Goal: Task Accomplishment & Management: Use online tool/utility

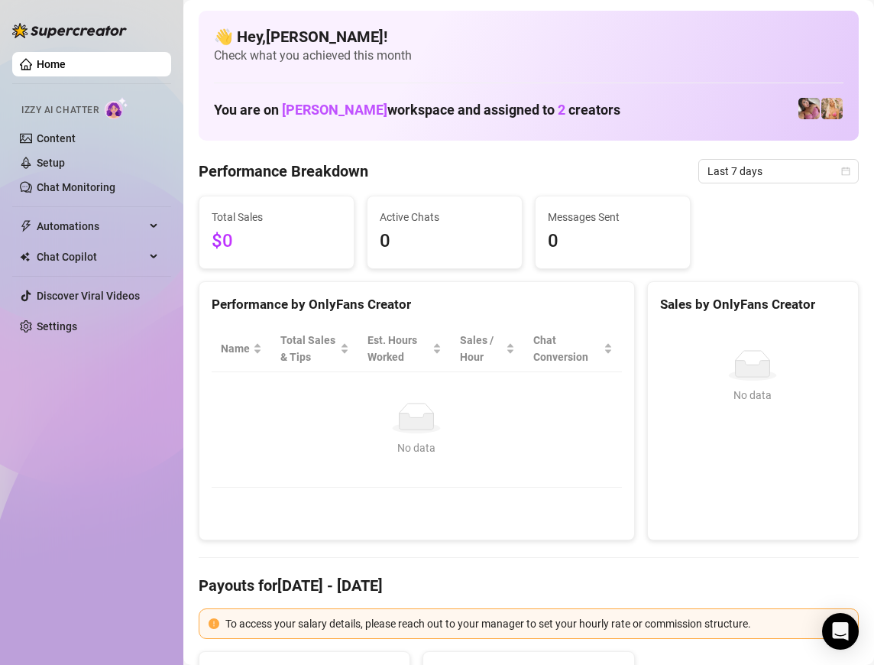
click at [101, 108] on div "Izzy AI Chatter" at bounding box center [89, 108] width 137 height 22
click at [61, 143] on link "Content" at bounding box center [56, 138] width 39 height 12
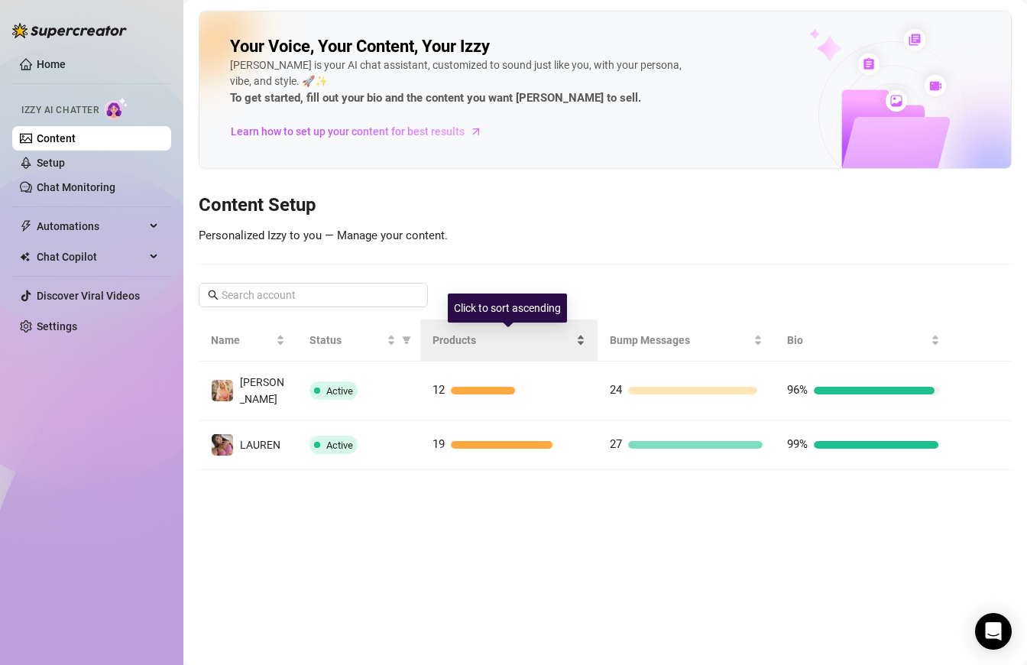
click at [461, 333] on span "Products" at bounding box center [502, 339] width 141 height 17
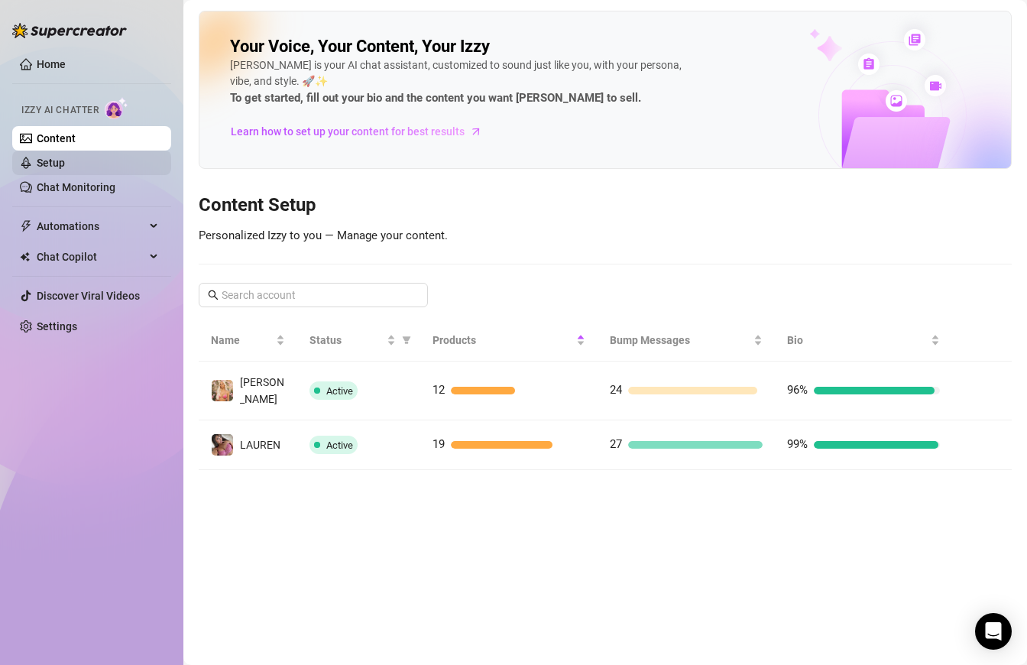
click at [39, 157] on link "Setup" at bounding box center [51, 163] width 28 height 12
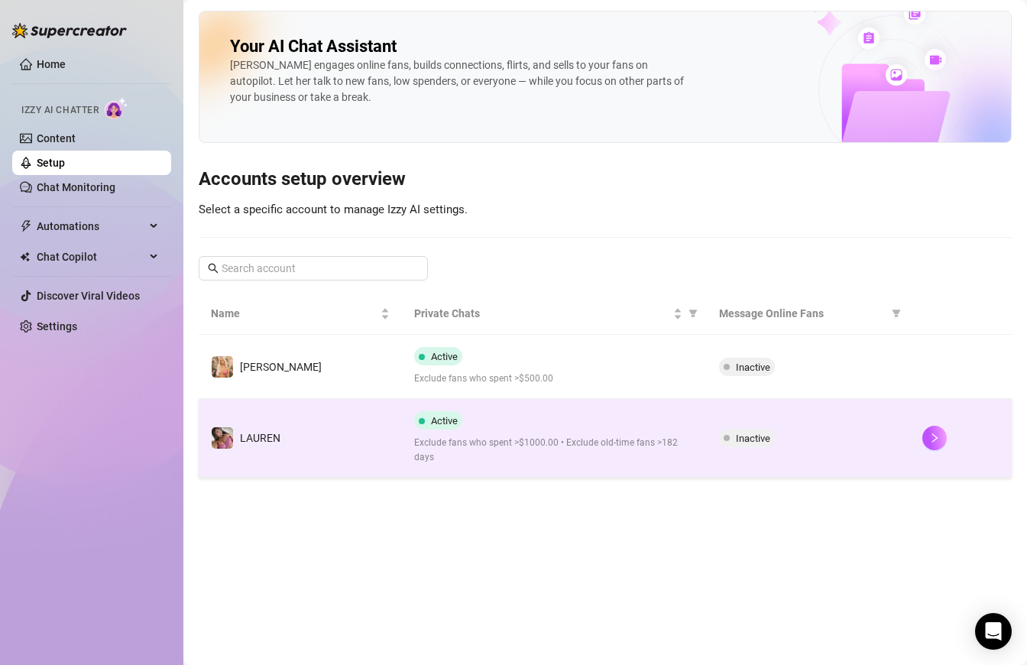
click at [524, 440] on span "Exclude fans who spent >$1000.00 • Exclude old-time fans >182 days" at bounding box center [554, 449] width 280 height 29
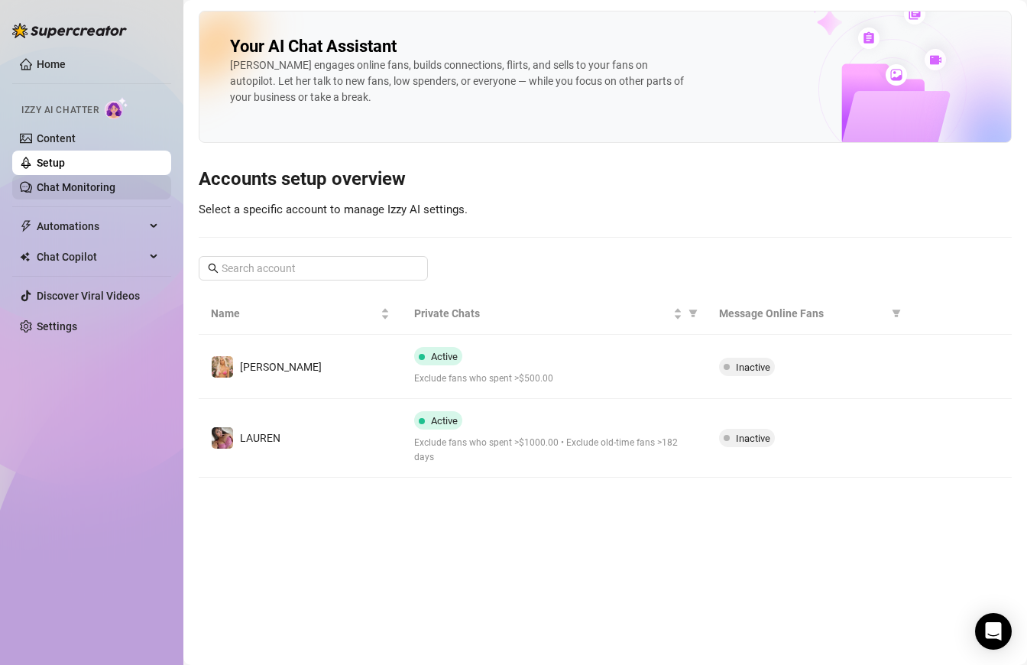
click at [88, 189] on link "Chat Monitoring" at bounding box center [76, 187] width 79 height 12
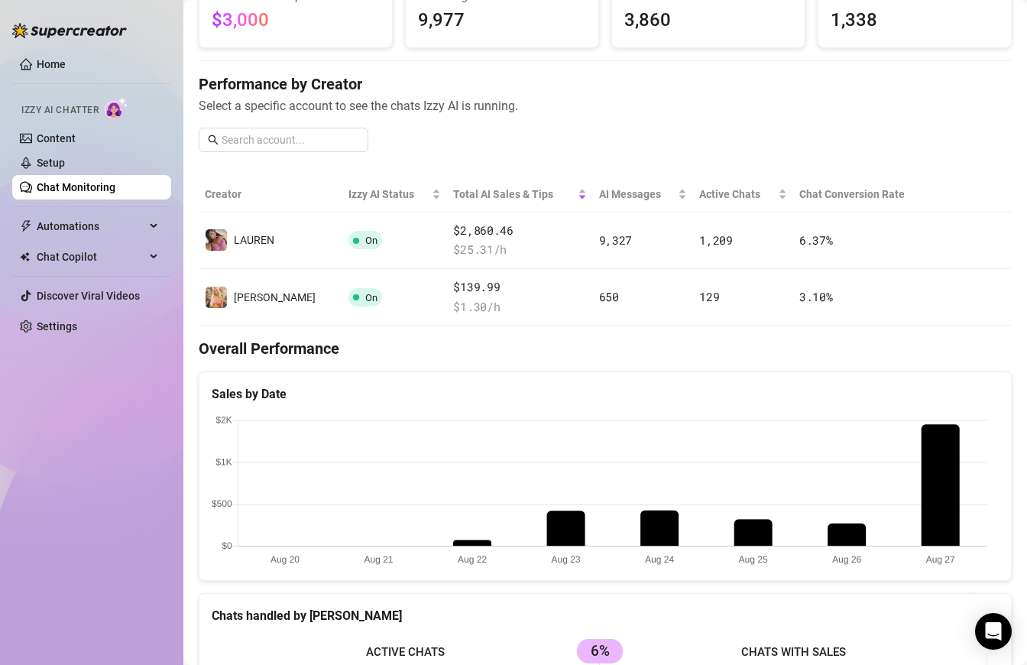
scroll to position [159, 0]
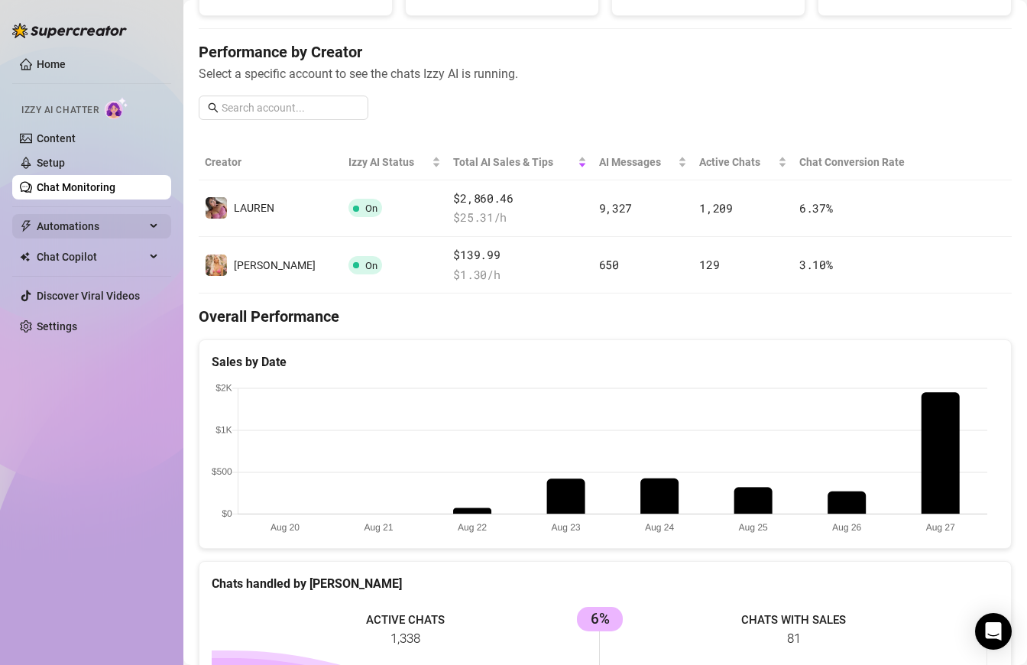
click at [55, 220] on span "Automations" at bounding box center [91, 226] width 108 height 24
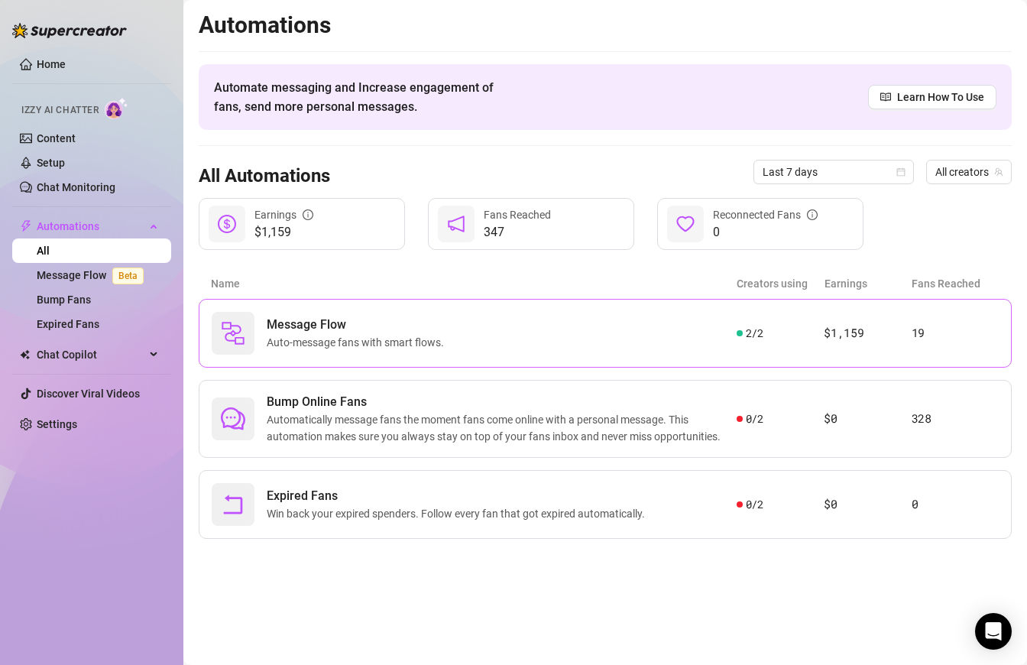
click at [406, 313] on div "Message Flow Auto-message fans with smart flows." at bounding box center [474, 333] width 525 height 43
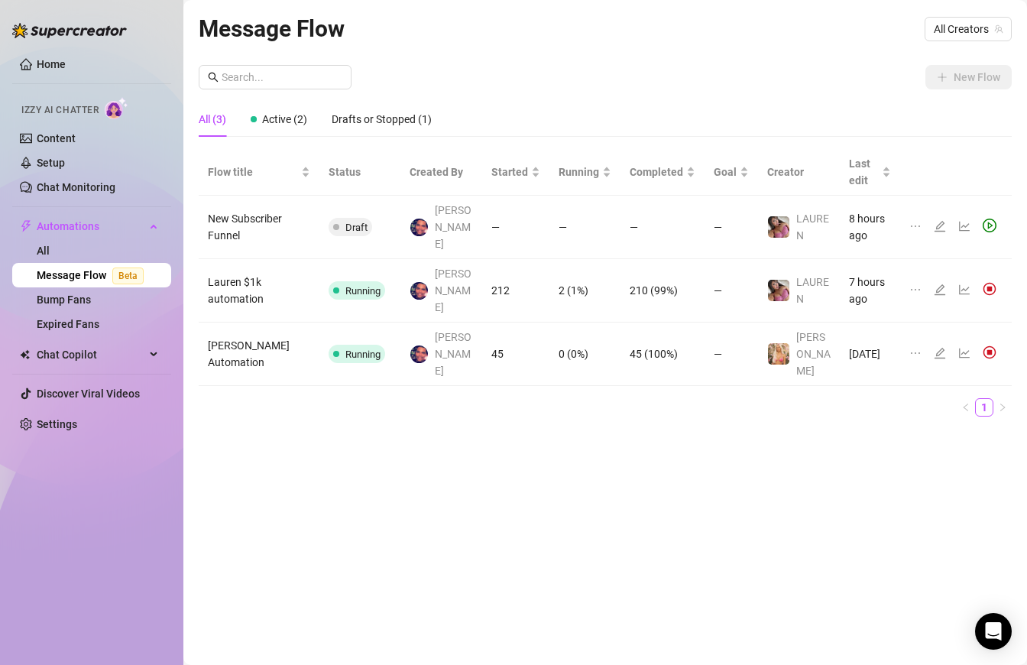
click at [512, 271] on td "212" at bounding box center [515, 290] width 67 height 63
click at [192, 269] on main "Message Flow All Creators New Flow All (3) Active (2) Drafts or Stopped (1) Flo…" at bounding box center [604, 332] width 843 height 665
click at [237, 264] on td "Lauren $1k automation" at bounding box center [259, 290] width 121 height 63
click at [65, 167] on link "Setup" at bounding box center [51, 163] width 28 height 12
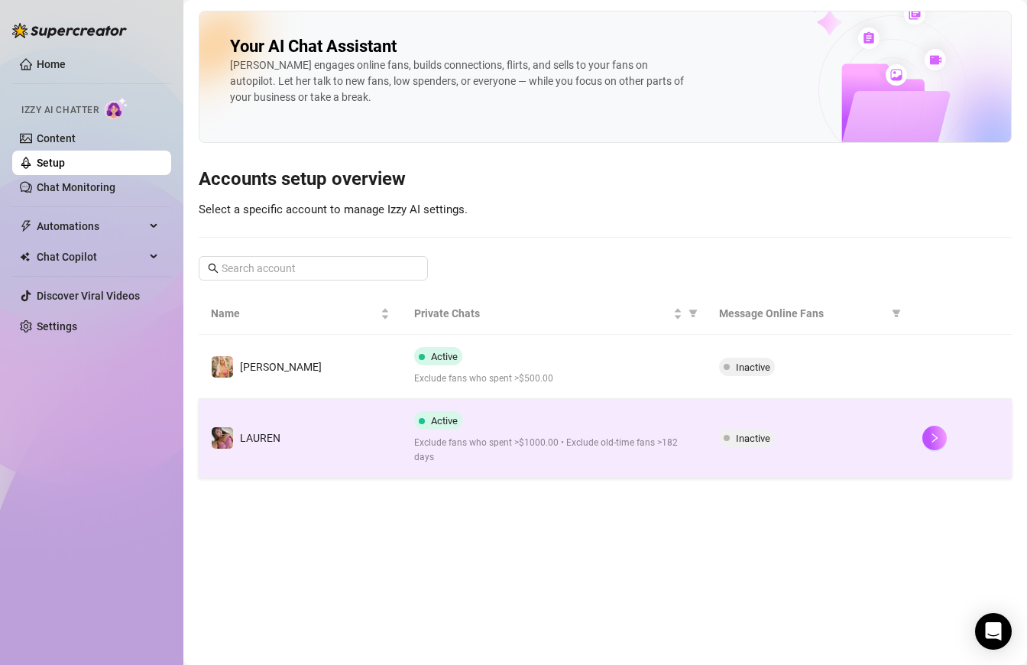
click at [498, 424] on div "Active Exclude fans who spent >$1000.00 • Exclude old-time fans >182 days" at bounding box center [554, 437] width 280 height 53
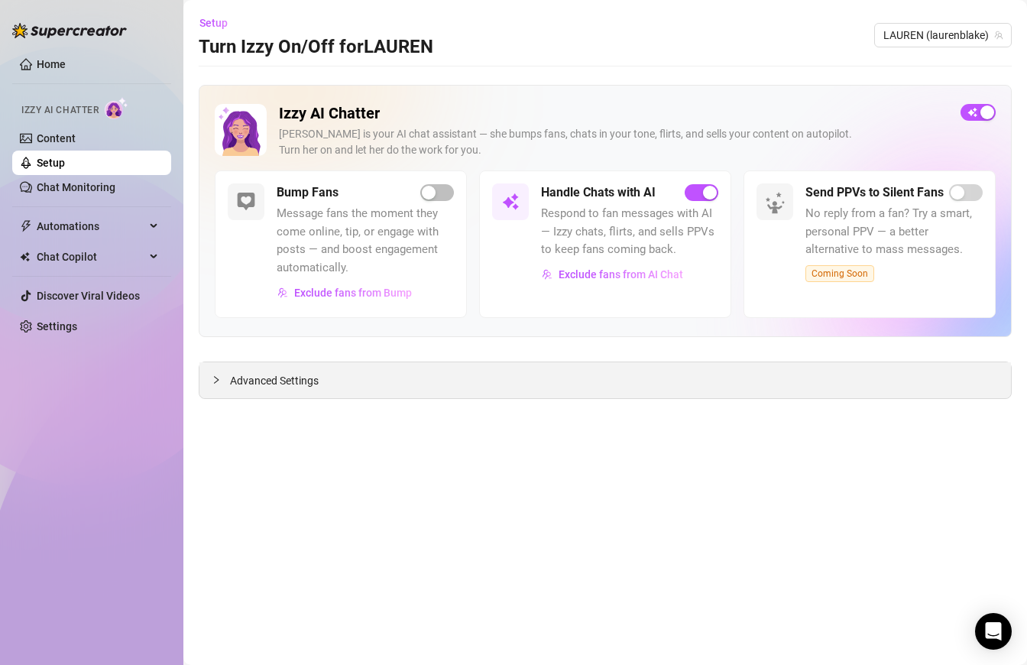
click at [512, 392] on div "Advanced Settings" at bounding box center [604, 380] width 811 height 36
click at [257, 380] on span "Advanced Settings" at bounding box center [274, 380] width 89 height 17
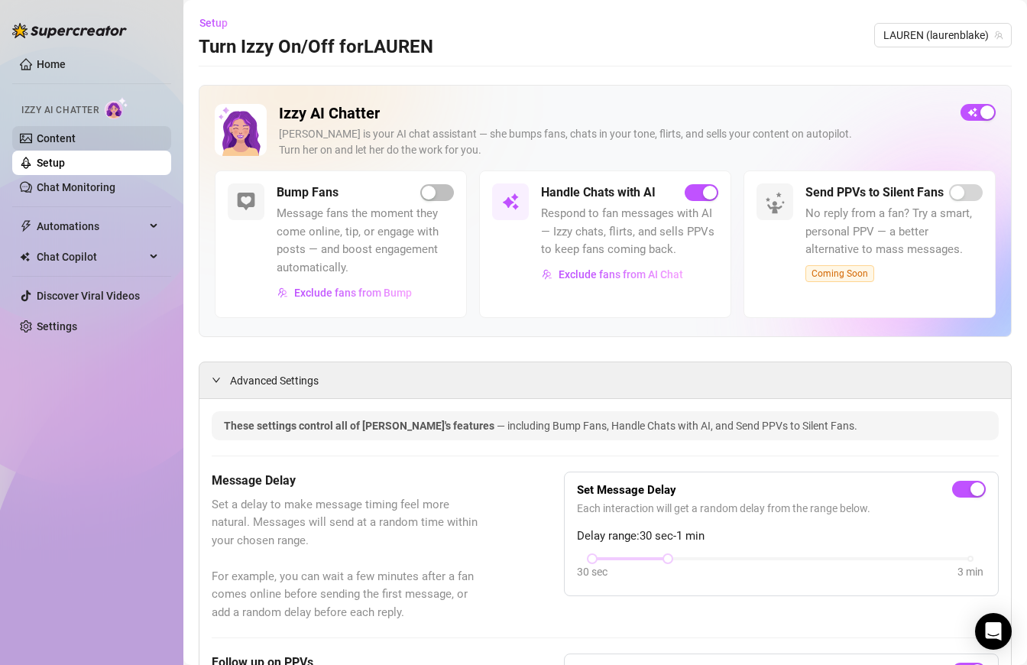
click at [37, 141] on link "Content" at bounding box center [56, 138] width 39 height 12
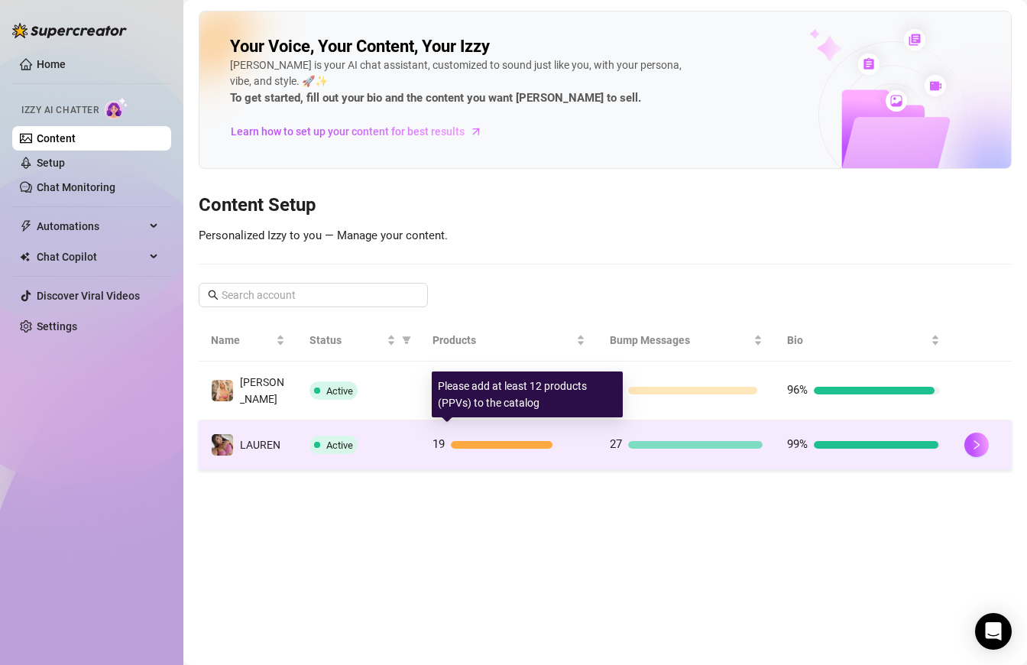
click at [494, 441] on div at bounding box center [502, 445] width 102 height 8
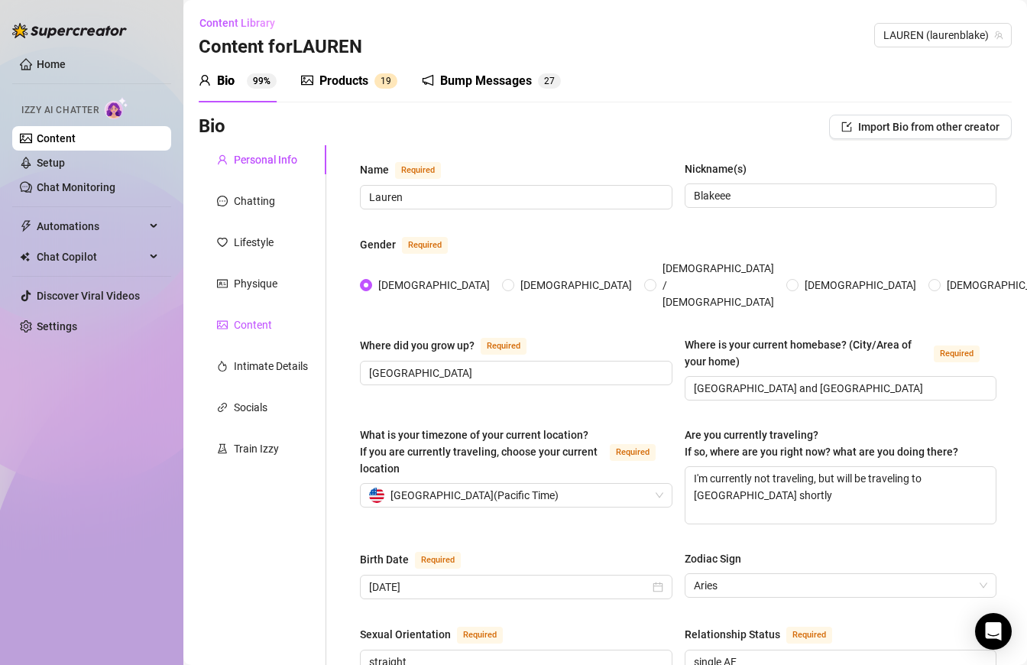
click at [259, 316] on div "Content" at bounding box center [253, 324] width 38 height 17
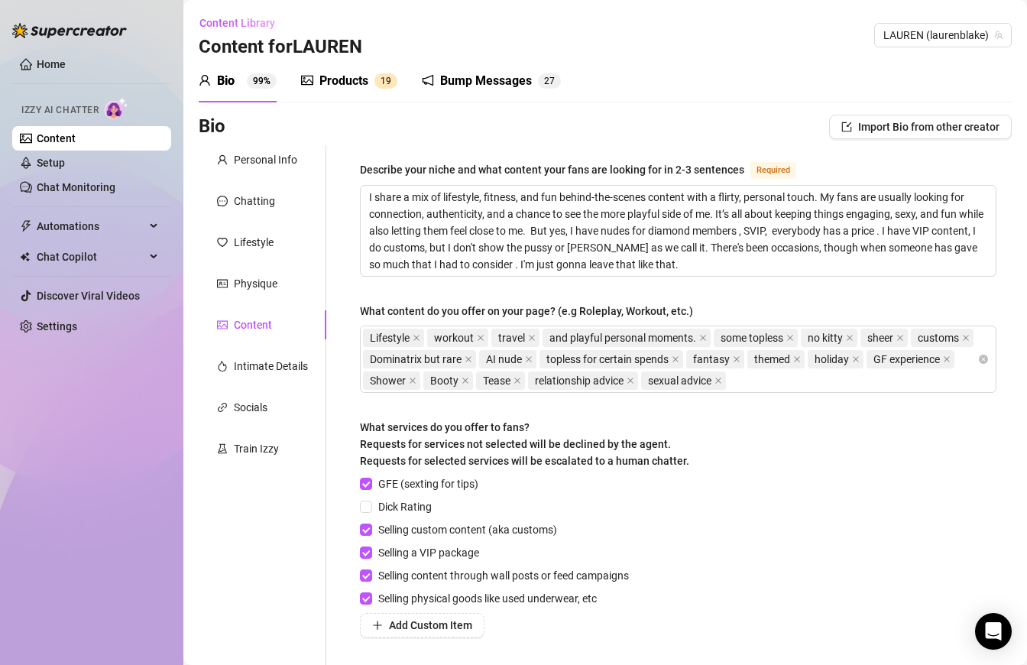
click at [366, 92] on div "Products 1 9" at bounding box center [349, 81] width 96 height 43
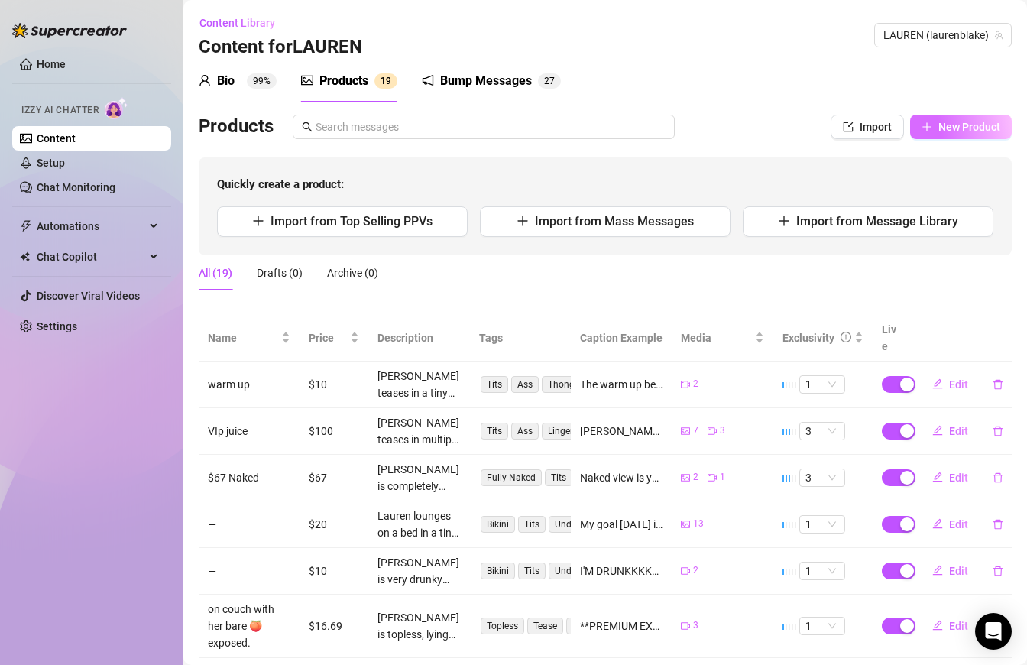
click at [873, 135] on button "New Product" at bounding box center [961, 127] width 102 height 24
type textarea "Type your message here..."
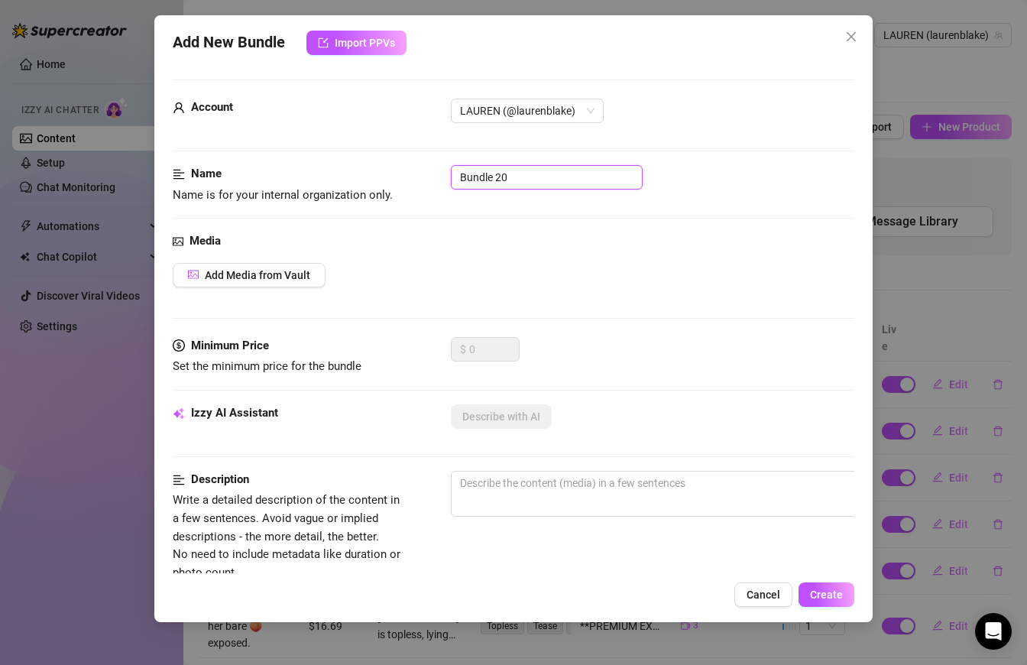
drag, startPoint x: 523, startPoint y: 181, endPoint x: 50, endPoint y: 108, distance: 478.5
click at [42, 109] on div "Add New Bundle Import PPVs Account ️‍LAUREN (@laurenblake) Name Name is for you…" at bounding box center [513, 332] width 1027 height 665
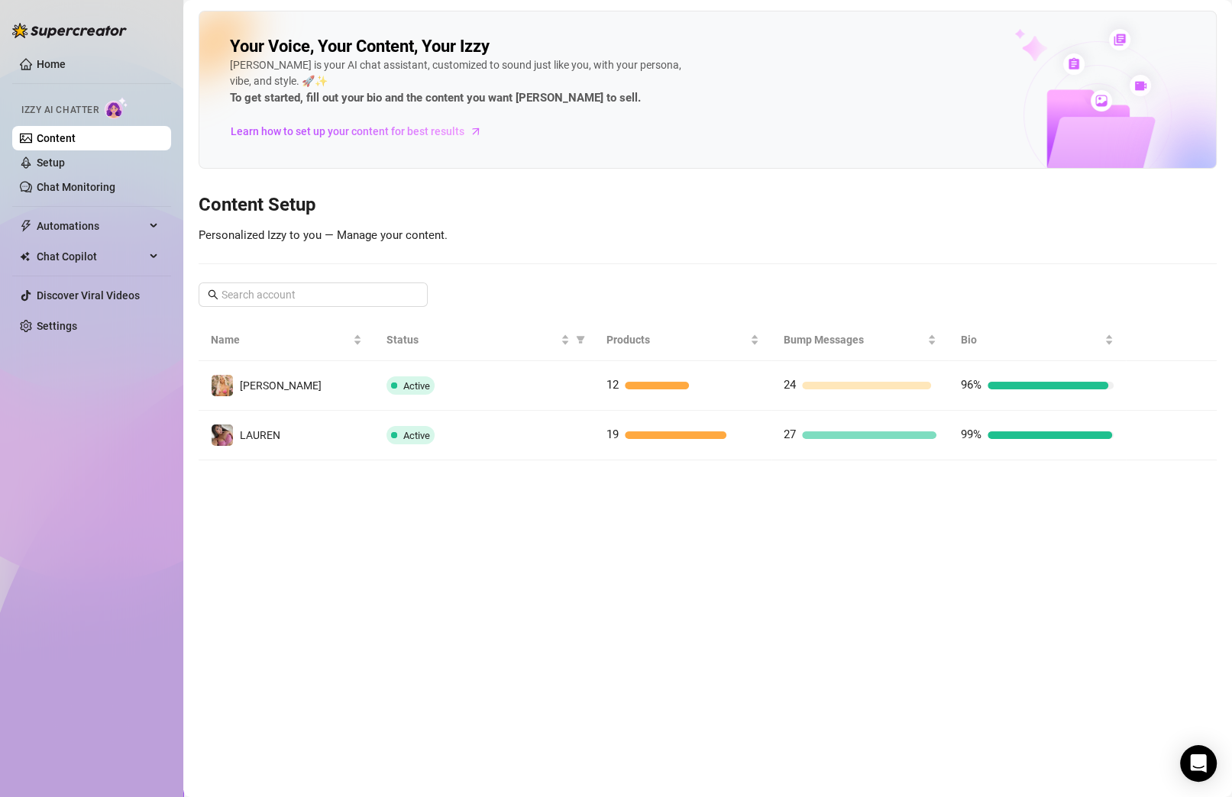
click at [630, 527] on main "Your Voice, Your Content, Your [PERSON_NAME] is your AI chat assistant, customi…" at bounding box center [707, 398] width 1049 height 797
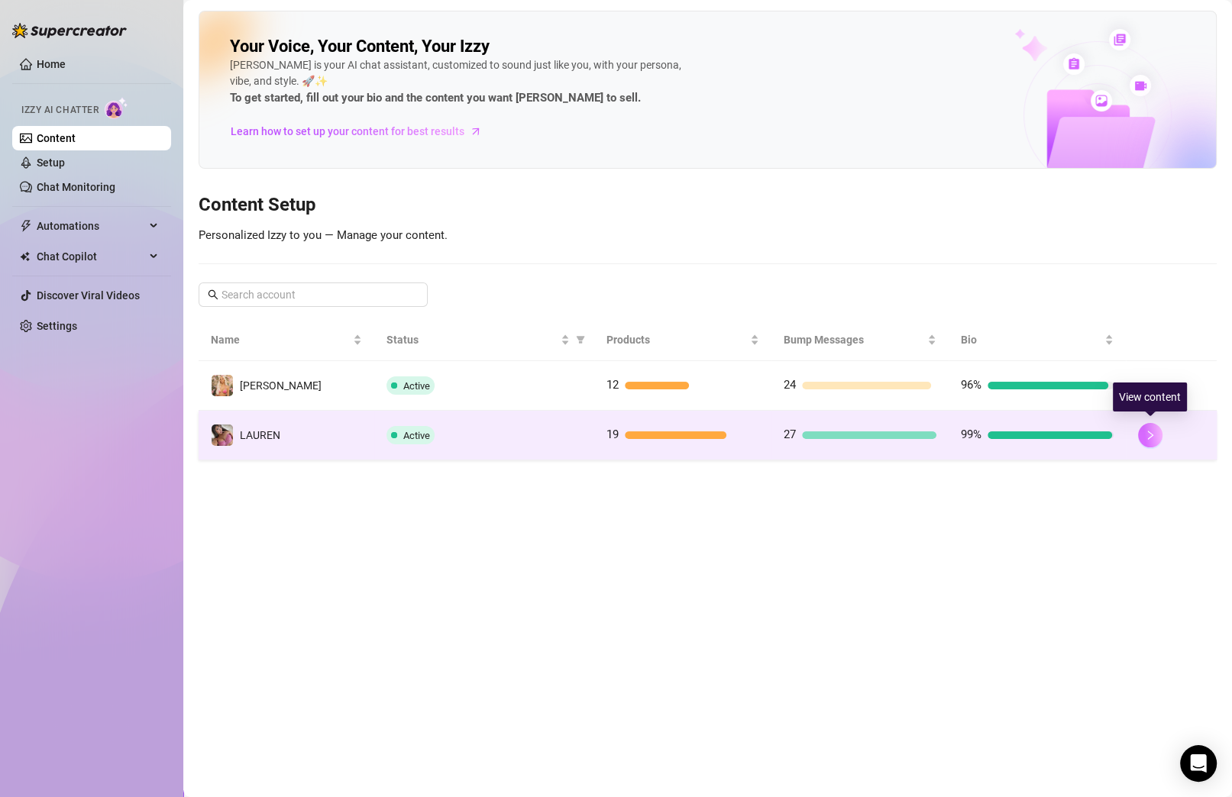
click at [873, 438] on icon "right" at bounding box center [1150, 435] width 11 height 11
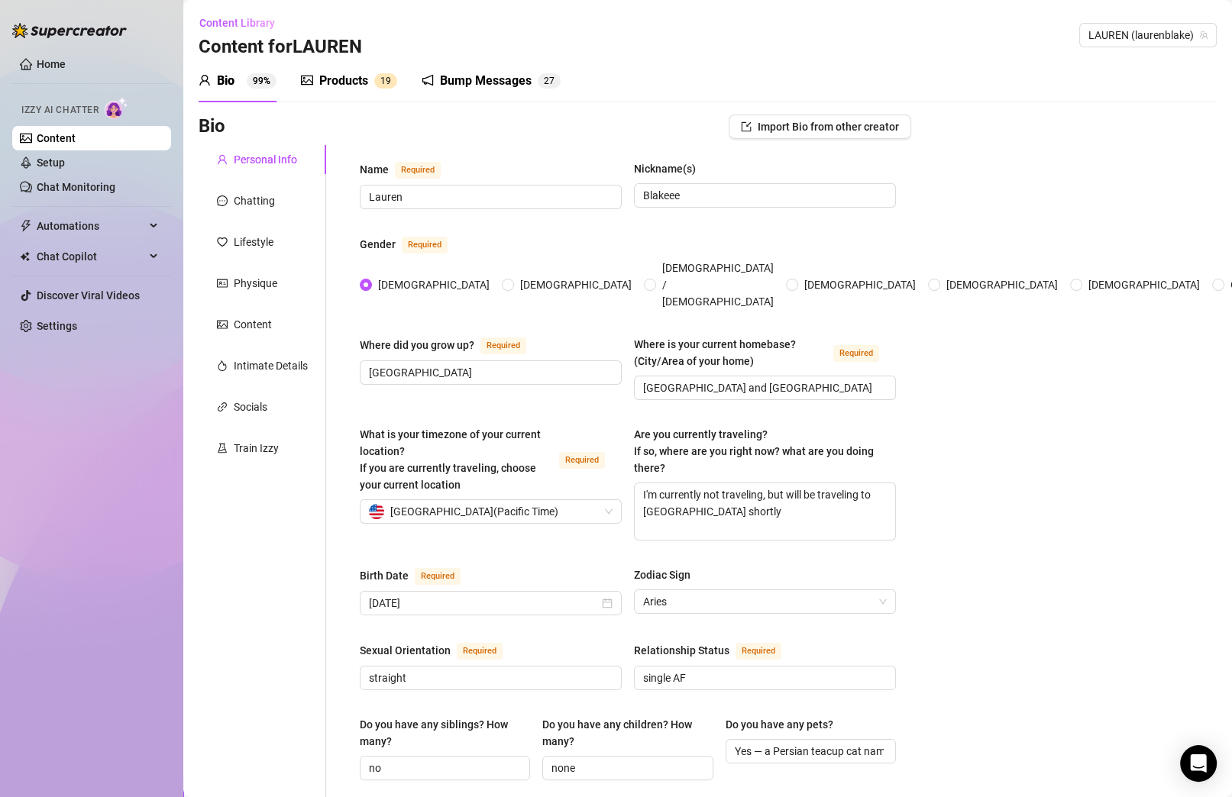
click at [344, 73] on div "Products" at bounding box center [343, 81] width 49 height 18
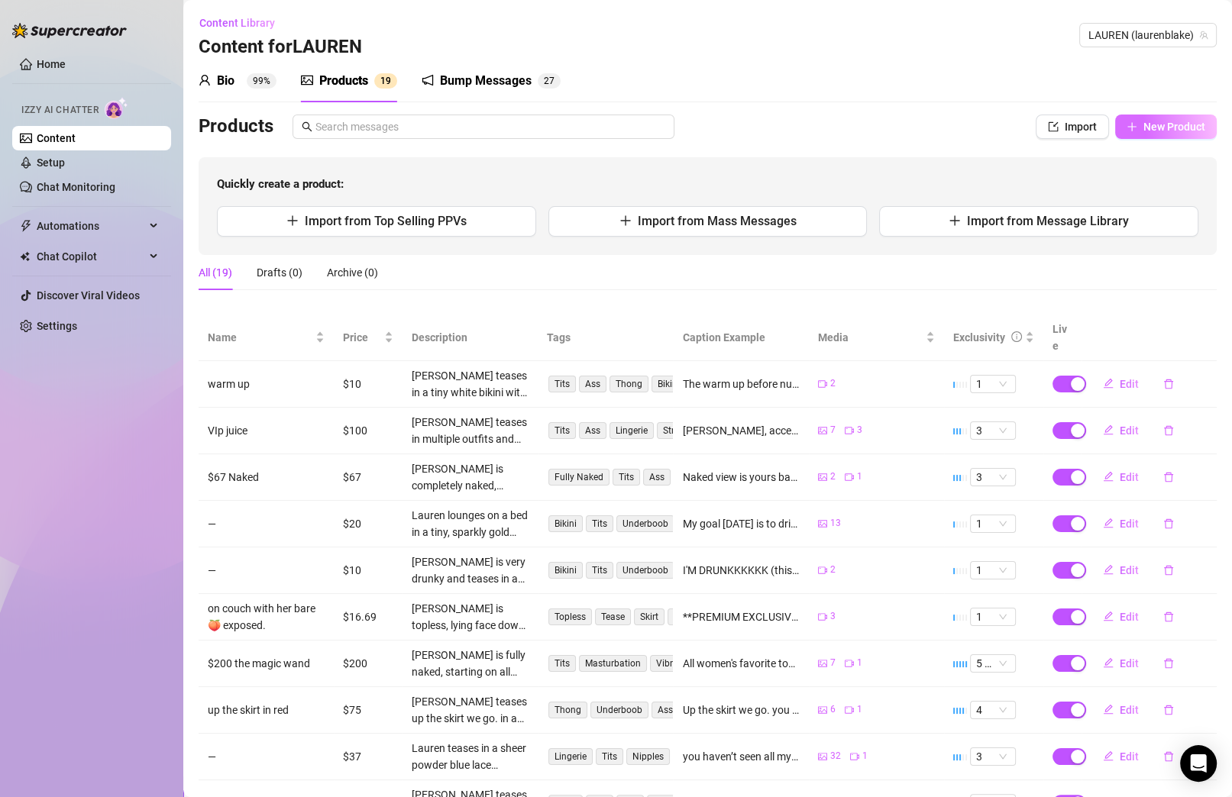
click at [873, 131] on span "New Product" at bounding box center [1174, 127] width 62 height 12
type textarea "Type your message here..."
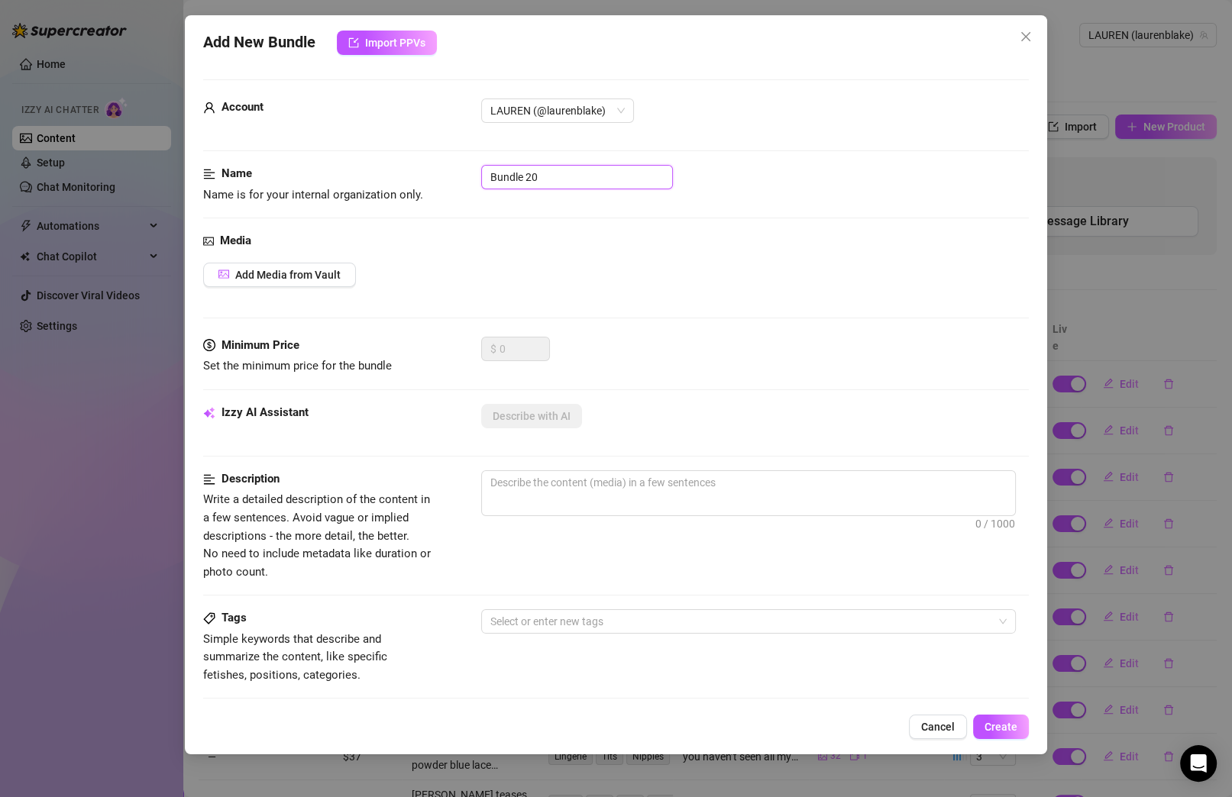
drag, startPoint x: 560, startPoint y: 181, endPoint x: 308, endPoint y: 130, distance: 257.2
click at [308, 130] on form "Account ️‍LAUREN (@laurenblake) Name Name is for your internal organization onl…" at bounding box center [616, 611] width 826 height 1065
type input "$5 SET"
click at [333, 269] on span "Add Media from Vault" at bounding box center [287, 275] width 105 height 12
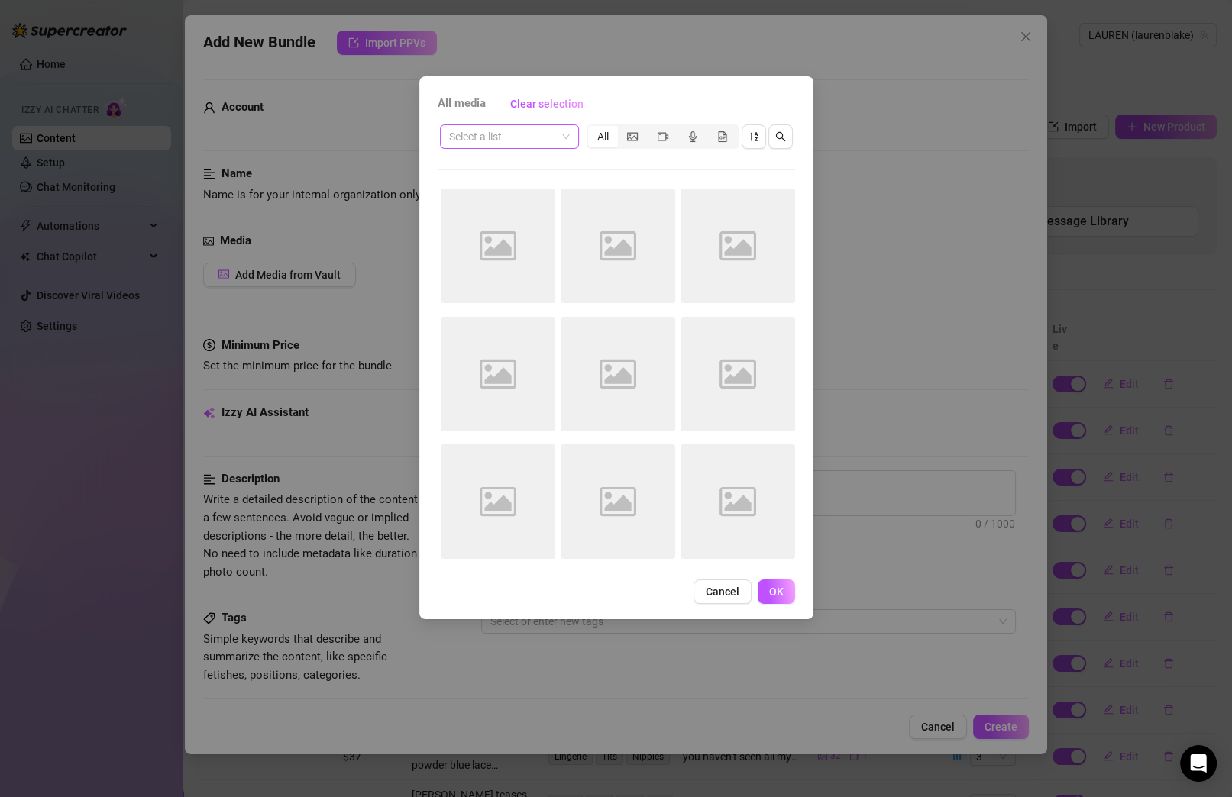
click at [563, 135] on span at bounding box center [509, 136] width 121 height 23
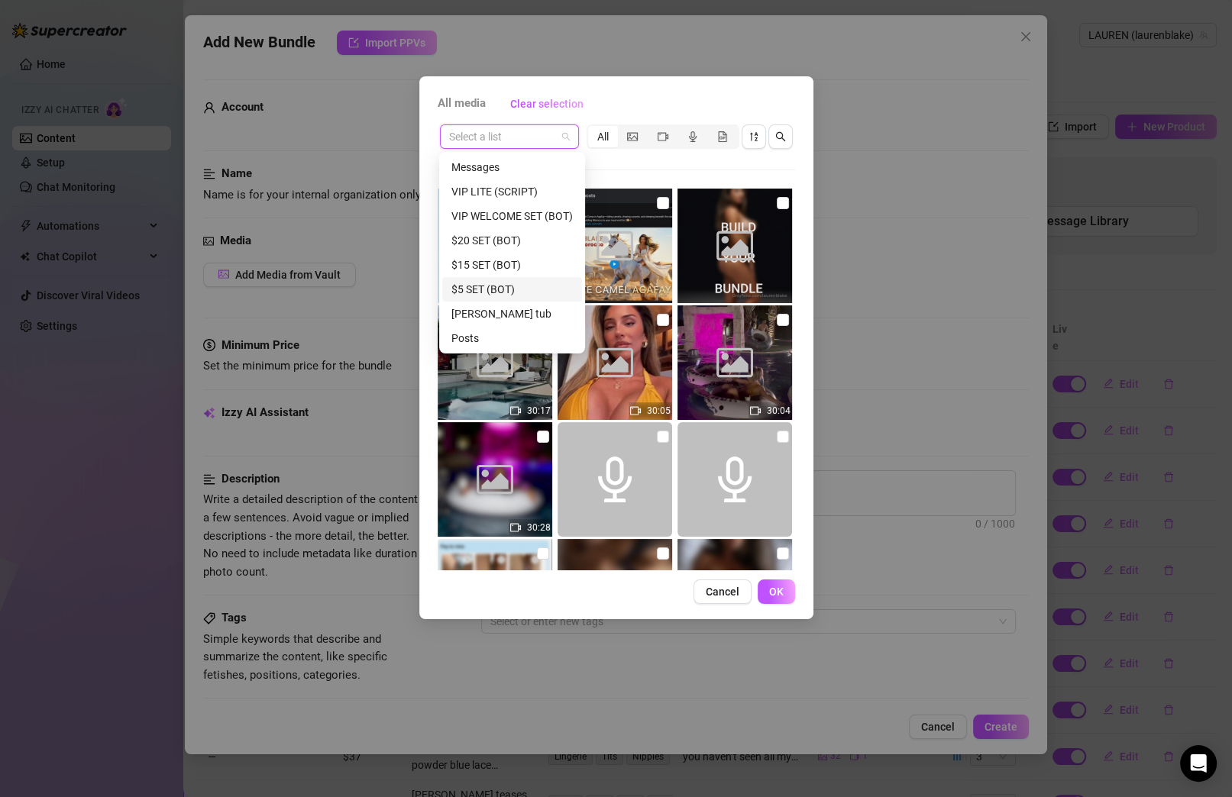
click at [502, 283] on div "$5 SET (BOT)" at bounding box center [511, 289] width 121 height 17
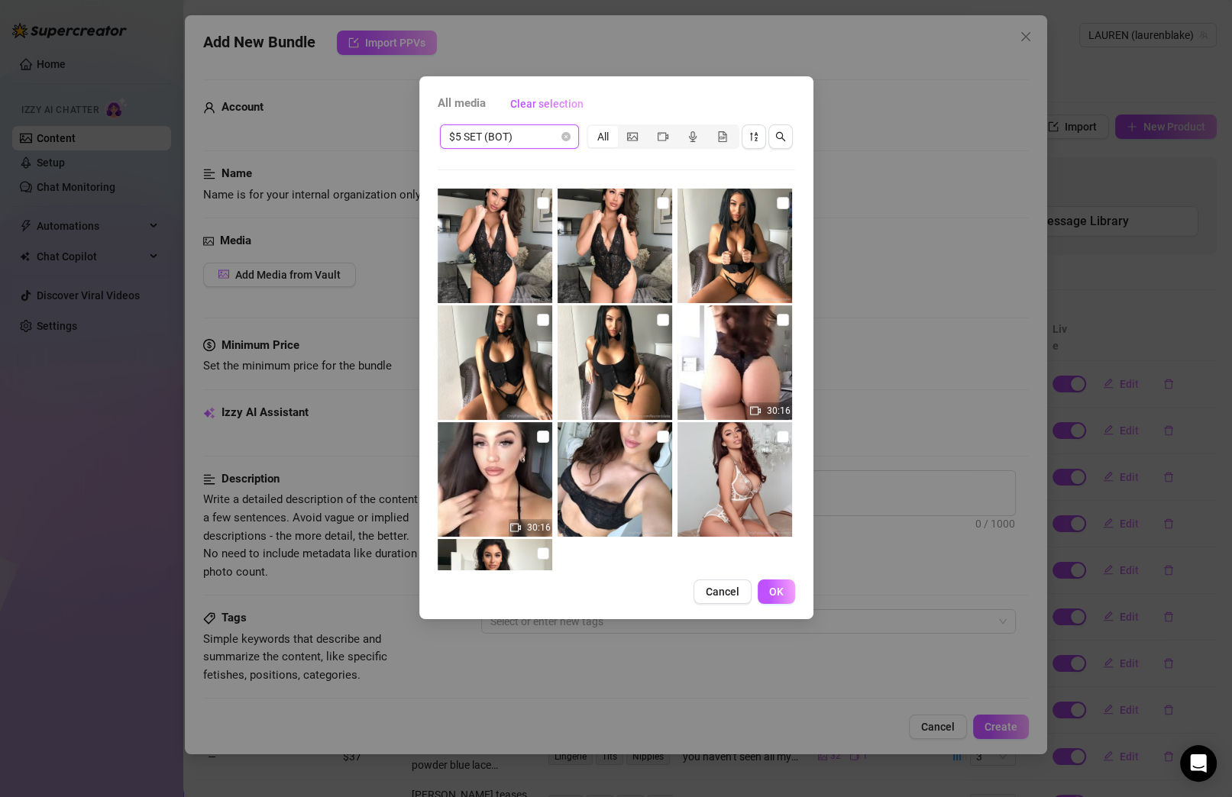
click at [594, 137] on div "All" at bounding box center [603, 136] width 30 height 21
click at [592, 128] on input "All" at bounding box center [592, 128] width 0 height 0
click at [467, 92] on div "All media Clear selection" at bounding box center [616, 104] width 357 height 24
click at [538, 202] on input "checkbox" at bounding box center [543, 203] width 12 height 12
checkbox input "true"
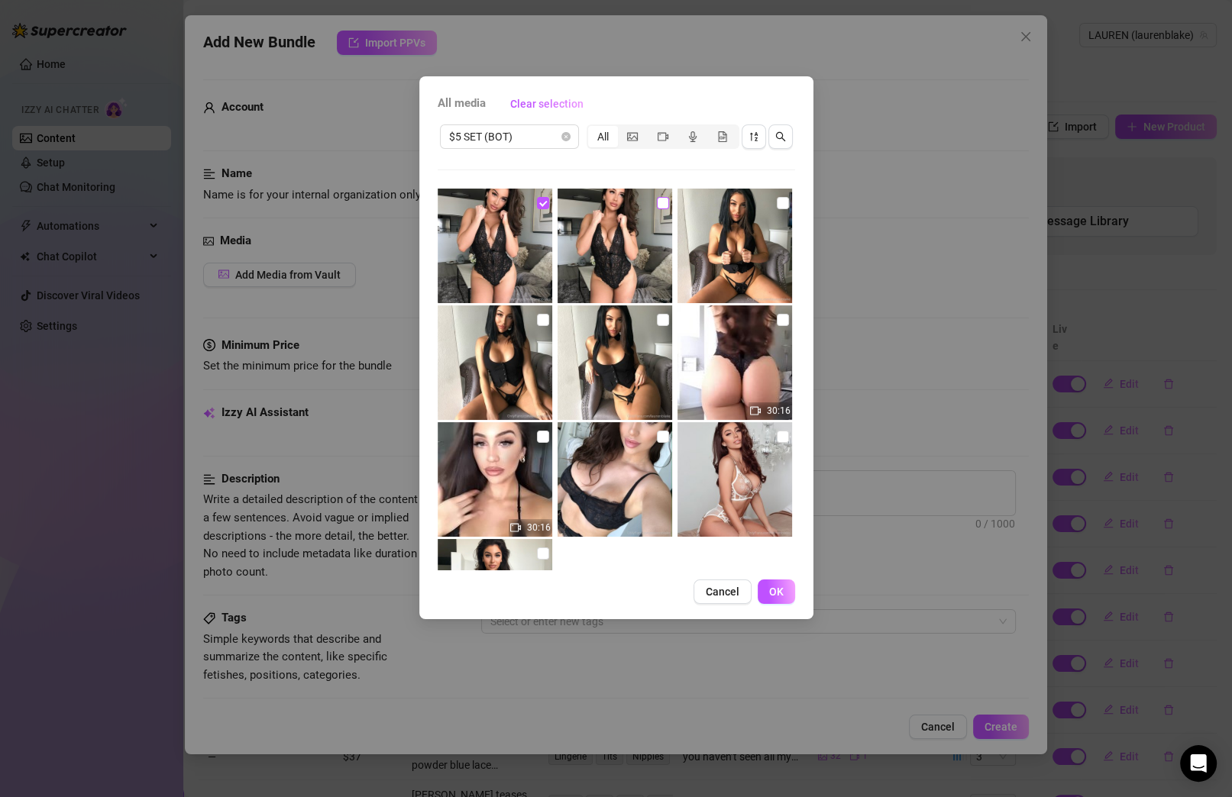
click at [658, 205] on input "checkbox" at bounding box center [663, 203] width 12 height 12
checkbox input "true"
click at [777, 199] on input "checkbox" at bounding box center [783, 203] width 12 height 12
checkbox input "true"
click at [777, 321] on input "checkbox" at bounding box center [783, 320] width 12 height 12
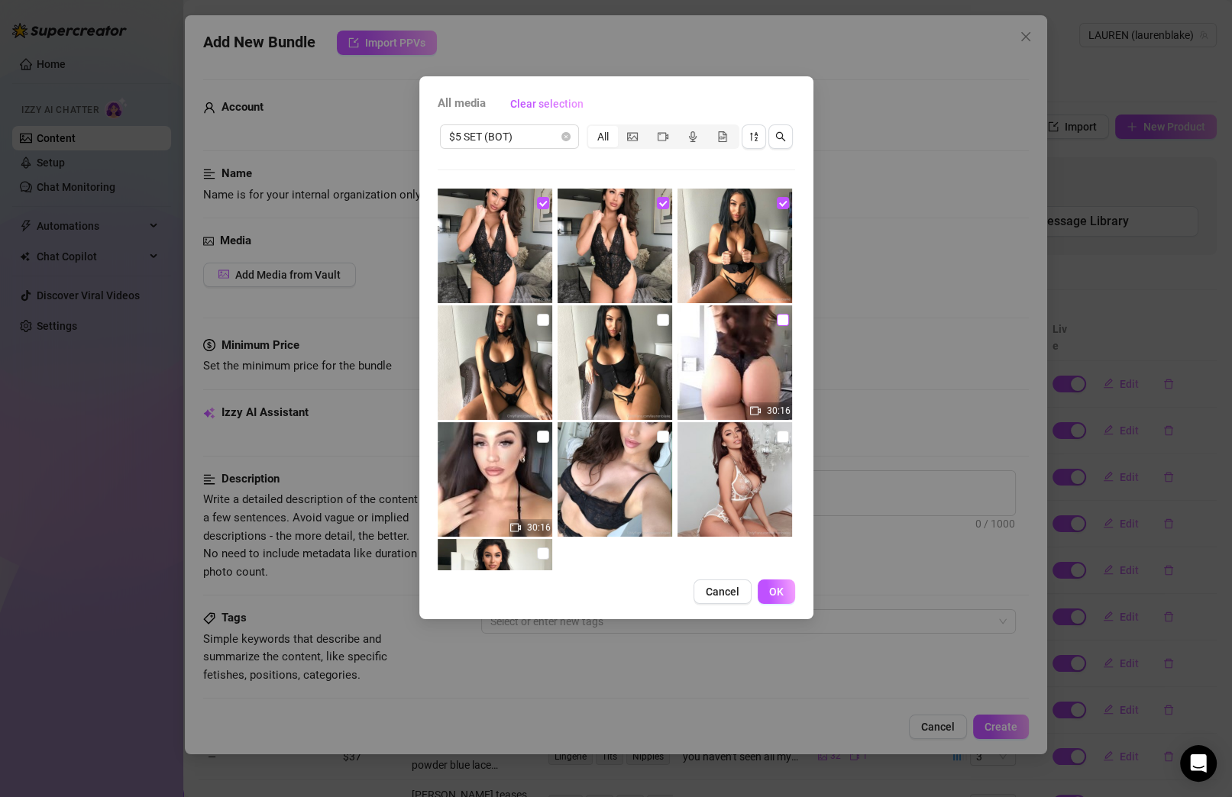
checkbox input "true"
click at [660, 323] on input "checkbox" at bounding box center [663, 320] width 12 height 12
checkbox input "true"
click at [537, 321] on input "checkbox" at bounding box center [543, 320] width 12 height 12
checkbox input "true"
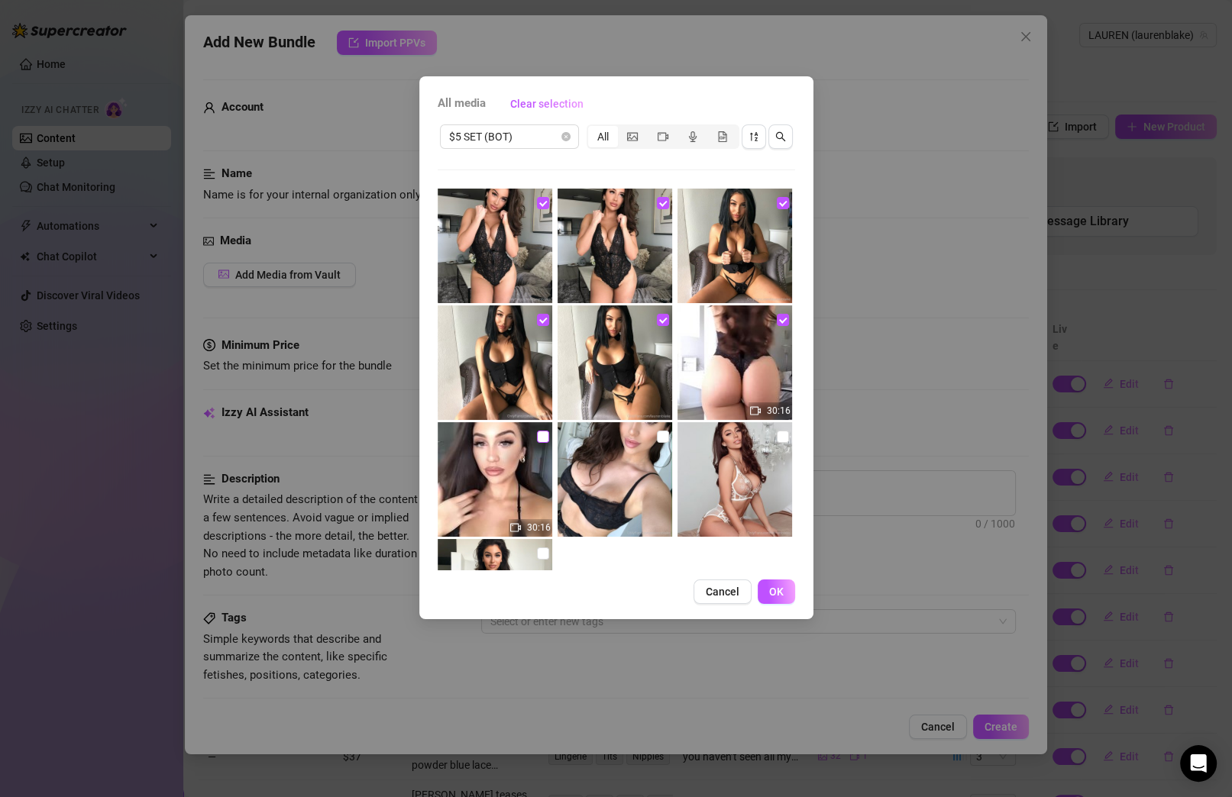
click at [539, 445] on img at bounding box center [495, 479] width 115 height 115
click at [657, 438] on input "checkbox" at bounding box center [663, 437] width 12 height 12
checkbox input "true"
click at [539, 434] on input "checkbox" at bounding box center [543, 437] width 12 height 12
checkbox input "true"
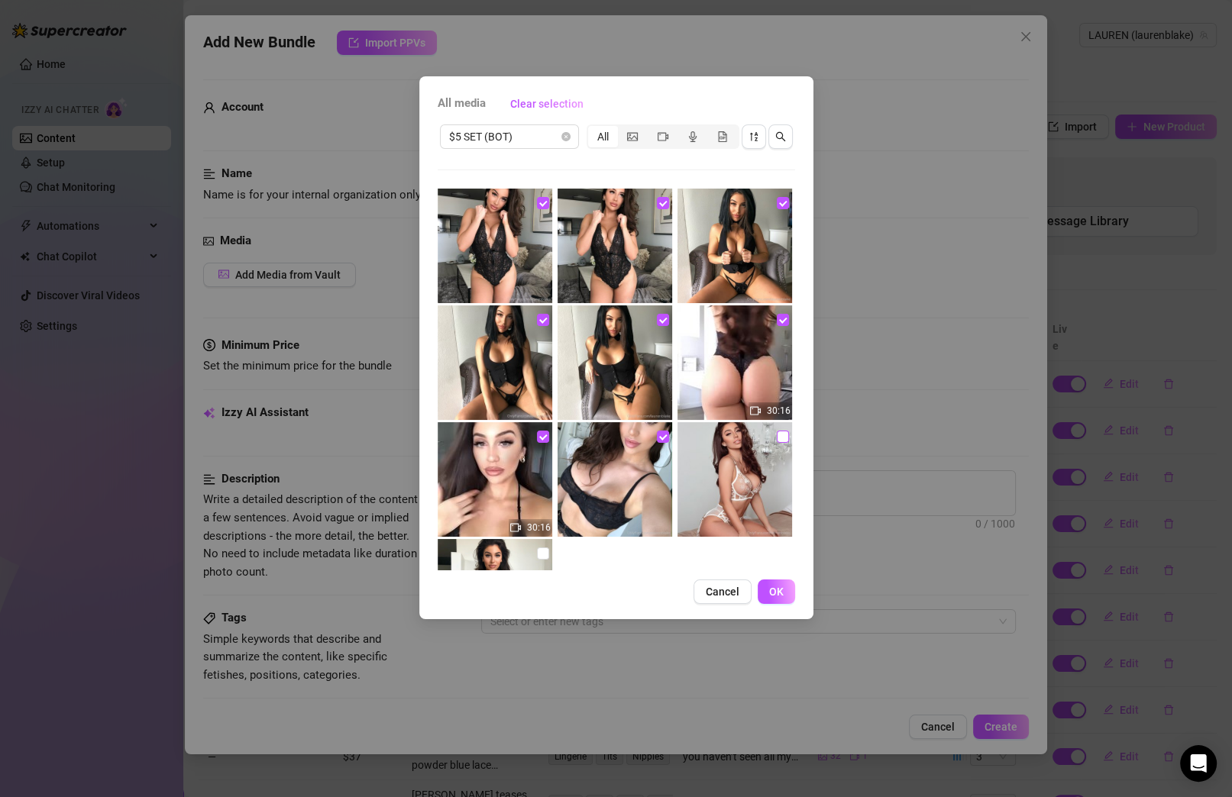
click at [777, 434] on input "checkbox" at bounding box center [783, 437] width 12 height 12
checkbox input "true"
click at [541, 551] on input "checkbox" at bounding box center [543, 554] width 12 height 12
checkbox input "true"
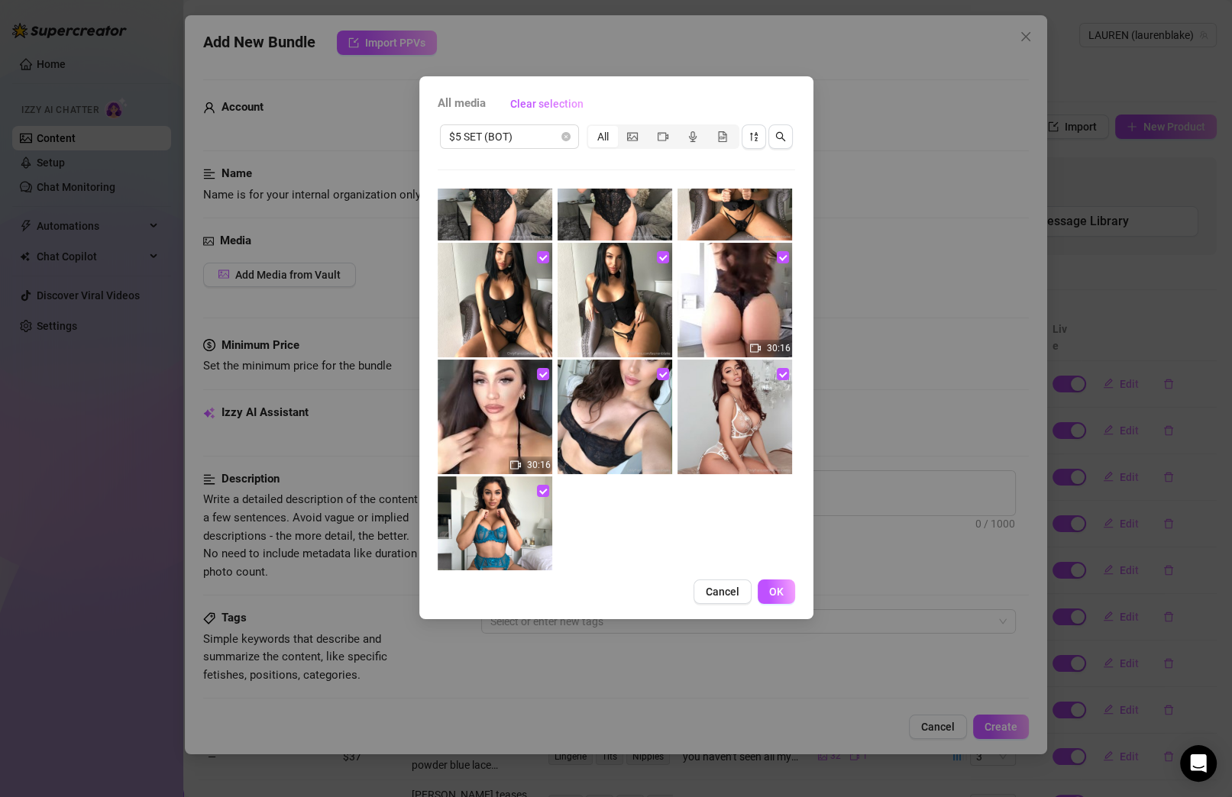
scroll to position [108, 0]
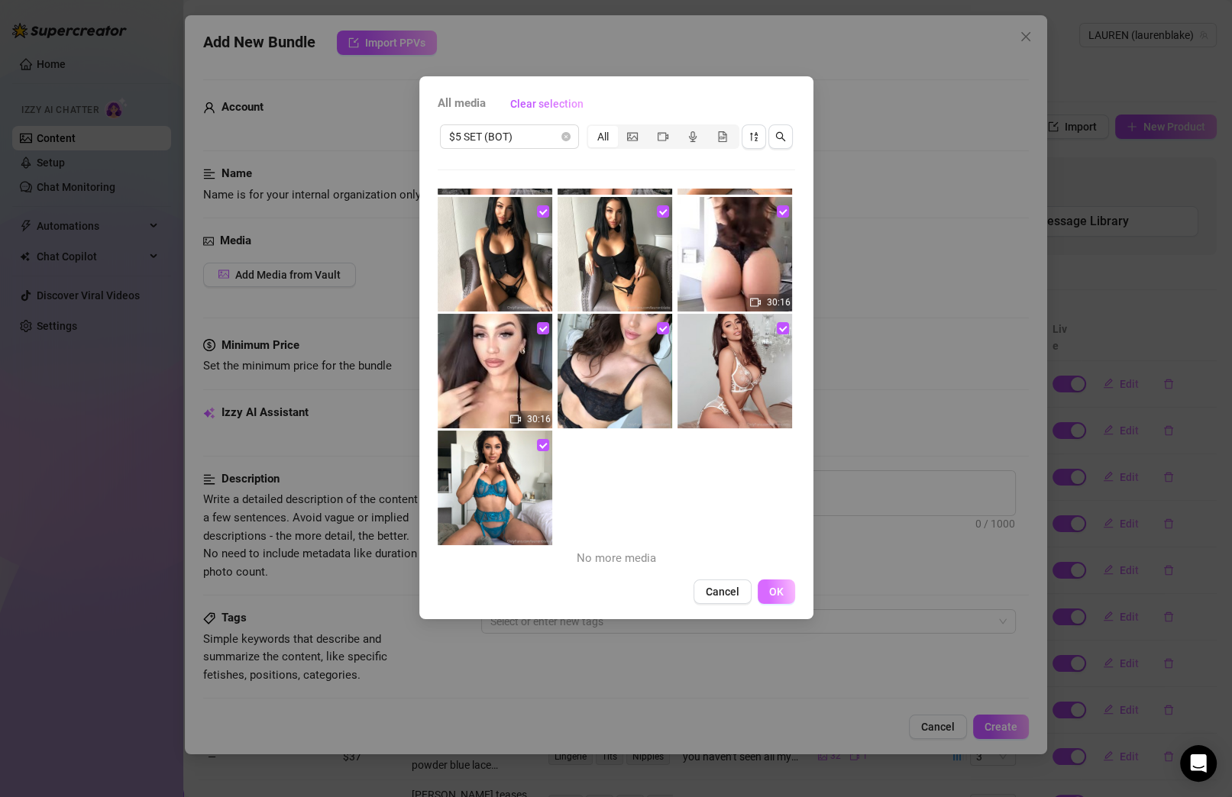
click at [769, 592] on span "OK" at bounding box center [776, 592] width 15 height 12
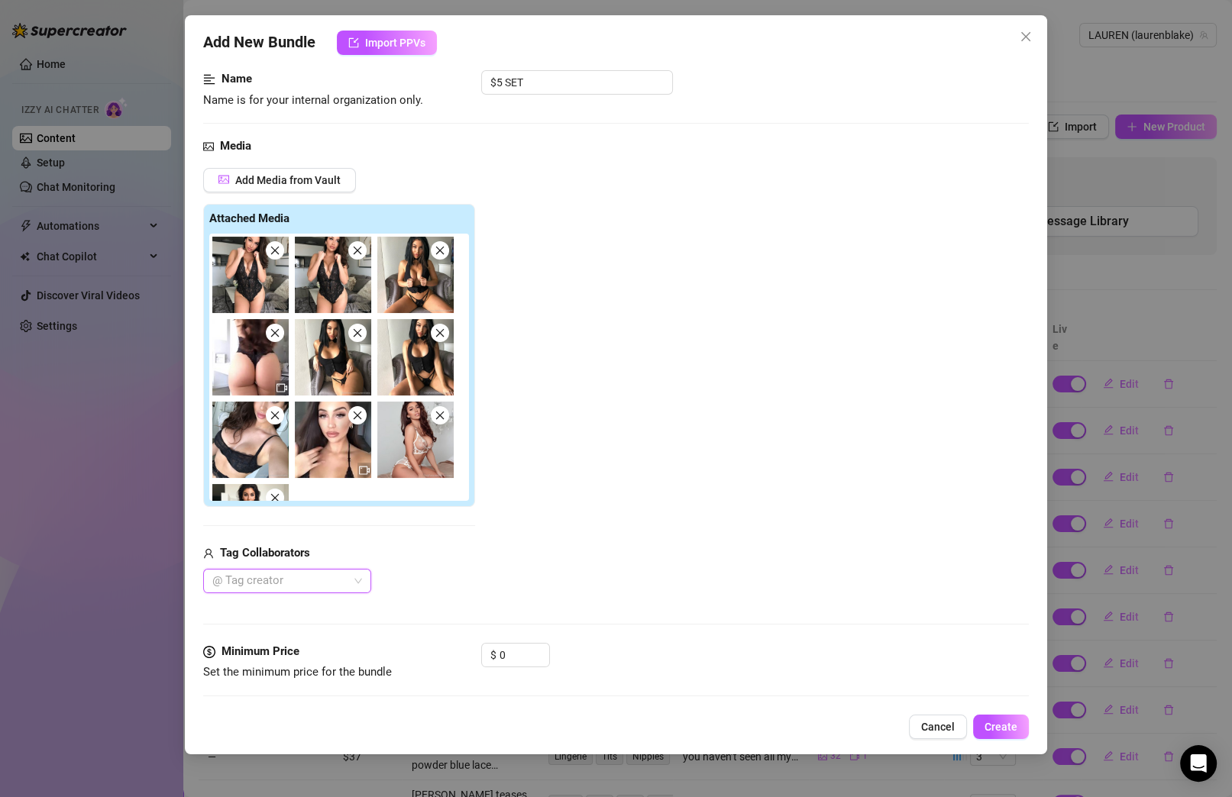
scroll to position [205, 0]
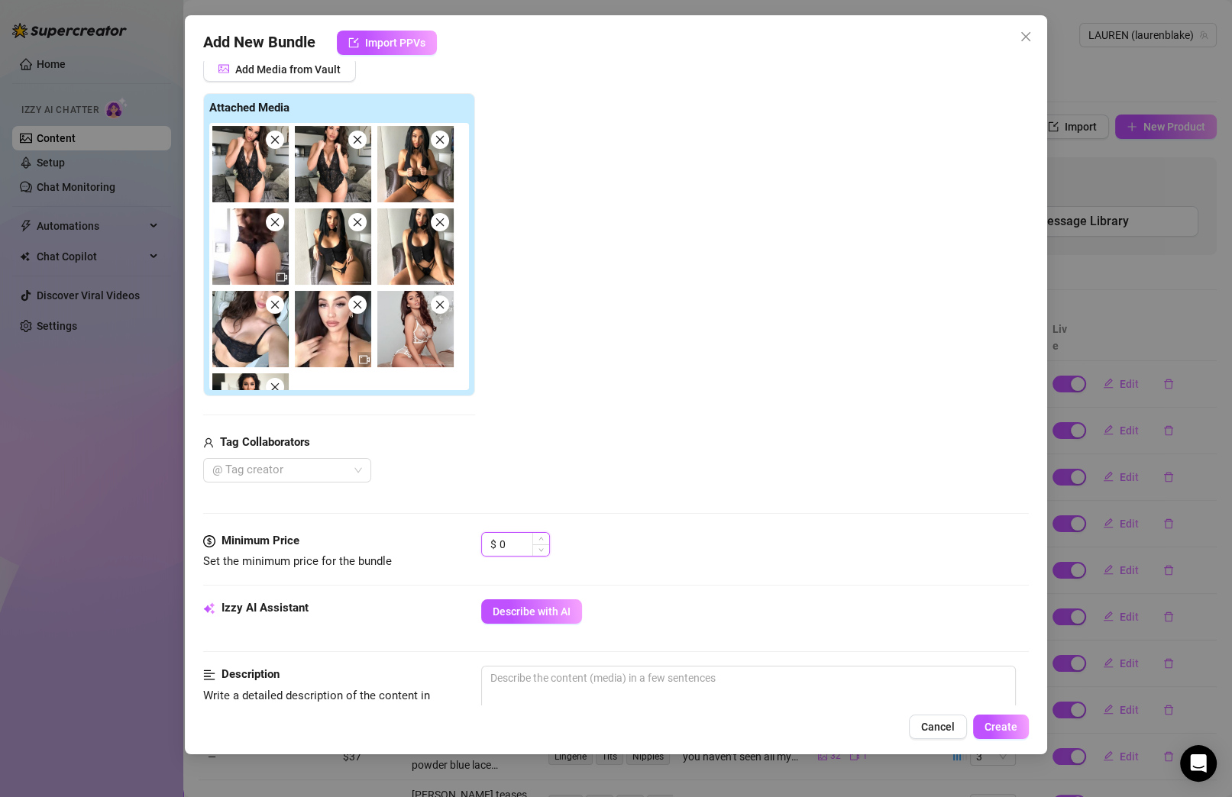
click at [529, 545] on input "0" at bounding box center [525, 544] width 50 height 23
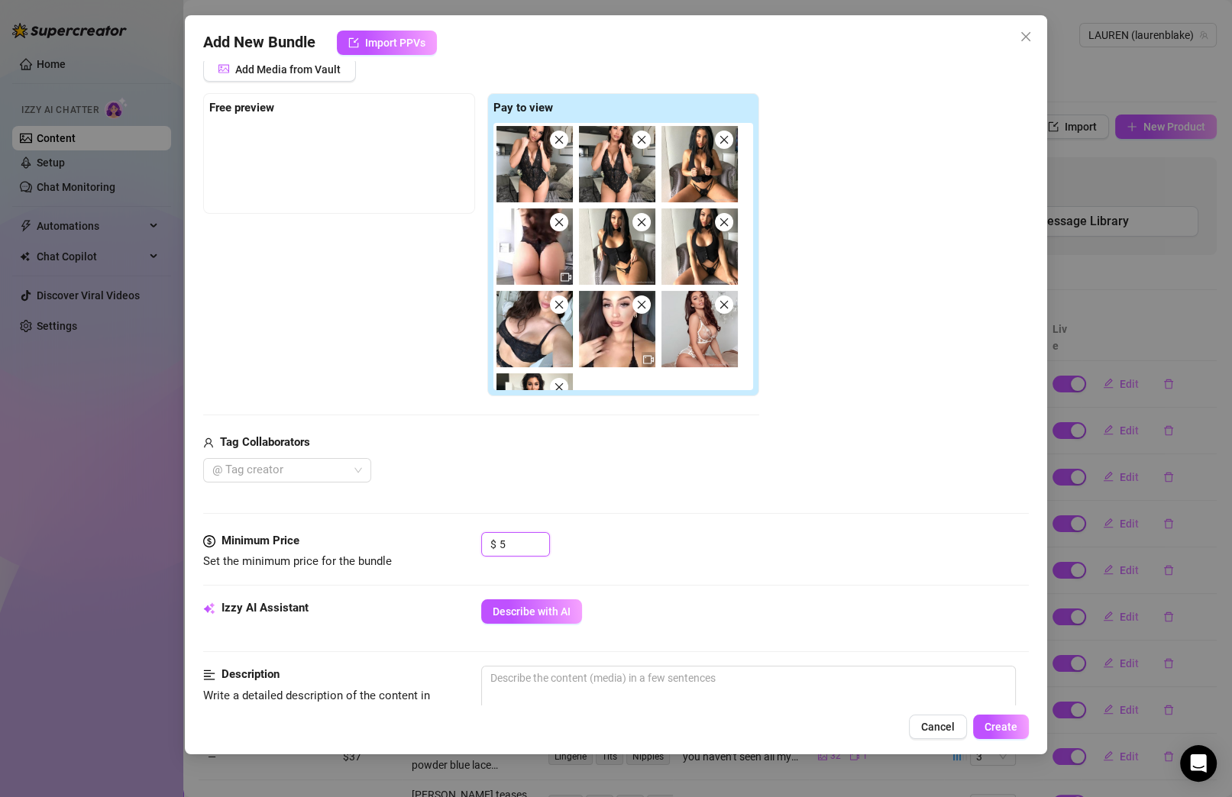
type input "5"
click at [823, 570] on div "Minimum Price Set the minimum price for the bundle $ 5" at bounding box center [616, 565] width 826 height 67
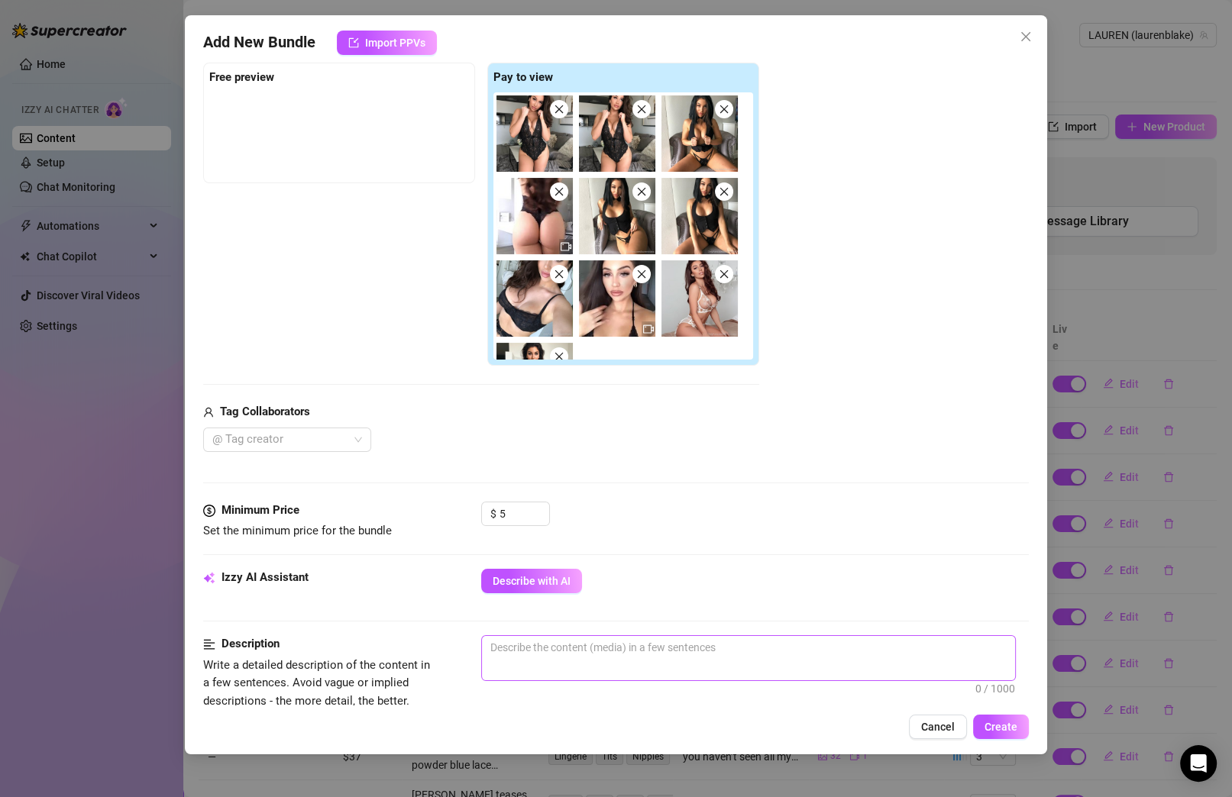
scroll to position [352, 0]
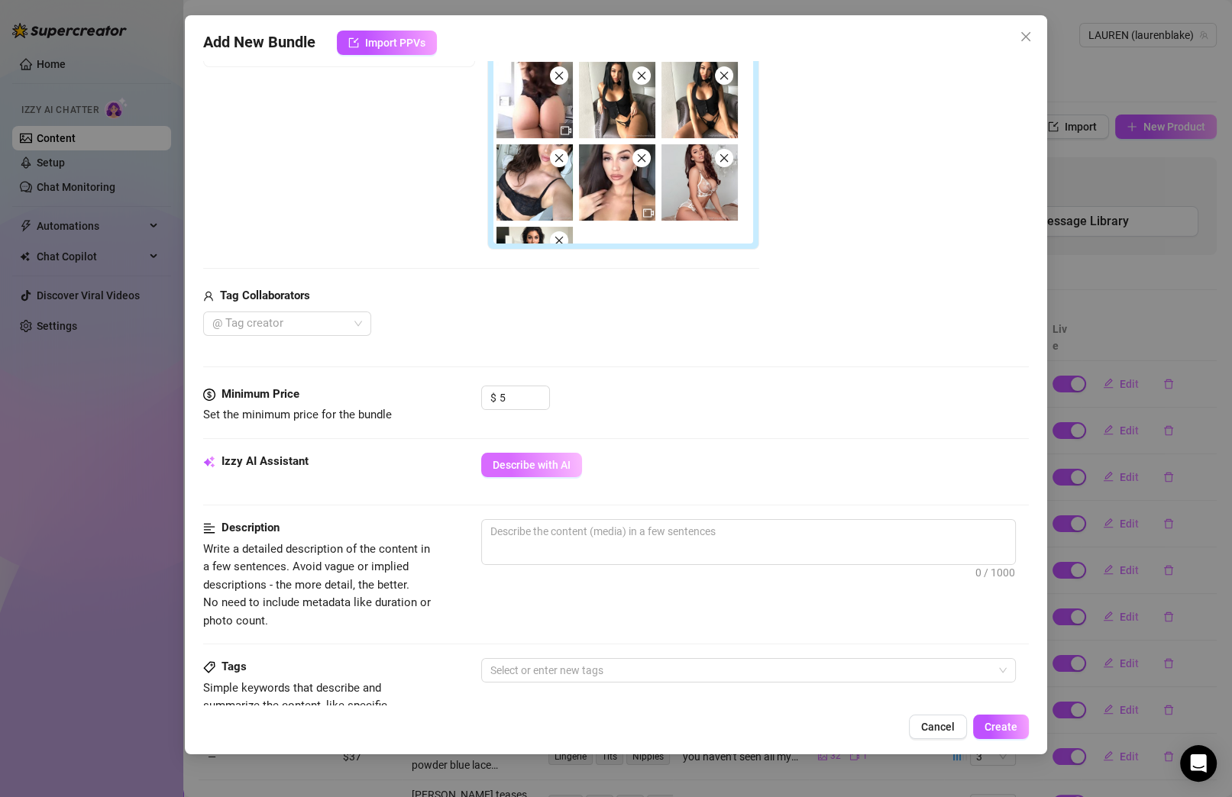
click at [513, 453] on button "Describe with AI" at bounding box center [531, 465] width 101 height 24
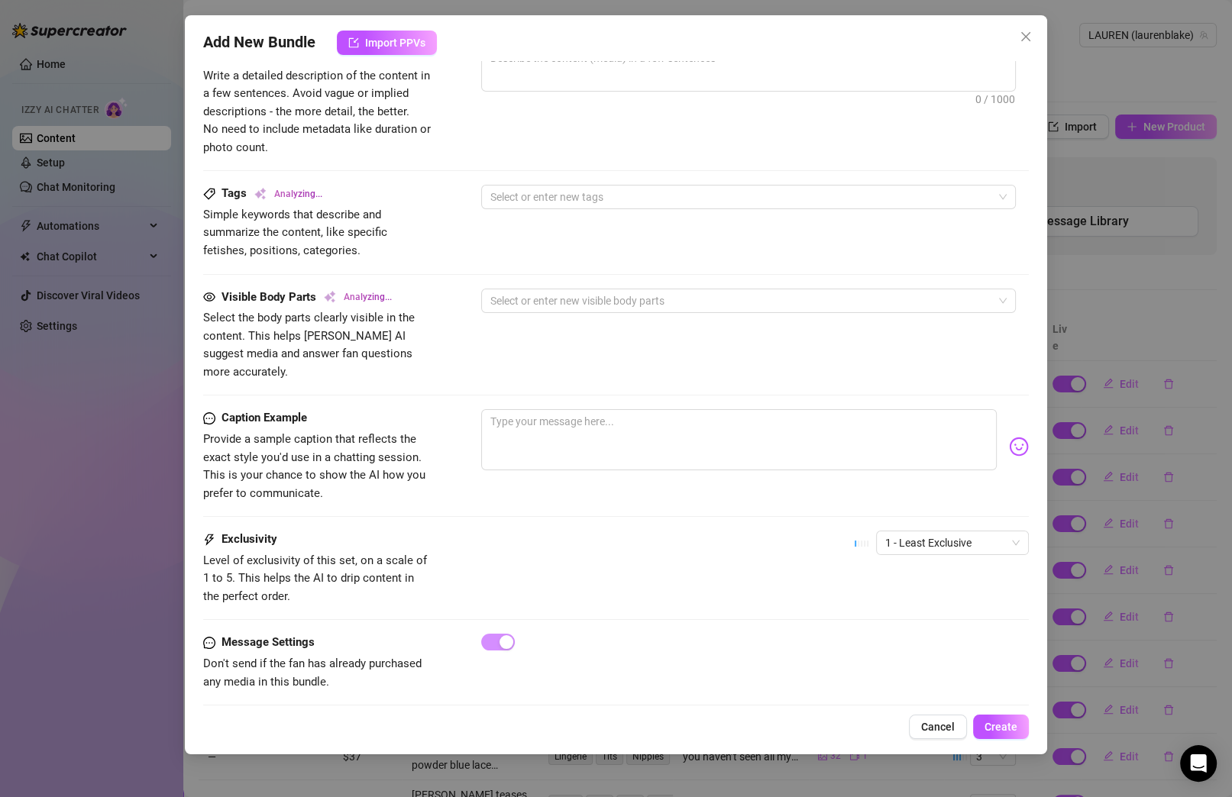
scroll to position [829, 0]
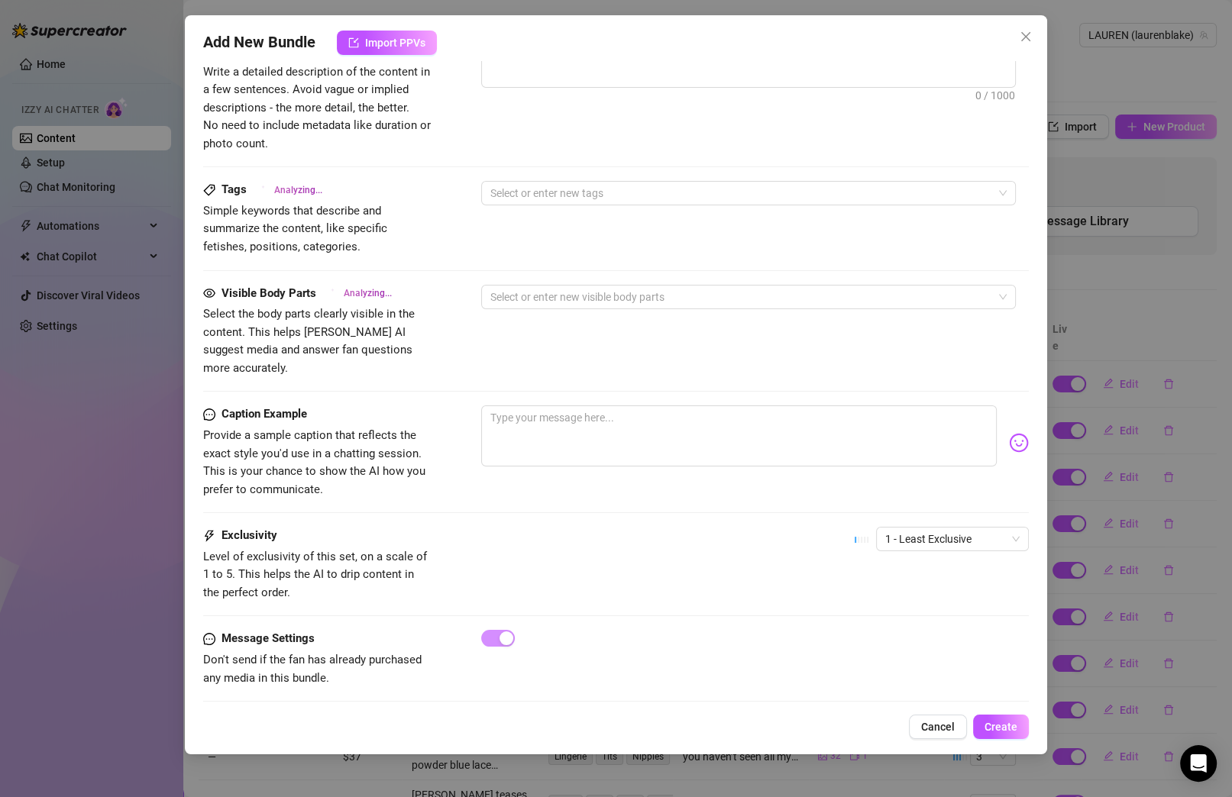
type textarea "Lauren"
type textarea "Lauren teases"
type textarea "Lauren teases in"
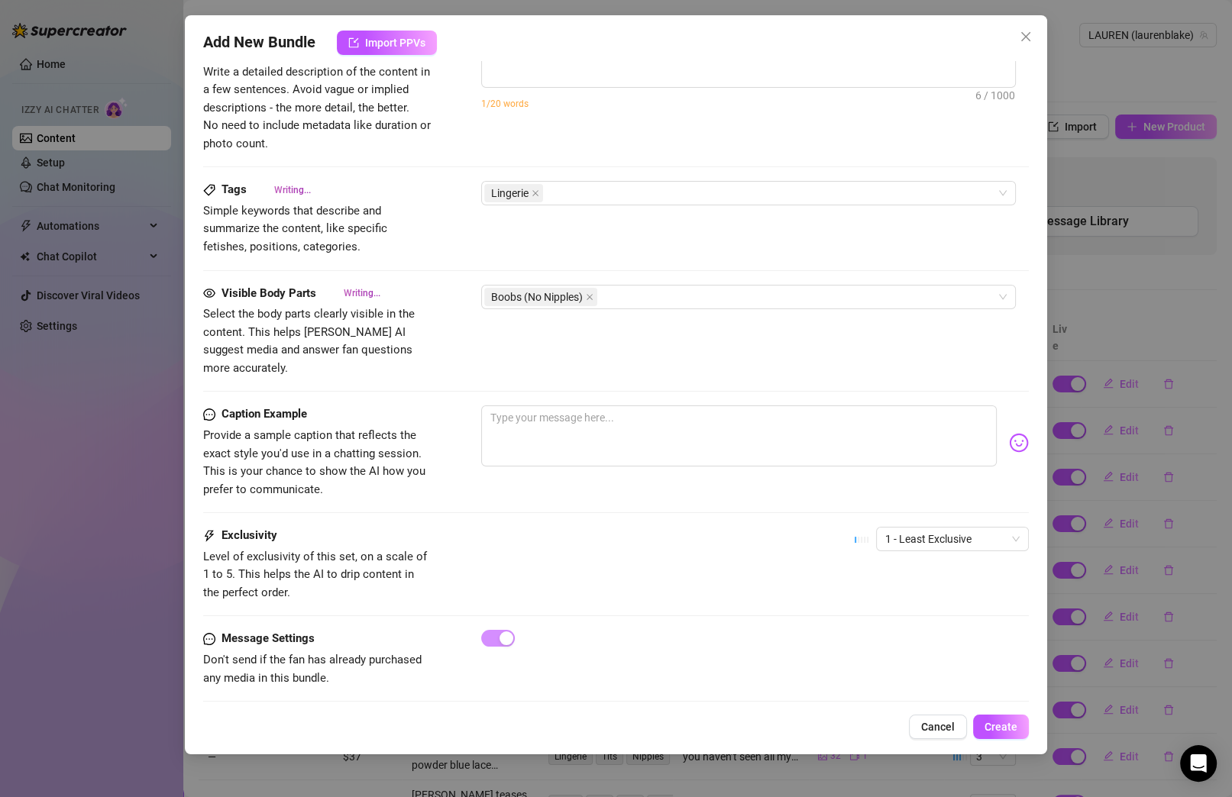
type textarea "Lauren teases in"
type textarea "[PERSON_NAME] teases in multiple"
type textarea "[PERSON_NAME] teases in multiple lingerie"
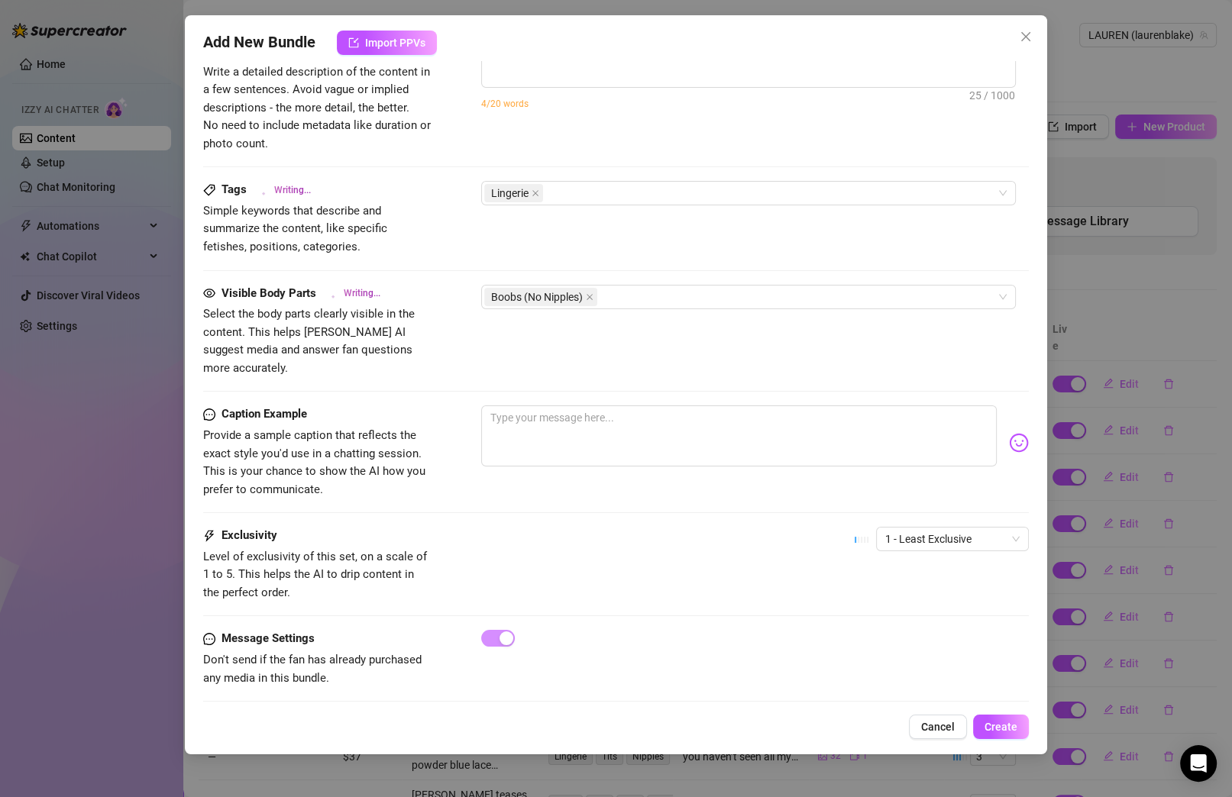
type textarea "[PERSON_NAME] teases in multiple lingerie sets,"
type textarea "[PERSON_NAME] teases in multiple lingerie sets, showing"
type textarea "[PERSON_NAME] teases in multiple lingerie sets, showing off"
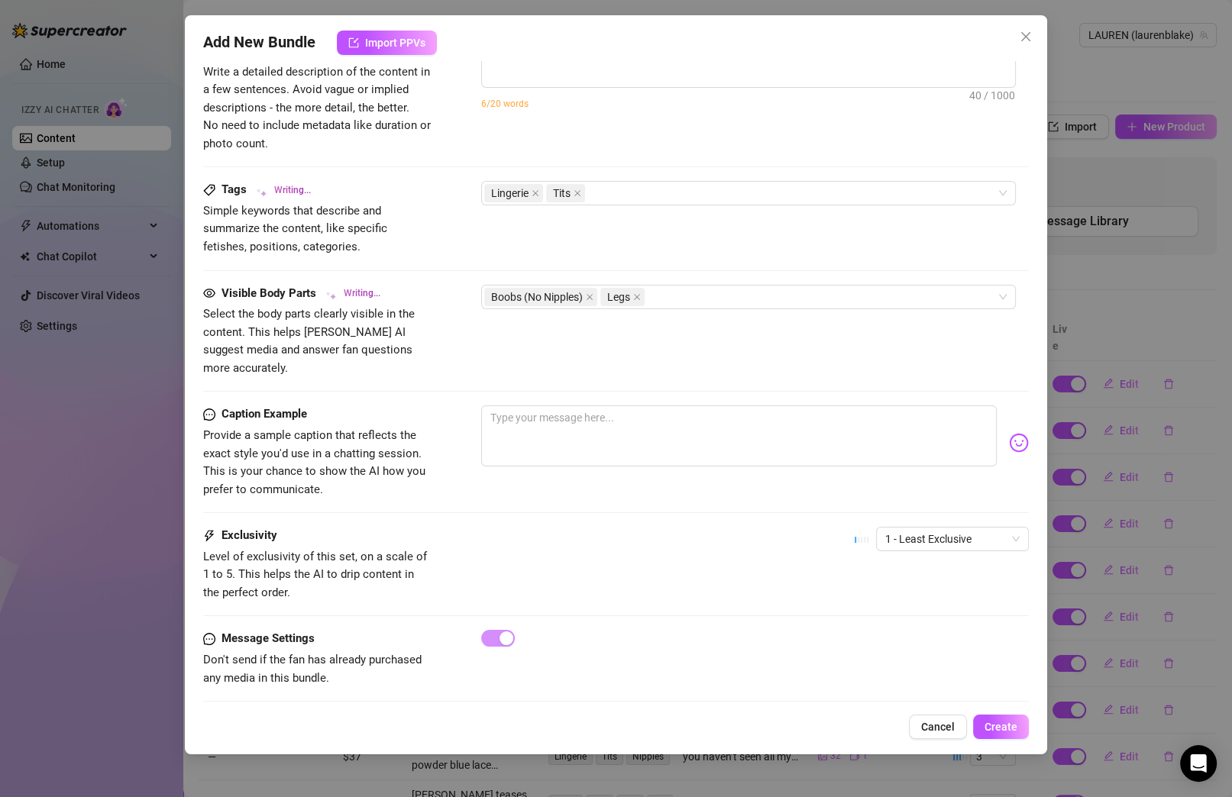
type textarea "[PERSON_NAME] teases in multiple lingerie sets, showing off"
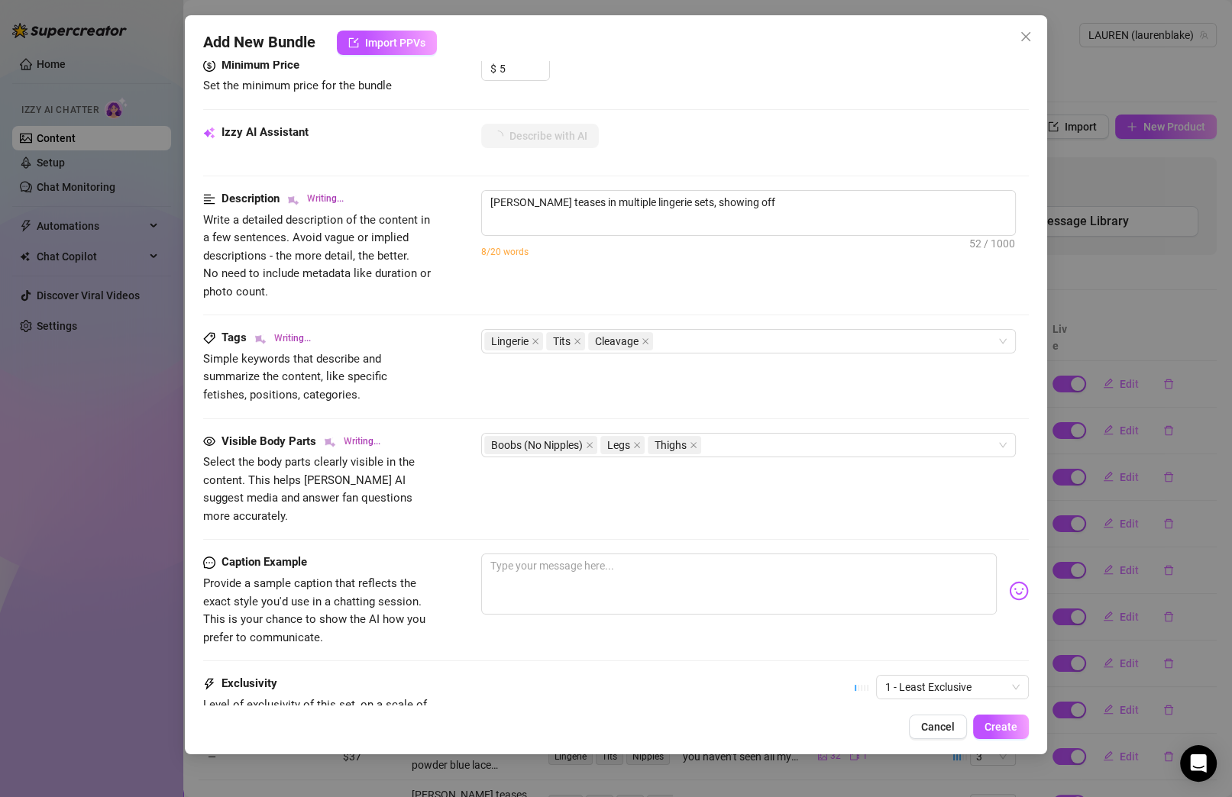
type textarea "[PERSON_NAME] teases in multiple lingerie sets, showing off her"
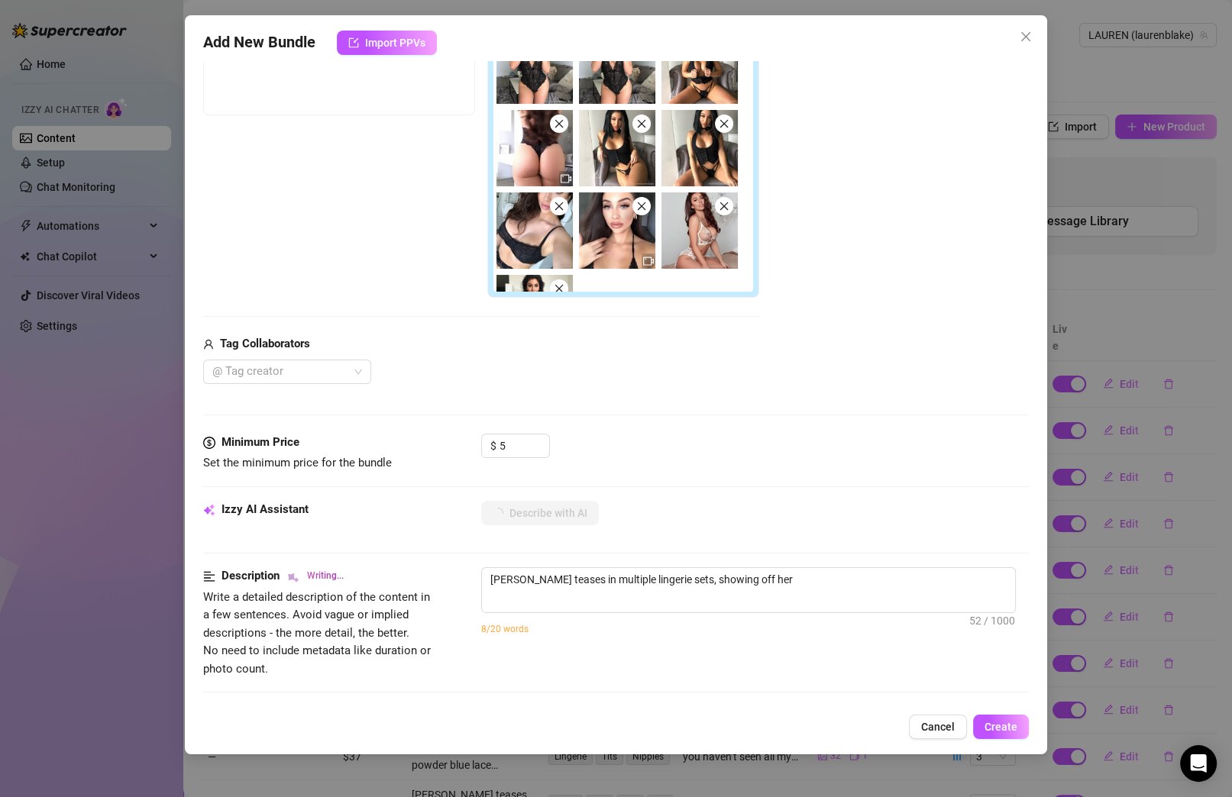
type textarea "[PERSON_NAME] teases in multiple lingerie sets, showing off her big,"
type textarea "[PERSON_NAME] teases in multiple lingerie sets, showing off her big, full"
type textarea "[PERSON_NAME] teases in multiple lingerie sets, showing off her big, full tits"
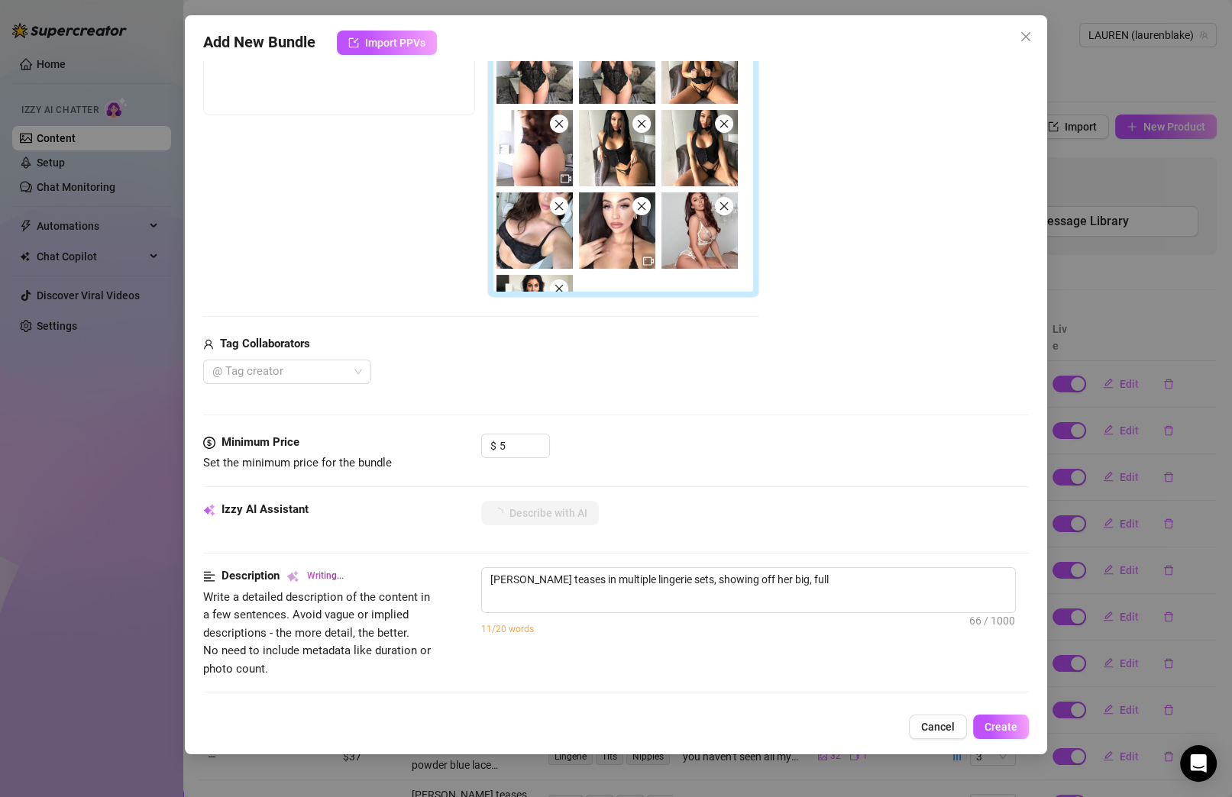
type textarea "[PERSON_NAME] teases in multiple lingerie sets, showing off her big, full tits"
type textarea "[PERSON_NAME] teases in multiple lingerie sets, showing off her big, full tits …"
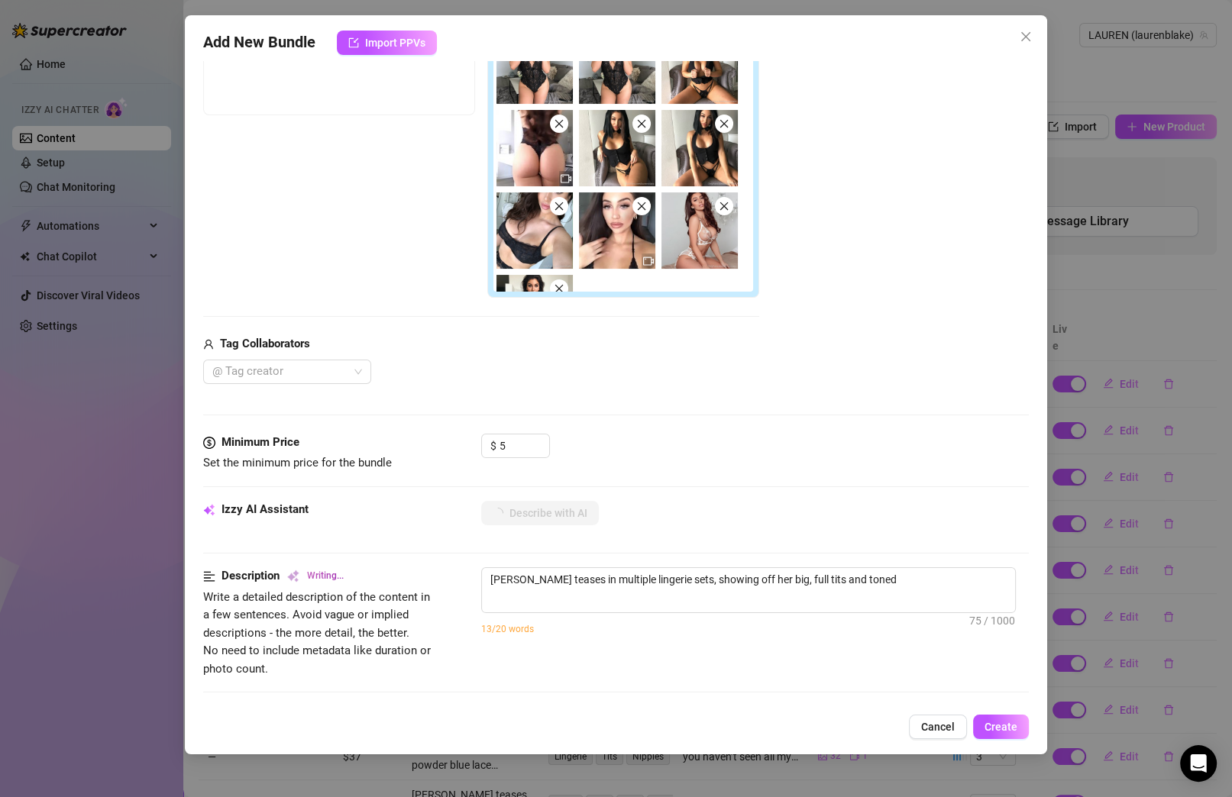
type textarea "[PERSON_NAME] teases in multiple lingerie sets, showing off her big, full tits …"
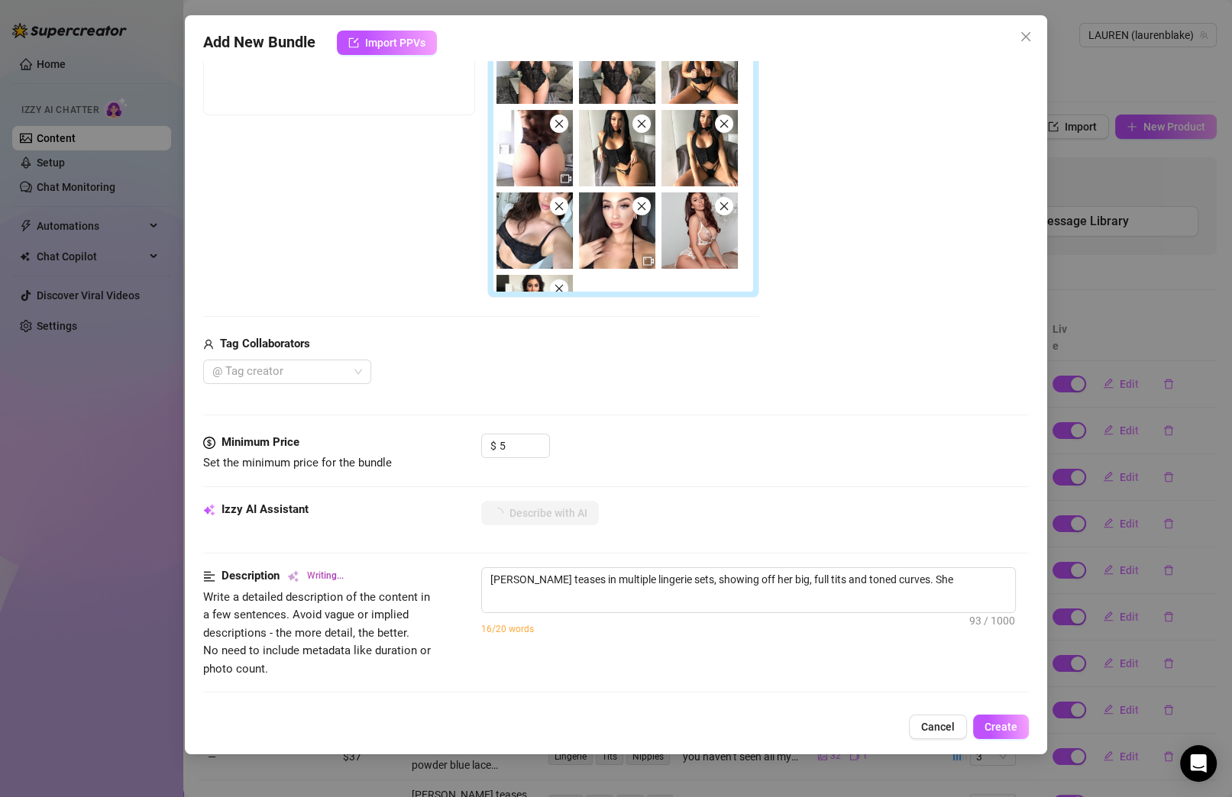
type textarea "[PERSON_NAME] teases in multiple lingerie sets, showing off her big, full tits …"
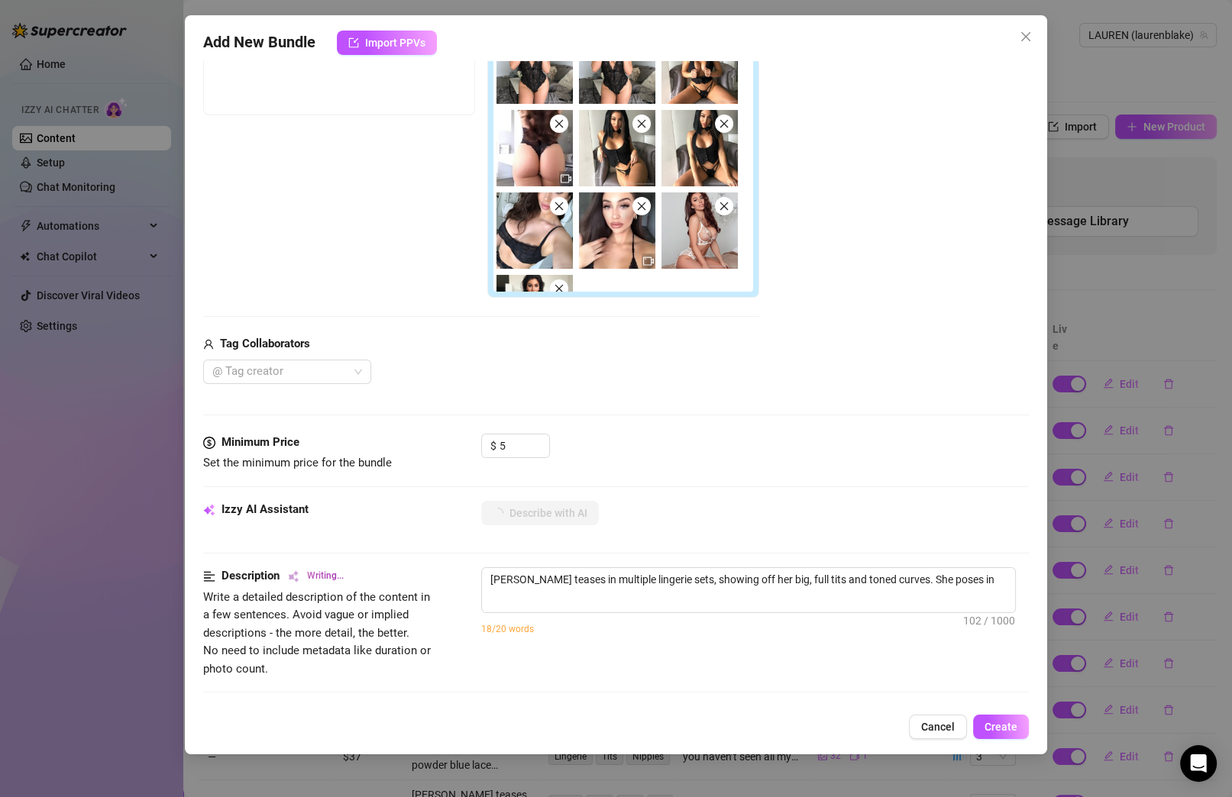
type textarea "[PERSON_NAME] teases in multiple lingerie sets, showing off her big, full tits …"
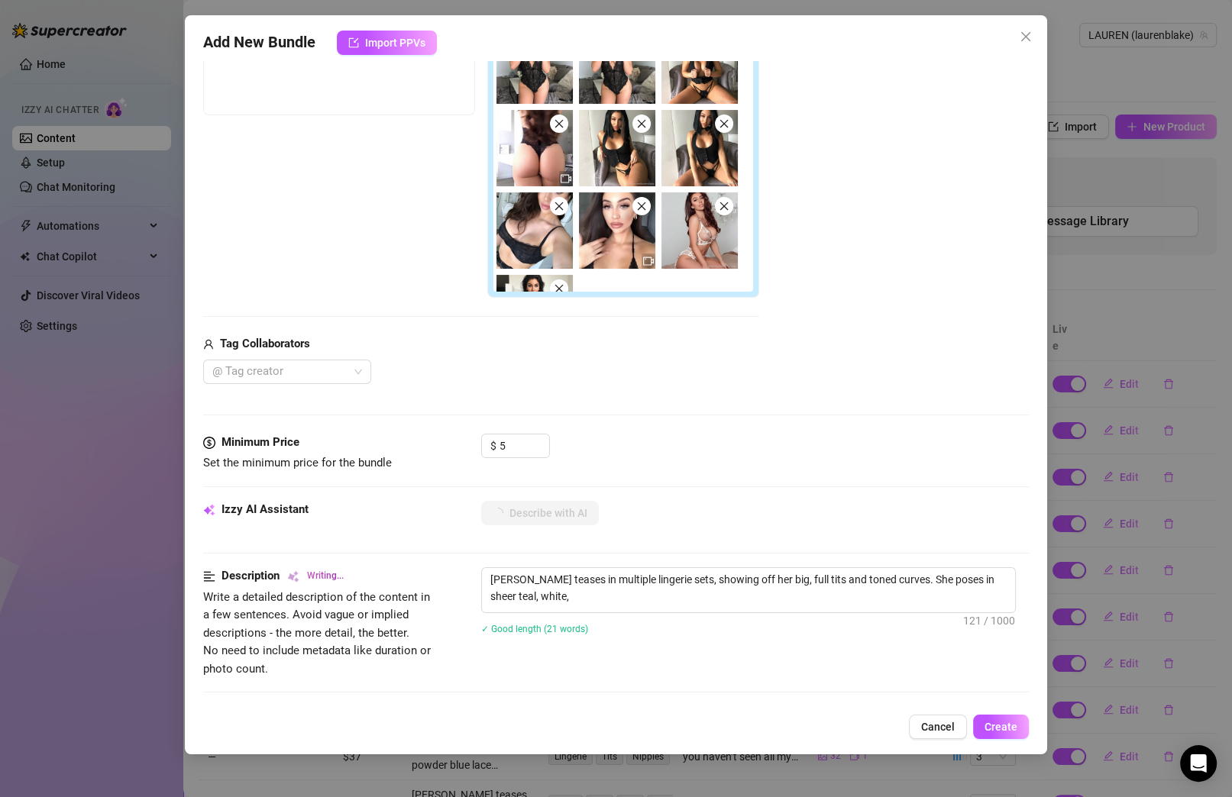
type textarea "[PERSON_NAME] teases in multiple lingerie sets, showing off her big, full tits …"
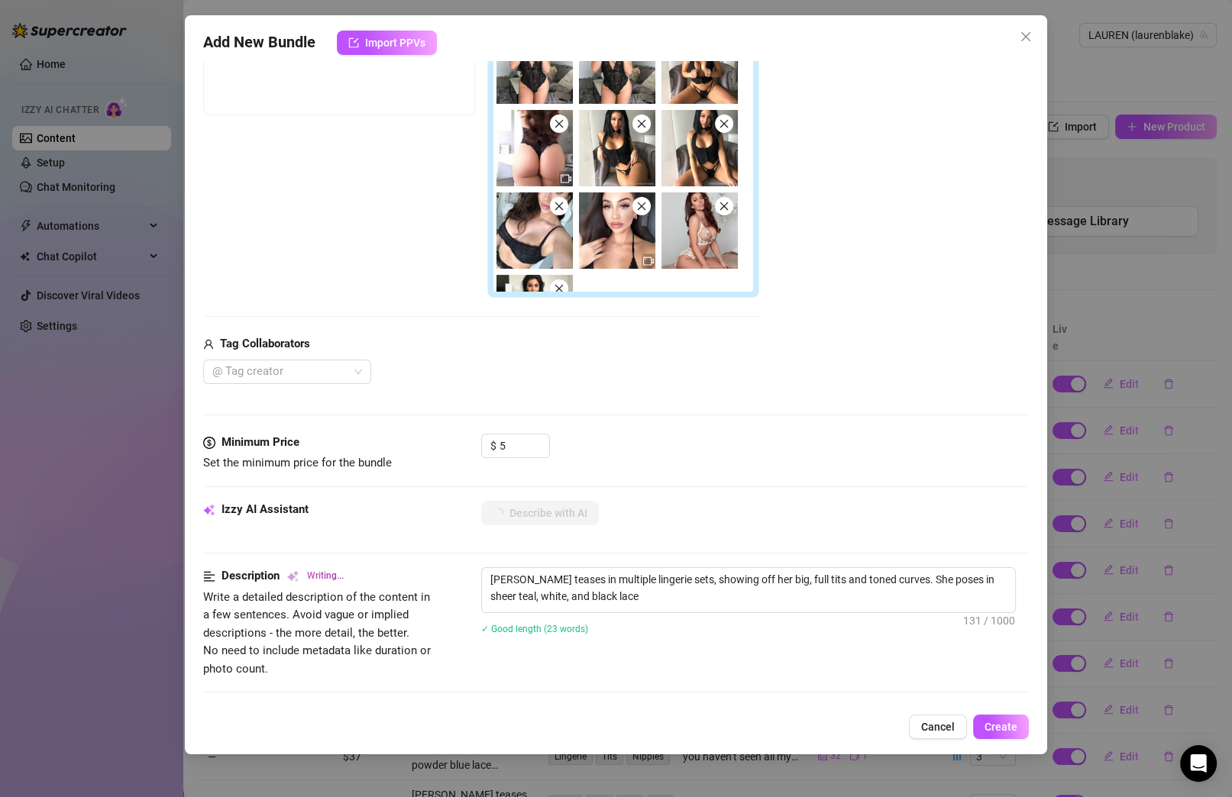
type textarea "[PERSON_NAME] teases in multiple lingerie sets, showing off her big, full tits …"
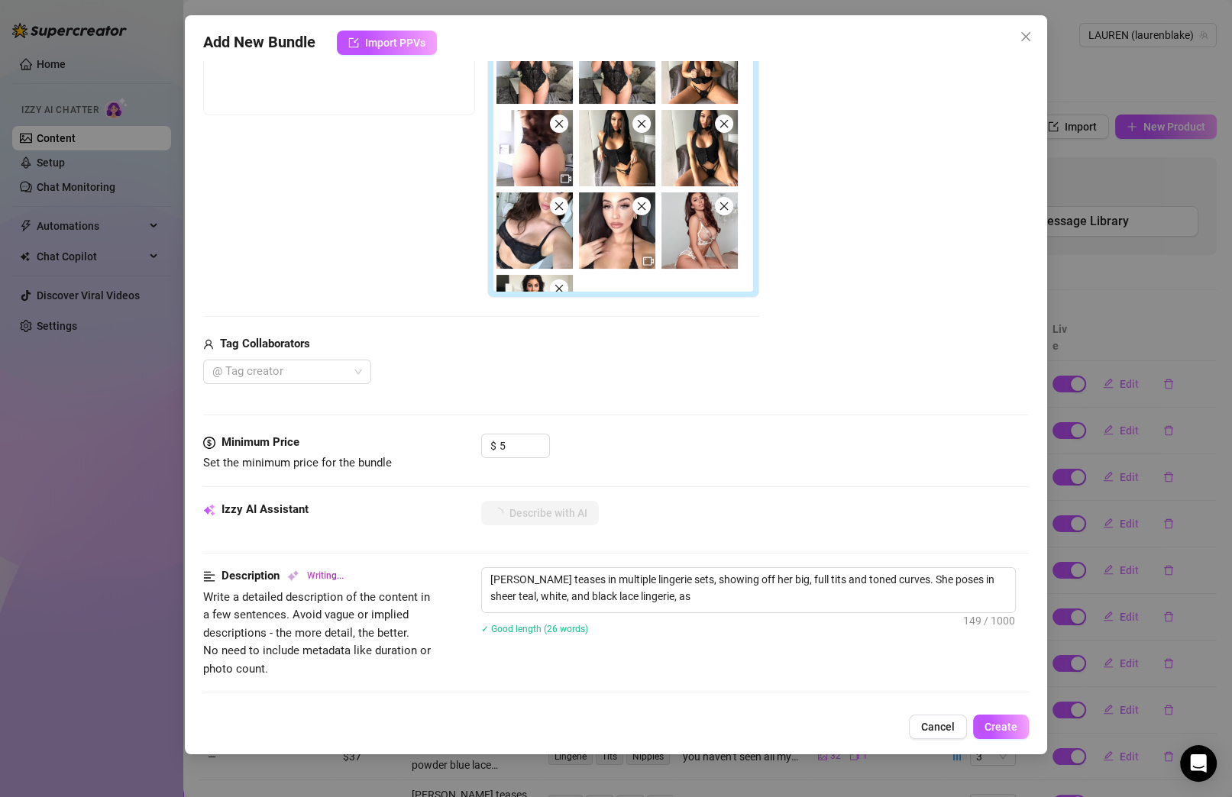
type textarea "[PERSON_NAME] teases in multiple lingerie sets, showing off her big, full tits …"
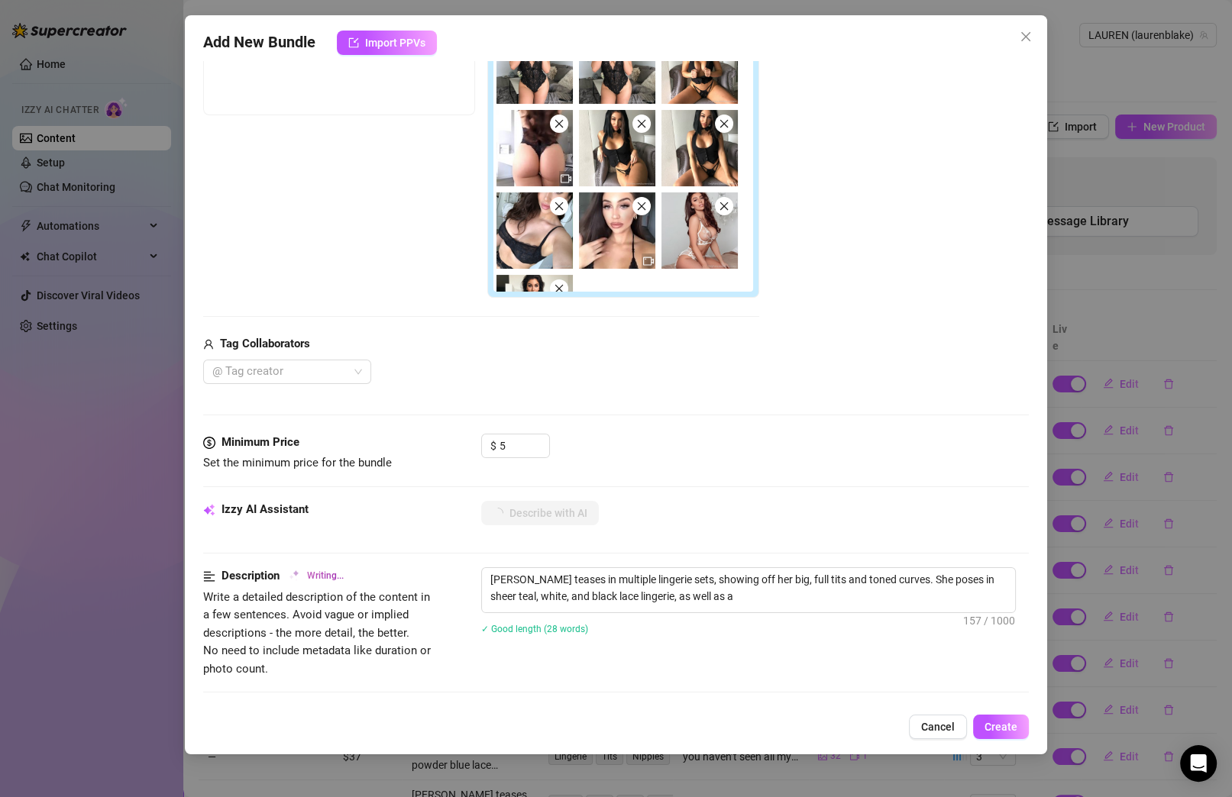
type textarea "[PERSON_NAME] teases in multiple lingerie sets, showing off her big, full tits …"
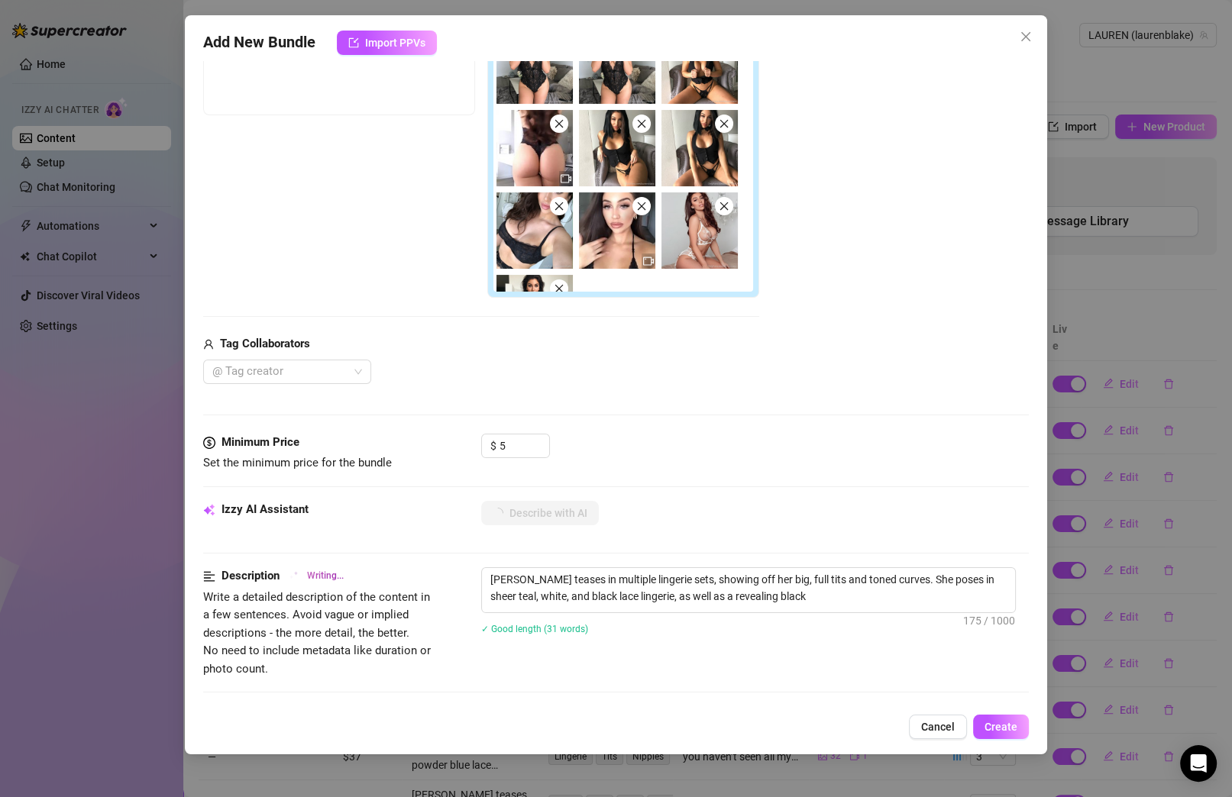
type textarea "[PERSON_NAME] teases in multiple lingerie sets, showing off her big, full tits …"
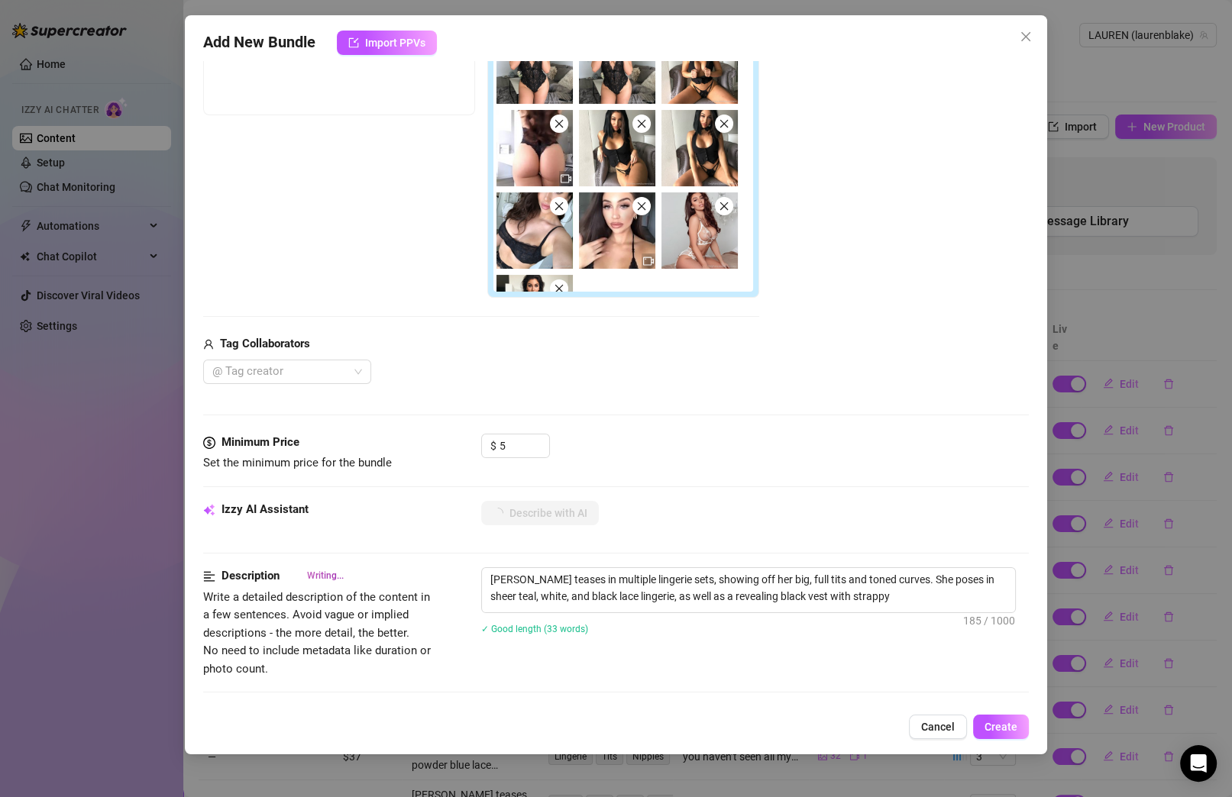
type textarea "[PERSON_NAME] teases in multiple lingerie sets, showing off her big, full tits …"
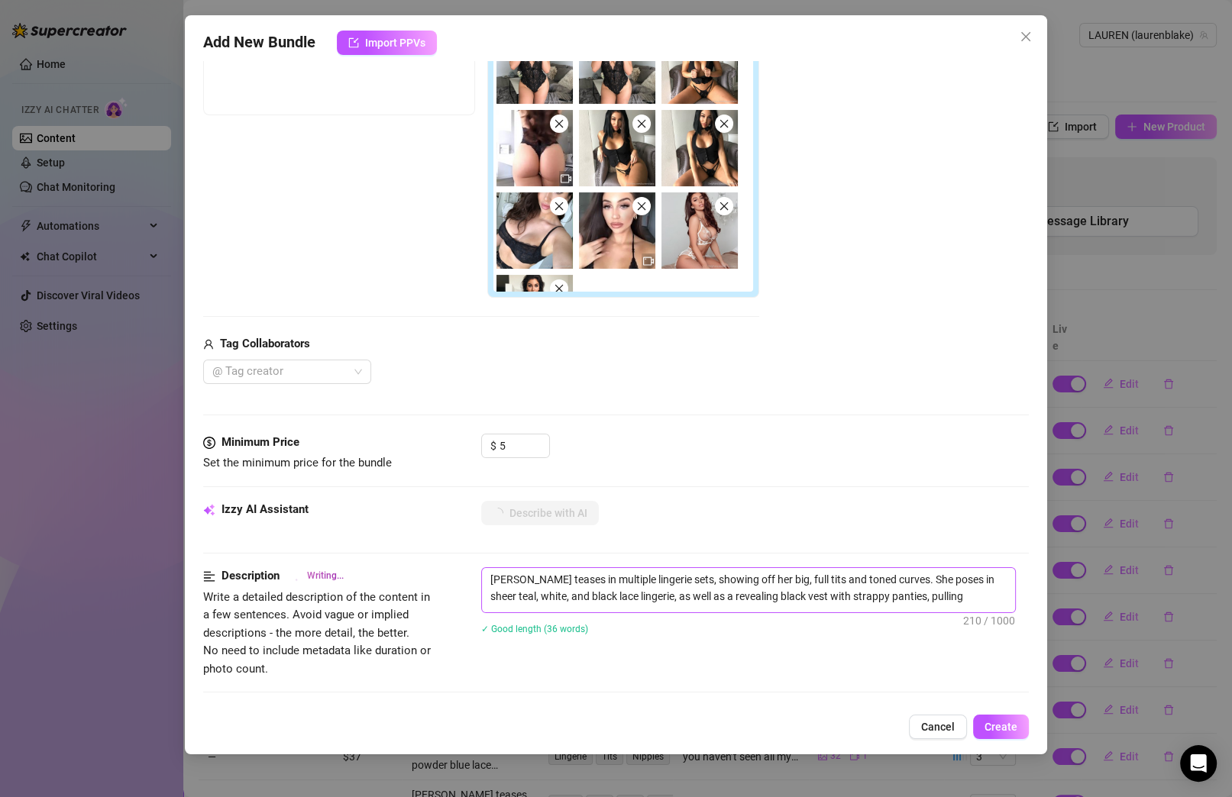
type textarea "[PERSON_NAME] teases in multiple lingerie sets, showing off her big, full tits …"
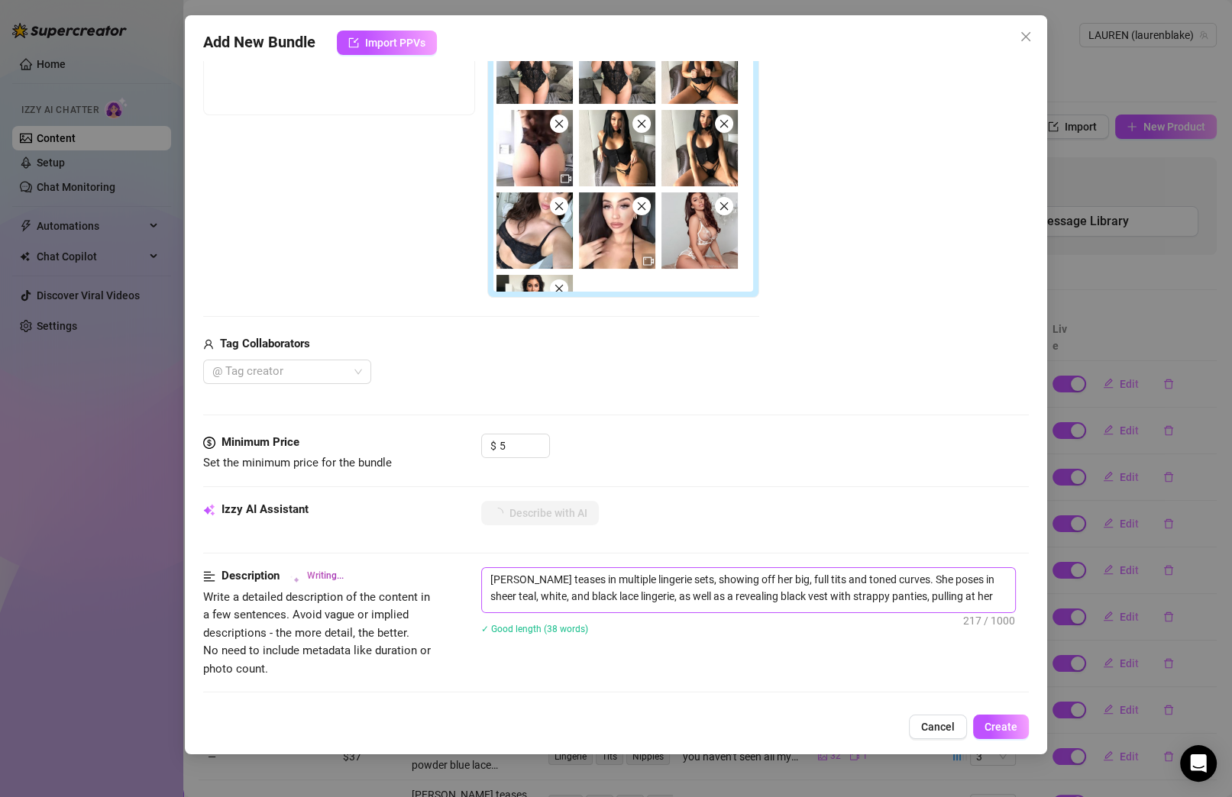
type textarea "[PERSON_NAME] teases in multiple lingerie sets, showing off her big, full tits …"
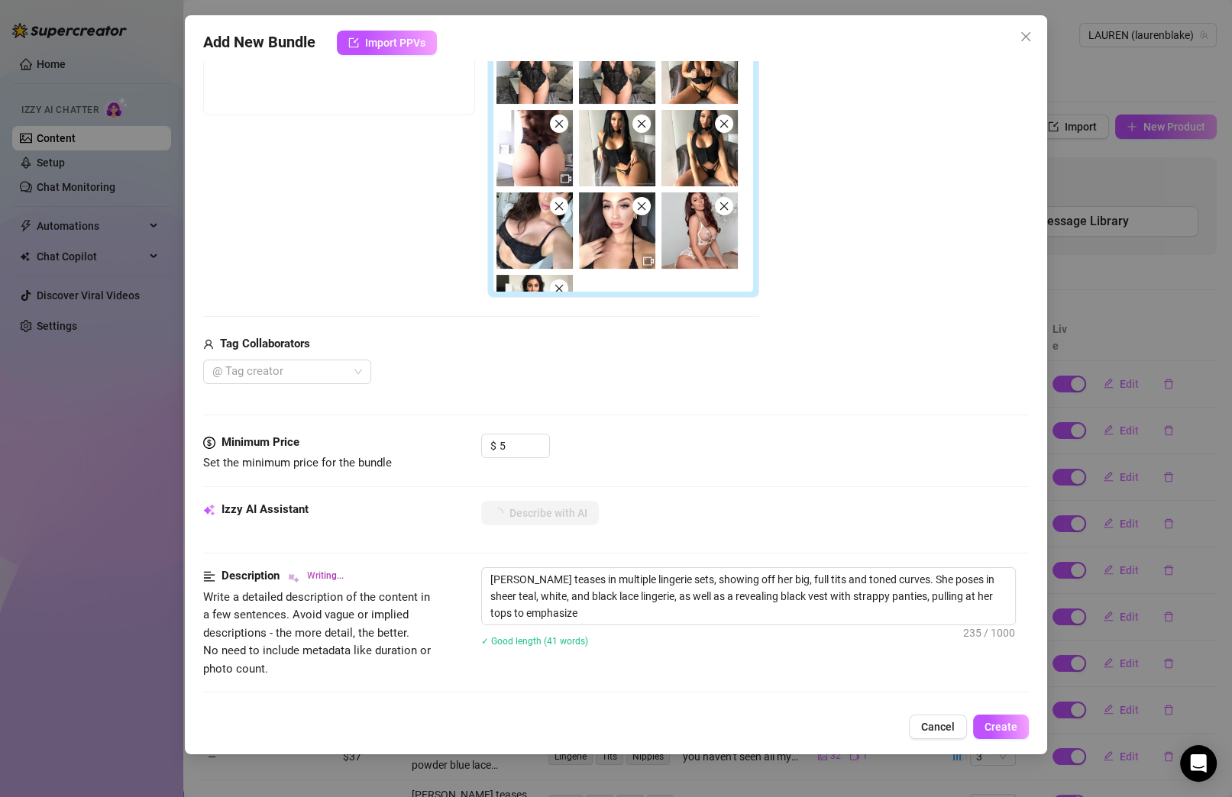
type textarea "[PERSON_NAME] teases in multiple lingerie sets, showing off her big, full tits …"
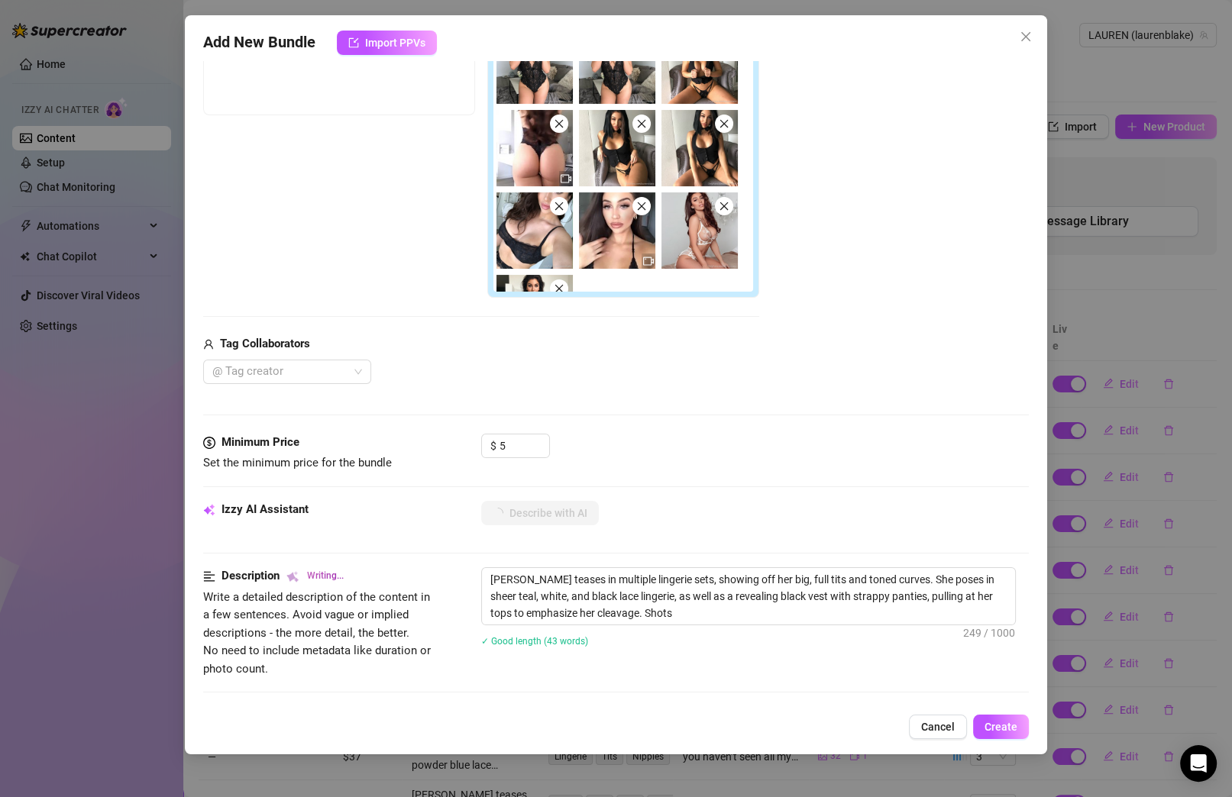
type textarea "[PERSON_NAME] teases in multiple lingerie sets, showing off her big, full tits …"
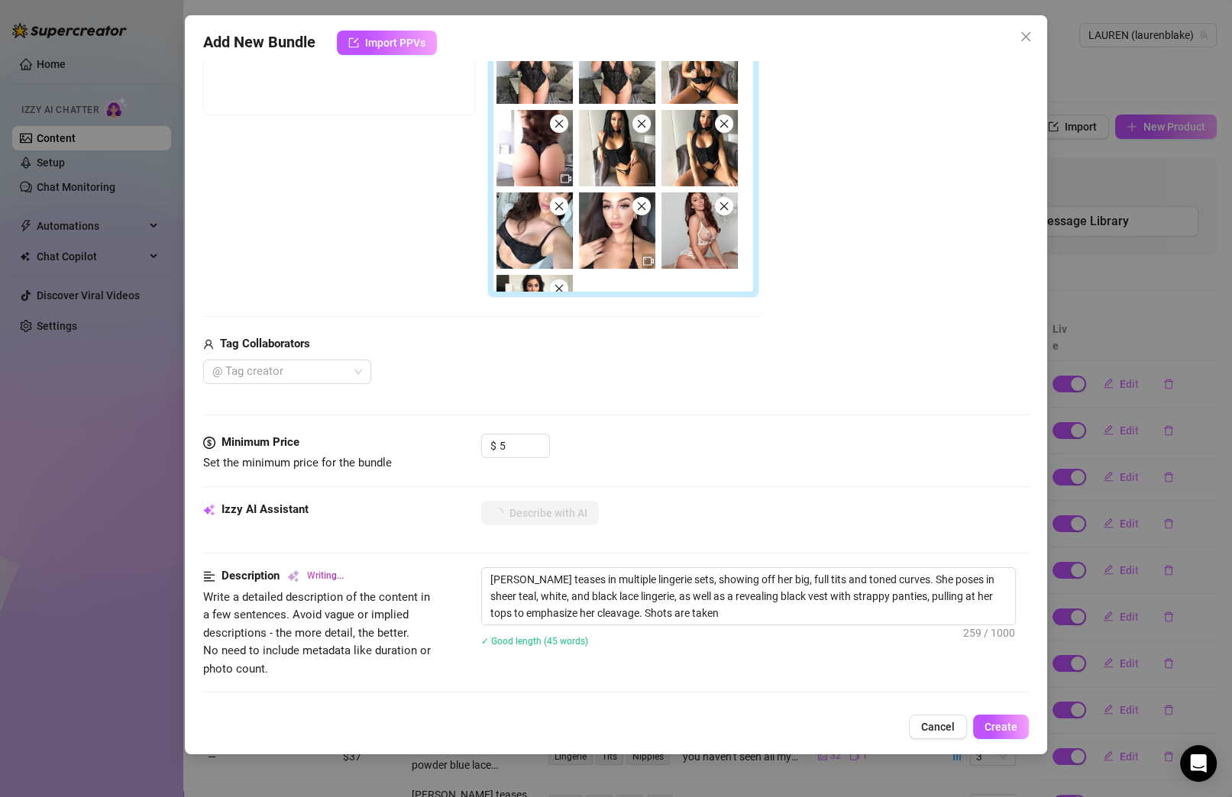
type textarea "[PERSON_NAME] teases in multiple lingerie sets, showing off her big, full tits …"
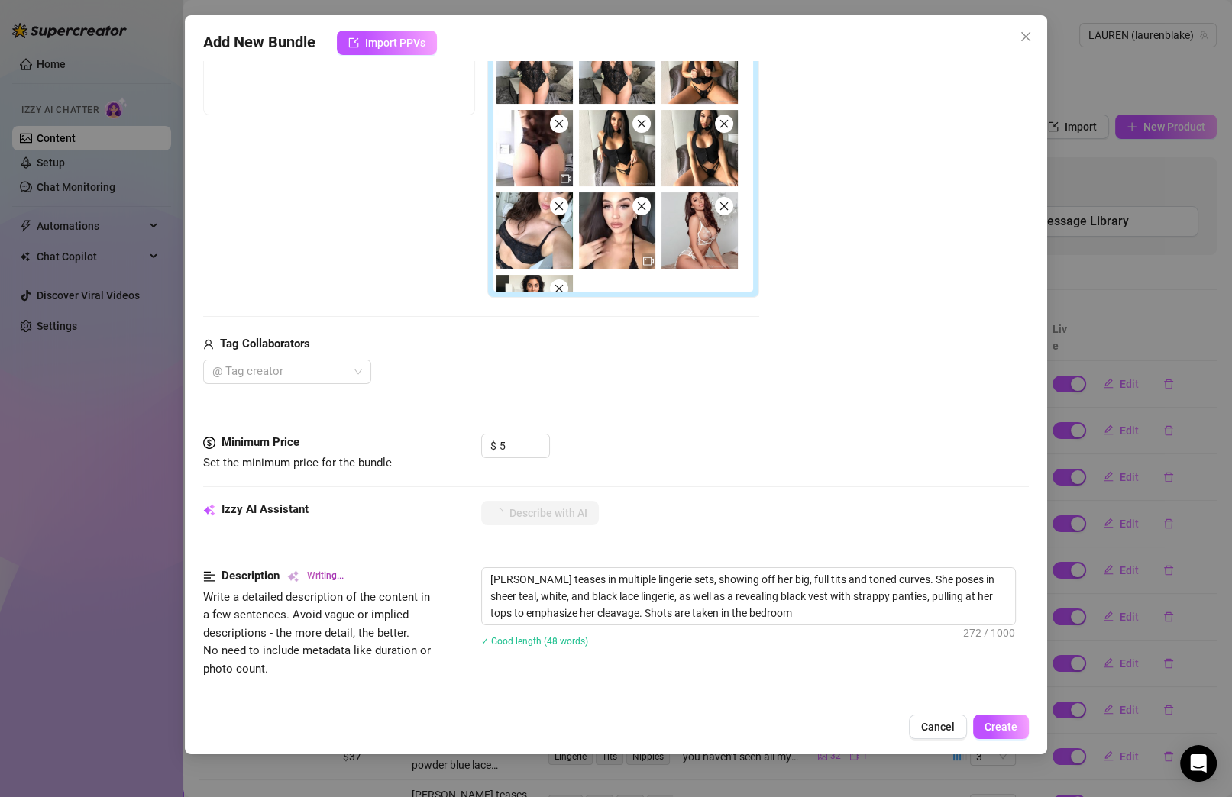
type textarea "[PERSON_NAME] teases in multiple lingerie sets, showing off her big, full tits …"
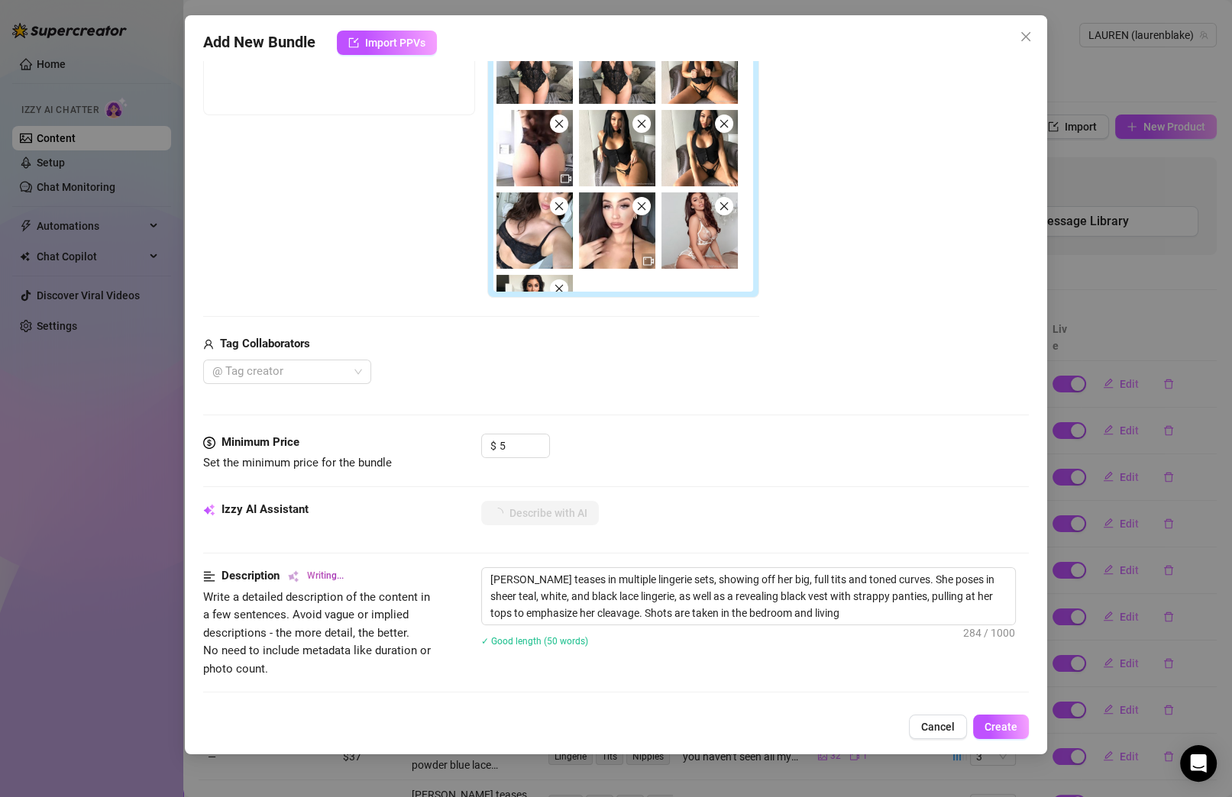
type textarea "[PERSON_NAME] teases in multiple lingerie sets, showing off her big, full tits …"
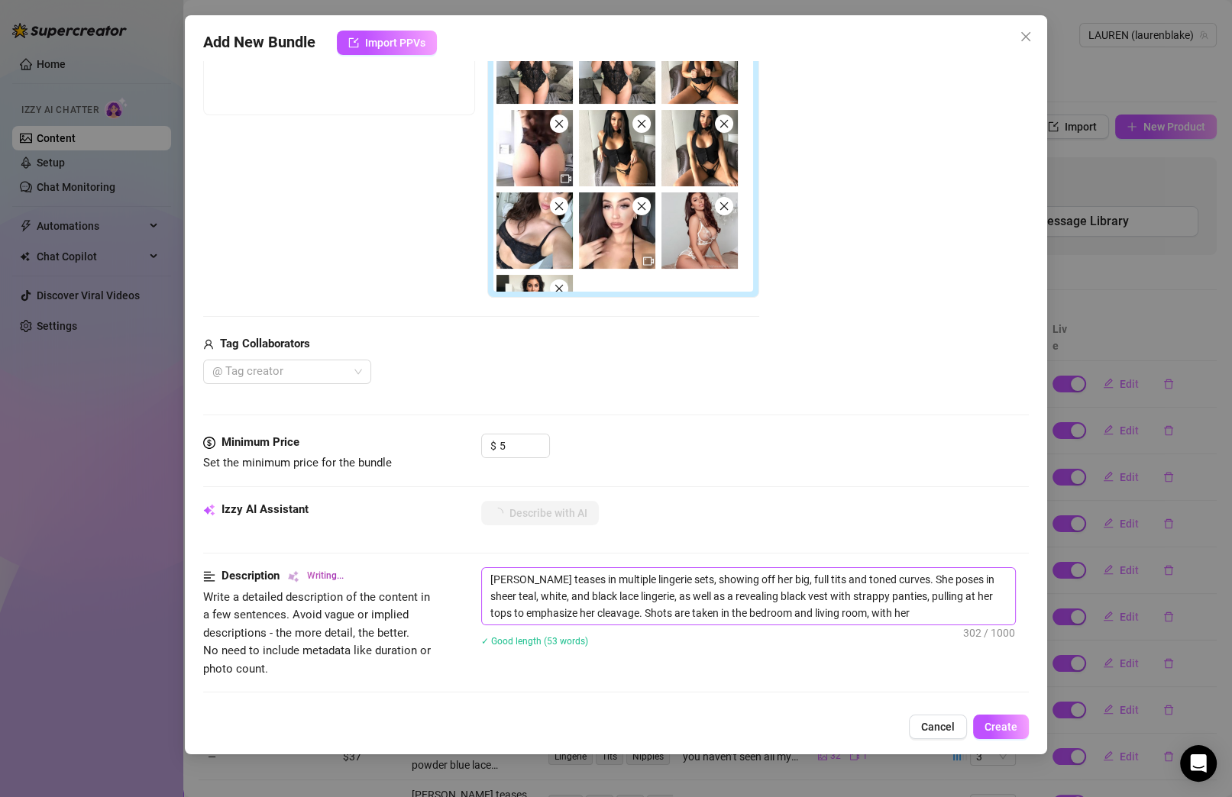
type textarea "[PERSON_NAME] teases in multiple lingerie sets, showing off her big, full tits …"
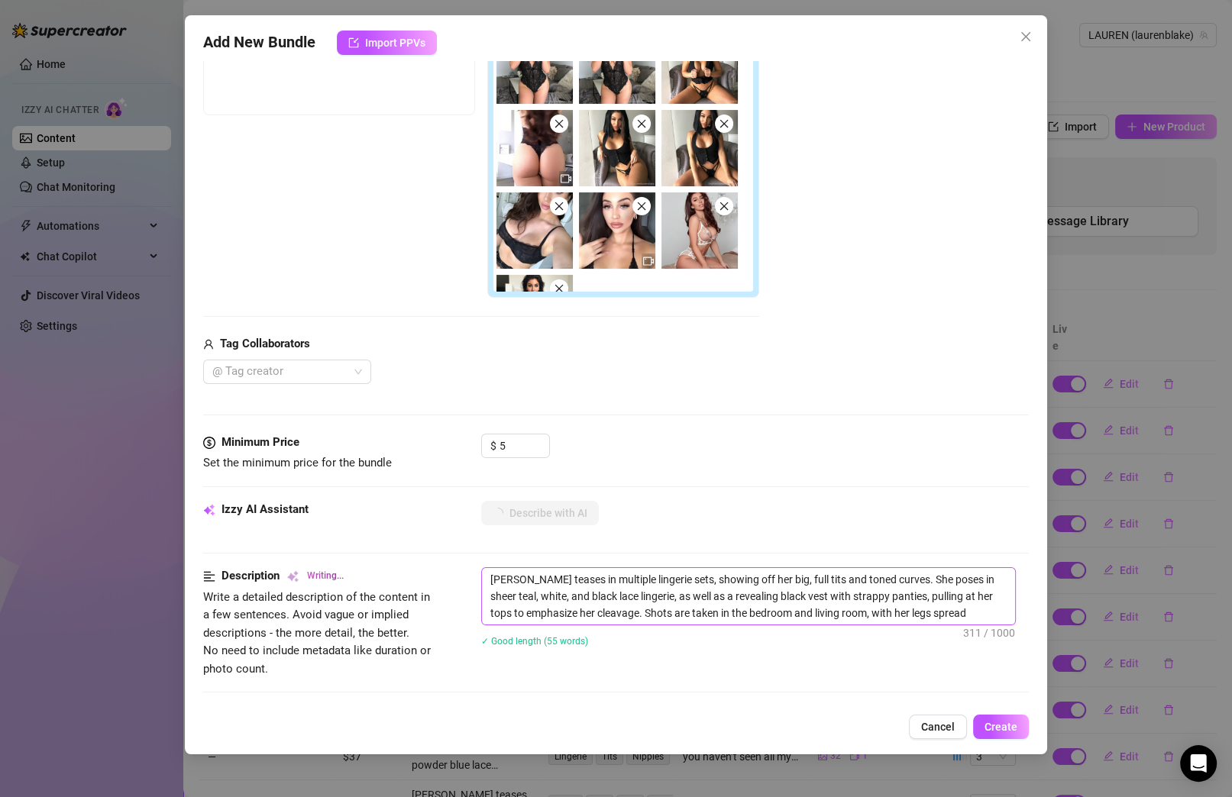
type textarea "[PERSON_NAME] teases in multiple lingerie sets, showing off her big, full tits …"
click at [804, 577] on textarea "[PERSON_NAME] teases in multiple lingerie sets, showing off her big, full tits …" at bounding box center [748, 596] width 533 height 57
type textarea "[PERSON_NAME] teases in multiple lingerie sets, showing off her big, full tits …"
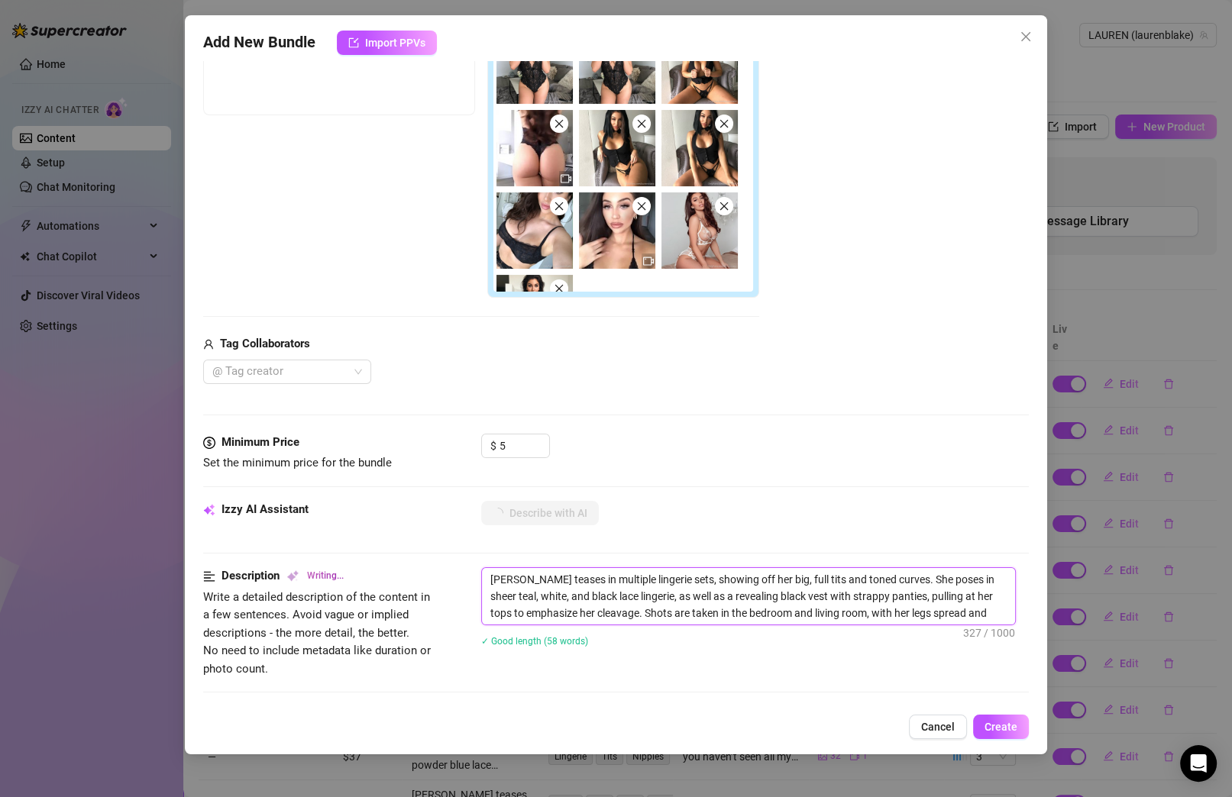
type textarea "[PERSON_NAME] teases in multiple lingerie sets, showing off her big, full tits …"
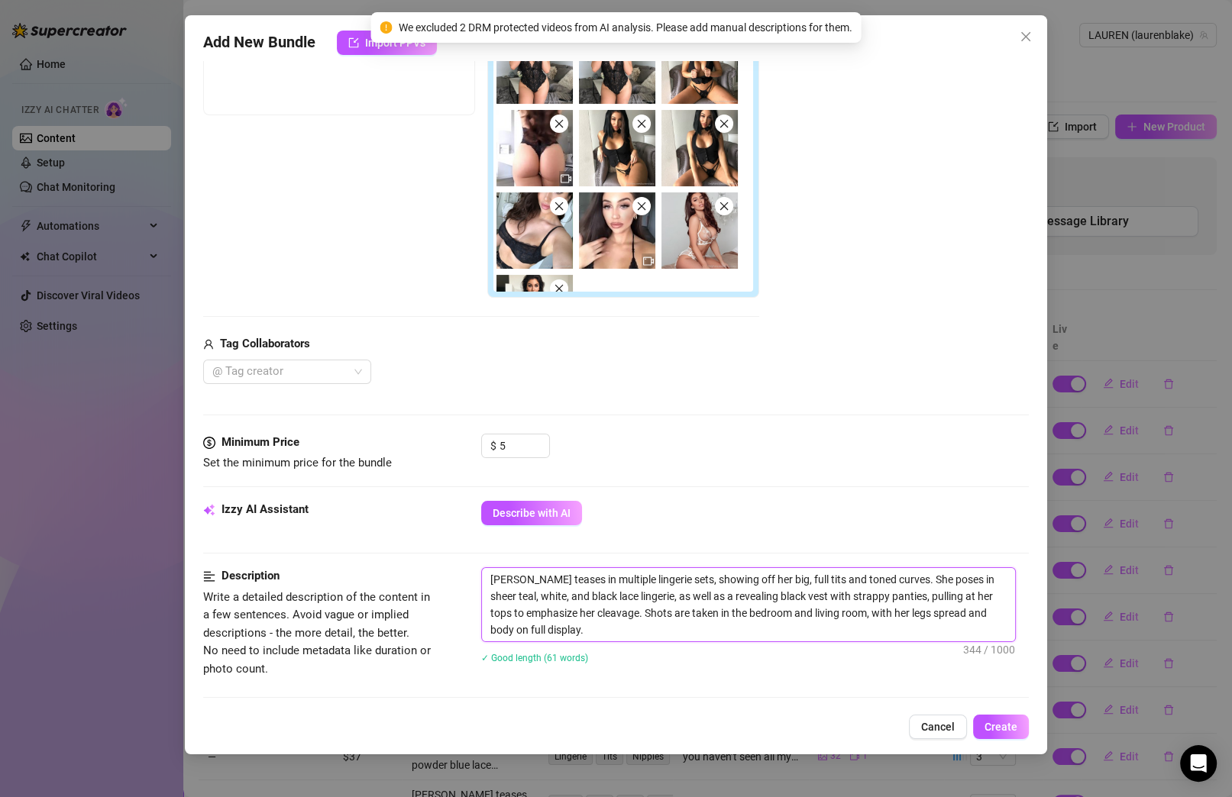
type textarea "[PERSON_NAME] teases in multiple lingerie sets, showing off her big, full tits …"
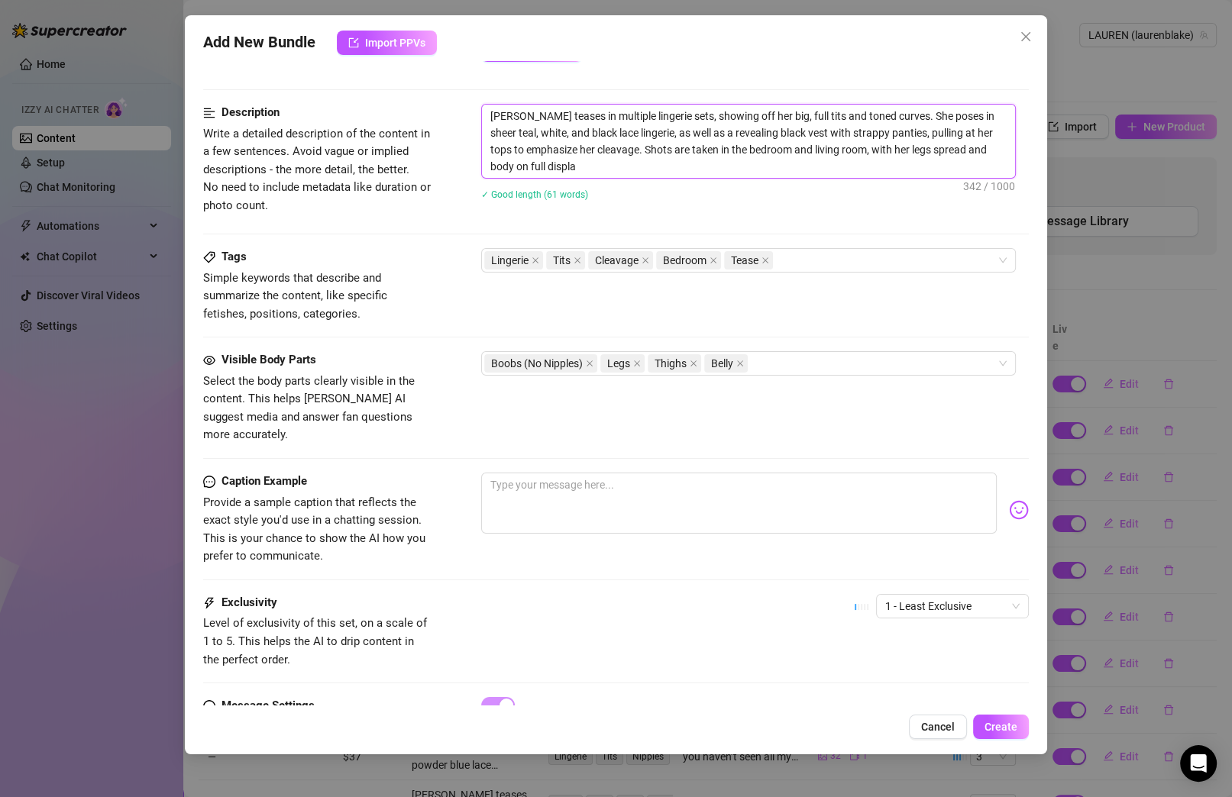
scroll to position [474, 0]
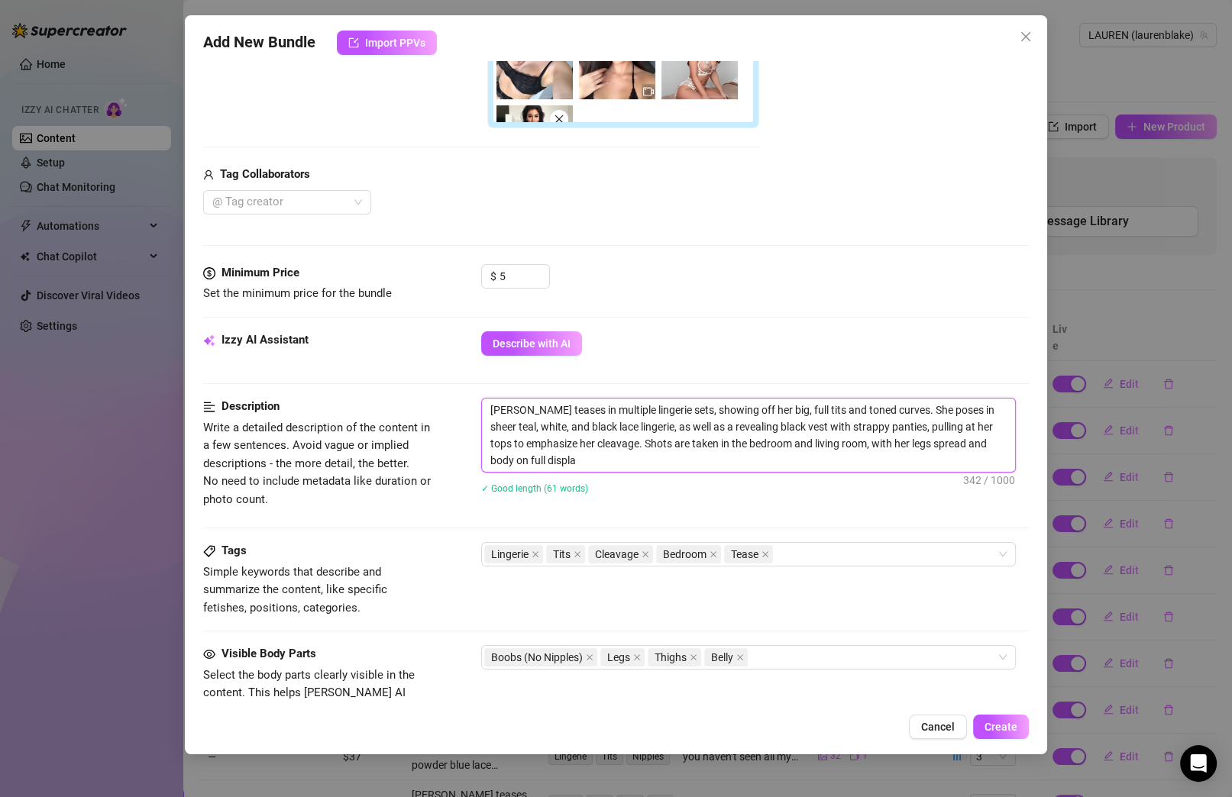
click at [801, 405] on textarea "[PERSON_NAME] teases in multiple lingerie sets, showing off her big, full tits …" at bounding box center [748, 435] width 533 height 73
type textarea "[PERSON_NAME] teases in multiple lingerie sets, showing off her big, full tit a…"
type textarea "[PERSON_NAME] teases in multiple lingerie sets, showing off her big, full ti an…"
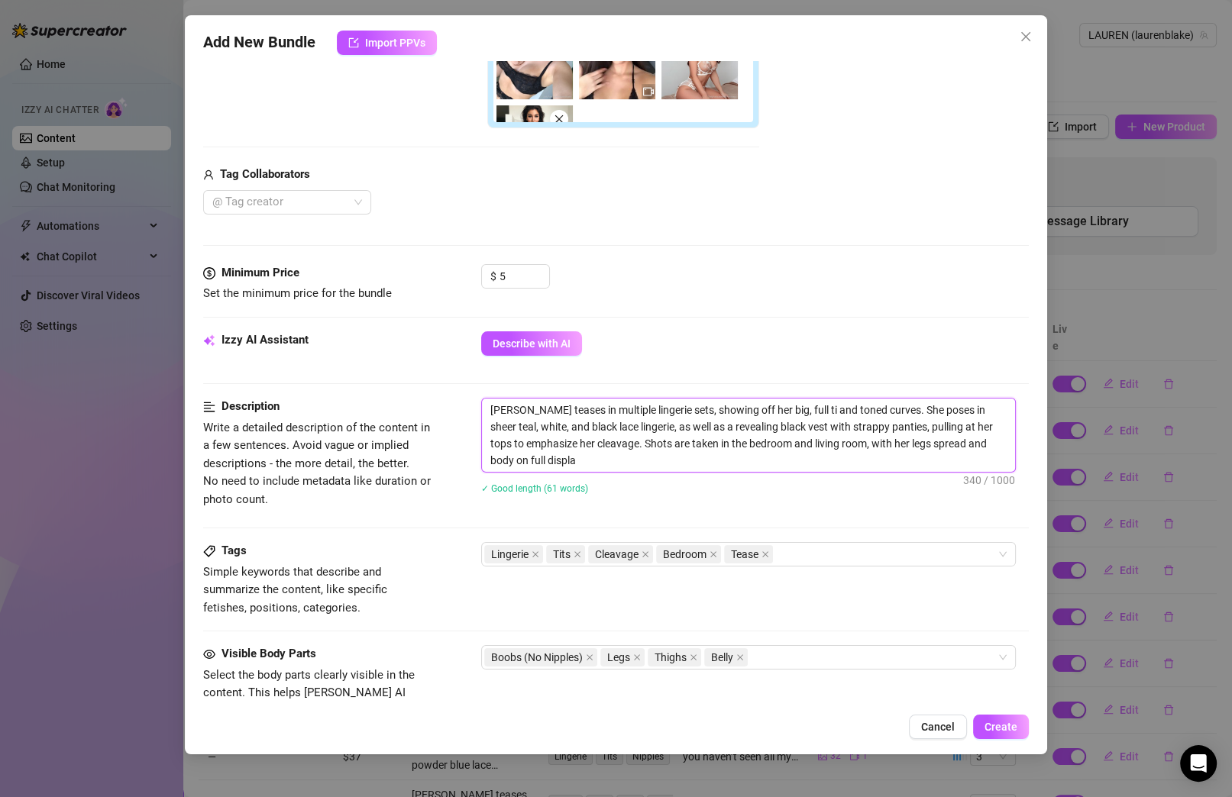
type textarea "[PERSON_NAME] teases in multiple lingerie sets, showing off her big, full t and…"
type textarea "[PERSON_NAME] teases in multiple lingerie sets, showing off her big, full and t…"
type textarea "[PERSON_NAME] teases in multiple lingerie sets, showing off her big, full b and…"
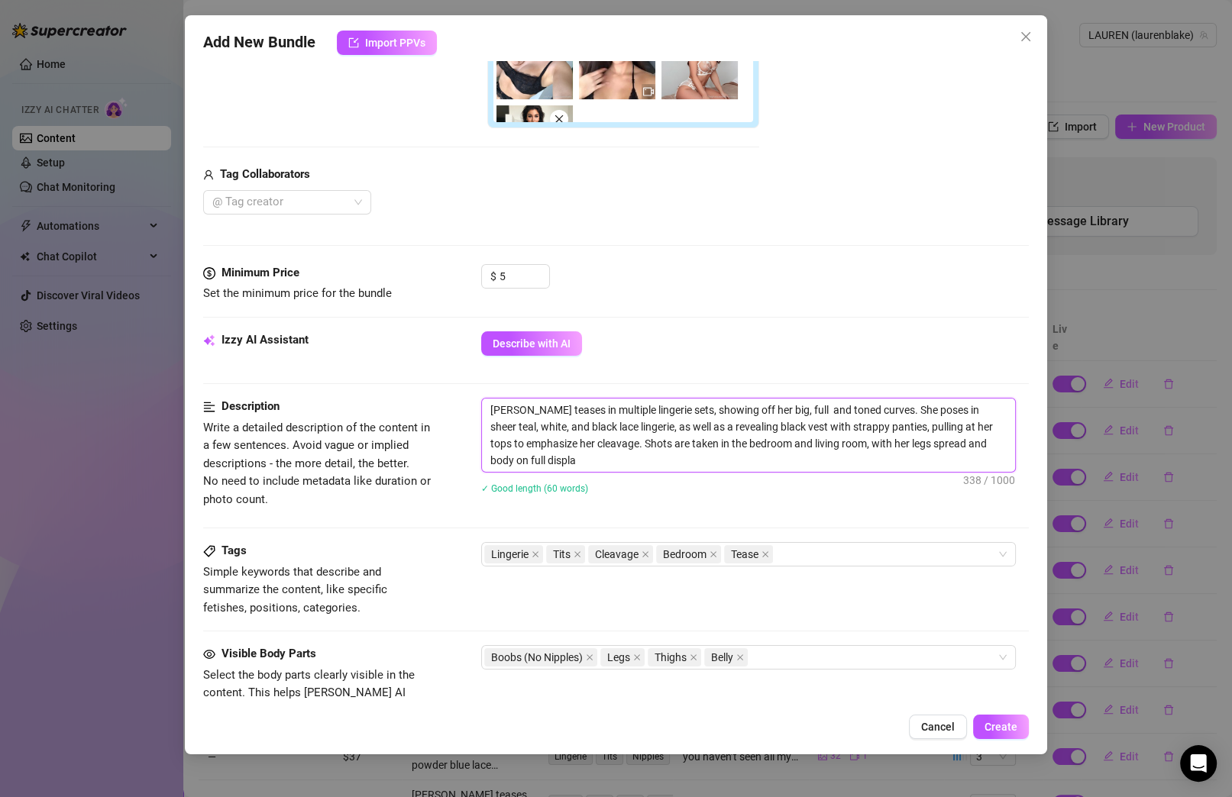
type textarea "[PERSON_NAME] teases in multiple lingerie sets, showing off her big, full b and…"
type textarea "[PERSON_NAME] teases in multiple lingerie sets, showing off her big, full bo an…"
type textarea "[PERSON_NAME] teases in multiple lingerie sets, showing off her big, full boo a…"
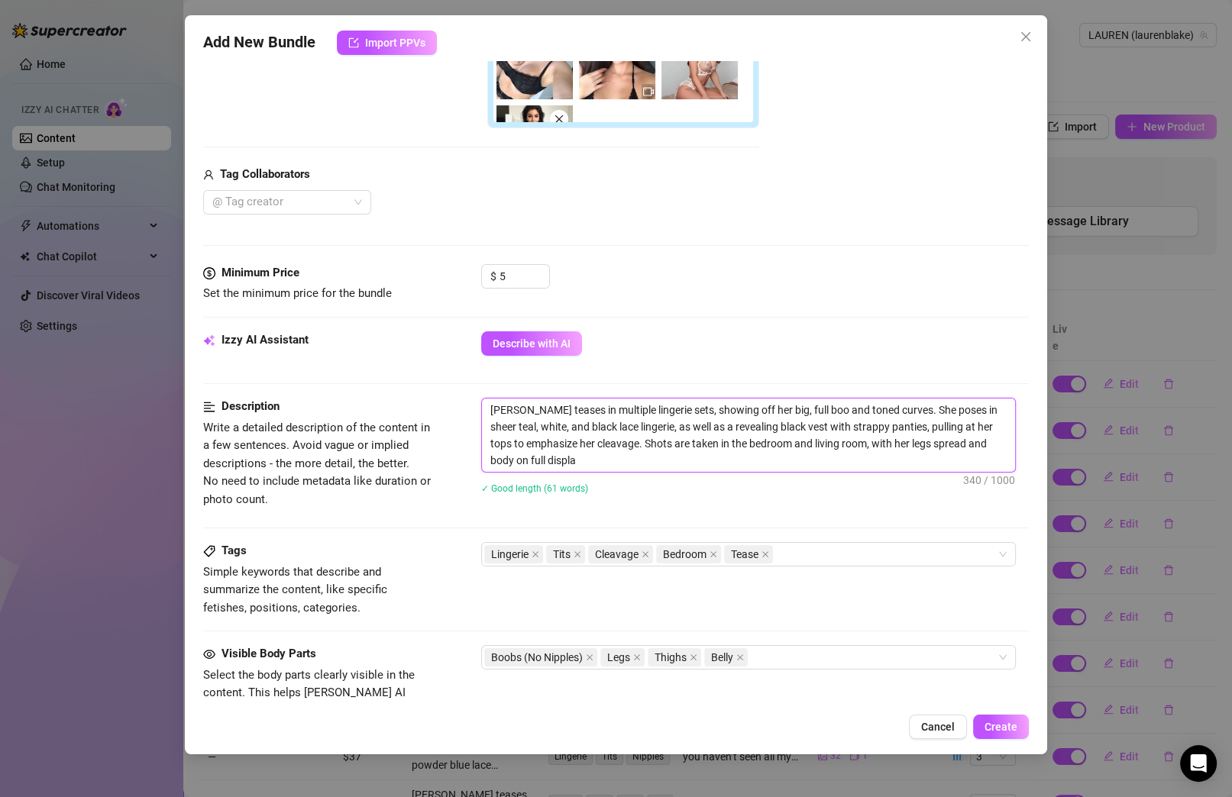
type textarea "[PERSON_NAME] teases in multiple lingerie sets, showing off her big, full boob …"
type textarea "[PERSON_NAME] teases in multiple lingerie sets, showing off her big, full boobs…"
click at [544, 454] on textarea "[PERSON_NAME] teases in multiple lingerie sets, showing off her big, full boobs…" at bounding box center [748, 435] width 533 height 73
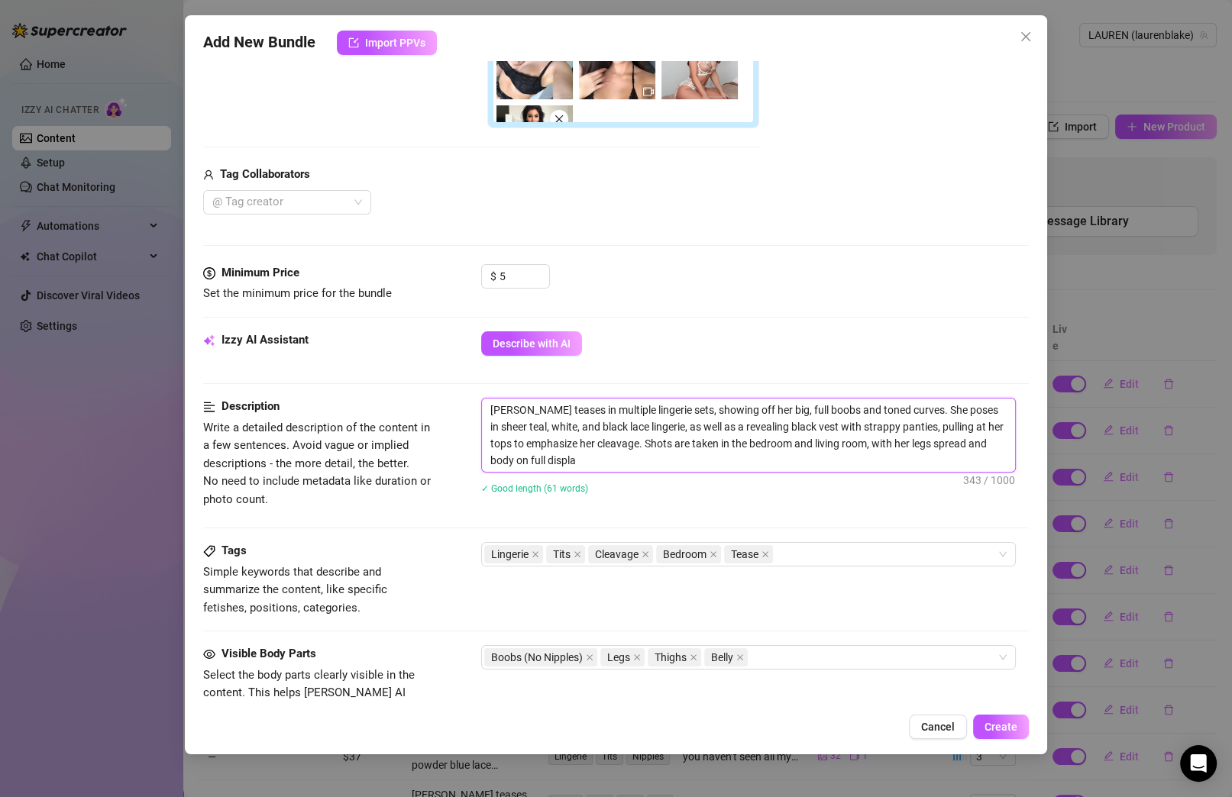
type textarea "[PERSON_NAME] teases in multiple lingerie sets, showing off her big, full boobs…"
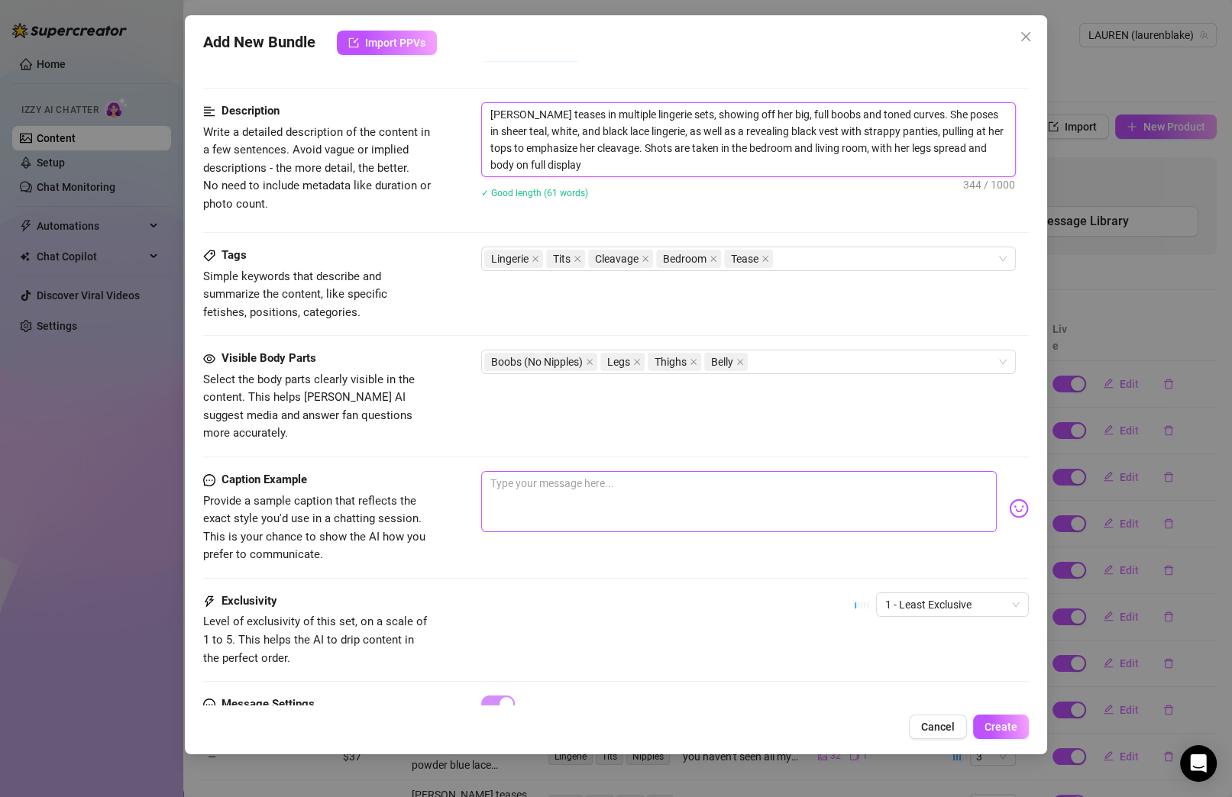
scroll to position [662, 0]
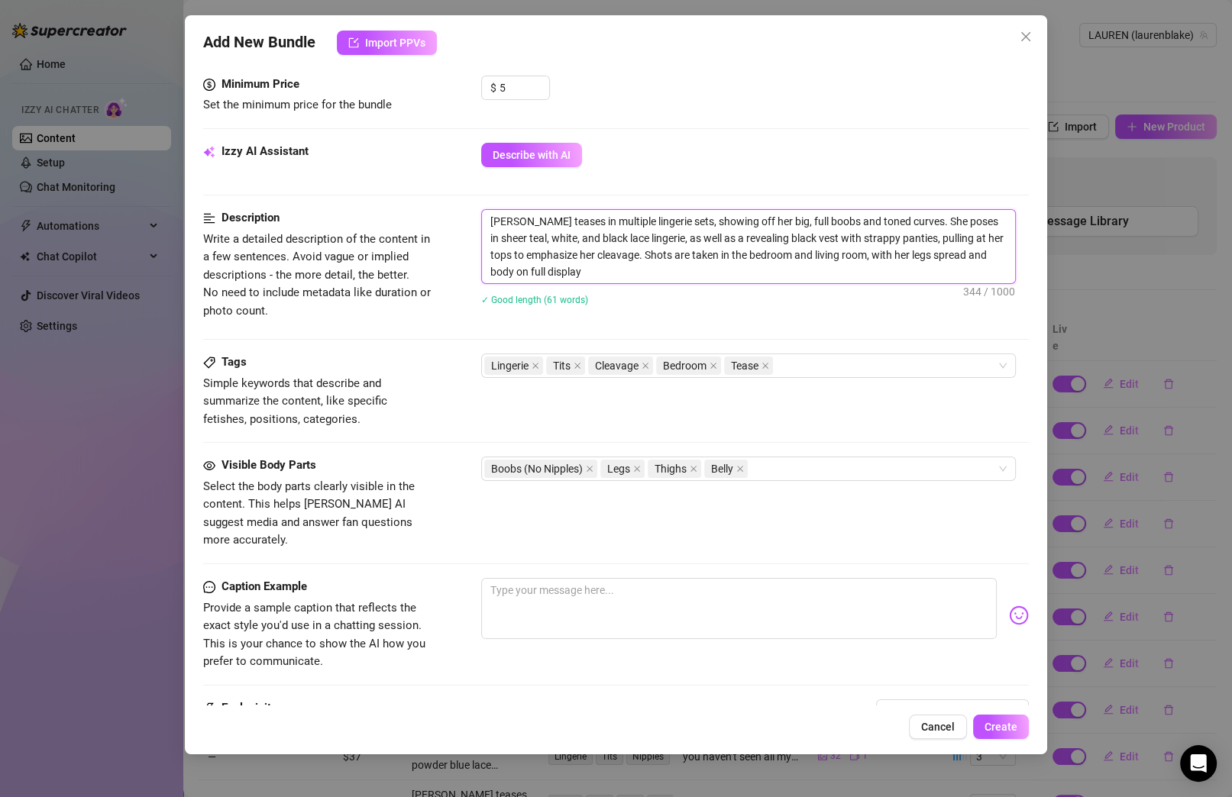
drag, startPoint x: 838, startPoint y: 254, endPoint x: 859, endPoint y: 281, distance: 33.8
click at [859, 281] on div "[PERSON_NAME] teases in multiple lingerie sets, showing off her big, full boobs…" at bounding box center [755, 267] width 548 height 116
click at [873, 264] on textarea "[PERSON_NAME] teases in multiple lingerie sets, showing off her big, full boobs…" at bounding box center [748, 246] width 533 height 73
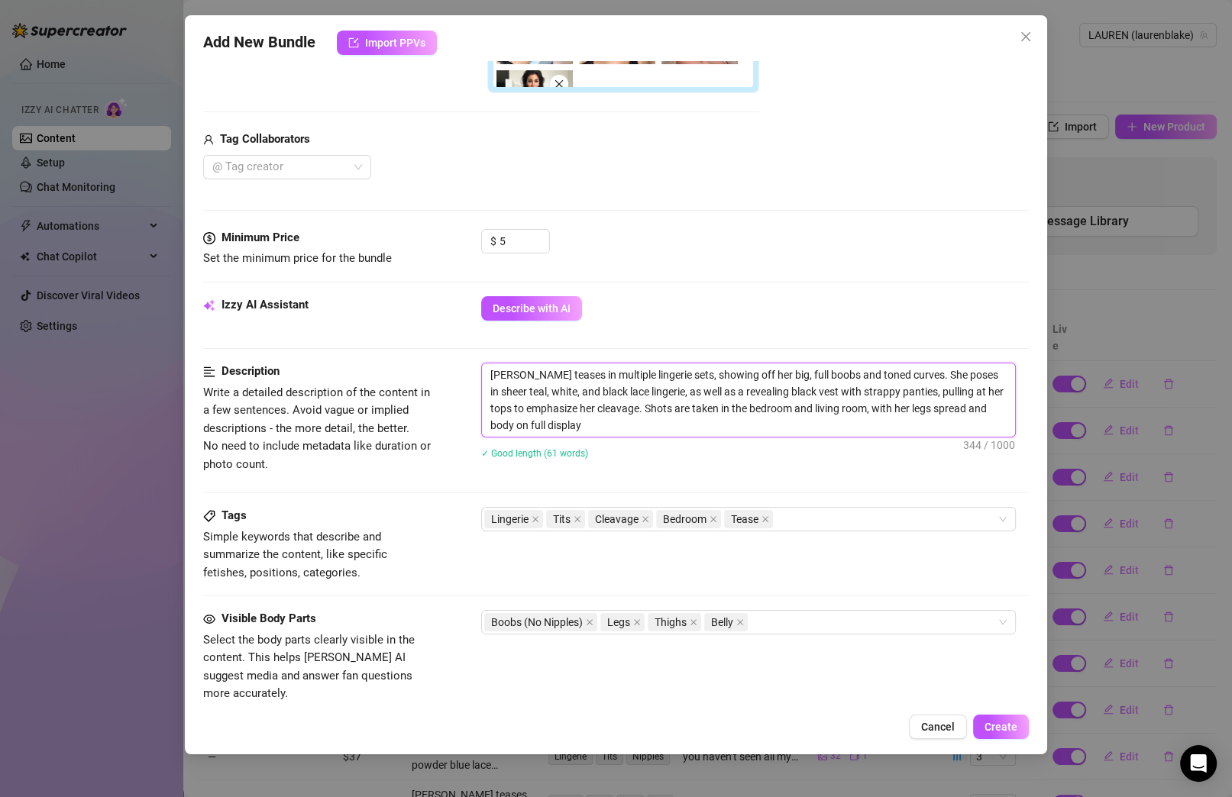
scroll to position [511, 0]
drag, startPoint x: 954, startPoint y: 402, endPoint x: 978, endPoint y: 406, distance: 24.9
click at [873, 406] on textarea "[PERSON_NAME] teases in multiple lingerie sets, showing off her big, full boobs…" at bounding box center [748, 397] width 533 height 73
type textarea "[PERSON_NAME] teases in multiple lingerie sets, showing off her big, full boobs…"
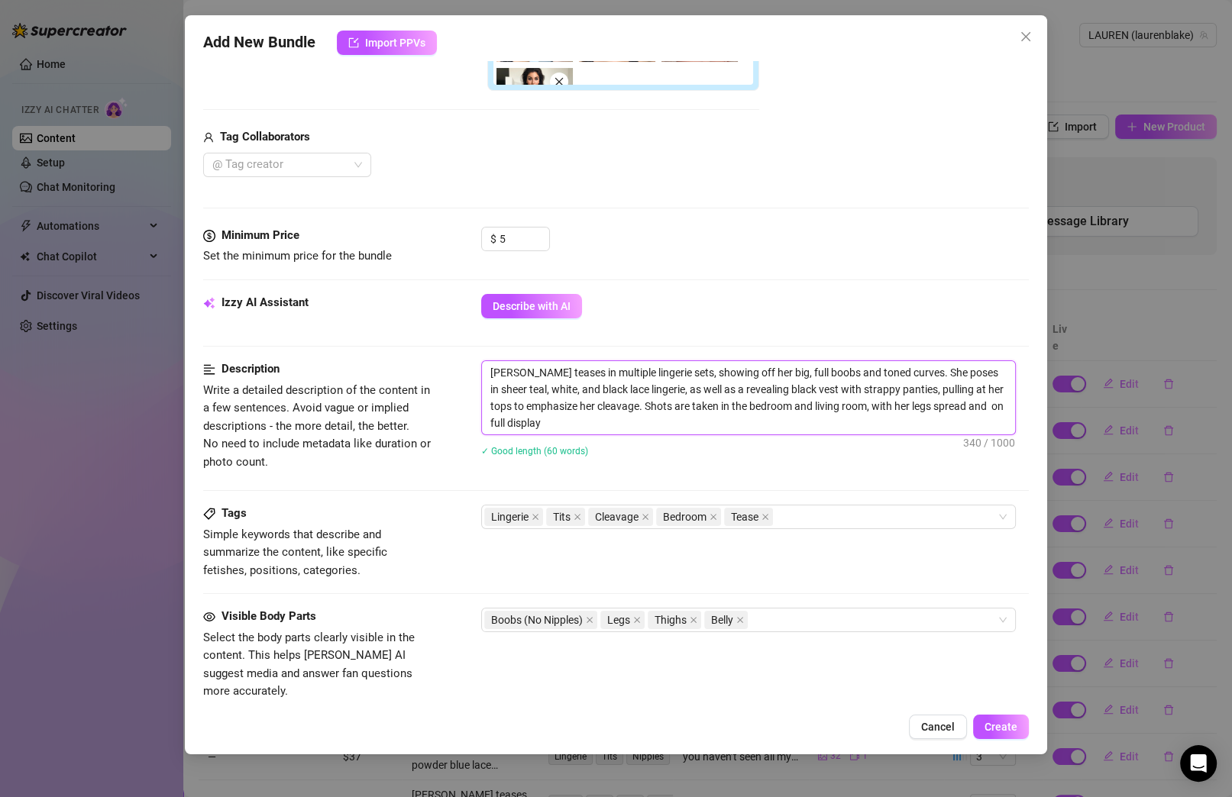
type textarea "[PERSON_NAME] teases in multiple lingerie sets, showing off her big, full boobs…"
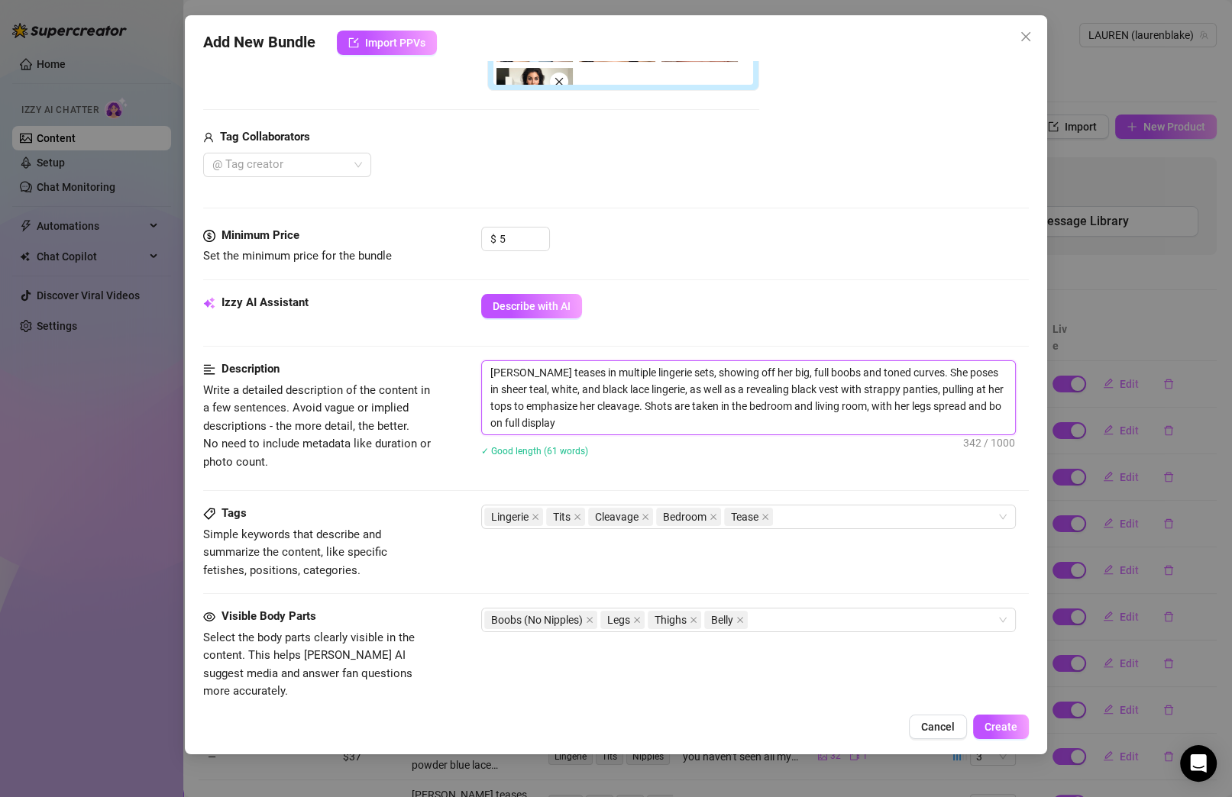
type textarea "[PERSON_NAME] teases in multiple lingerie sets, showing off her big, full boobs…"
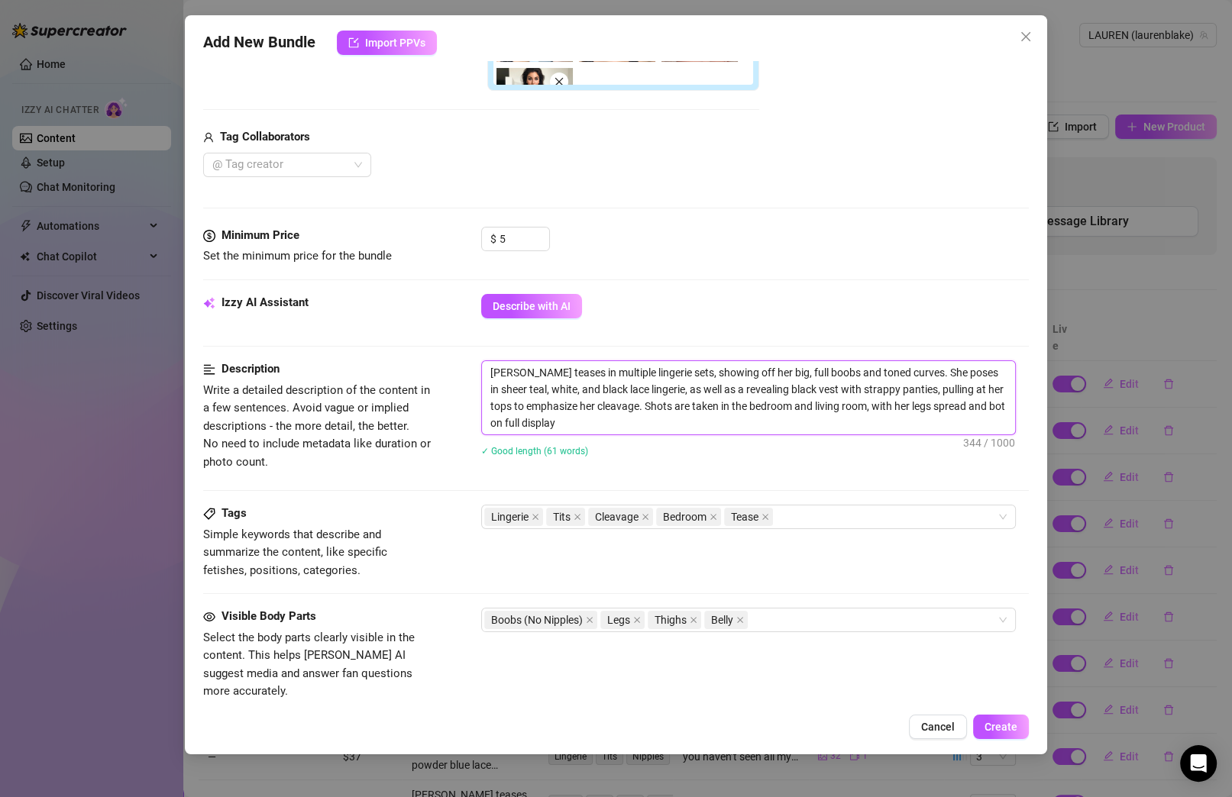
type textarea "[PERSON_NAME] teases in multiple lingerie sets, showing off her big, full boobs…"
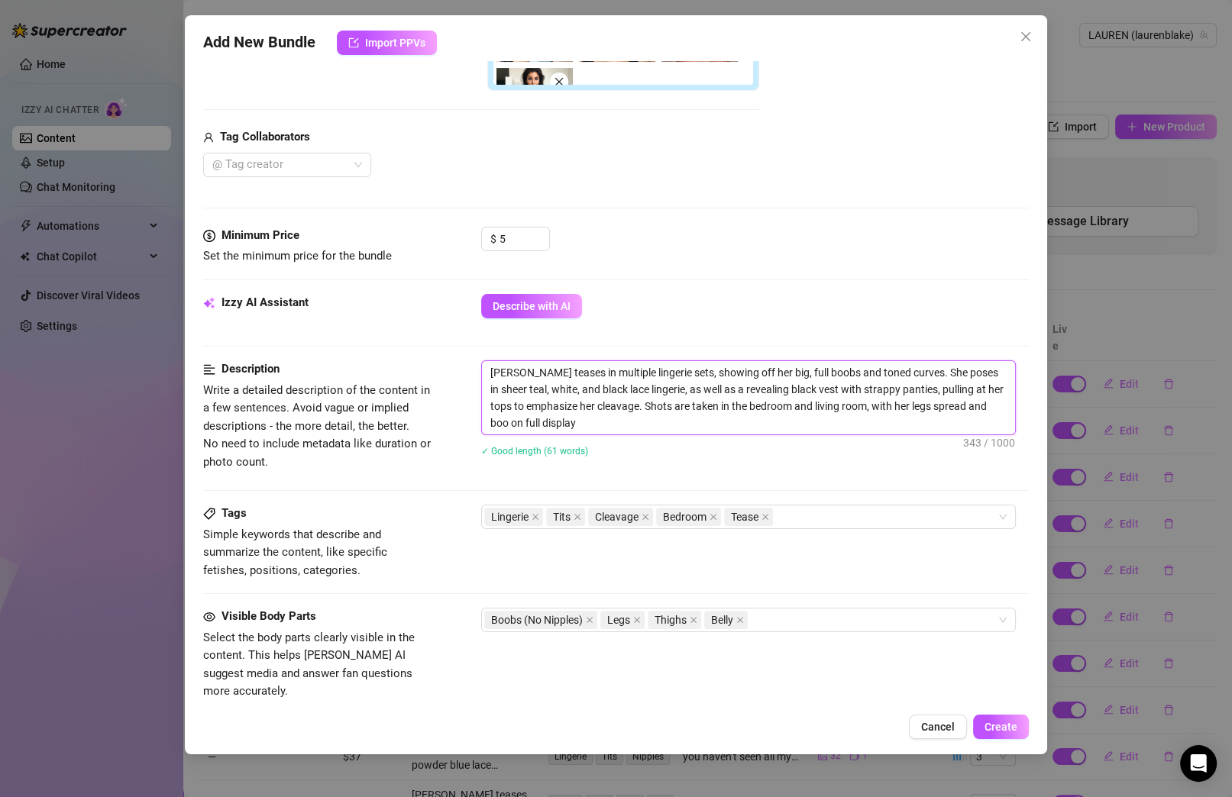
type textarea "[PERSON_NAME] teases in multiple lingerie sets, showing off her big, full boobs…"
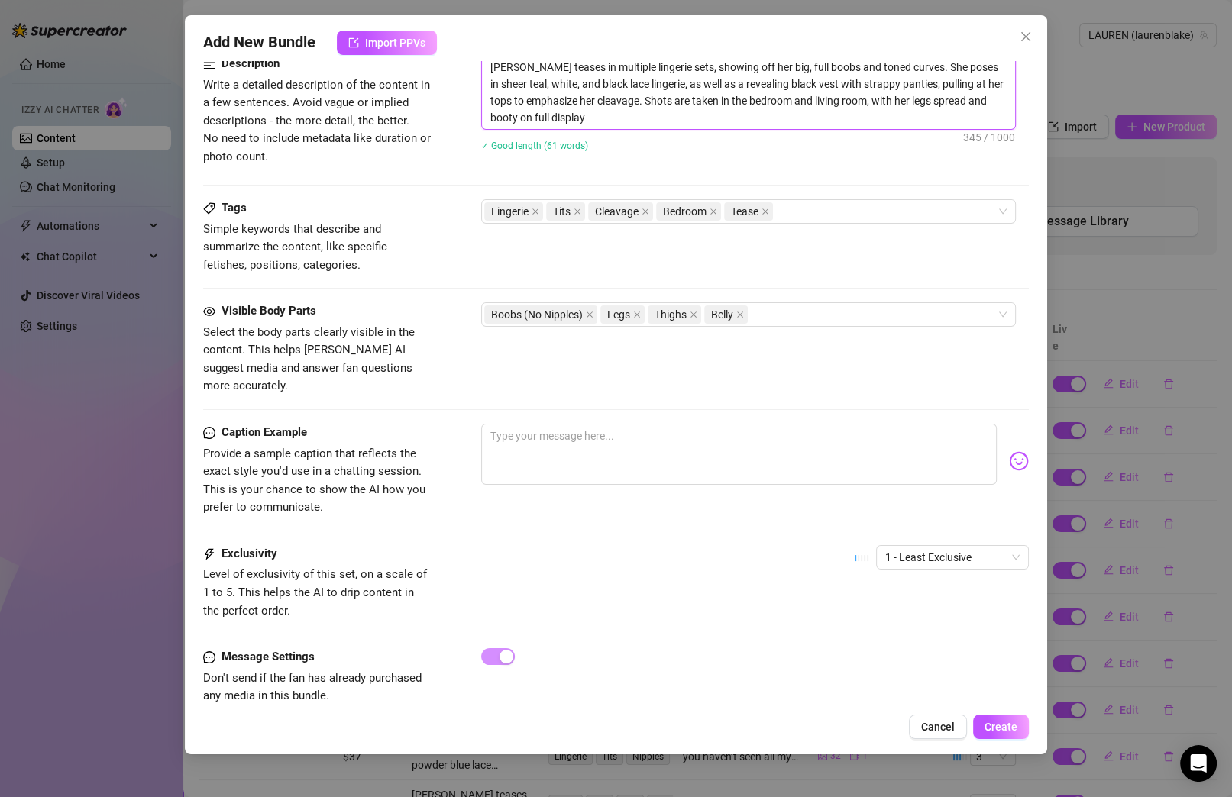
scroll to position [834, 0]
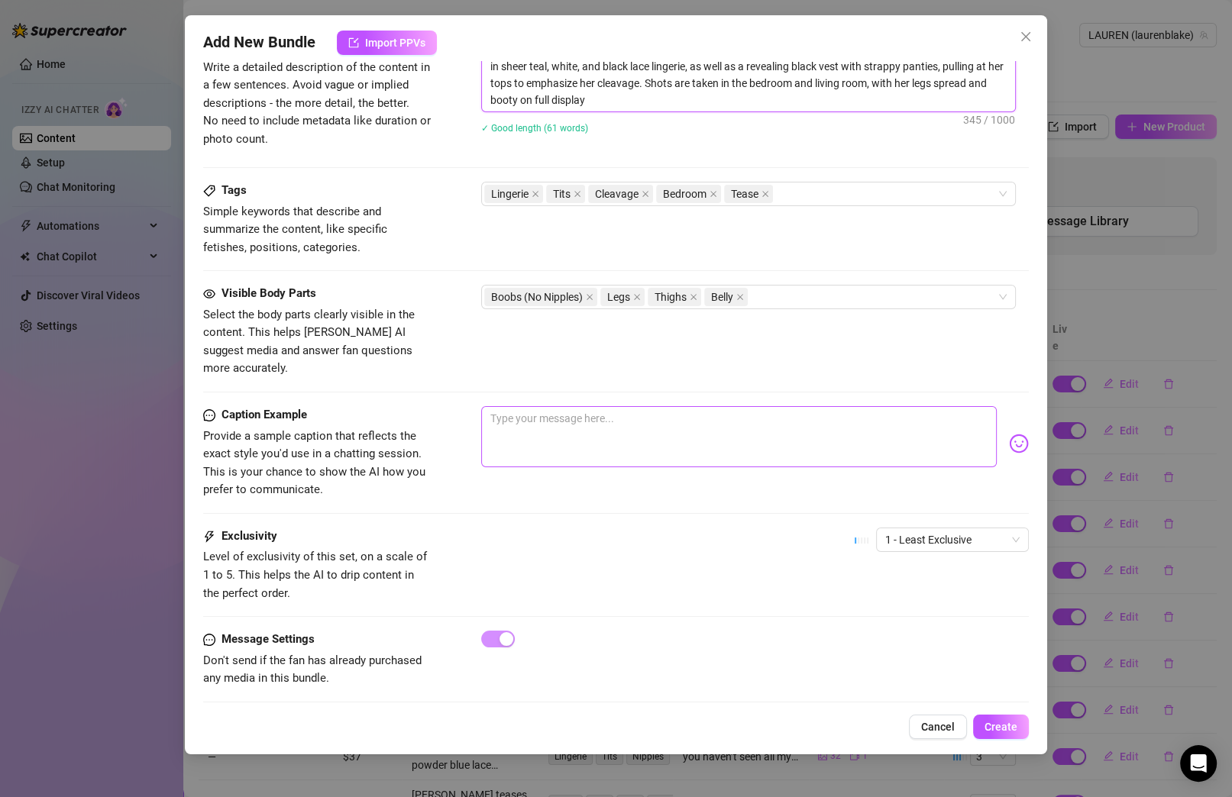
type textarea "[PERSON_NAME] teases in multiple lingerie sets, showing off her big, full boobs…"
click at [544, 406] on textarea at bounding box center [739, 436] width 516 height 61
type textarea "b"
type textarea "ba"
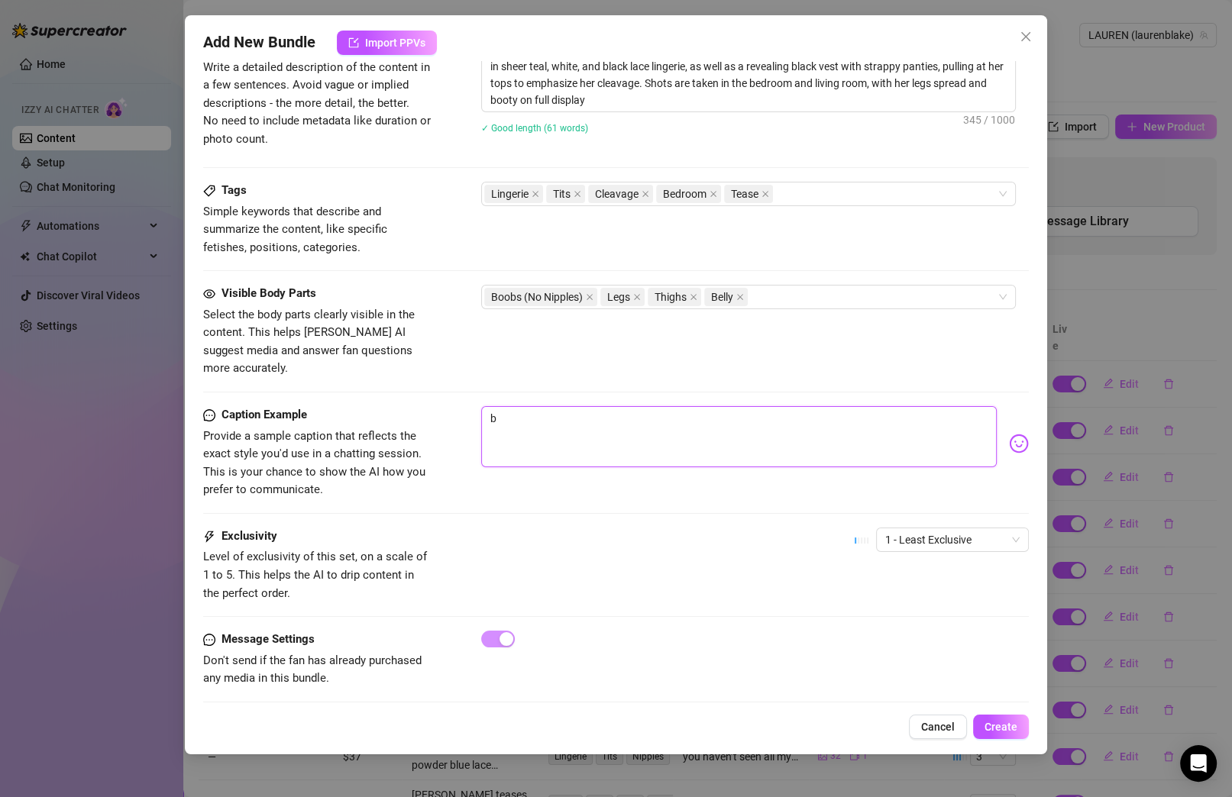
type textarea "ba"
type textarea "bab"
type textarea "babe"
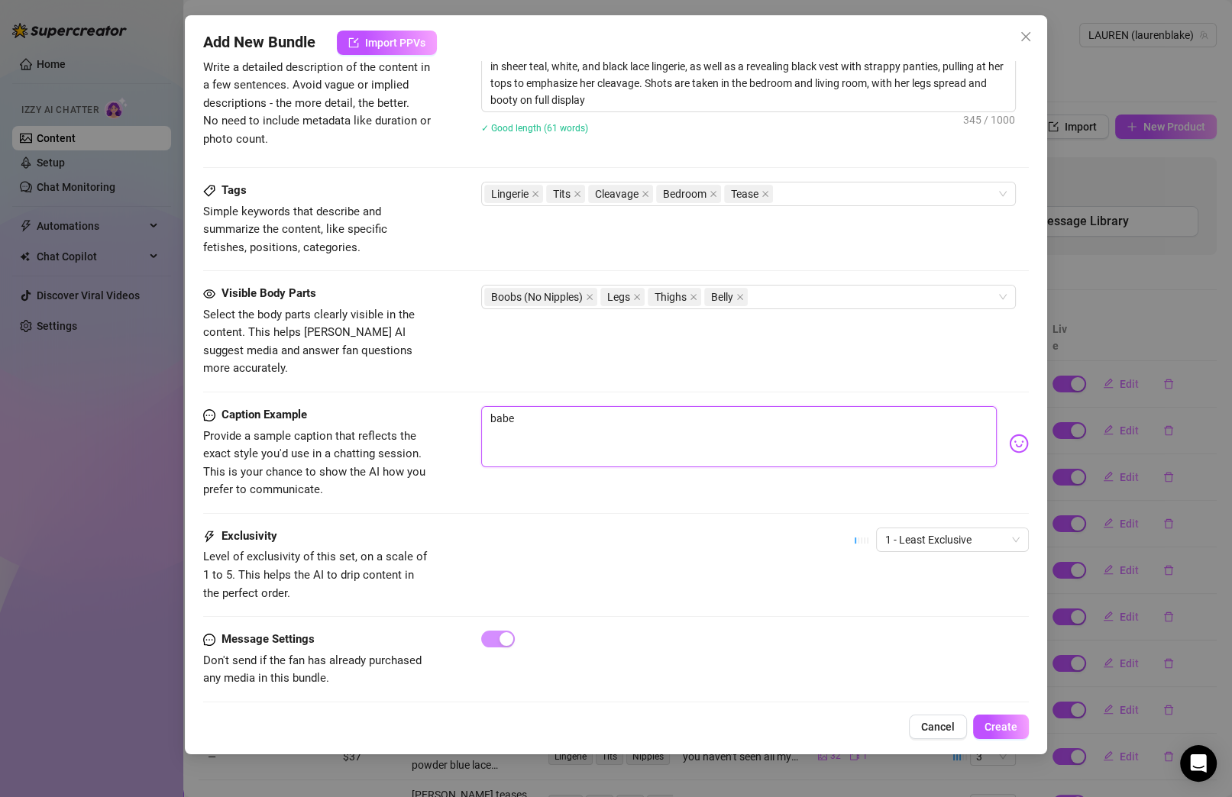
type textarea "babe"
type textarea "babe l"
type textarea "babe le"
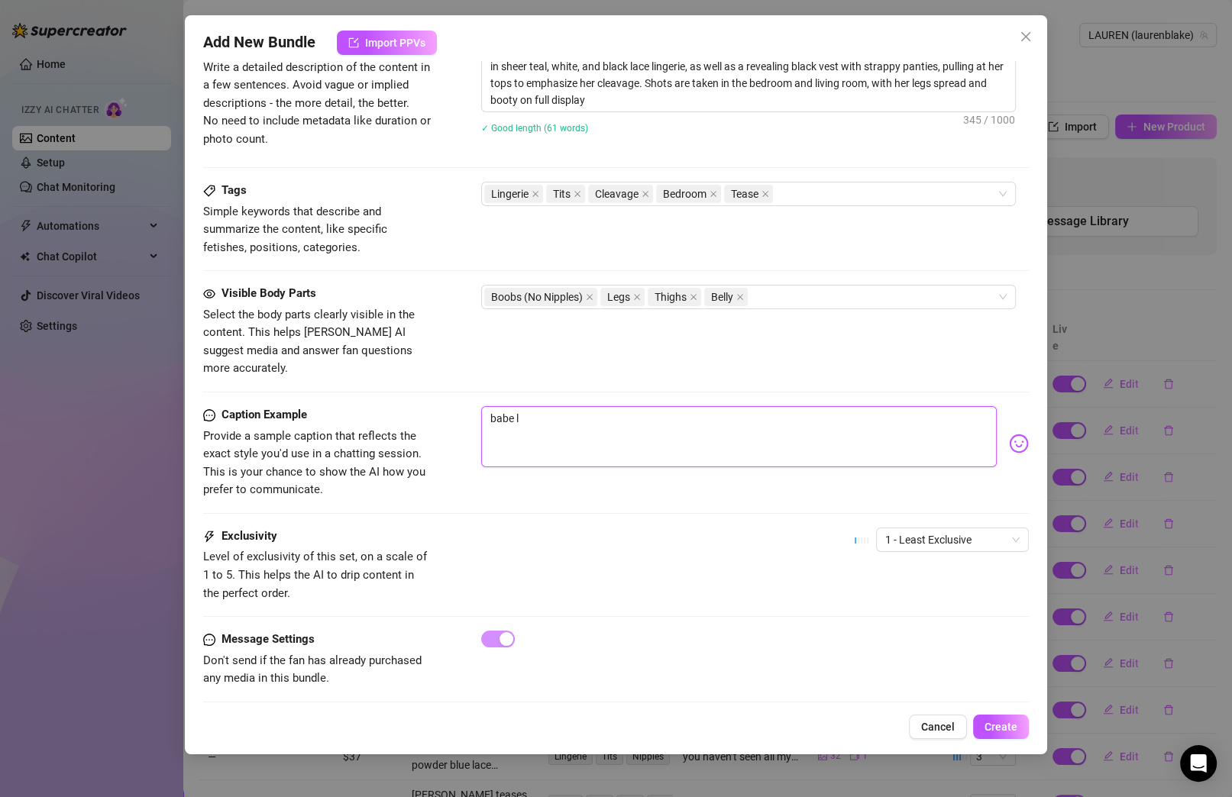
type textarea "babe le"
type textarea "babe let"
type textarea "babe let'"
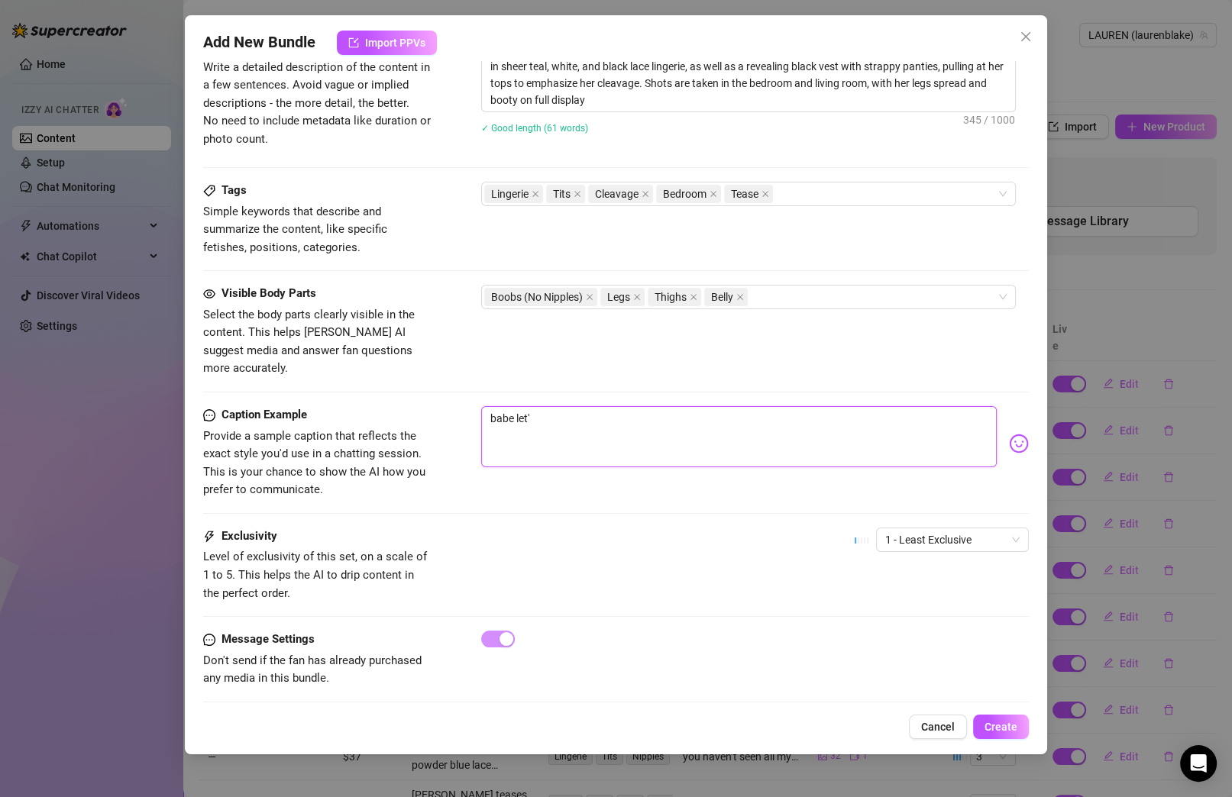
type textarea "babe let's"
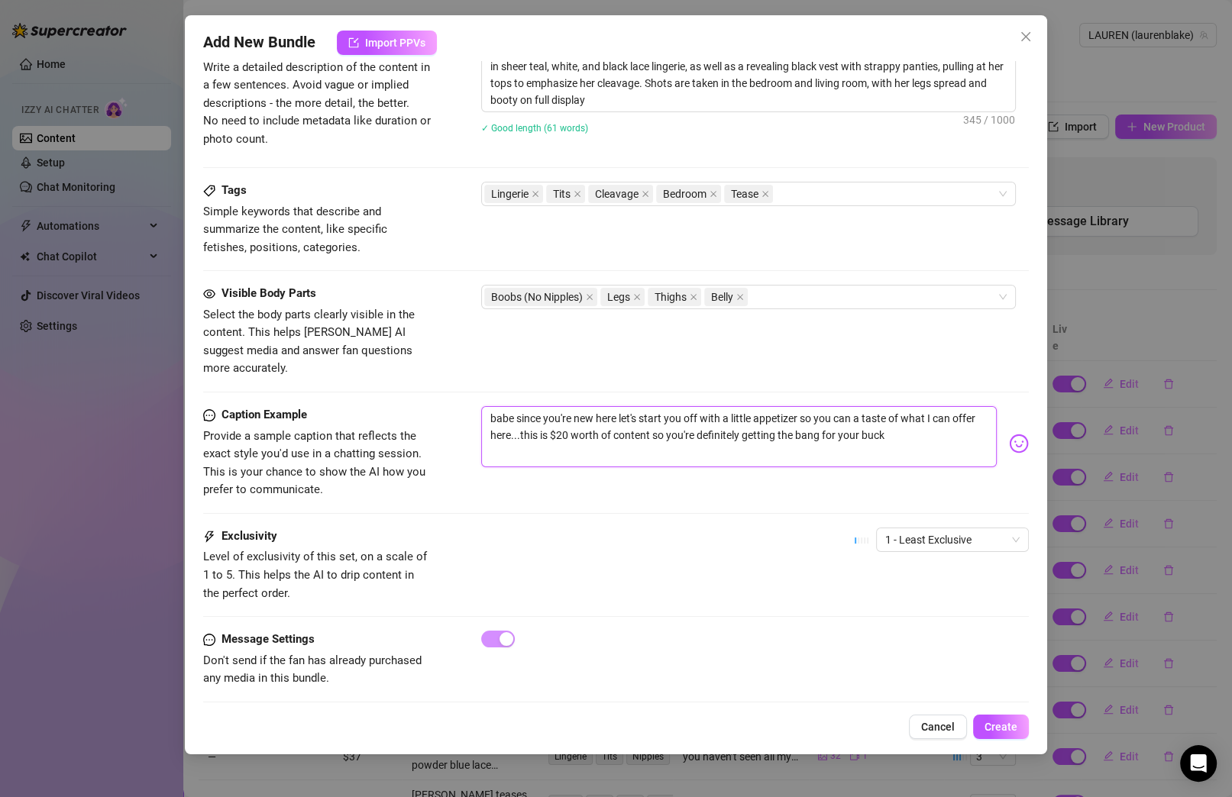
drag, startPoint x: 952, startPoint y: 414, endPoint x: 260, endPoint y: 262, distance: 709.3
click at [873, 664] on span "Create" at bounding box center [1001, 727] width 33 height 12
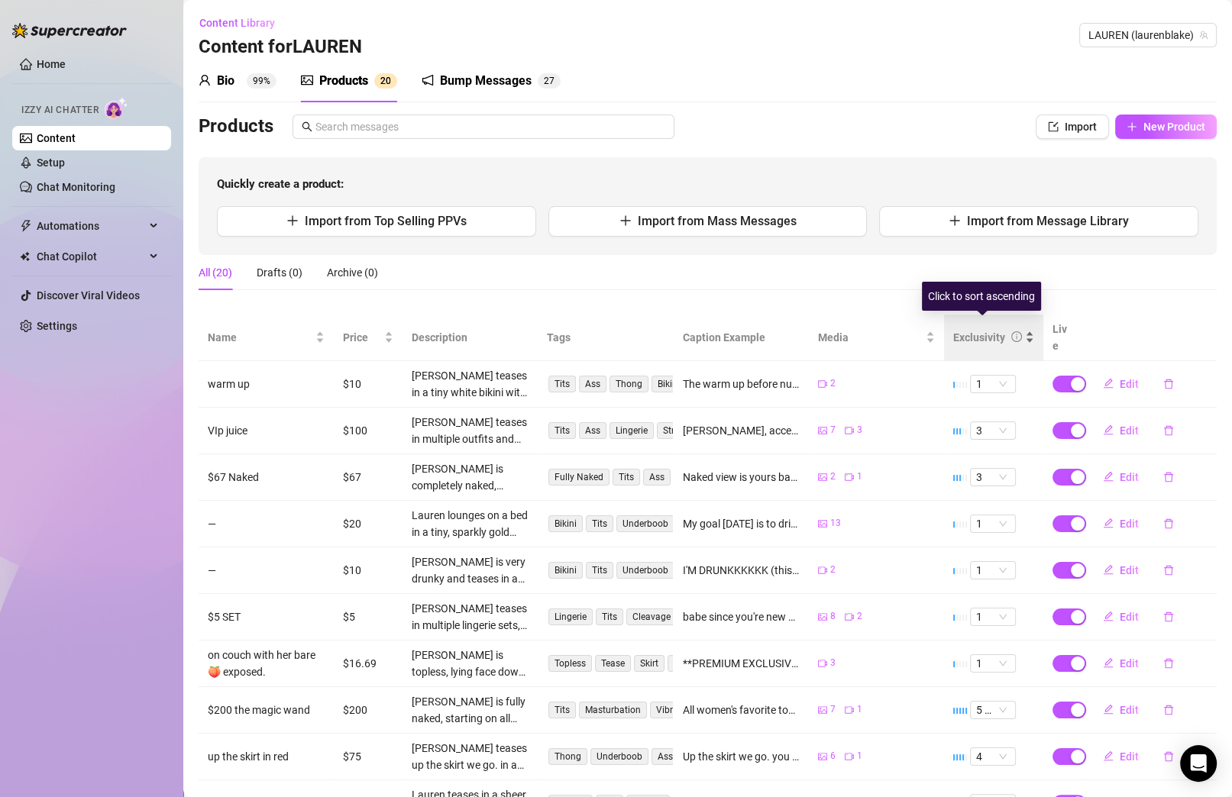
click at [873, 329] on div "Exclusivity" at bounding box center [993, 337] width 81 height 17
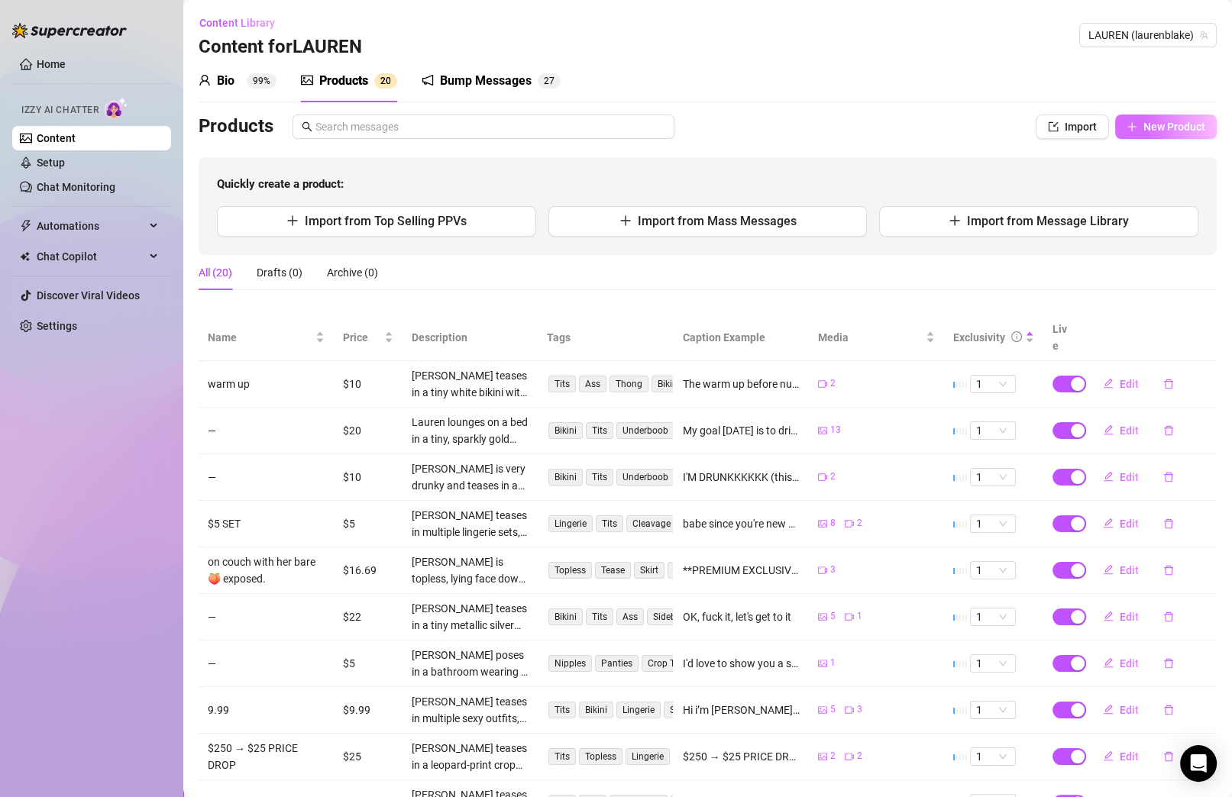
click at [873, 131] on span "New Product" at bounding box center [1174, 127] width 62 height 12
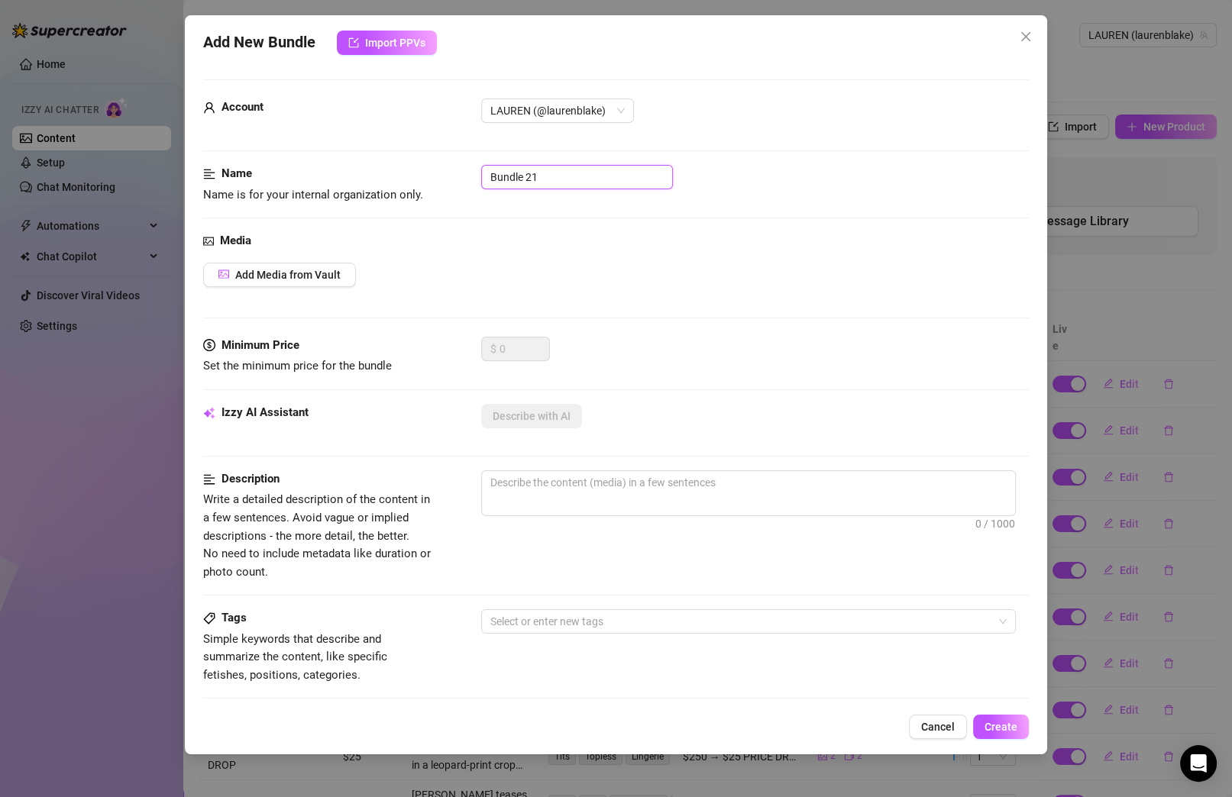
drag, startPoint x: 574, startPoint y: 182, endPoint x: 242, endPoint y: 142, distance: 333.9
click at [244, 144] on form "Account ️‍LAUREN (@laurenblake) Name Name is for your internal organization onl…" at bounding box center [616, 611] width 826 height 1065
drag, startPoint x: 578, startPoint y: 176, endPoint x: 535, endPoint y: 176, distance: 43.5
click at [535, 176] on input "$10 SET (FEATURE)" at bounding box center [577, 177] width 192 height 24
click at [320, 270] on span "Add Media from Vault" at bounding box center [287, 275] width 105 height 12
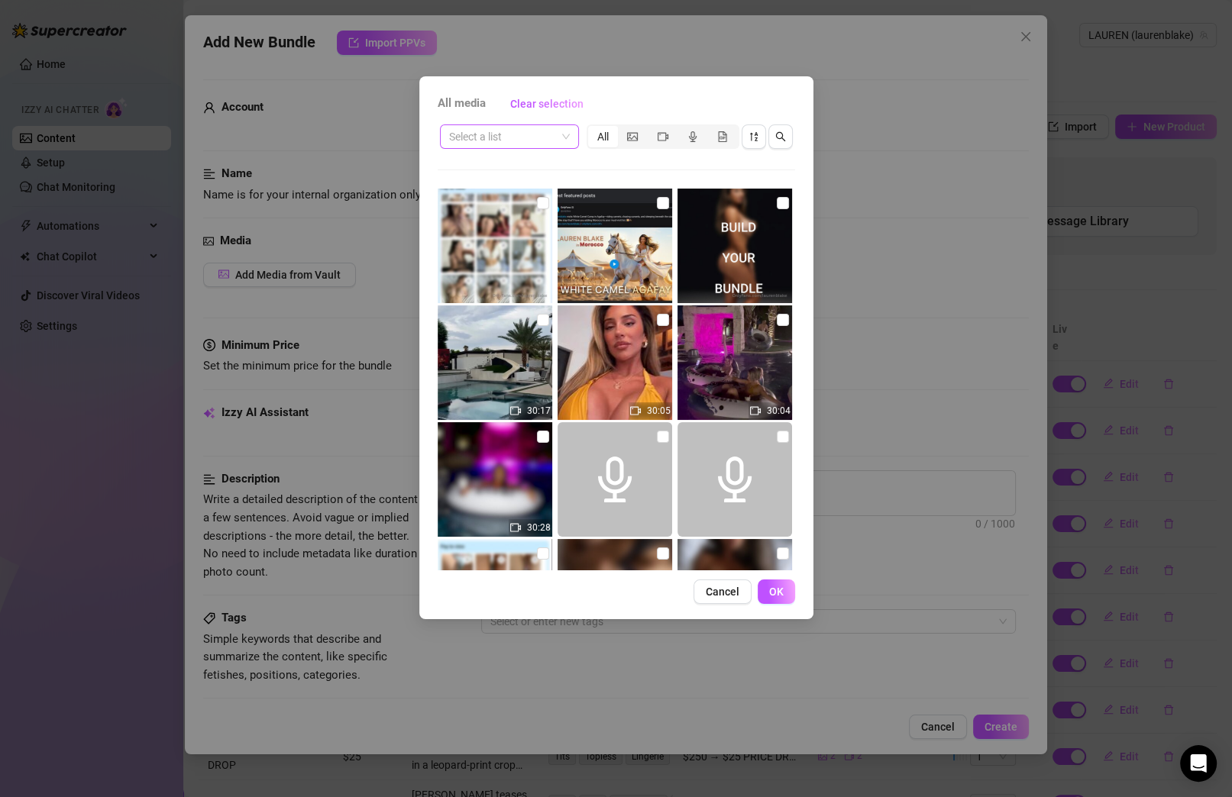
click at [534, 141] on input "search" at bounding box center [502, 136] width 107 height 23
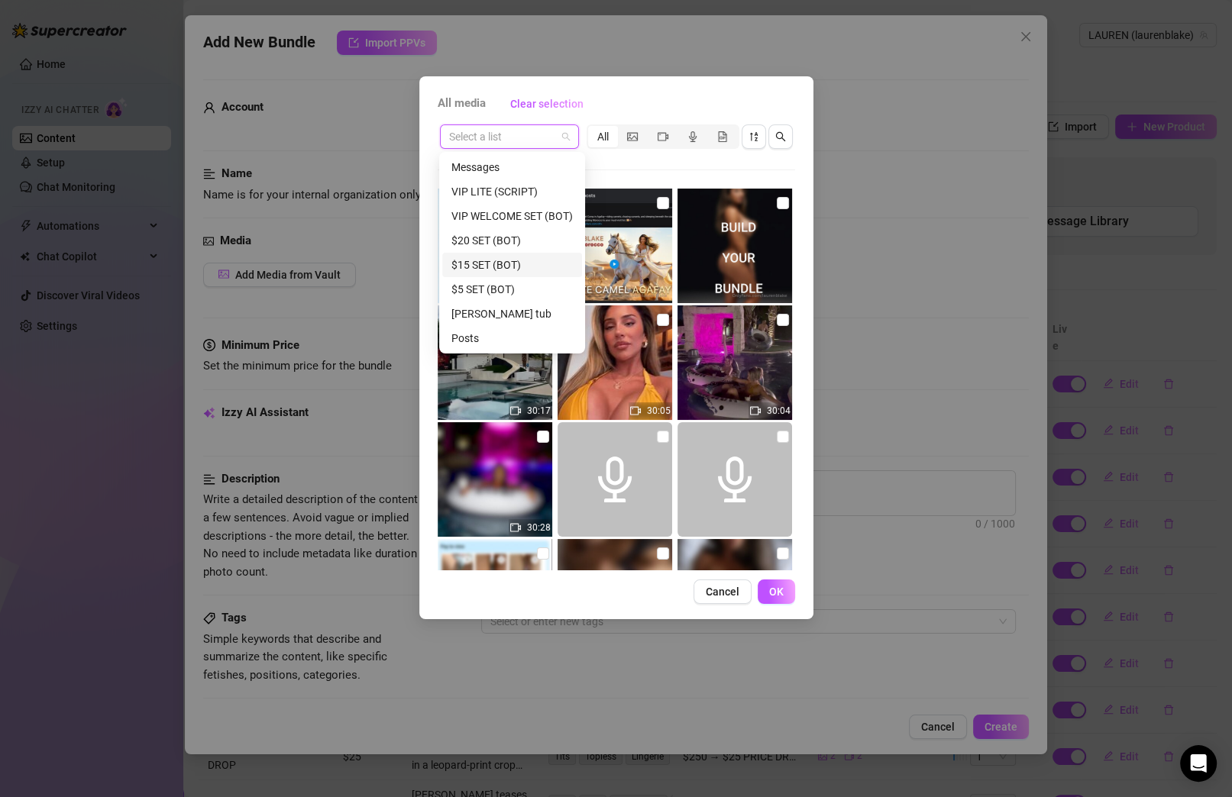
click at [506, 262] on div "$15 SET (BOT)" at bounding box center [511, 265] width 121 height 17
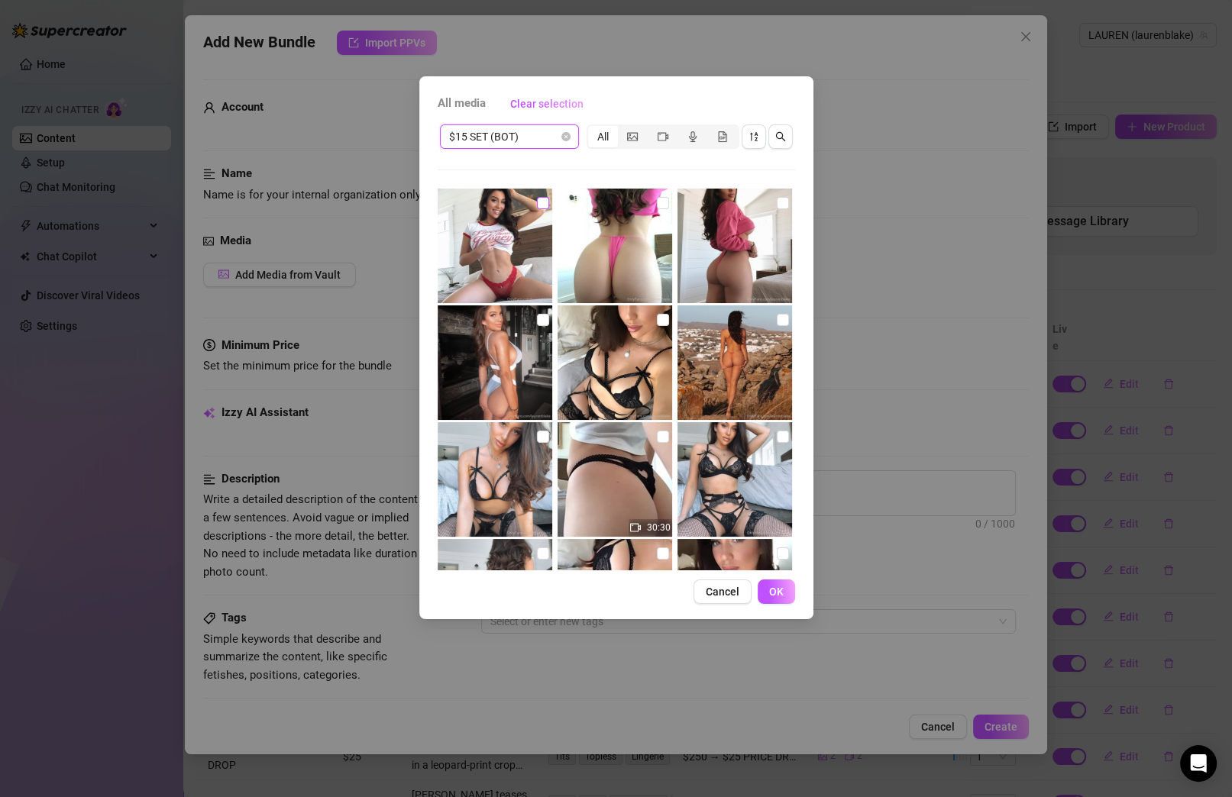
click at [537, 202] on input "checkbox" at bounding box center [543, 203] width 12 height 12
click at [661, 202] on input "checkbox" at bounding box center [663, 203] width 12 height 12
click at [777, 205] on input "checkbox" at bounding box center [783, 203] width 12 height 12
click at [777, 315] on input "checkbox" at bounding box center [783, 320] width 12 height 12
click at [657, 320] on input "checkbox" at bounding box center [663, 320] width 12 height 12
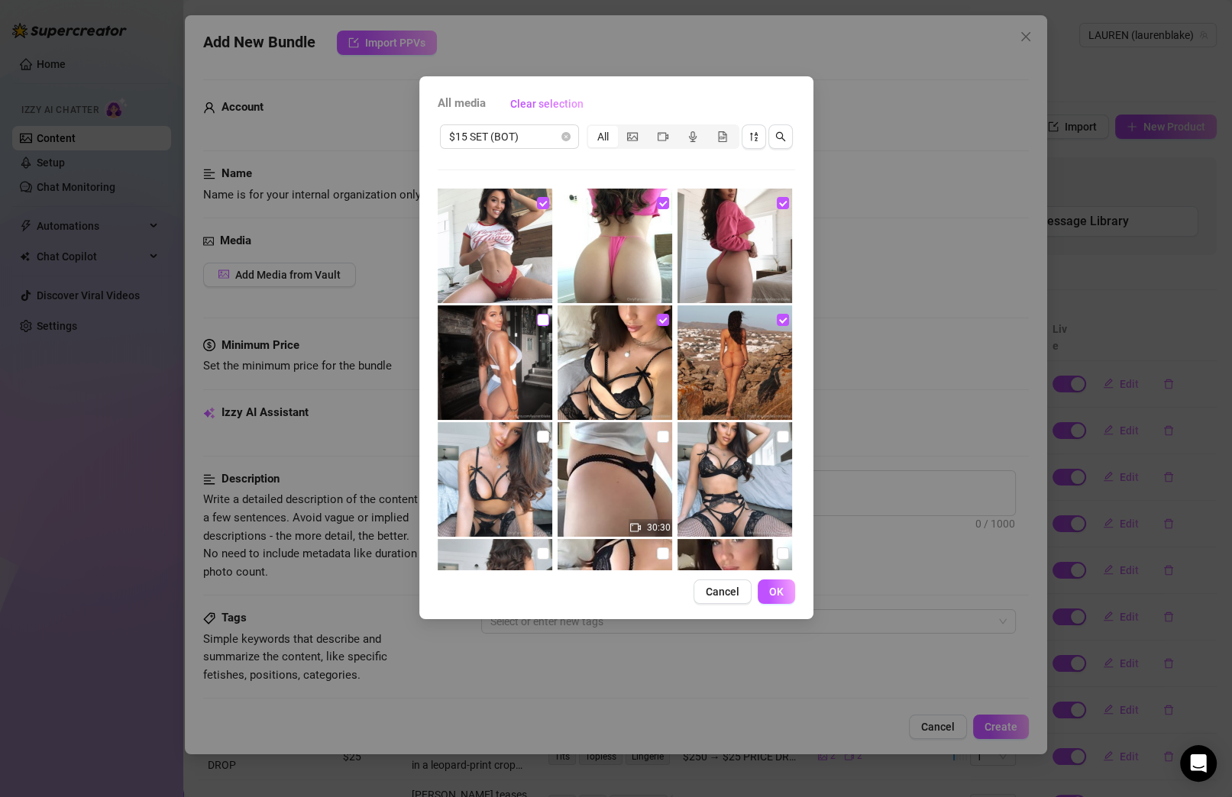
click at [538, 319] on input "checkbox" at bounding box center [543, 320] width 12 height 12
click at [544, 438] on input "checkbox" at bounding box center [543, 437] width 12 height 12
drag, startPoint x: 660, startPoint y: 433, endPoint x: 684, endPoint y: 434, distance: 24.5
click at [660, 433] on input "checkbox" at bounding box center [663, 437] width 12 height 12
drag, startPoint x: 771, startPoint y: 435, endPoint x: 713, endPoint y: 442, distance: 58.5
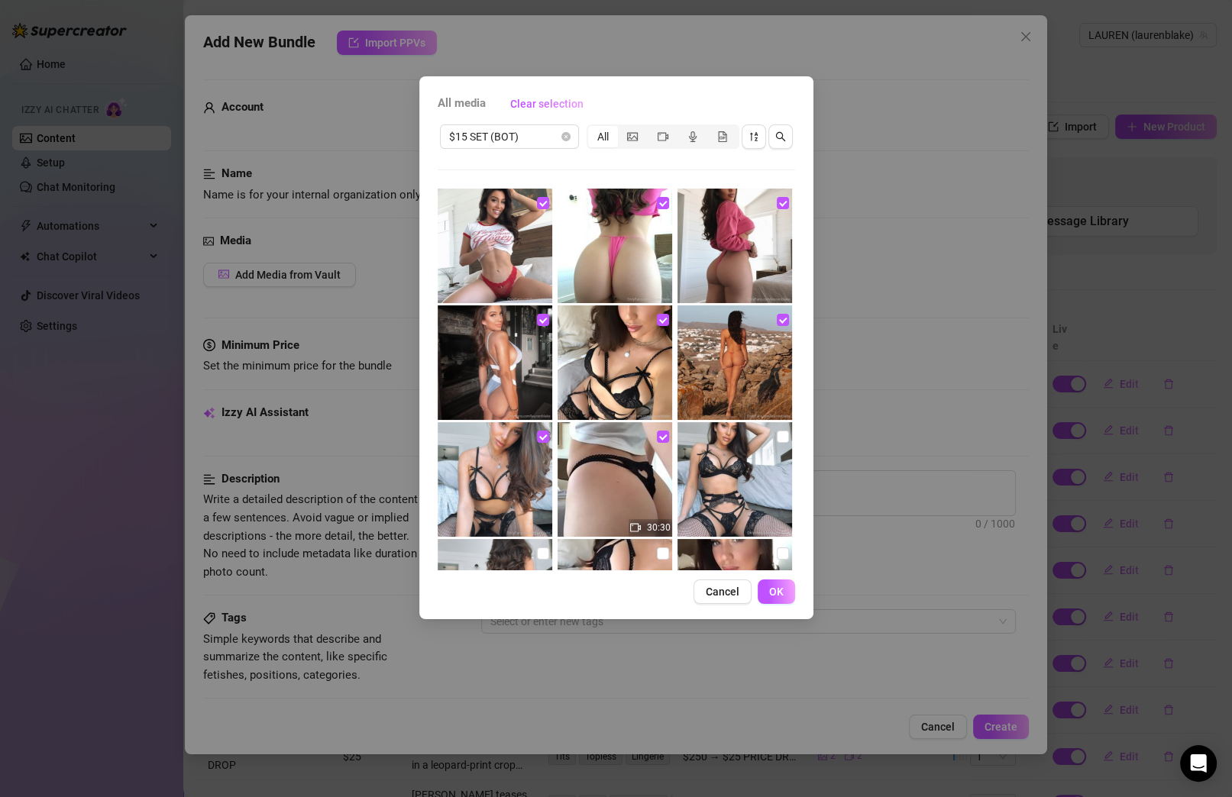
click at [777, 435] on input "checkbox" at bounding box center [783, 437] width 12 height 12
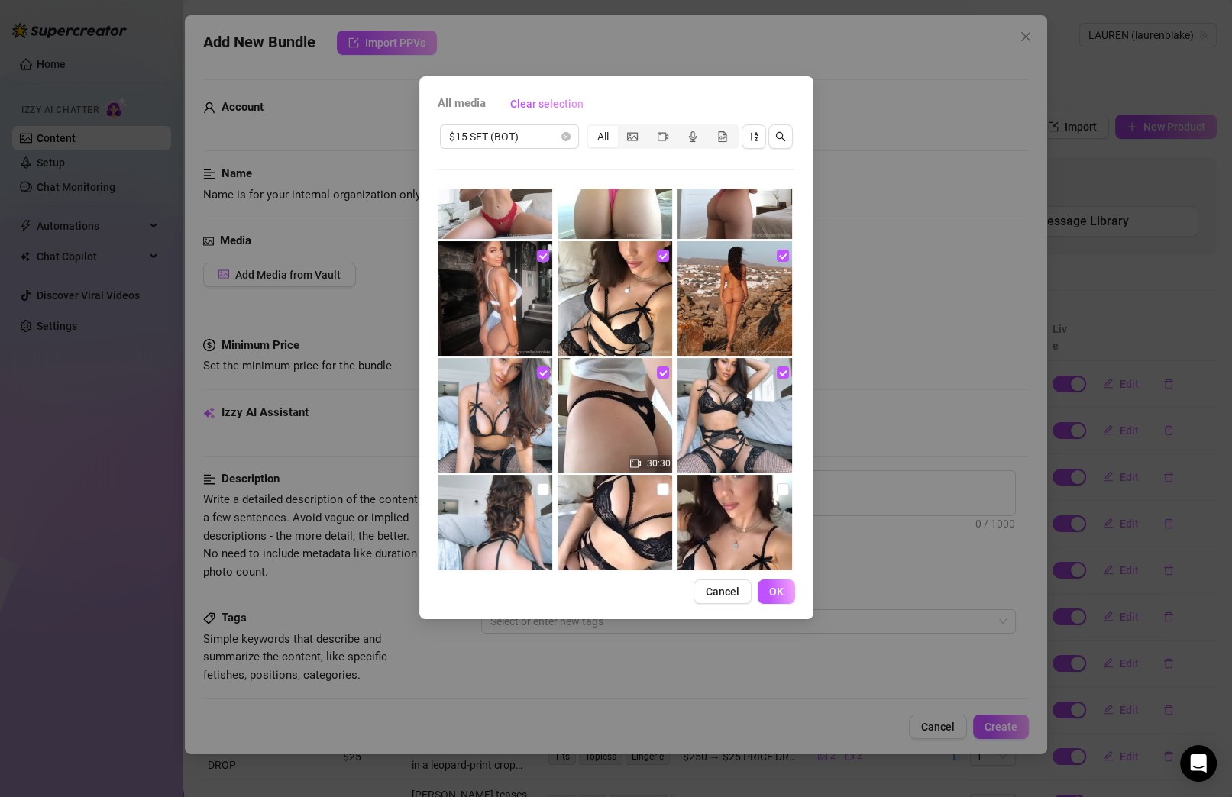
scroll to position [65, 0]
click at [537, 488] on input "checkbox" at bounding box center [543, 489] width 12 height 12
click at [661, 486] on input "checkbox" at bounding box center [663, 489] width 12 height 12
click at [777, 486] on input "checkbox" at bounding box center [783, 489] width 12 height 12
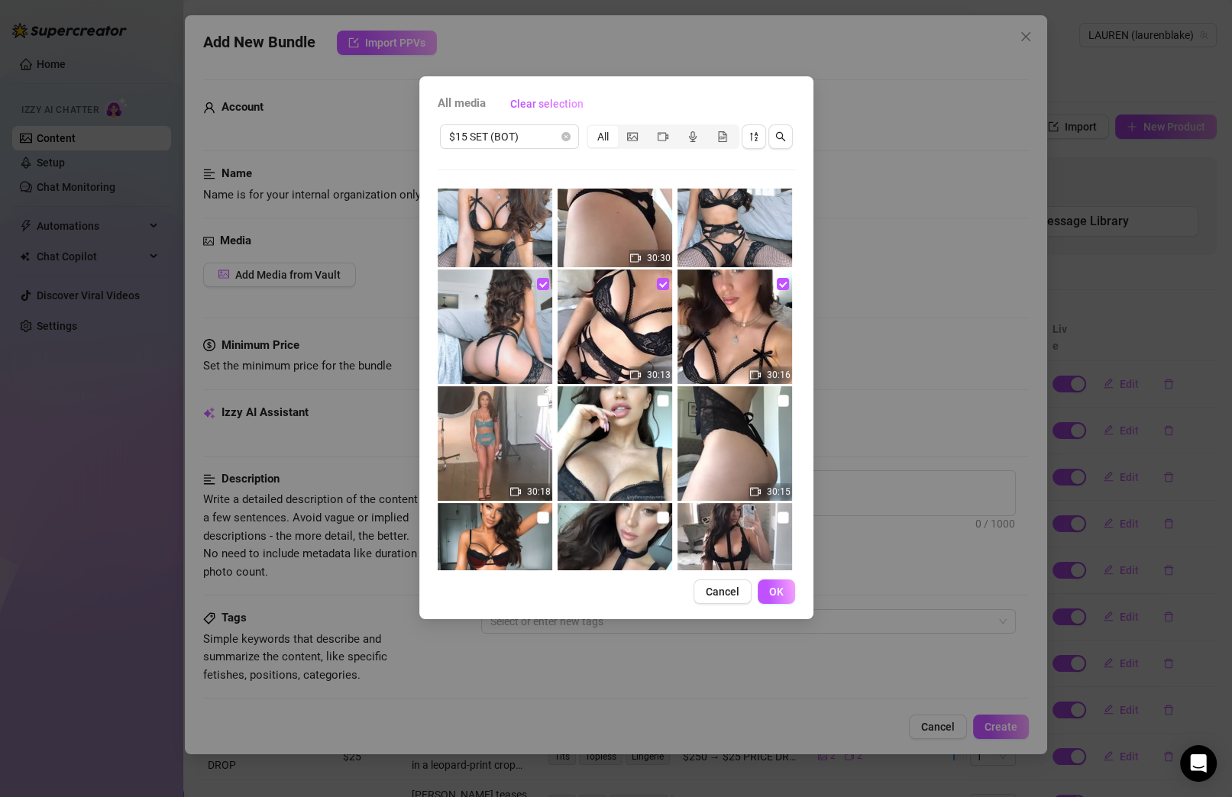
scroll to position [383, 0]
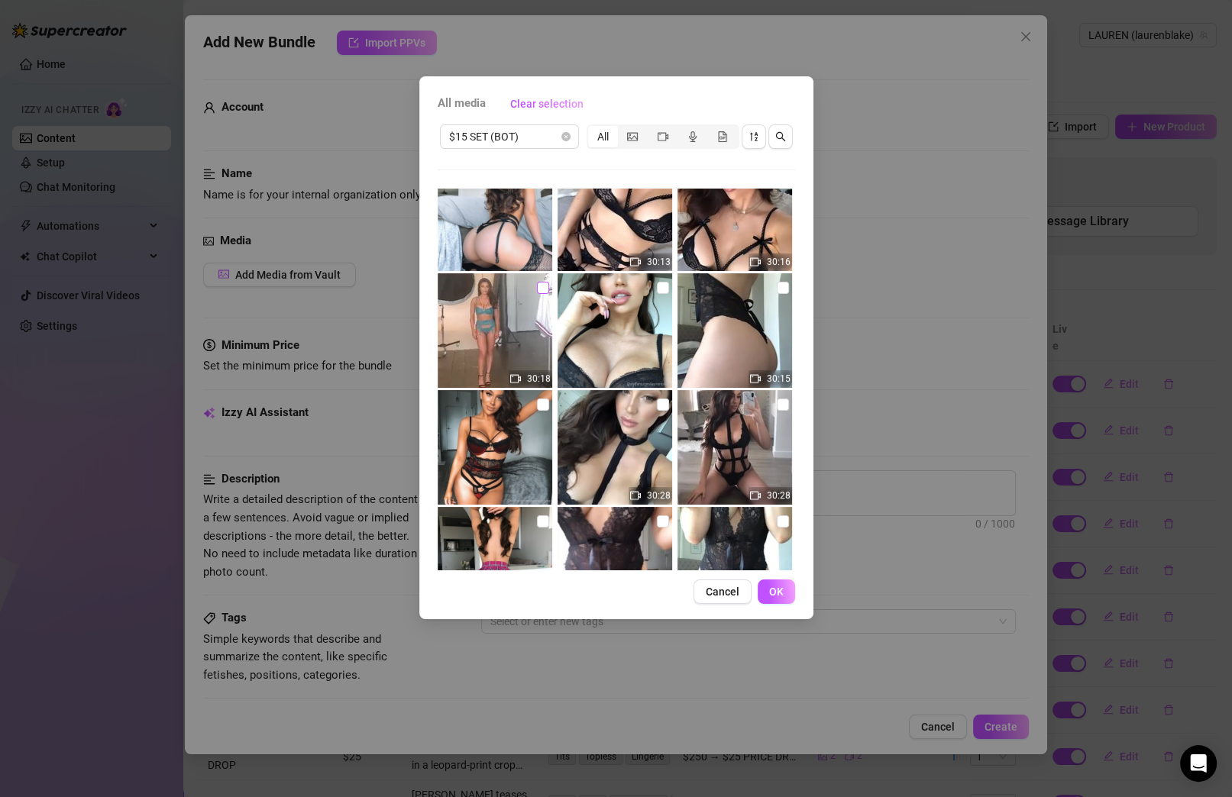
click at [545, 287] on div "30:18" at bounding box center [497, 330] width 118 height 115
click at [661, 288] on input "checkbox" at bounding box center [663, 288] width 12 height 12
click at [543, 292] on input "checkbox" at bounding box center [543, 288] width 12 height 12
click at [777, 288] on input "checkbox" at bounding box center [783, 288] width 12 height 12
click at [542, 403] on input "checkbox" at bounding box center [543, 405] width 12 height 12
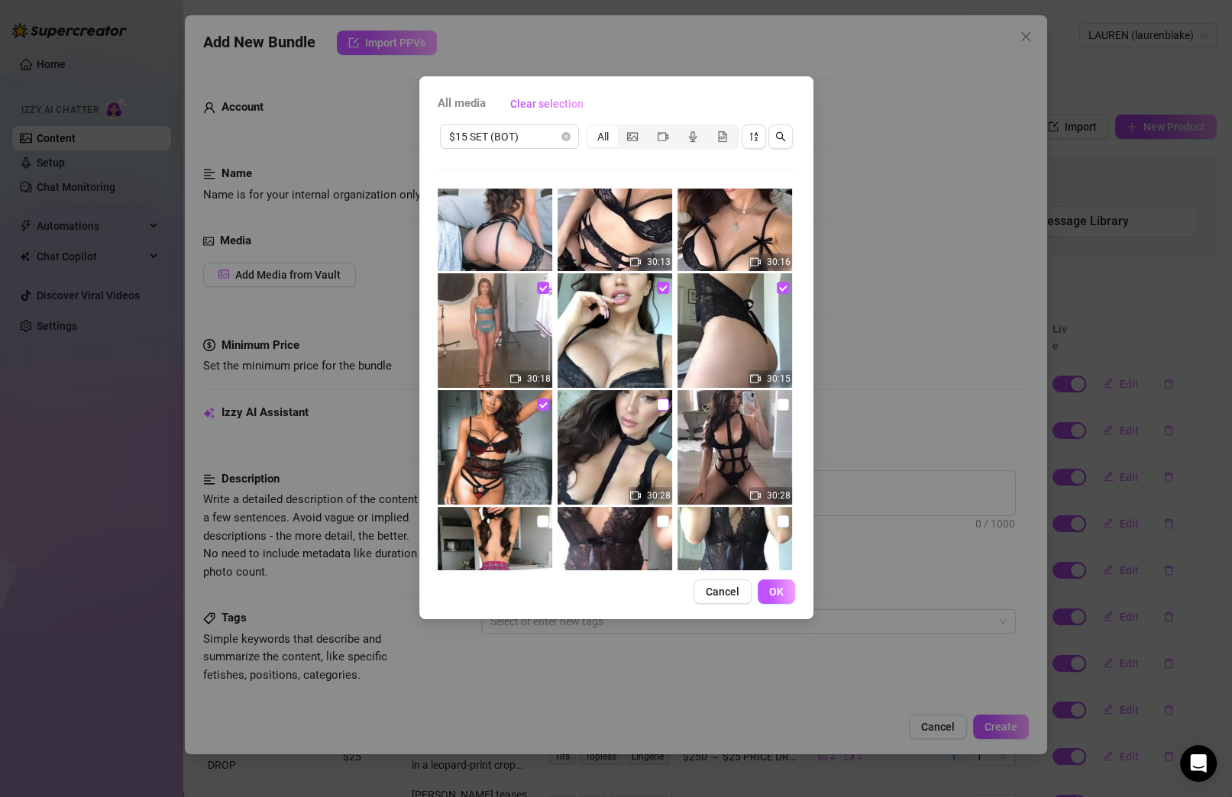
click at [657, 405] on input "checkbox" at bounding box center [663, 405] width 12 height 12
drag, startPoint x: 778, startPoint y: 404, endPoint x: 742, endPoint y: 415, distance: 37.5
click at [778, 403] on input "checkbox" at bounding box center [783, 405] width 12 height 12
click at [537, 517] on input "checkbox" at bounding box center [543, 522] width 12 height 12
drag, startPoint x: 655, startPoint y: 524, endPoint x: 662, endPoint y: 519, distance: 9.3
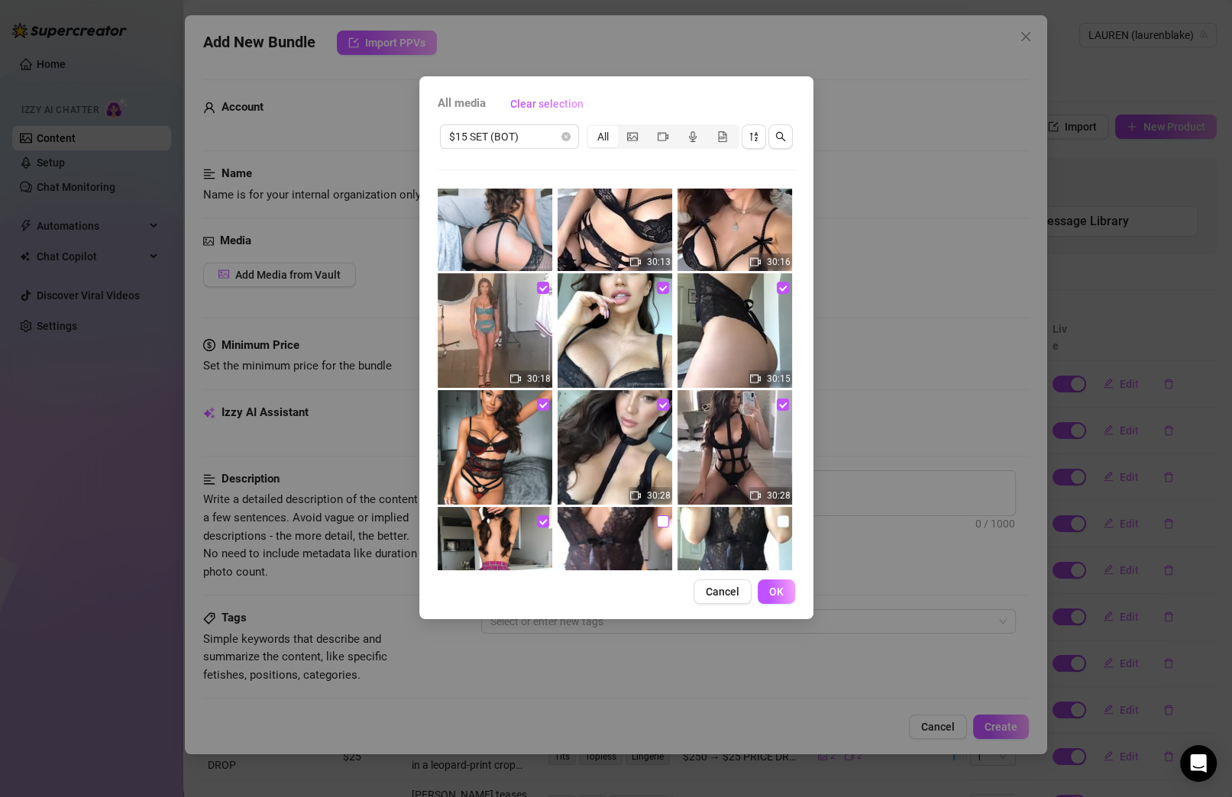
click at [657, 524] on input "checkbox" at bounding box center [663, 522] width 12 height 12
click at [777, 520] on input "checkbox" at bounding box center [783, 522] width 12 height 12
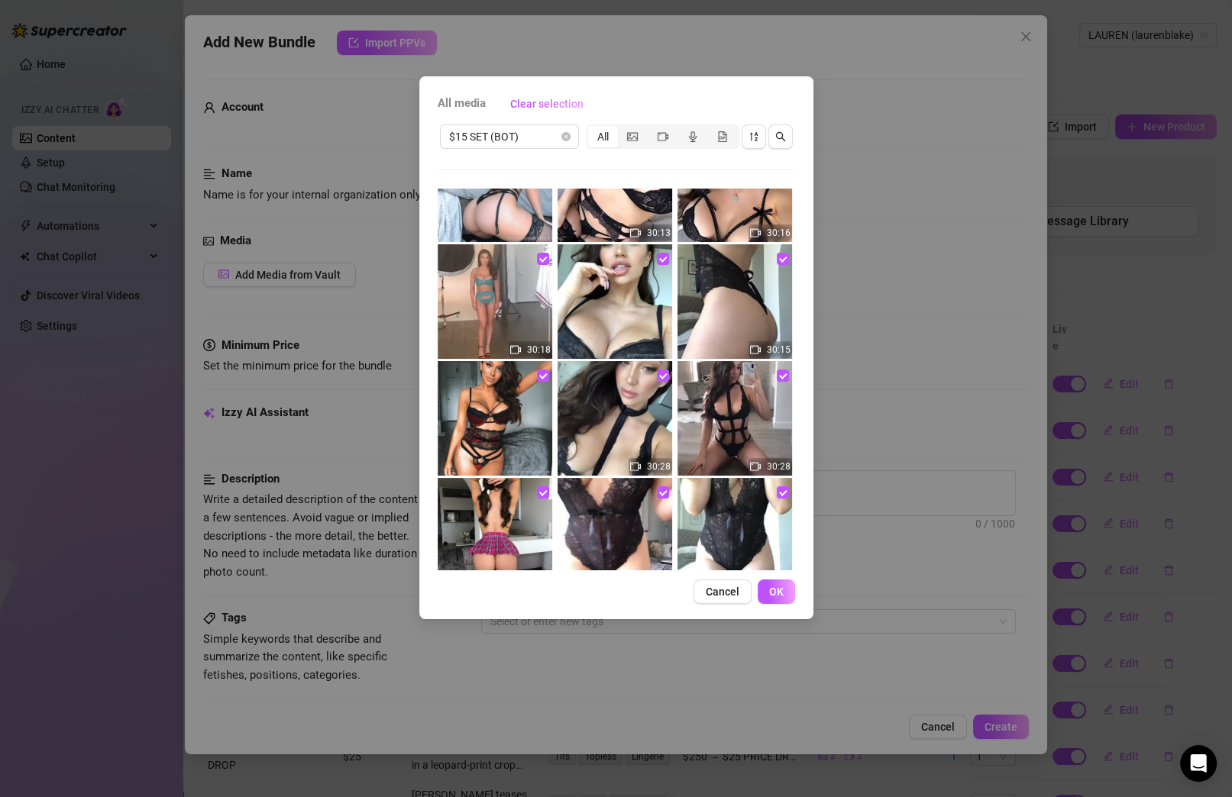
scroll to position [459, 0]
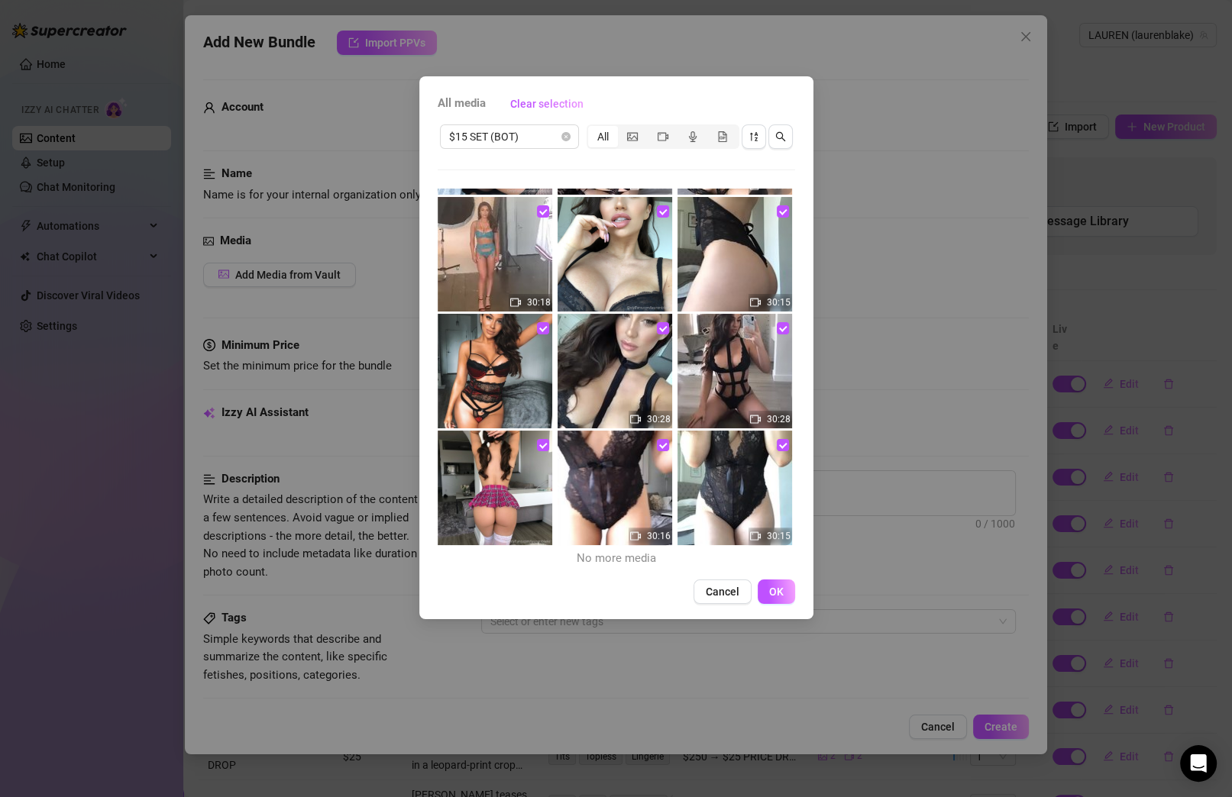
click at [785, 589] on button "OK" at bounding box center [776, 592] width 37 height 24
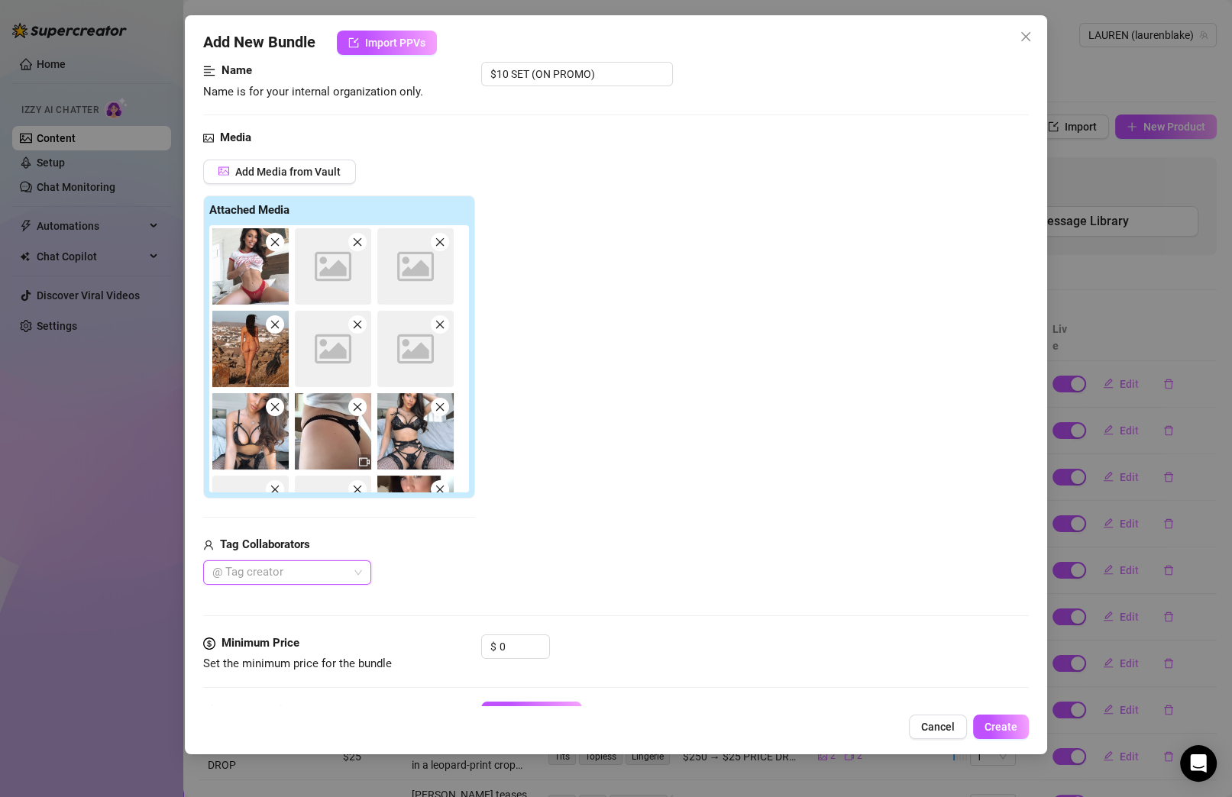
scroll to position [179, 0]
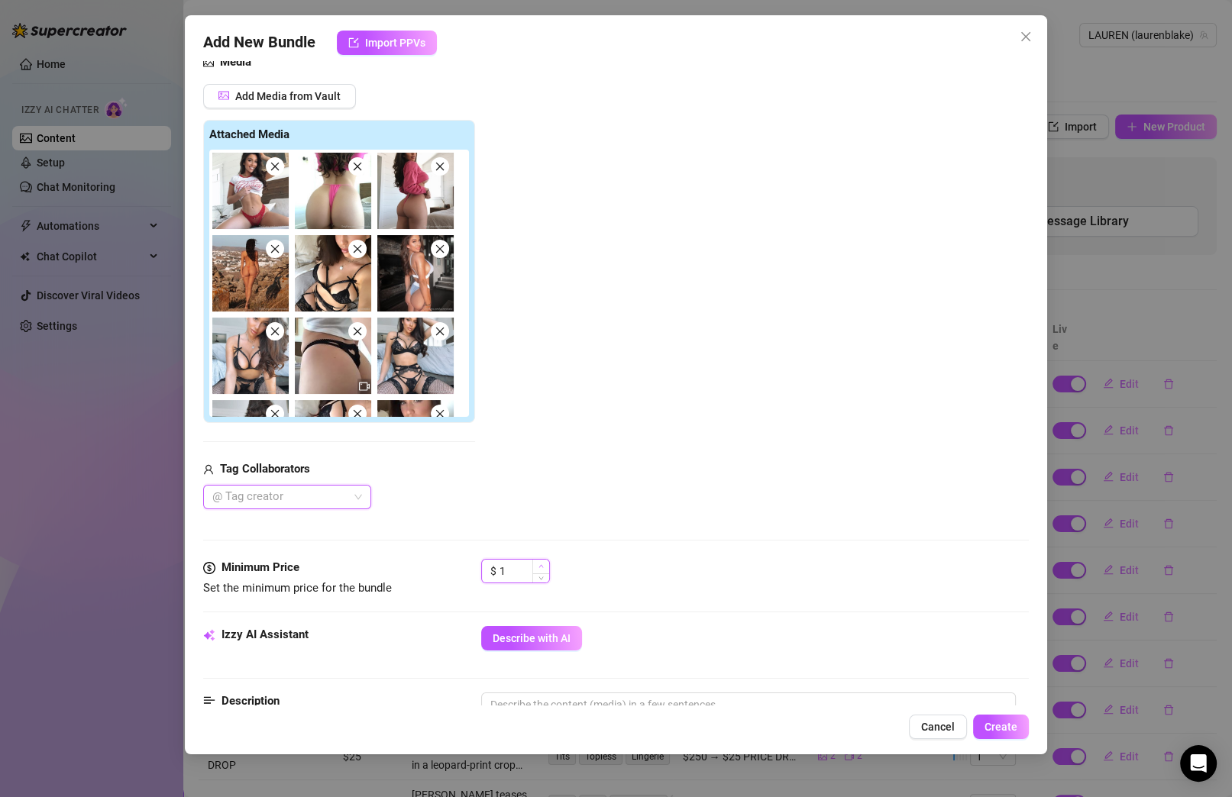
click at [540, 564] on icon "up" at bounding box center [540, 566] width 5 height 5
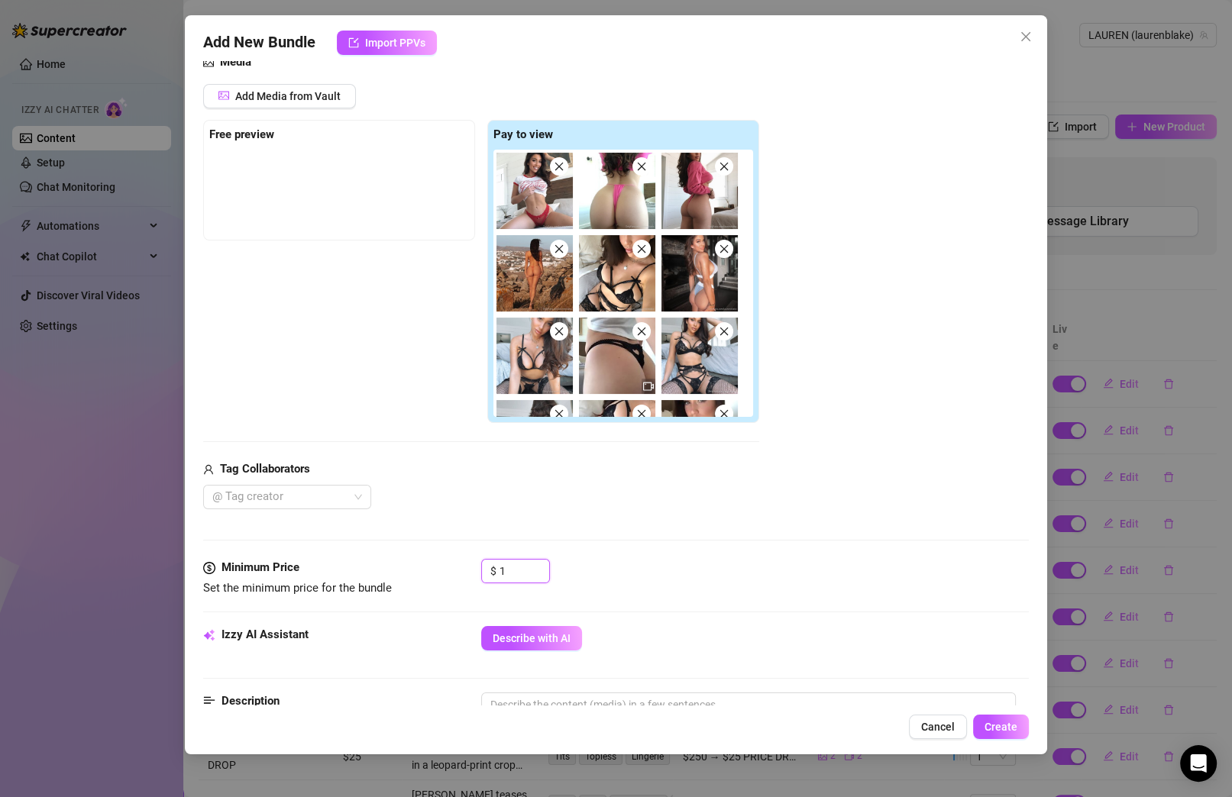
drag, startPoint x: 519, startPoint y: 568, endPoint x: 360, endPoint y: 524, distance: 164.7
click at [357, 538] on form "Account ️‍LAUREN (@laurenblake) Name Name is for your internal organization onl…" at bounding box center [616, 634] width 826 height 1466
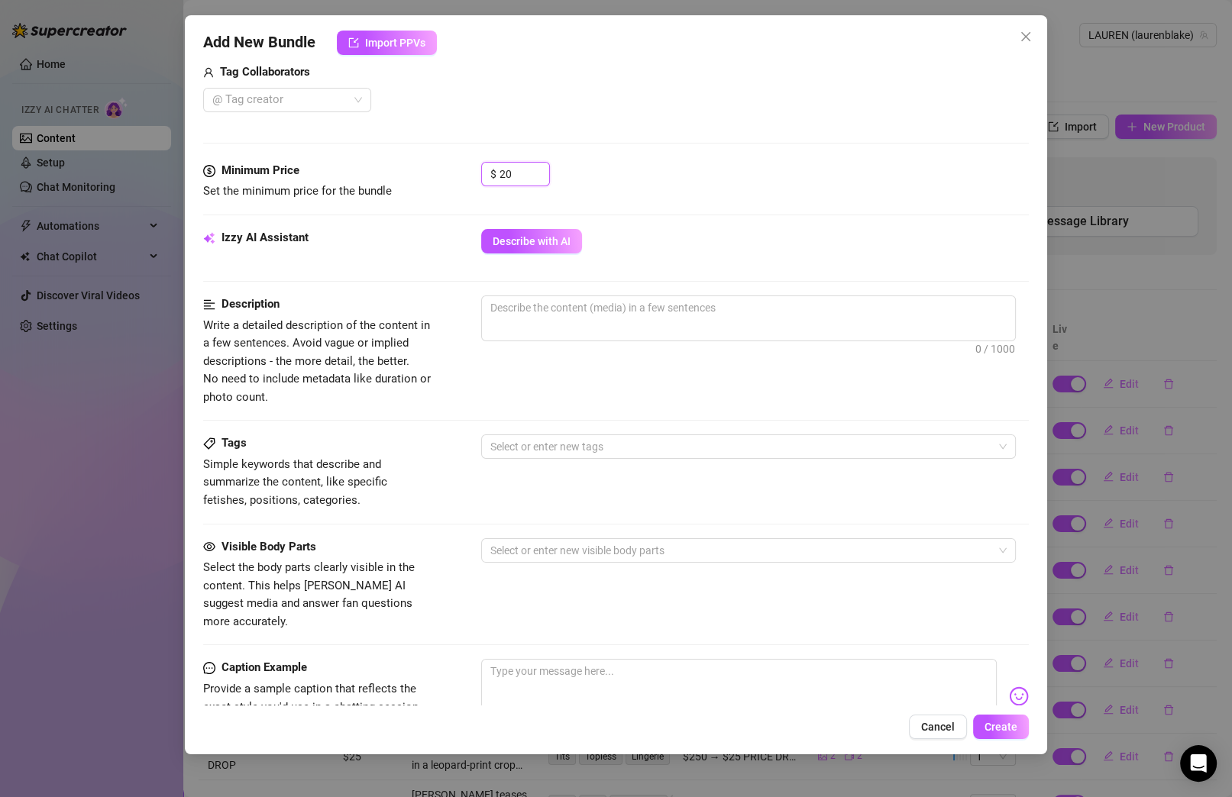
scroll to position [405, 0]
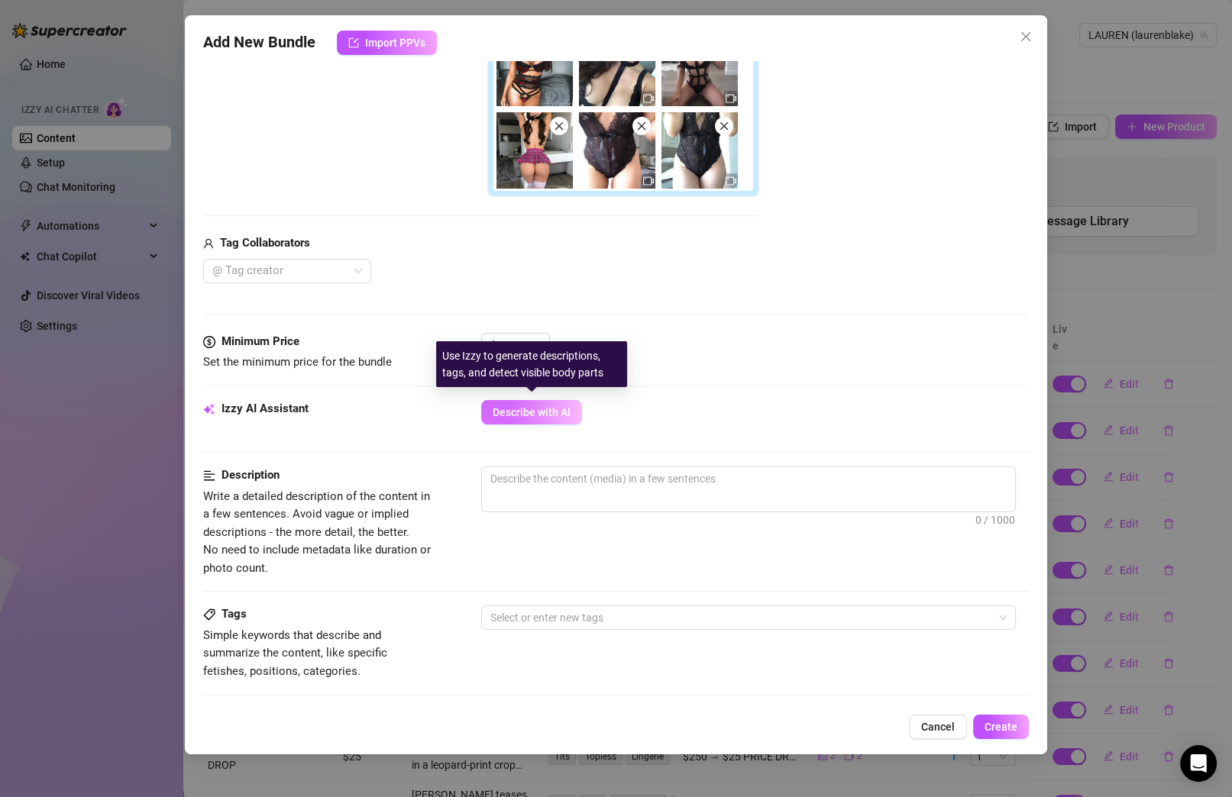
click at [564, 414] on span "Describe with AI" at bounding box center [532, 412] width 78 height 12
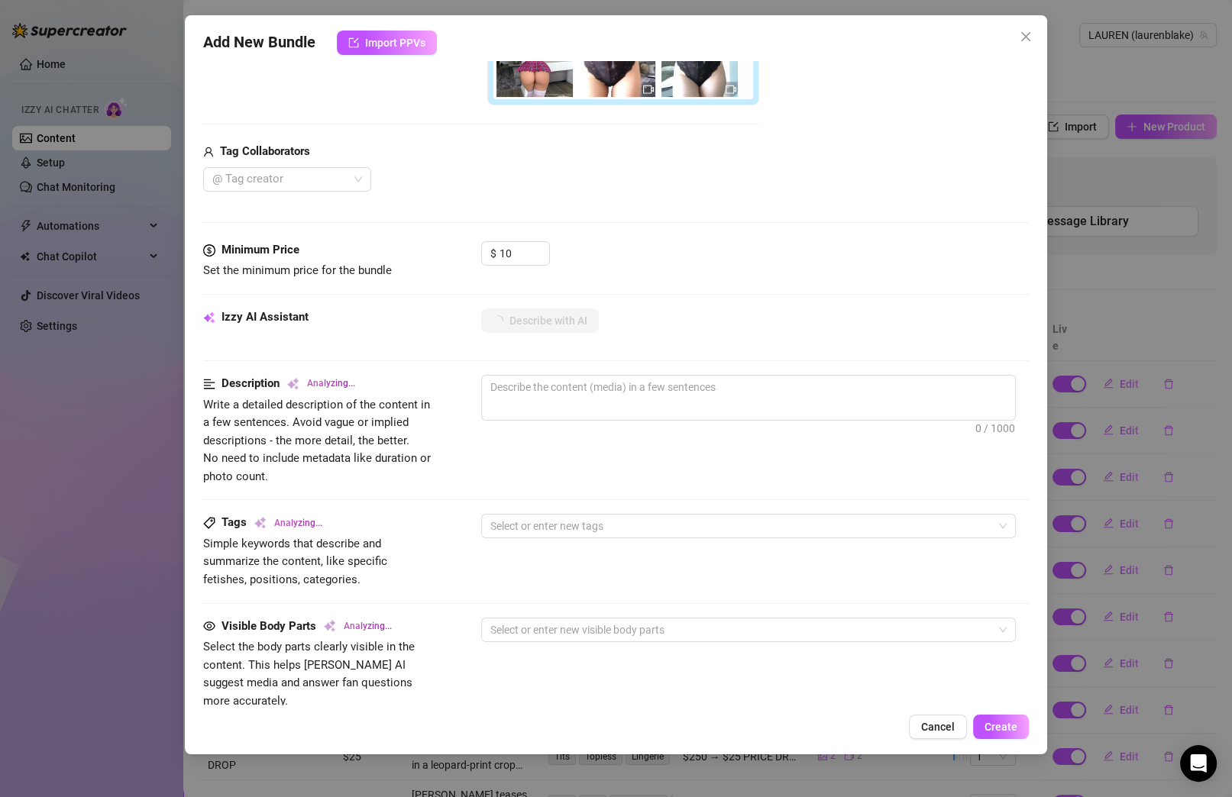
scroll to position [624, 0]
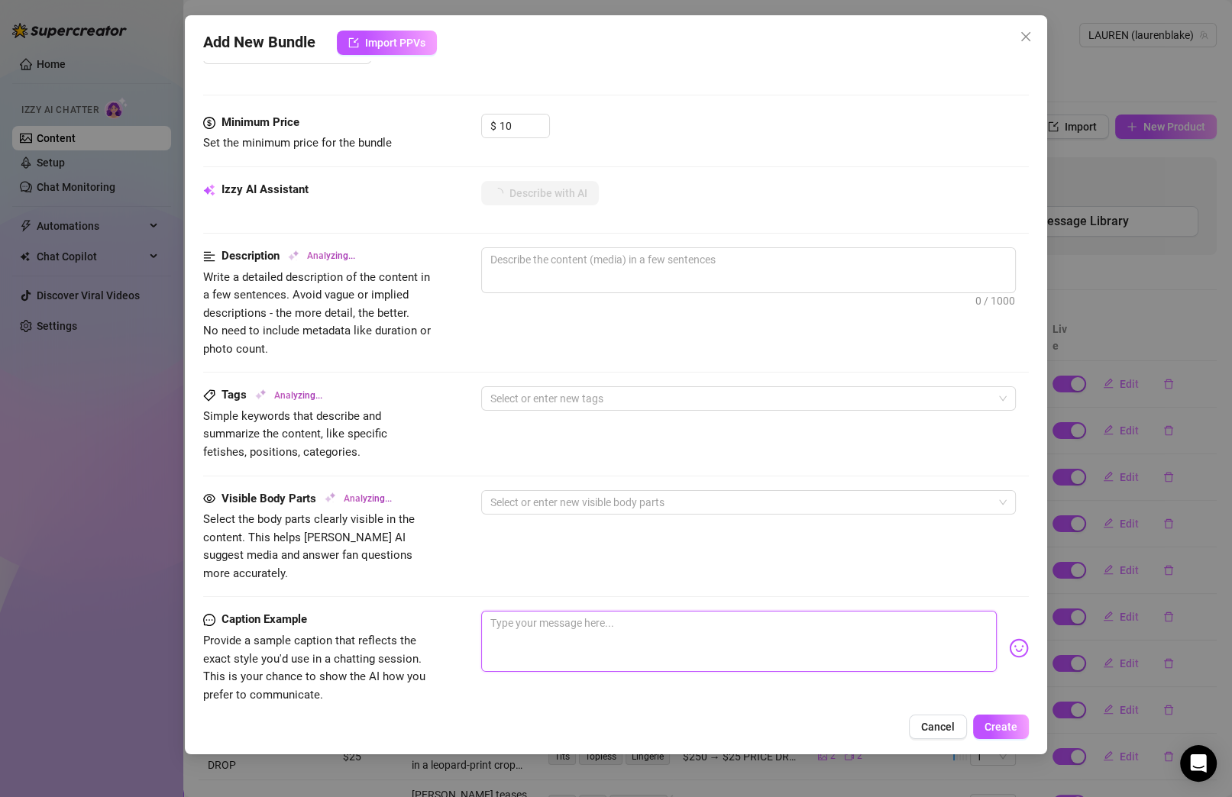
click at [671, 630] on textarea at bounding box center [739, 641] width 516 height 61
paste textarea "babe since you're new here let's start you off with a little appetizer so you c…"
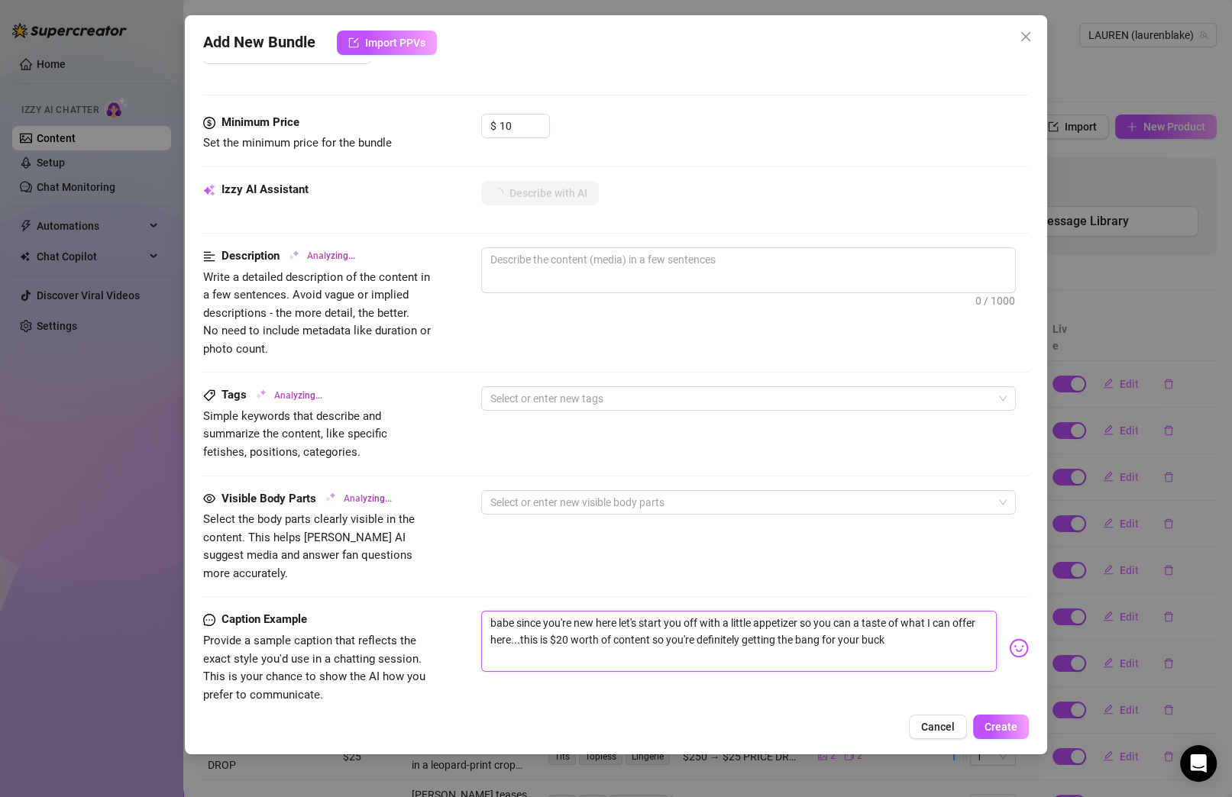
drag, startPoint x: 490, startPoint y: 601, endPoint x: 975, endPoint y: 610, distance: 485.1
click at [873, 611] on textarea "babe since you're new here let's start you off with a little appetizer so you c…" at bounding box center [739, 641] width 516 height 61
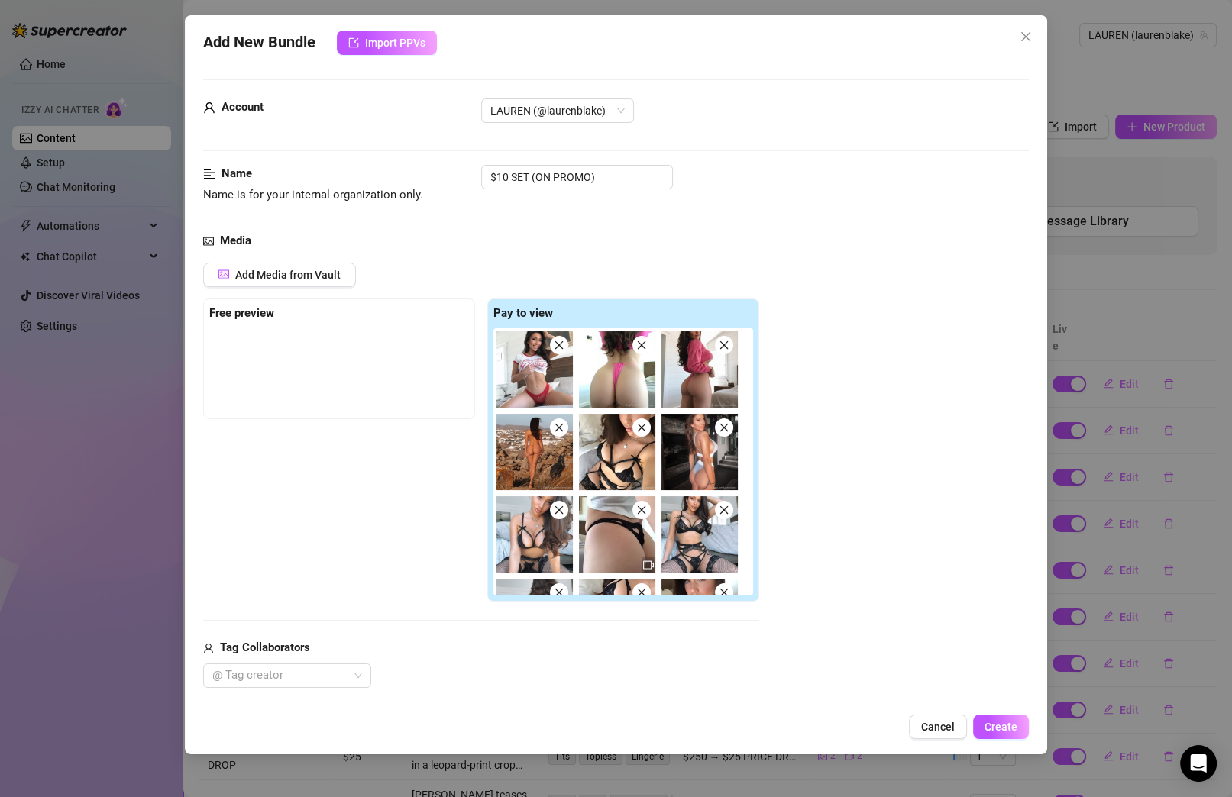
scroll to position [834, 0]
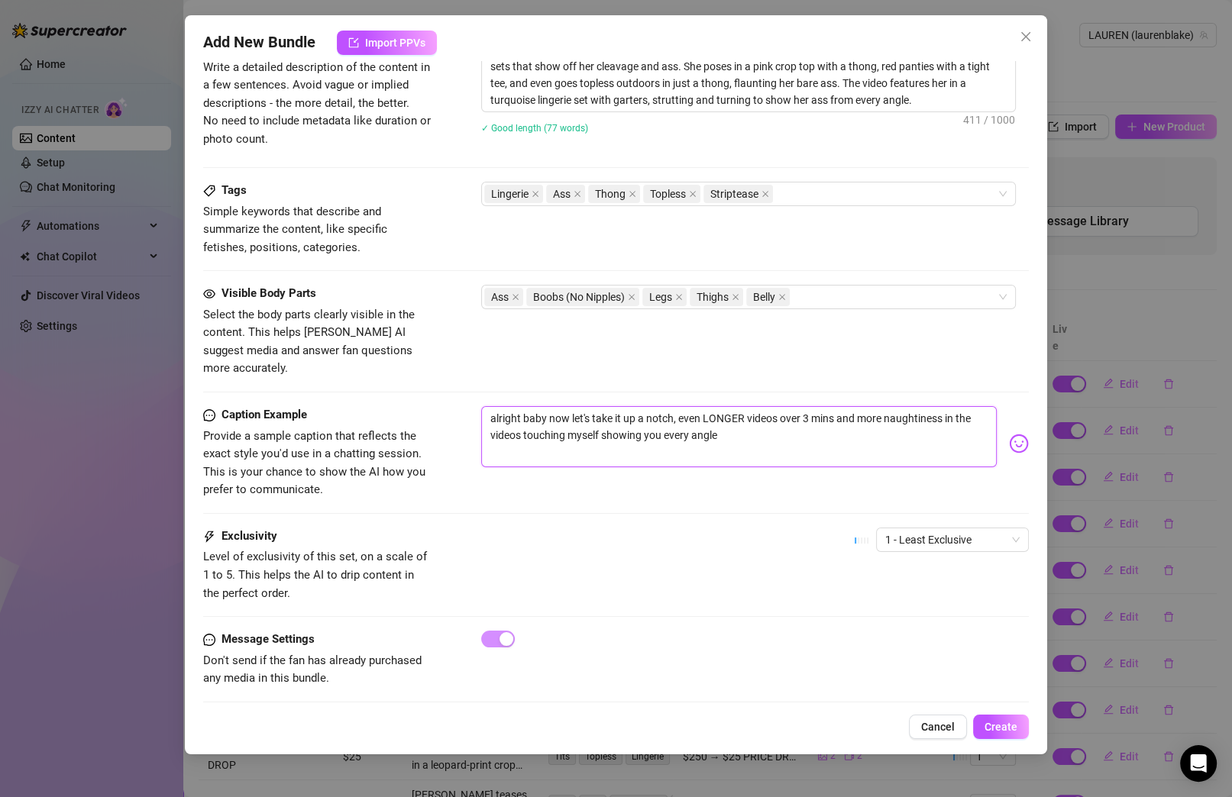
drag, startPoint x: 785, startPoint y: 395, endPoint x: 835, endPoint y: 396, distance: 49.7
click at [835, 406] on textarea "alright baby now let's take it up a notch, even LONGER videos over 3 mins and m…" at bounding box center [739, 436] width 516 height 61
click at [873, 664] on button "Create" at bounding box center [1001, 727] width 56 height 24
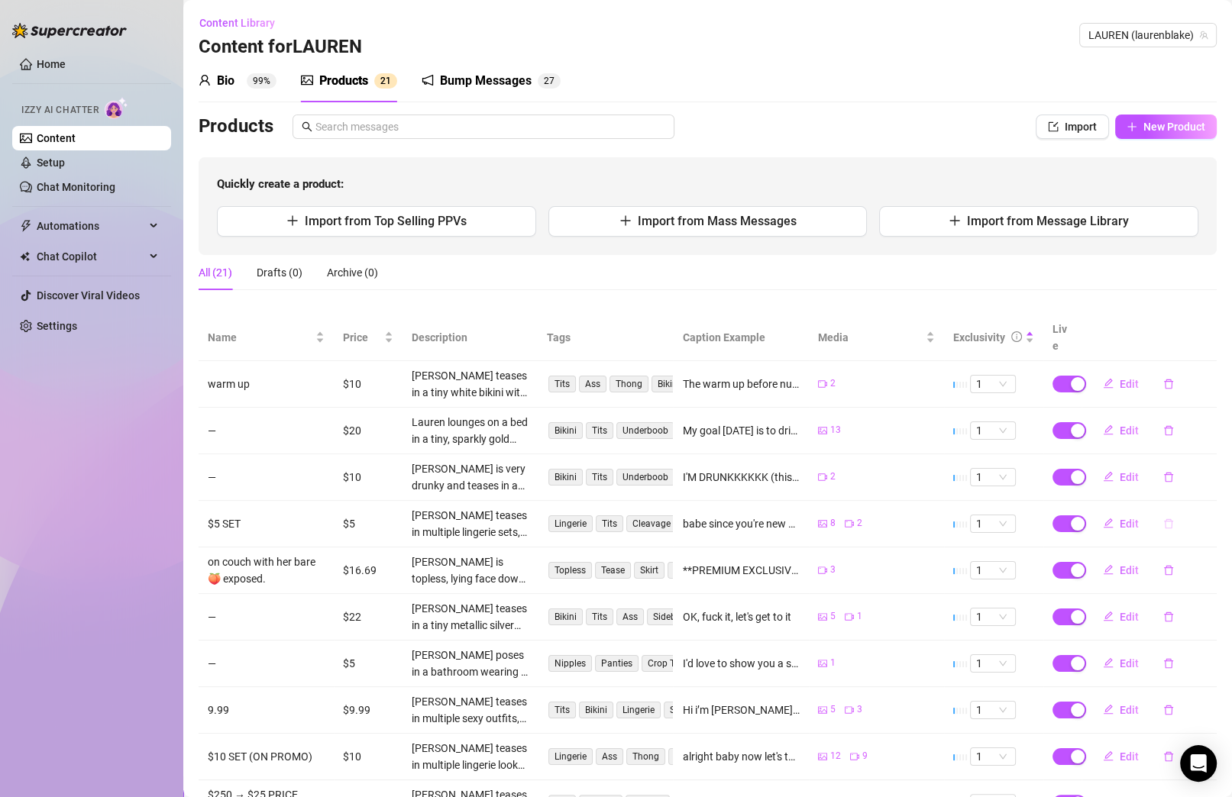
click at [873, 519] on icon "delete" at bounding box center [1168, 524] width 9 height 10
click at [873, 482] on span "Yes" at bounding box center [1194, 480] width 18 height 12
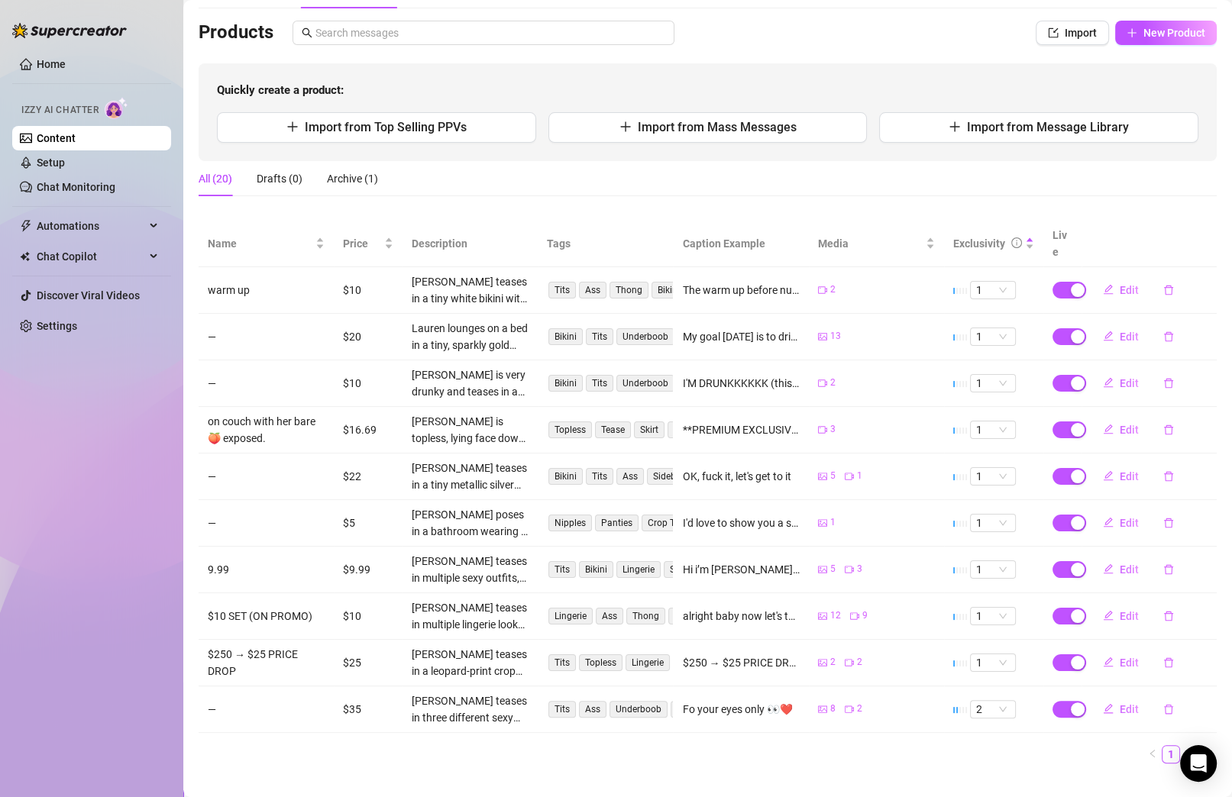
scroll to position [97, 0]
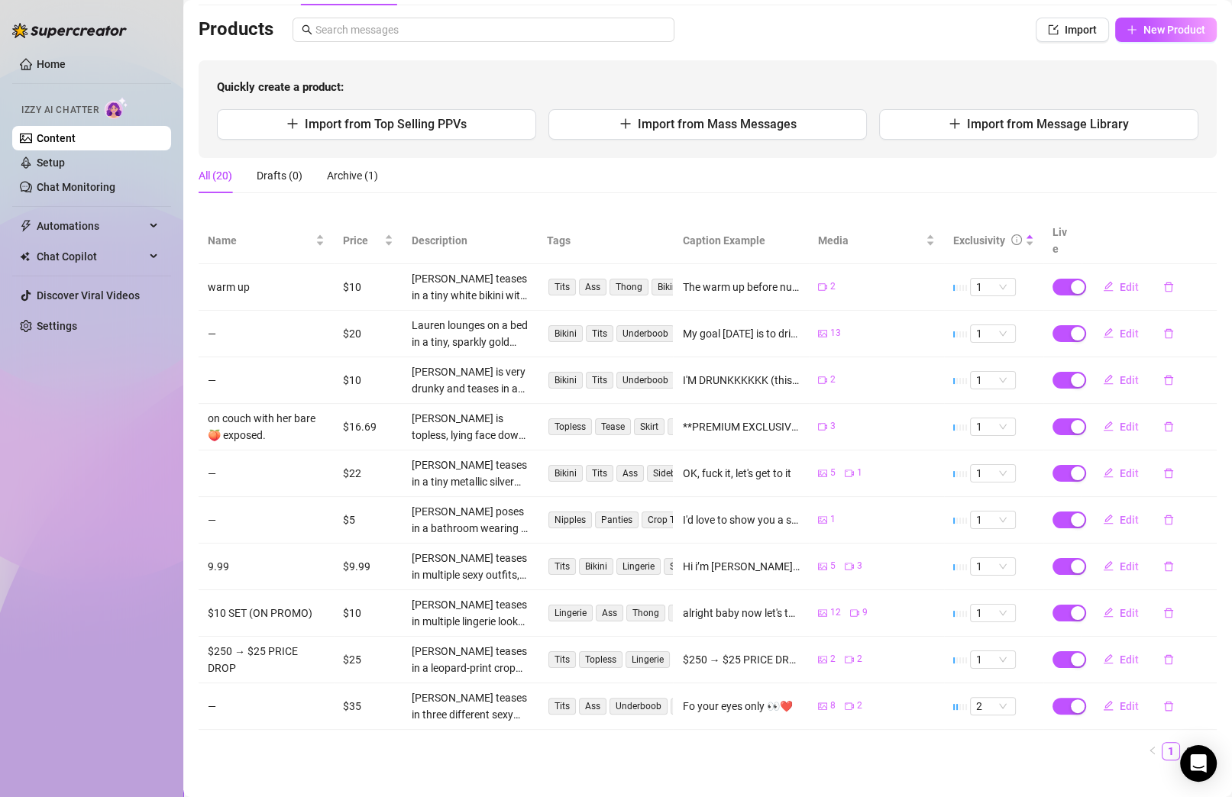
click at [322, 172] on div "All (20) Drafts (0) Archive (1)" at bounding box center [288, 175] width 179 height 35
click at [330, 173] on div "Archive (1)" at bounding box center [352, 175] width 51 height 17
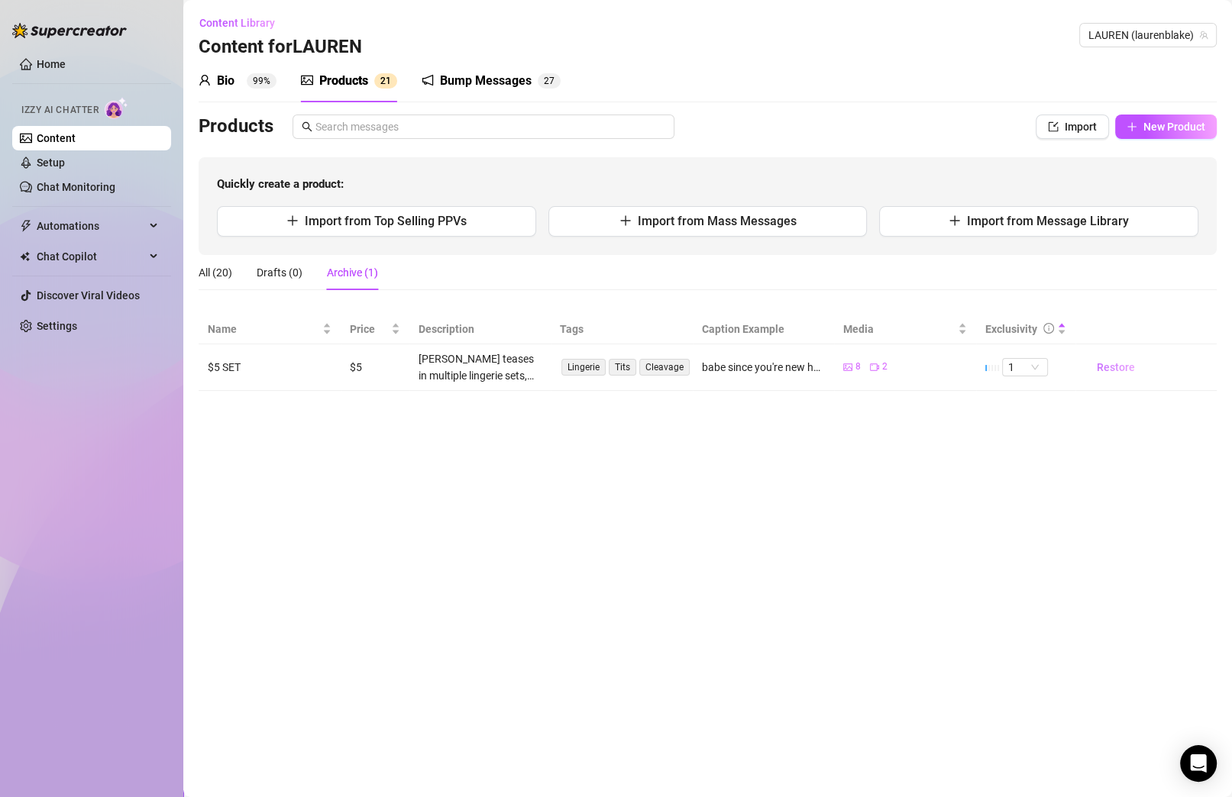
click at [873, 370] on span "Restore" at bounding box center [1116, 367] width 38 height 12
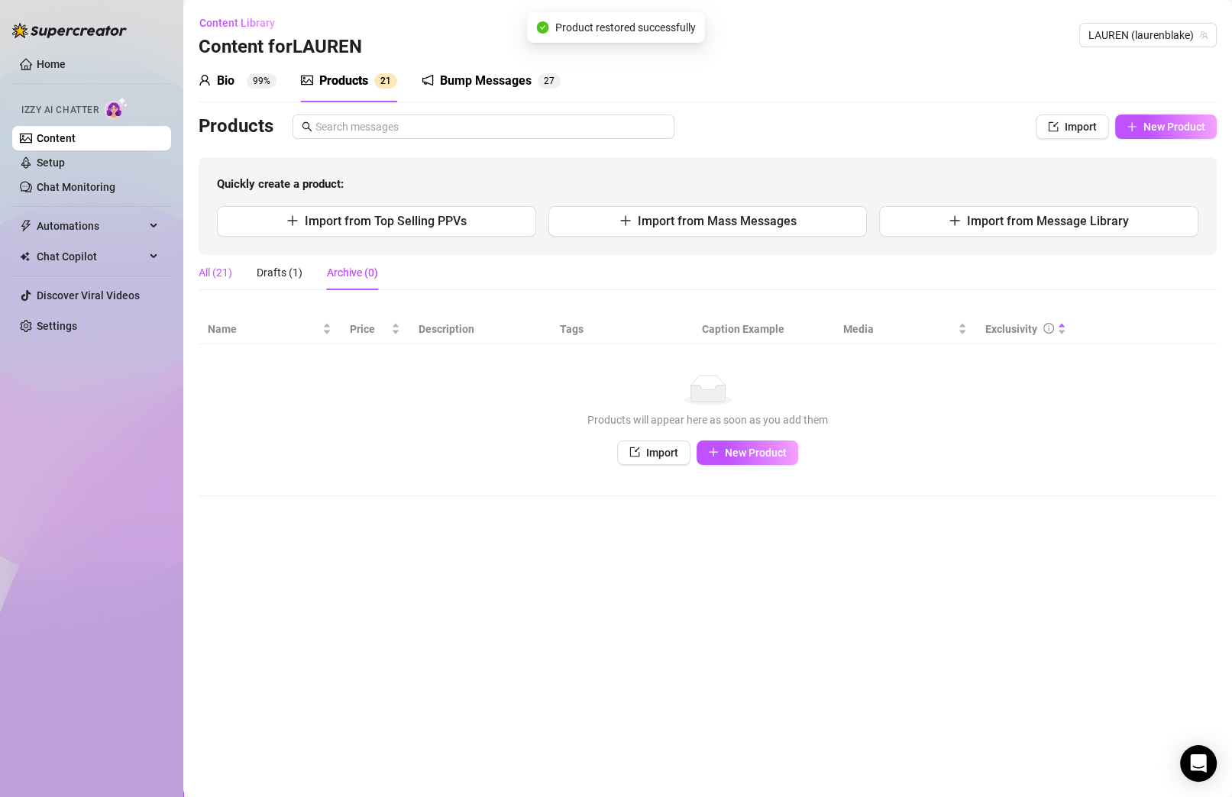
click at [207, 276] on div "All (21)" at bounding box center [216, 272] width 34 height 17
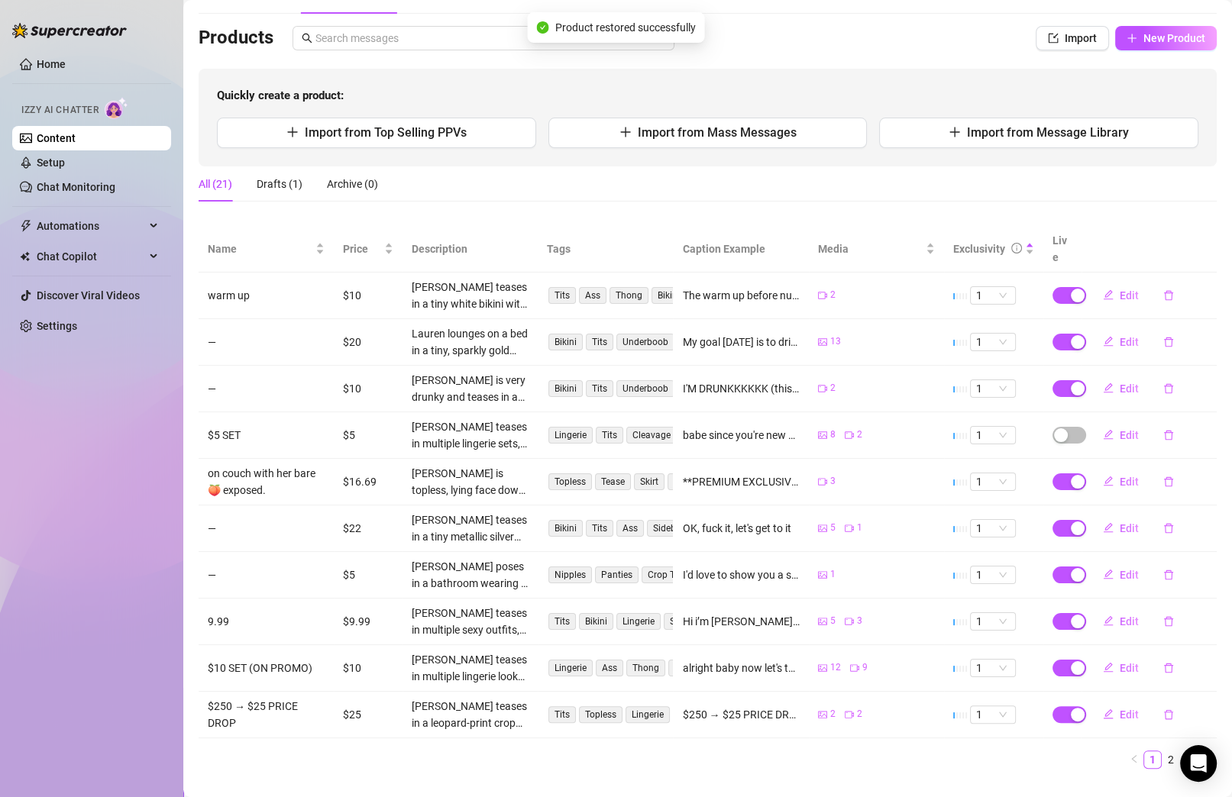
scroll to position [97, 0]
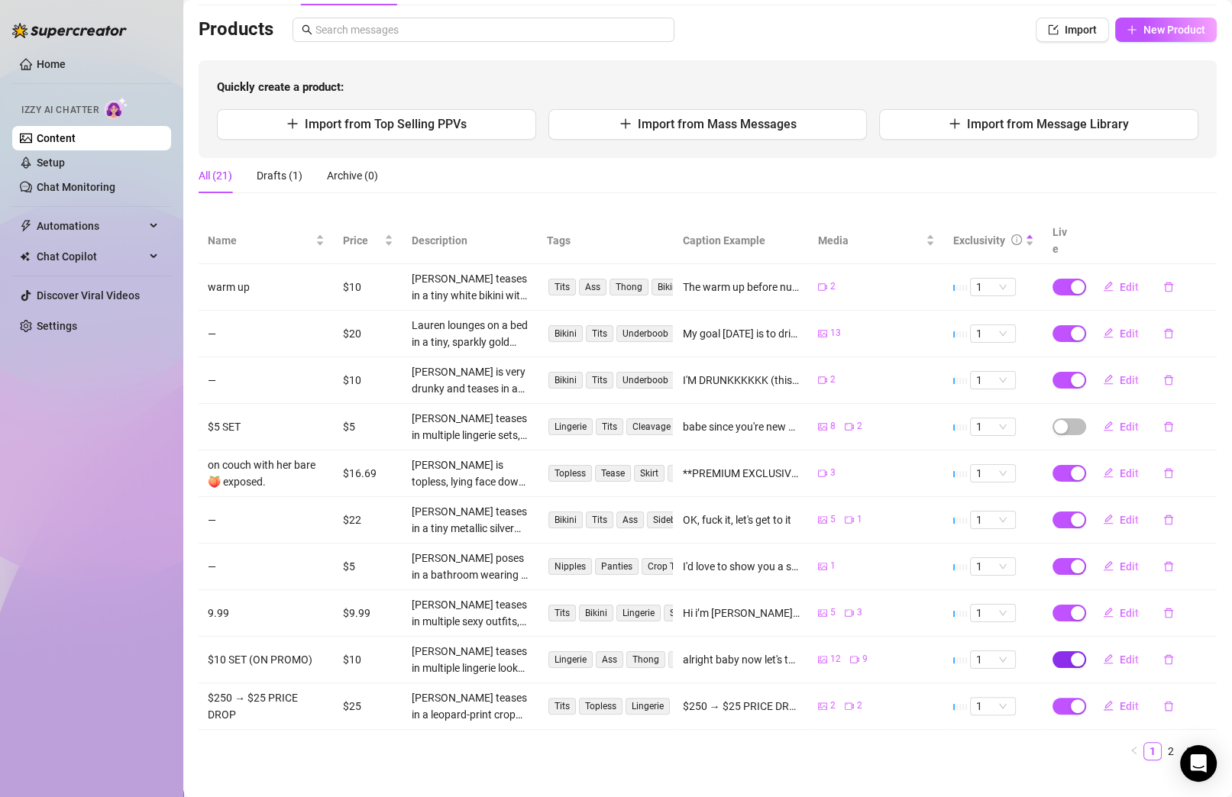
click at [873, 652] on span "button" at bounding box center [1070, 660] width 34 height 17
click at [873, 606] on span "OK" at bounding box center [1179, 603] width 15 height 12
click at [53, 228] on span "Automations" at bounding box center [91, 226] width 108 height 24
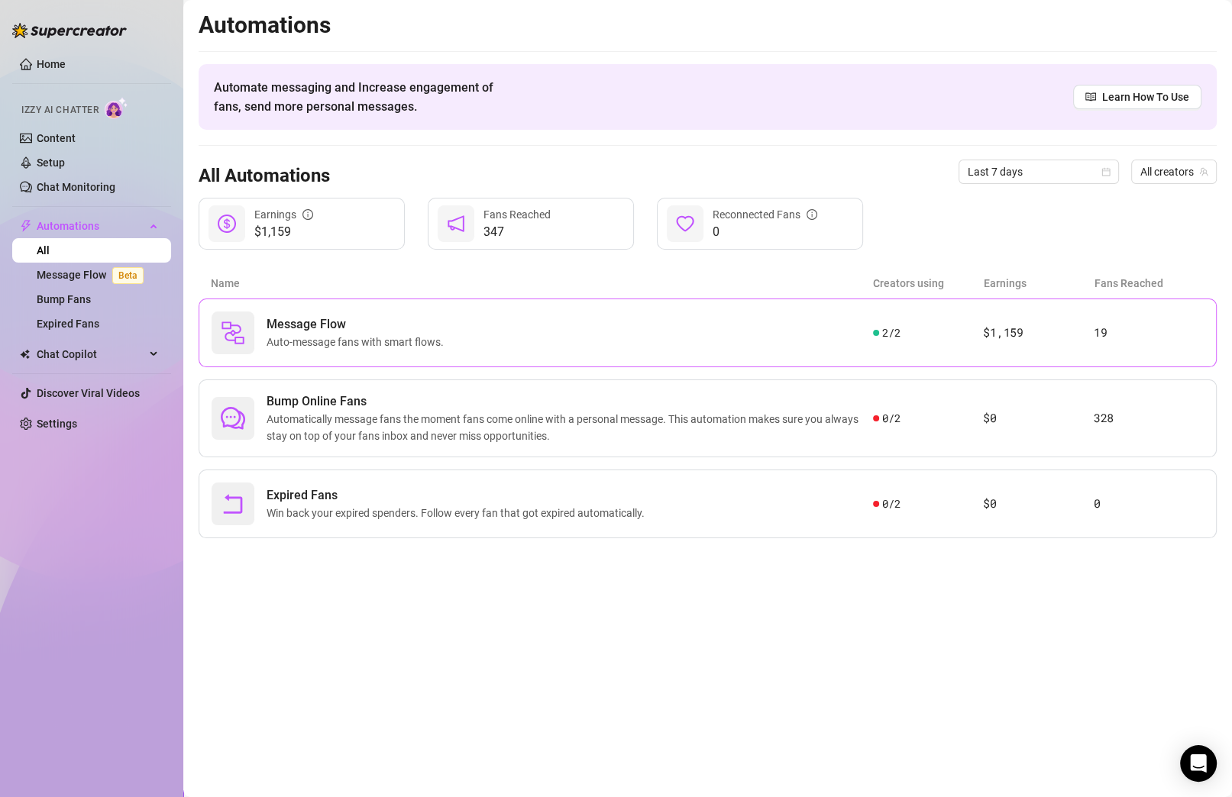
click at [332, 336] on span "Auto-message fans with smart flows." at bounding box center [358, 342] width 183 height 17
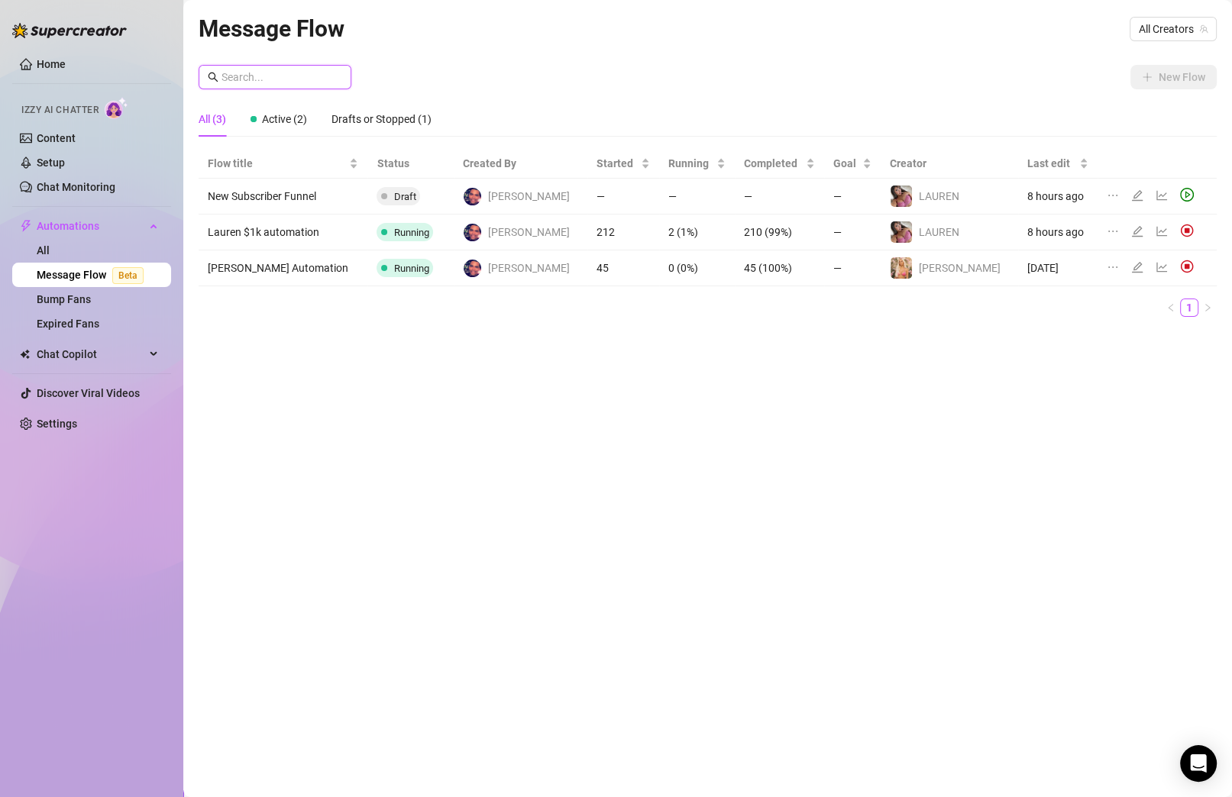
click at [273, 74] on input "text" at bounding box center [282, 77] width 121 height 17
click at [873, 202] on img at bounding box center [901, 196] width 21 height 21
click at [271, 70] on input "text" at bounding box center [282, 77] width 121 height 17
click at [873, 198] on div "️‍LAUREN (@laurenblake)" at bounding box center [925, 196] width 128 height 29
click at [873, 192] on icon "line-chart" at bounding box center [1162, 195] width 12 height 12
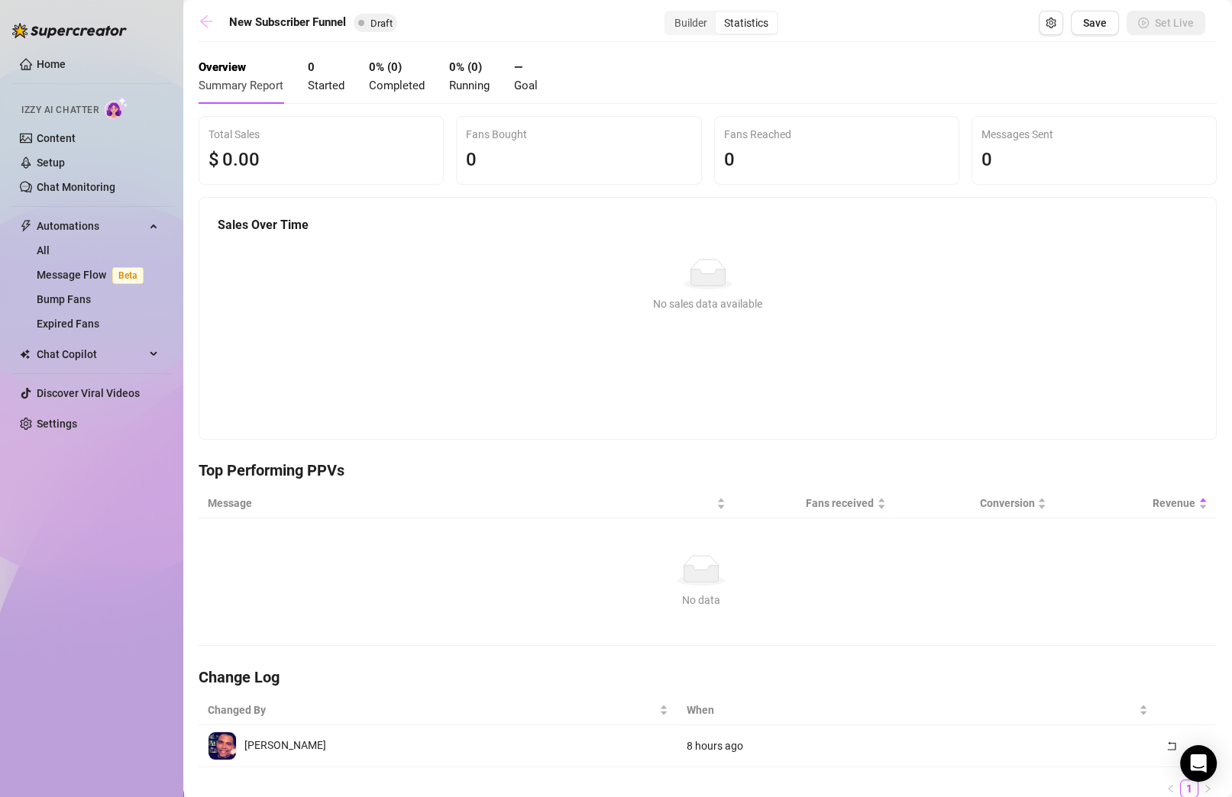
click at [205, 15] on icon "arrow-left" at bounding box center [206, 21] width 15 height 15
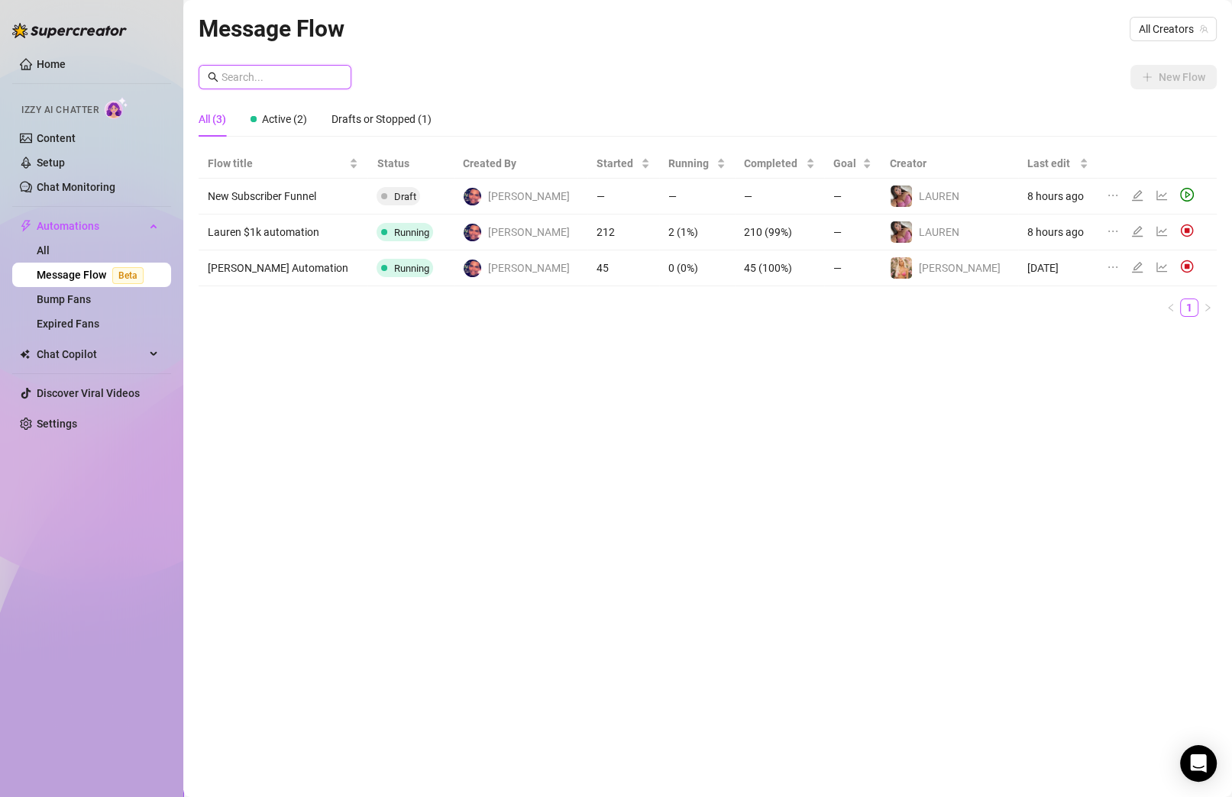
click at [293, 74] on input "text" at bounding box center [282, 77] width 121 height 17
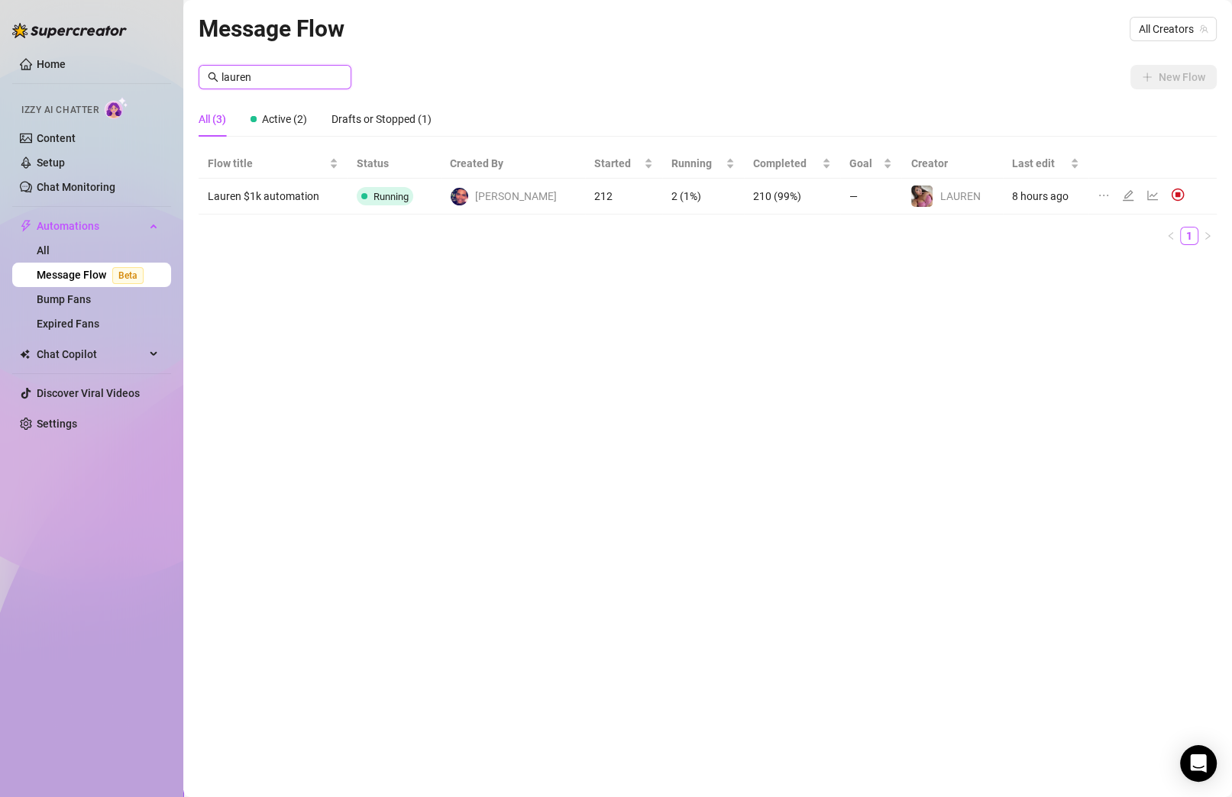
drag, startPoint x: 272, startPoint y: 81, endPoint x: 63, endPoint y: 47, distance: 212.1
click at [63, 47] on div "Home Izzy AI Chatter Content Setup Chat Monitoring Automations All Message Flow…" at bounding box center [616, 398] width 1232 height 797
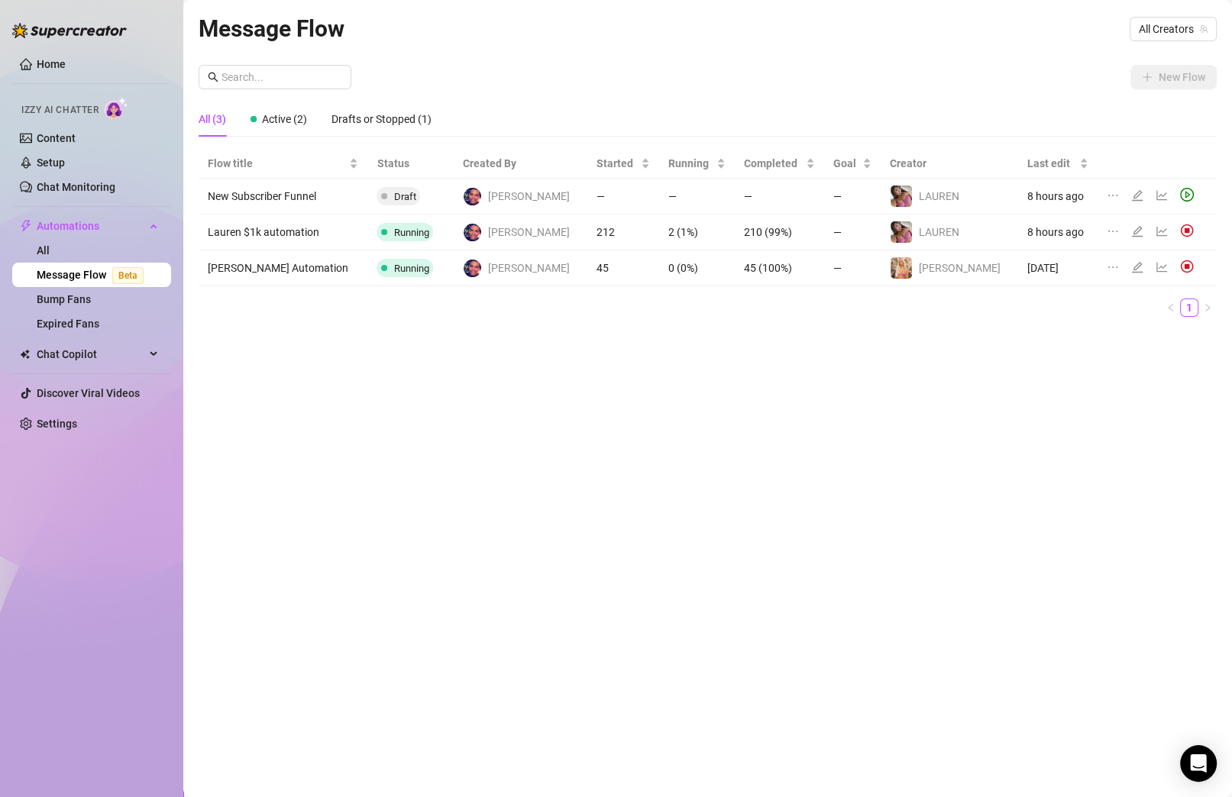
click at [692, 400] on div "Message Flow All Creators New Flow All (3) Active (2) Drafts or Stopped (1) Flo…" at bounding box center [708, 381] width 1018 height 741
click at [873, 25] on span "All Creators" at bounding box center [1173, 29] width 69 height 23
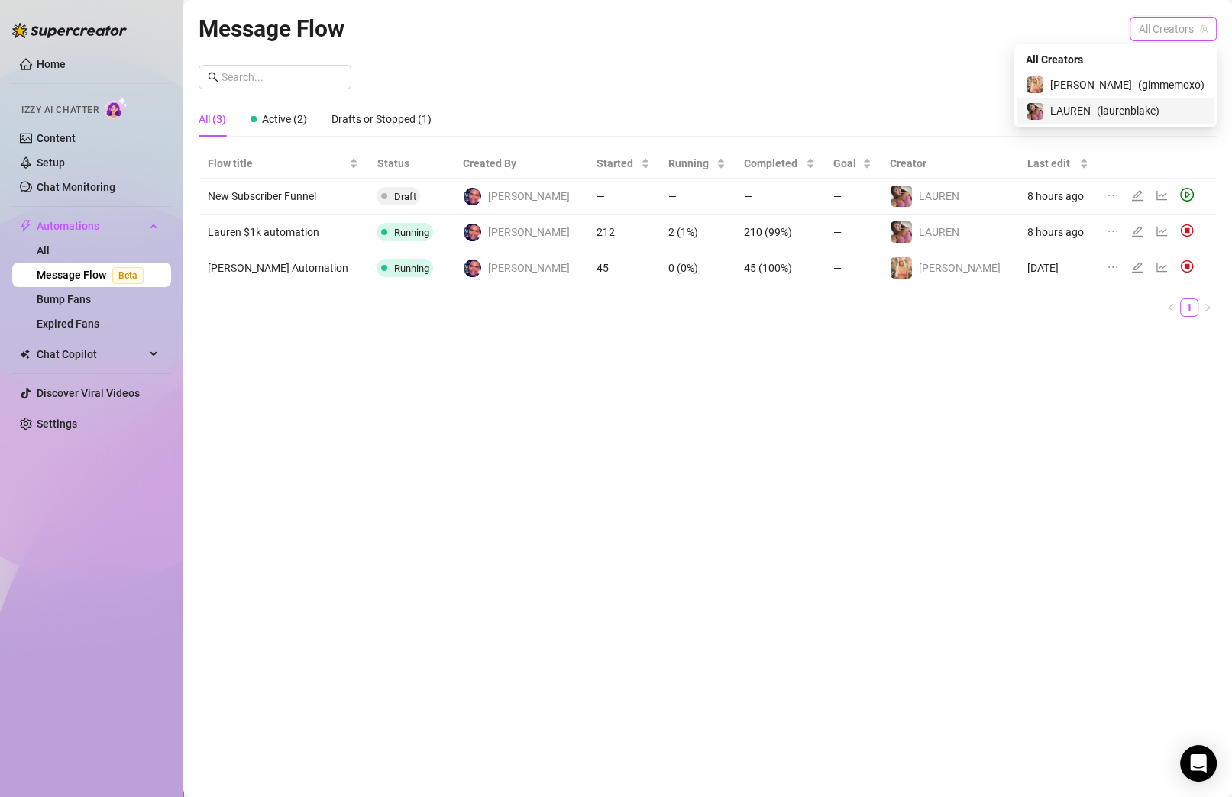
click at [873, 109] on span "( laurenblake )" at bounding box center [1128, 110] width 63 height 17
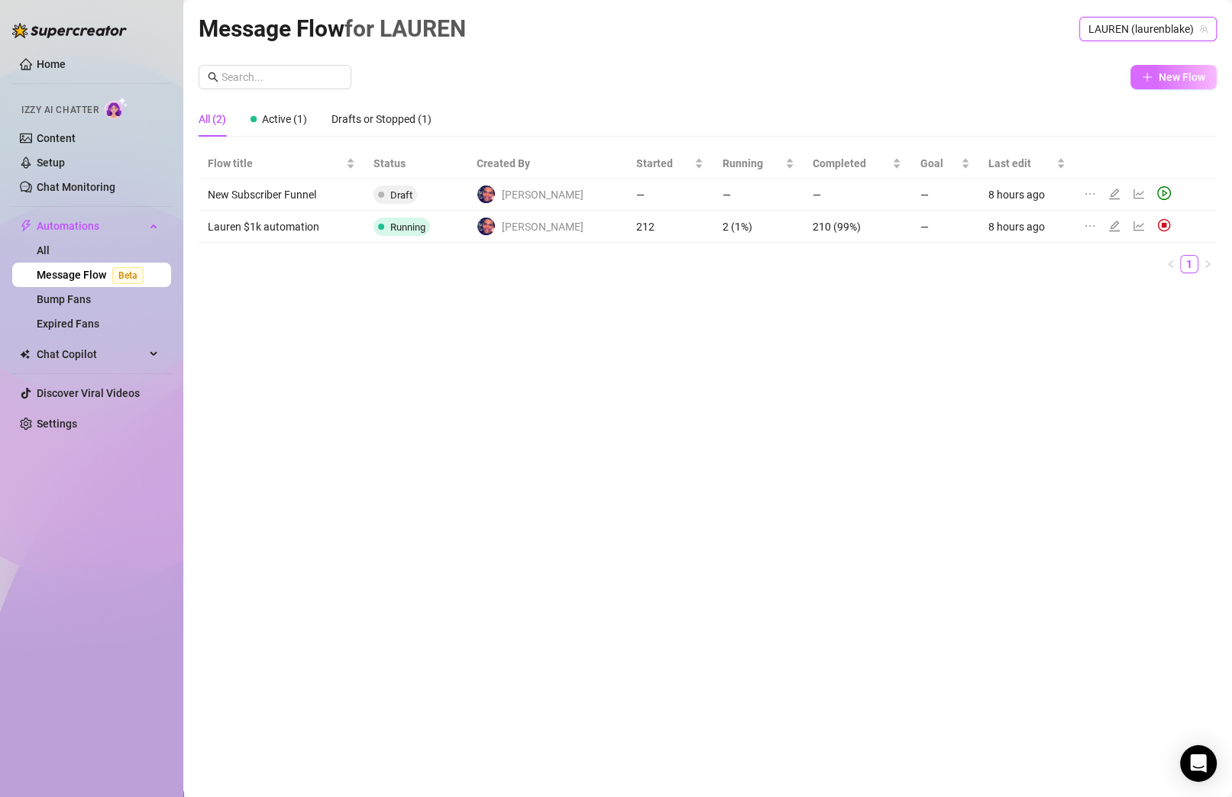
click at [873, 73] on span "New Flow" at bounding box center [1182, 77] width 47 height 12
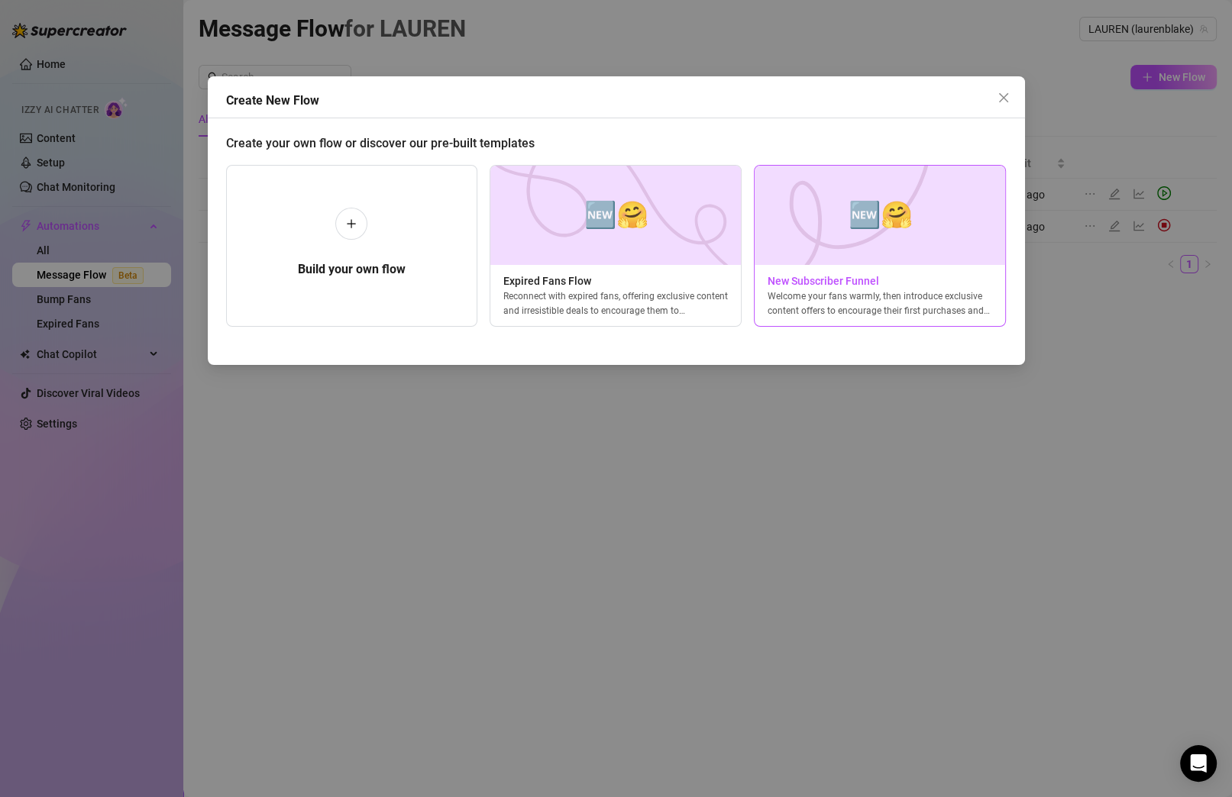
click at [837, 238] on img at bounding box center [880, 215] width 252 height 99
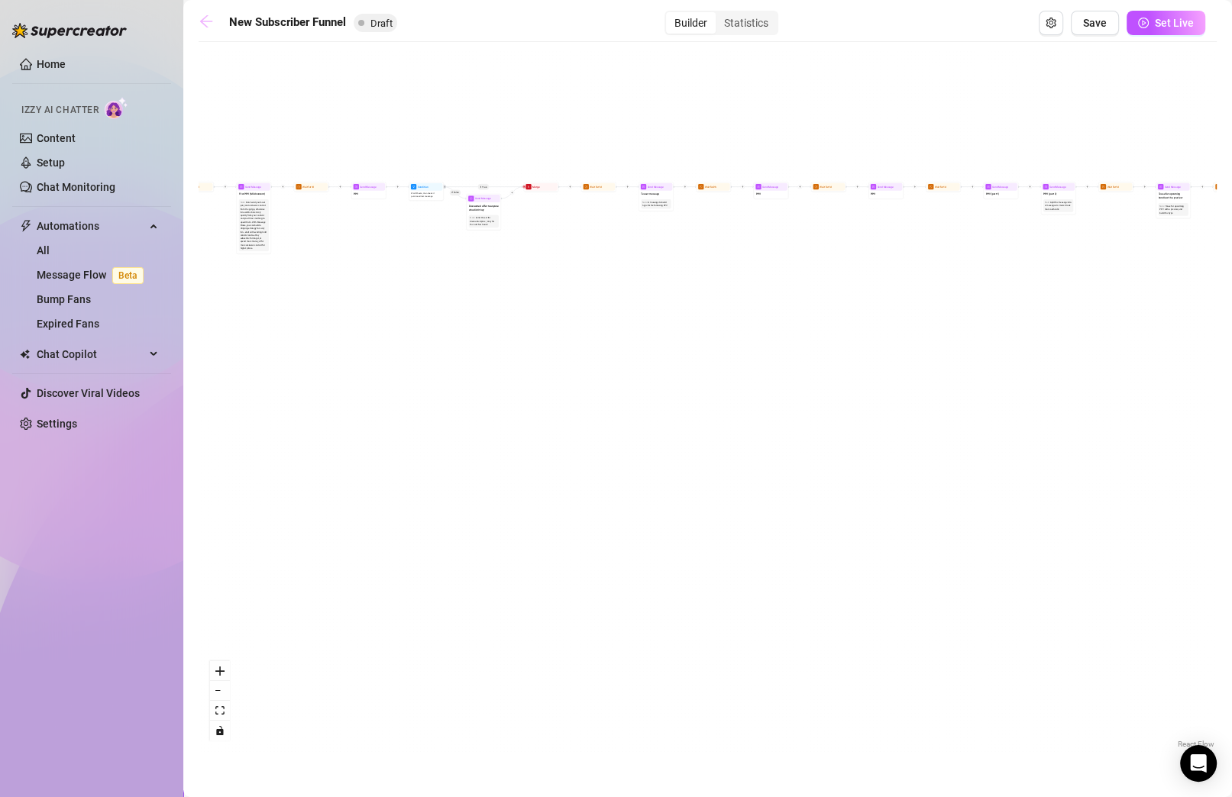
click at [212, 22] on icon "arrow-left" at bounding box center [206, 21] width 15 height 15
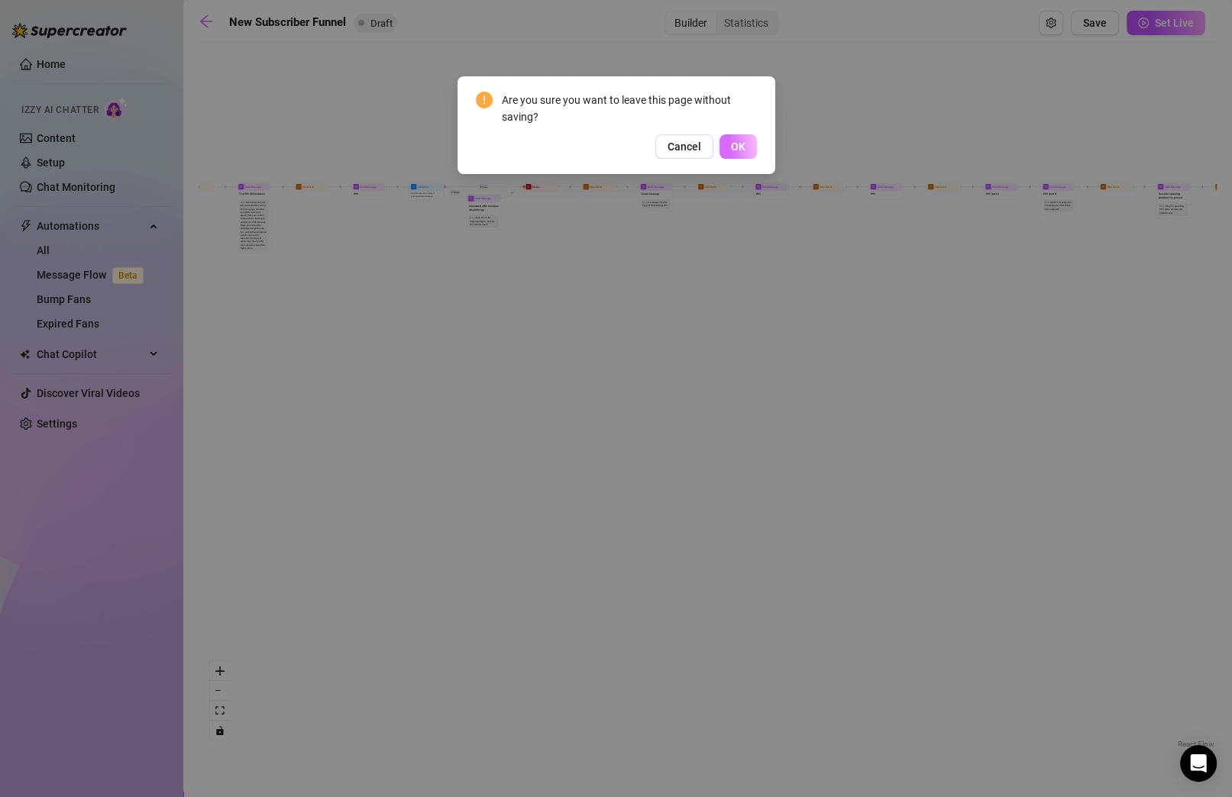
click at [742, 144] on span "OK" at bounding box center [738, 147] width 15 height 12
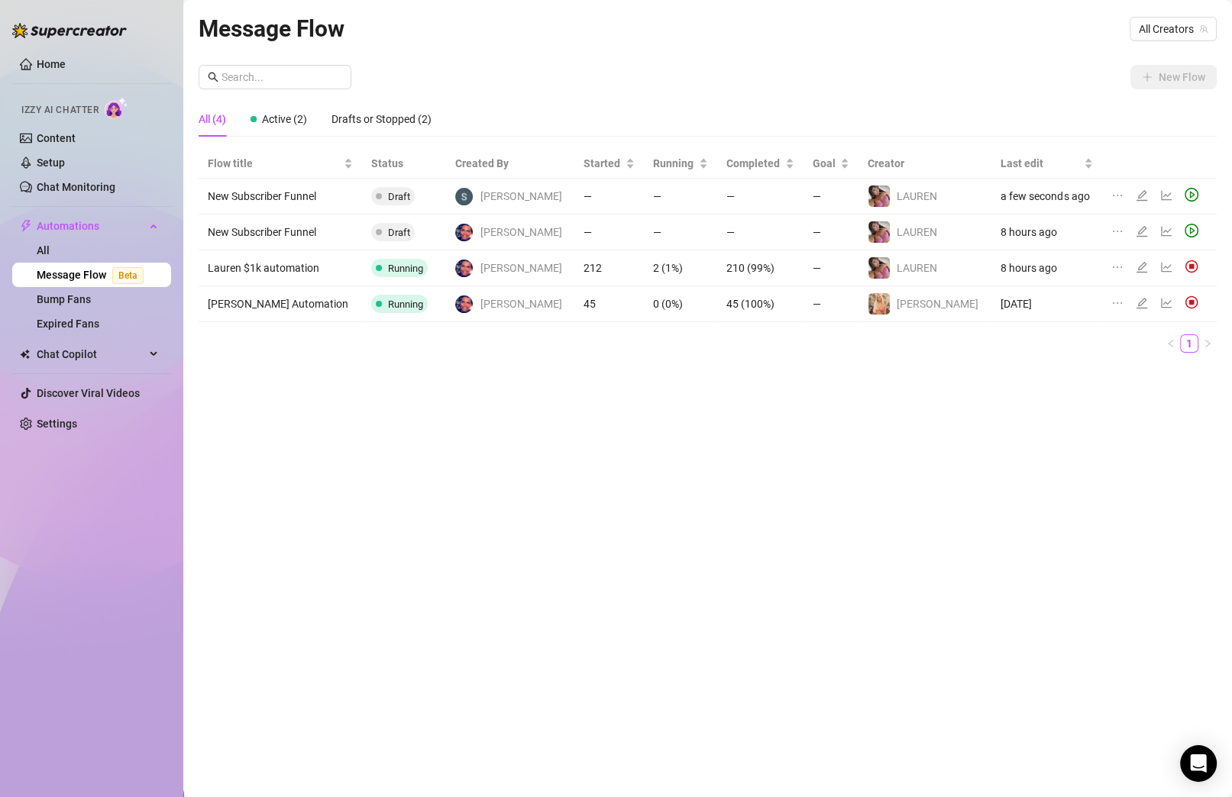
click at [873, 195] on div at bounding box center [1120, 196] width 18 height 17
click at [873, 193] on icon "ellipsis" at bounding box center [1117, 195] width 12 height 12
click at [873, 271] on span "Delete" at bounding box center [1039, 268] width 116 height 17
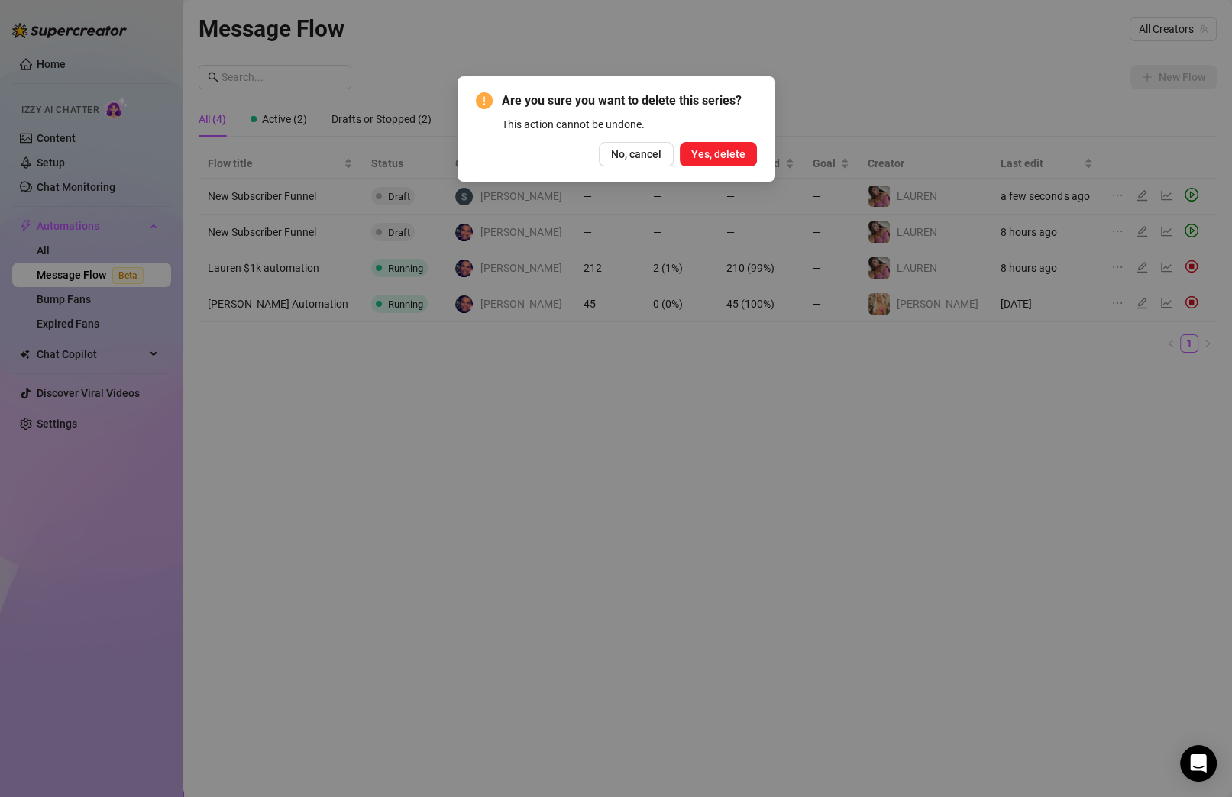
click at [736, 154] on span "Yes, delete" at bounding box center [718, 154] width 54 height 12
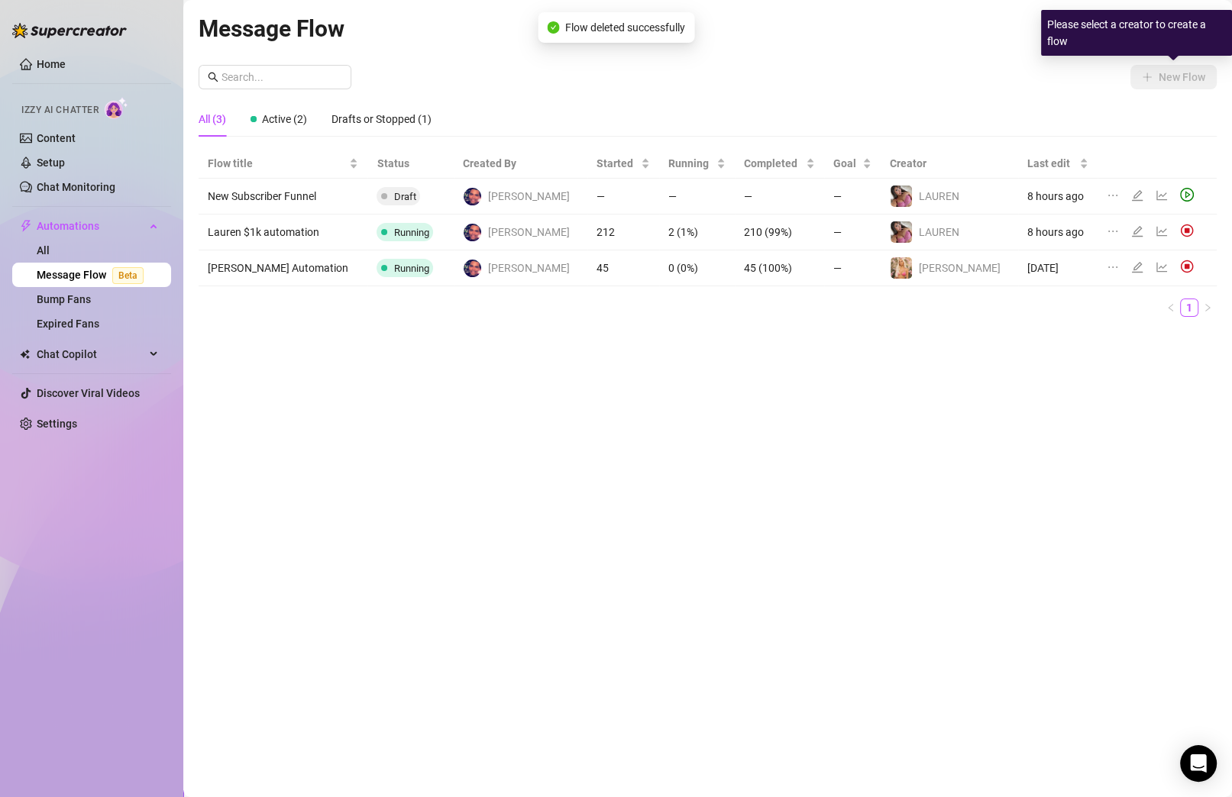
click at [873, 108] on div "All (3) Active (2) Drafts or Stopped (1)" at bounding box center [708, 119] width 1018 height 35
click at [873, 30] on span "All Creators" at bounding box center [1173, 29] width 69 height 23
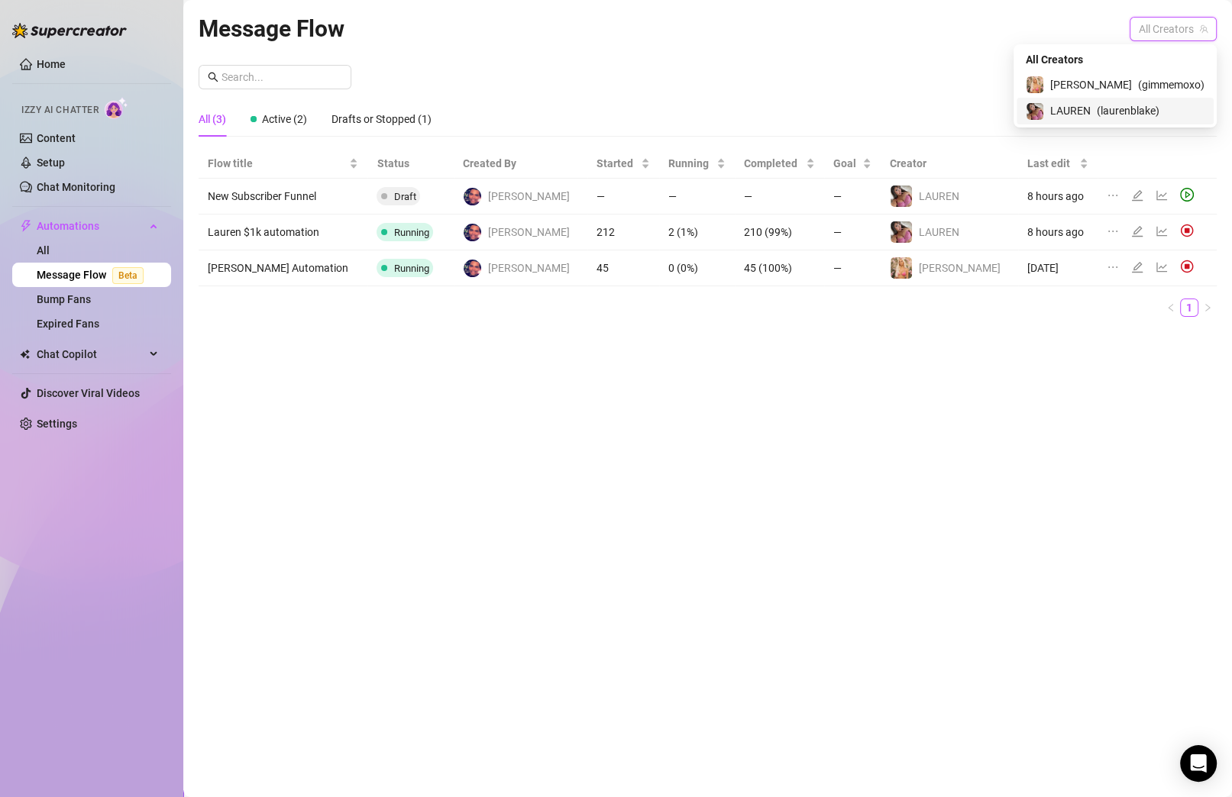
click at [873, 110] on div "️‍LAUREN ( laurenblake )" at bounding box center [1115, 111] width 179 height 18
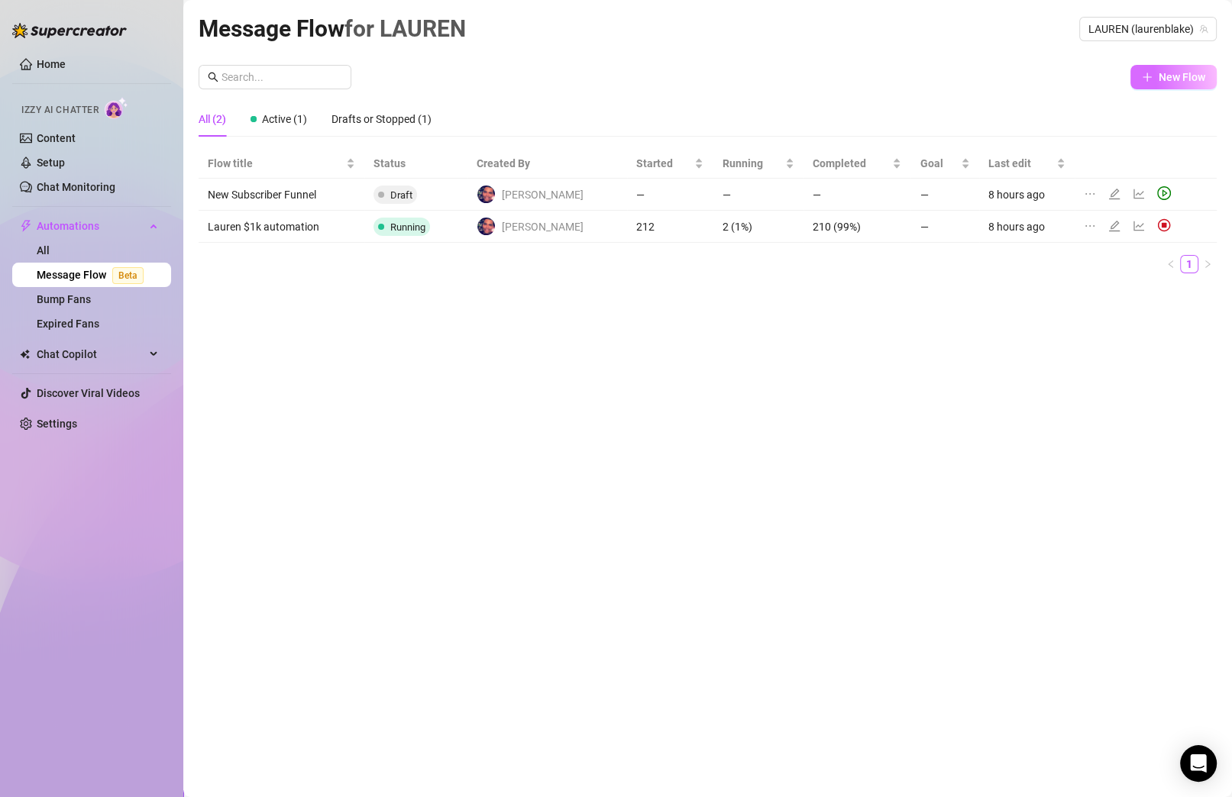
click at [873, 67] on button "New Flow" at bounding box center [1173, 77] width 86 height 24
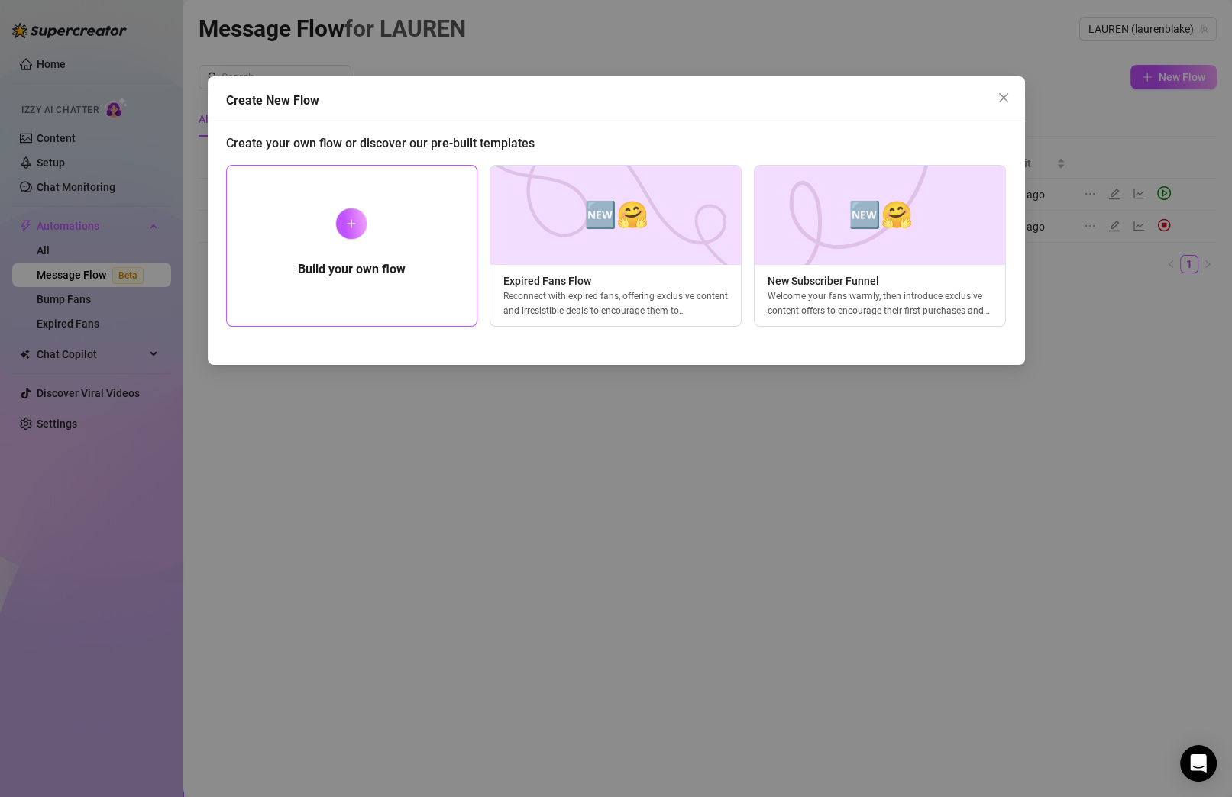
click at [403, 275] on h5 "Build your own flow" at bounding box center [352, 269] width 108 height 18
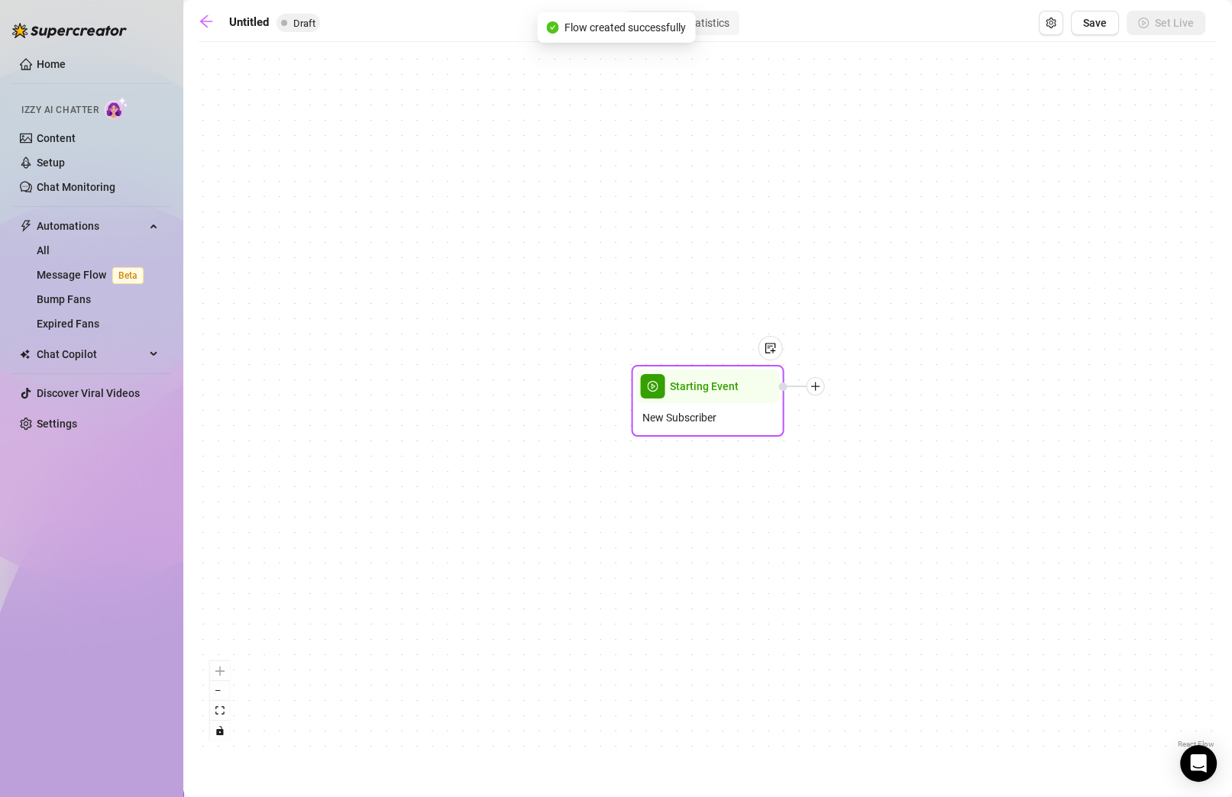
click at [736, 387] on span "Starting Event" at bounding box center [704, 386] width 69 height 17
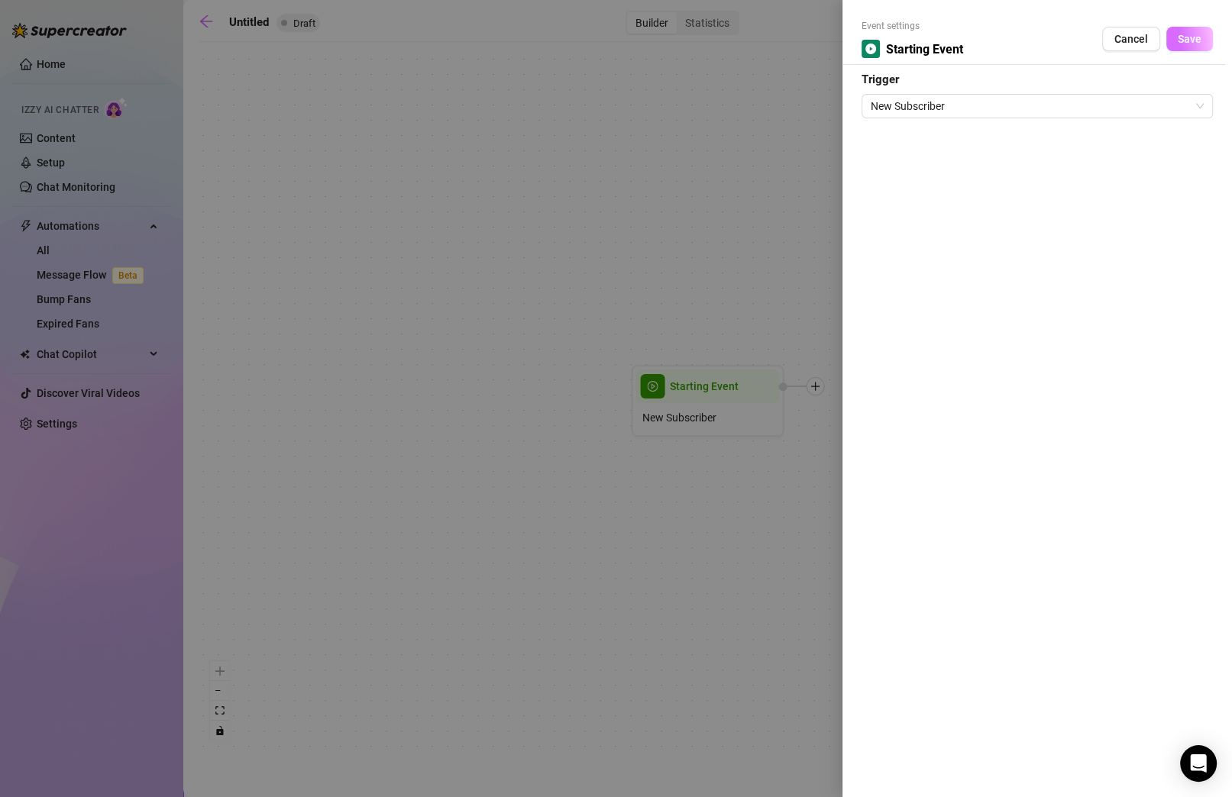
click at [873, 40] on span "Save" at bounding box center [1190, 39] width 24 height 12
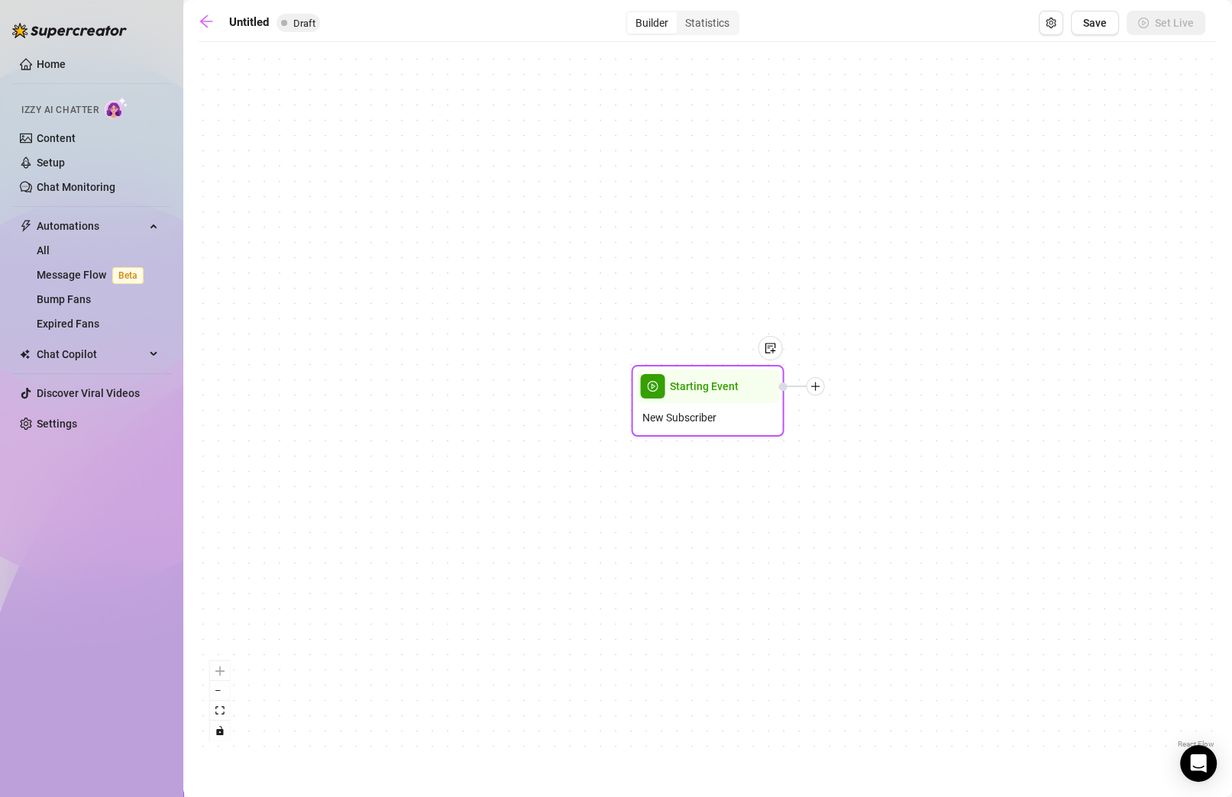
click at [818, 387] on icon "plus" at bounding box center [815, 386] width 11 height 11
click at [873, 436] on div "Message" at bounding box center [892, 440] width 112 height 26
click at [866, 439] on div "Message" at bounding box center [892, 440] width 112 height 26
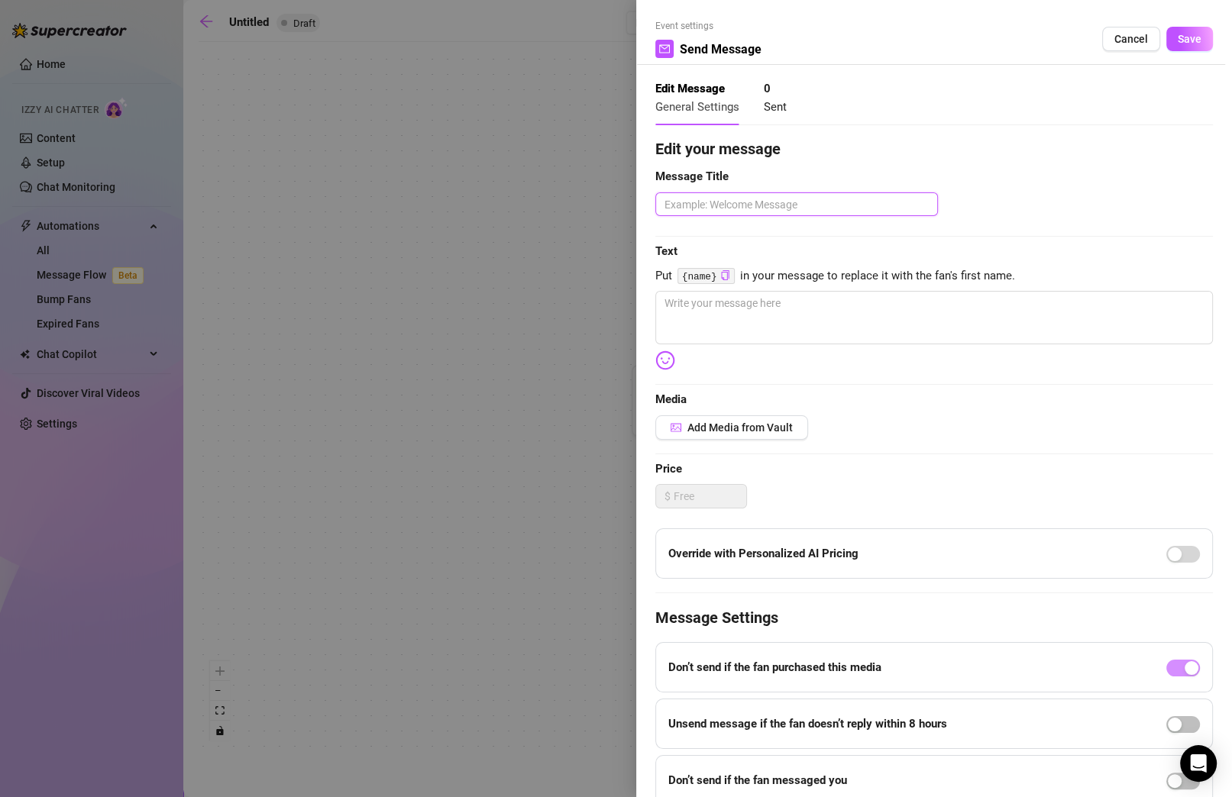
click at [799, 204] on textarea at bounding box center [796, 204] width 283 height 24
click at [819, 328] on textarea at bounding box center [934, 317] width 558 height 53
click at [873, 48] on button "Save" at bounding box center [1189, 39] width 47 height 24
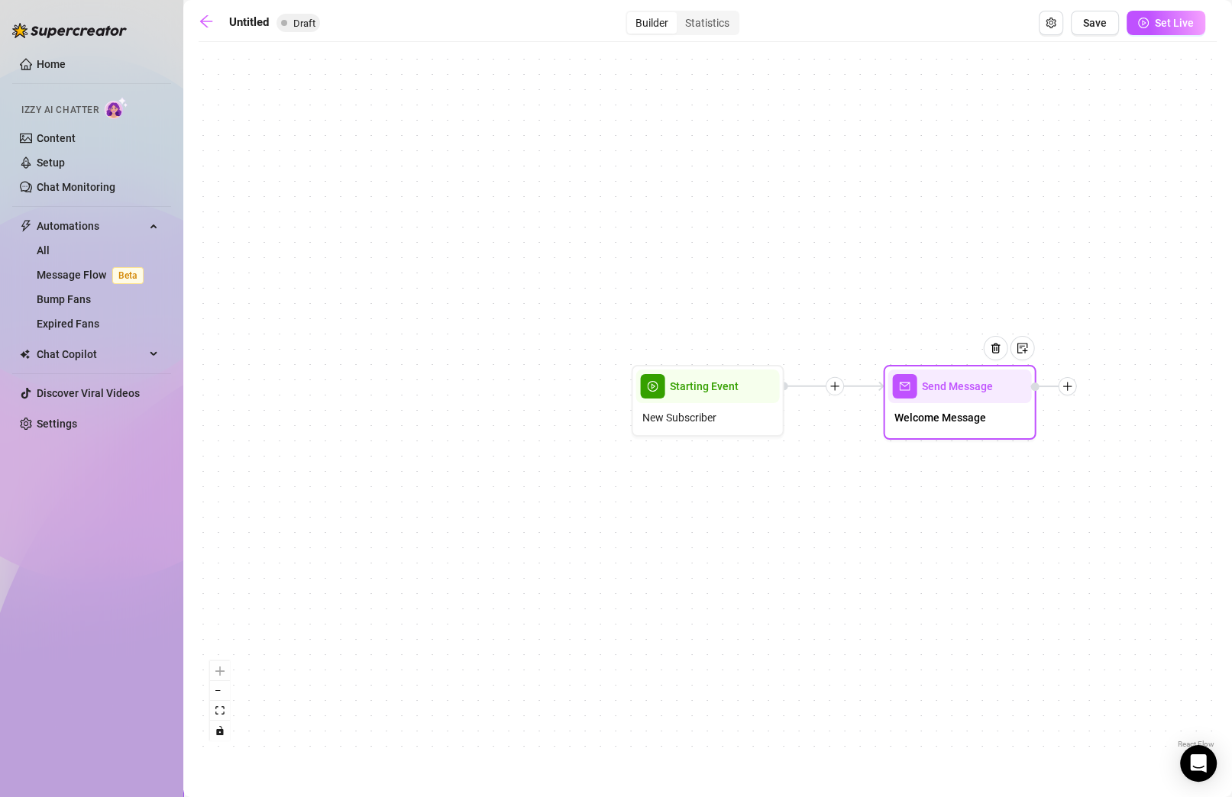
click at [873, 390] on icon "plus" at bounding box center [1067, 386] width 11 height 11
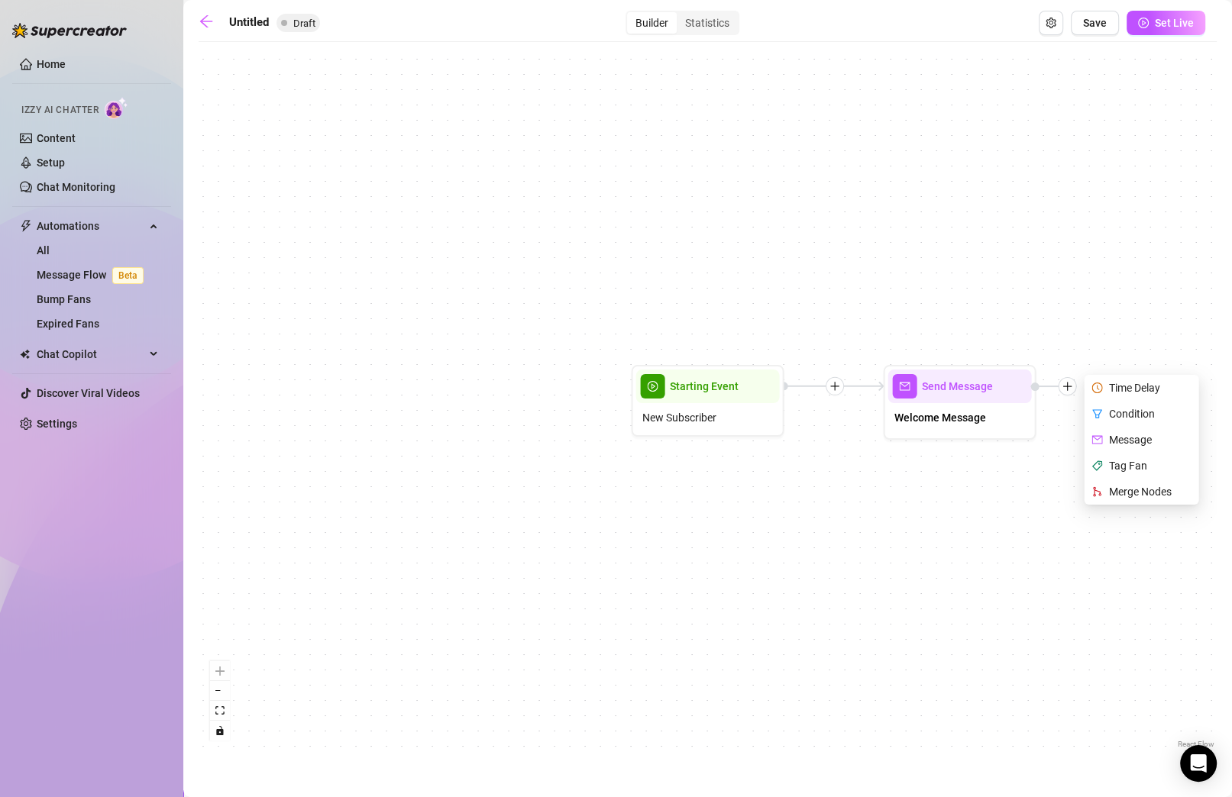
click at [873, 368] on div "Send Message Welcome Message Time Delay Condition Message Tag Fan Merge Nodes S…" at bounding box center [708, 401] width 1018 height 703
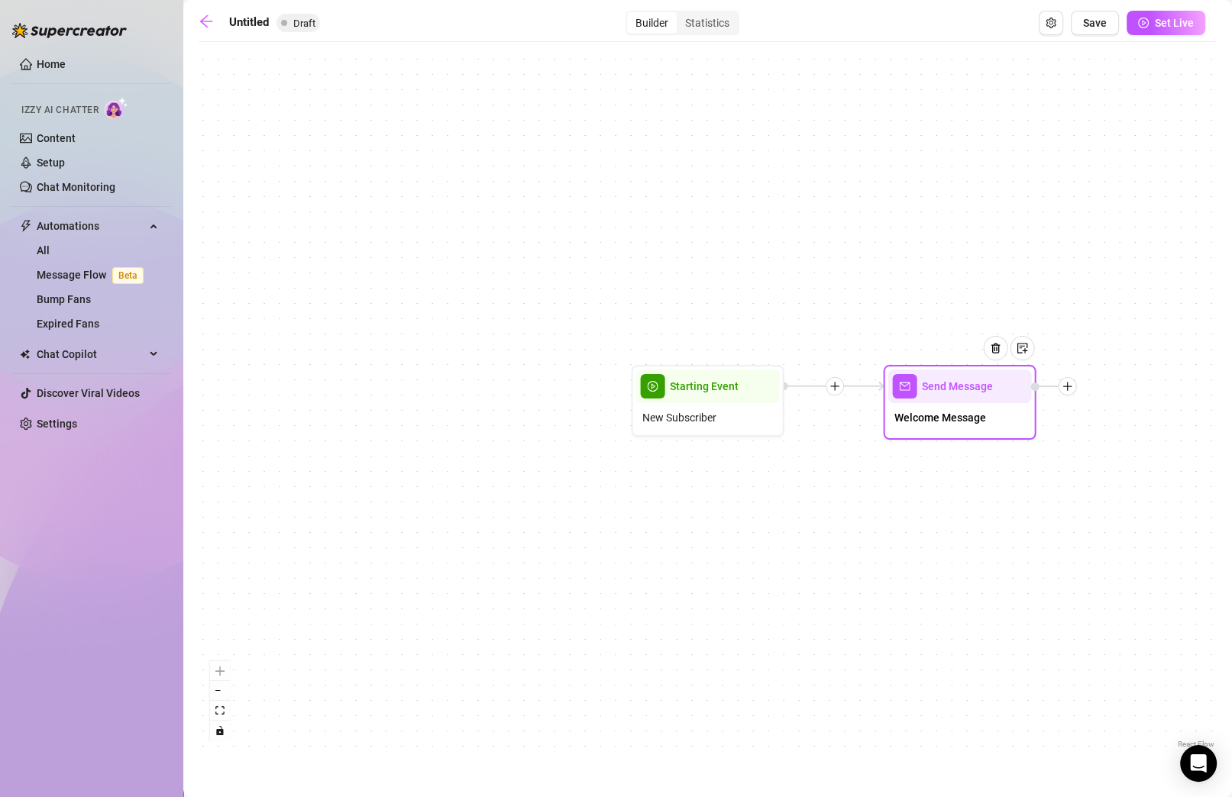
click at [873, 386] on icon "plus" at bounding box center [1067, 386] width 11 height 11
click at [873, 414] on div "Condition" at bounding box center [1144, 414] width 112 height 26
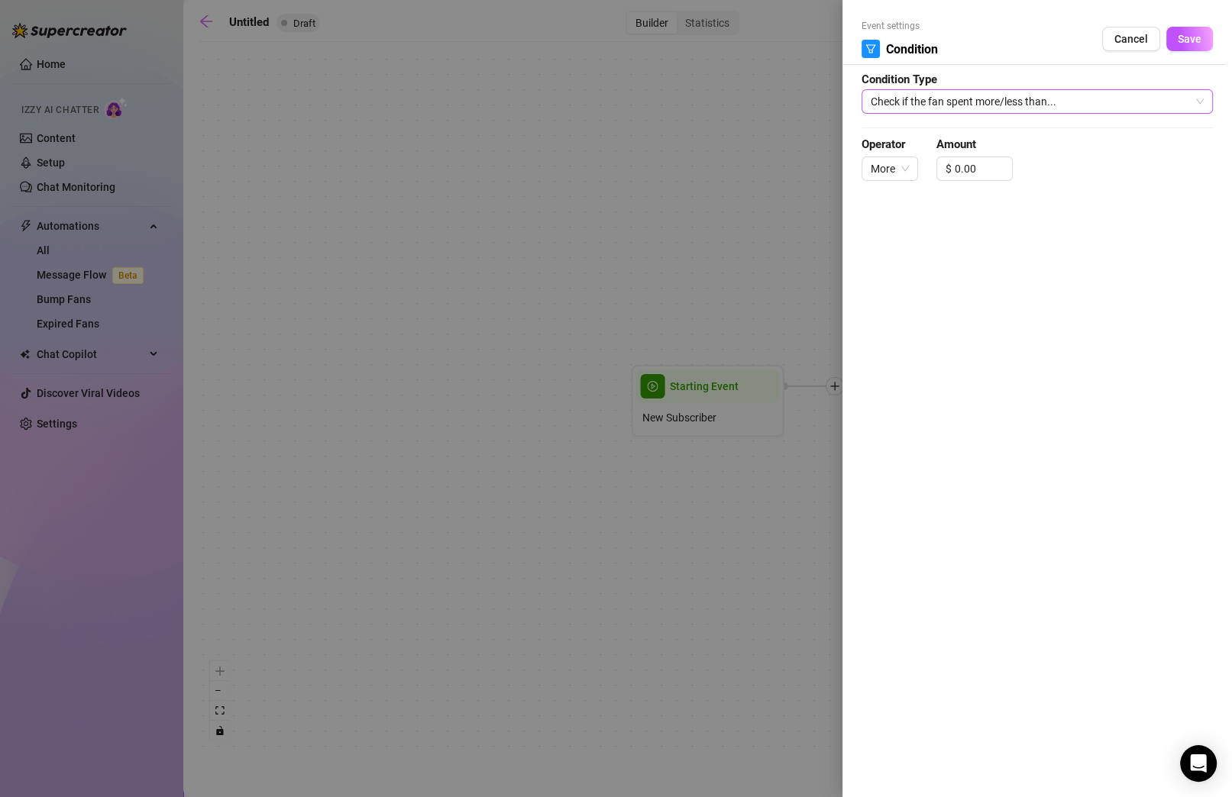
click at [873, 109] on span "Check if the fan spent more/less than..." at bounding box center [1037, 101] width 333 height 23
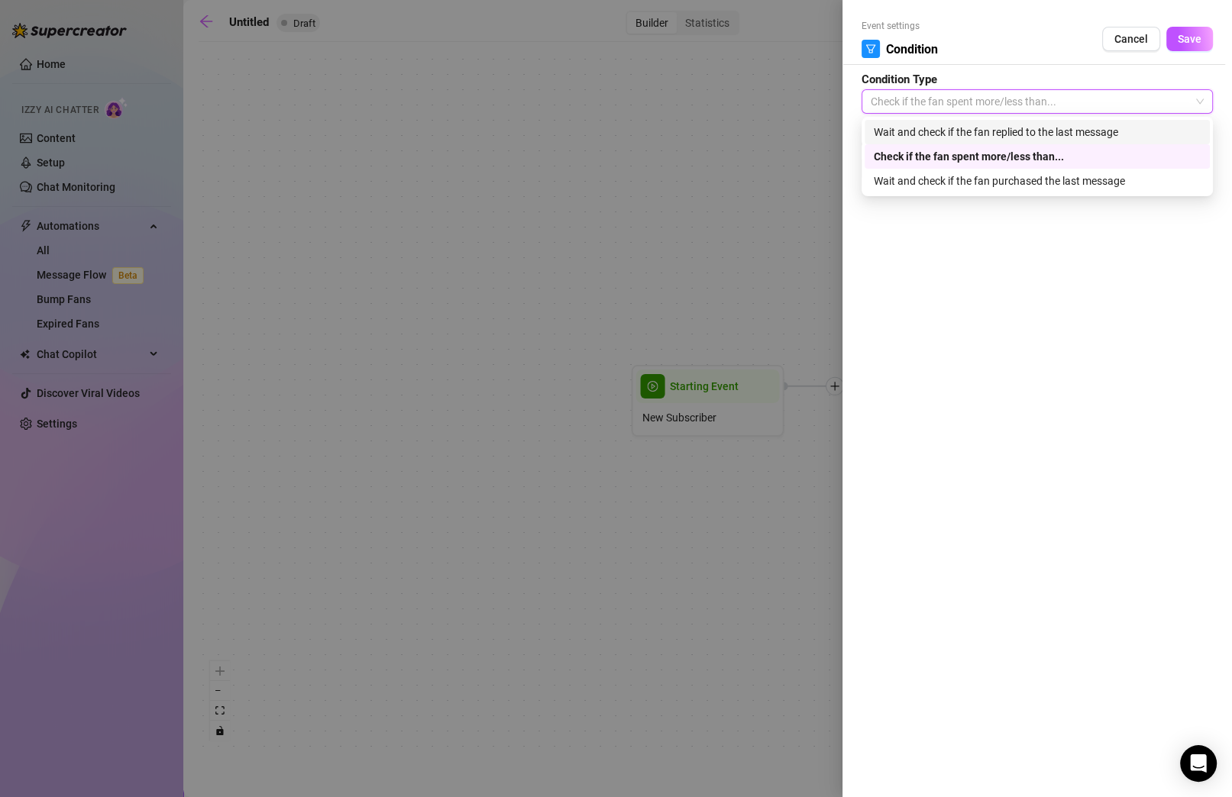
click at [873, 133] on div "Wait and check if the fan replied to the last message" at bounding box center [1037, 132] width 327 height 17
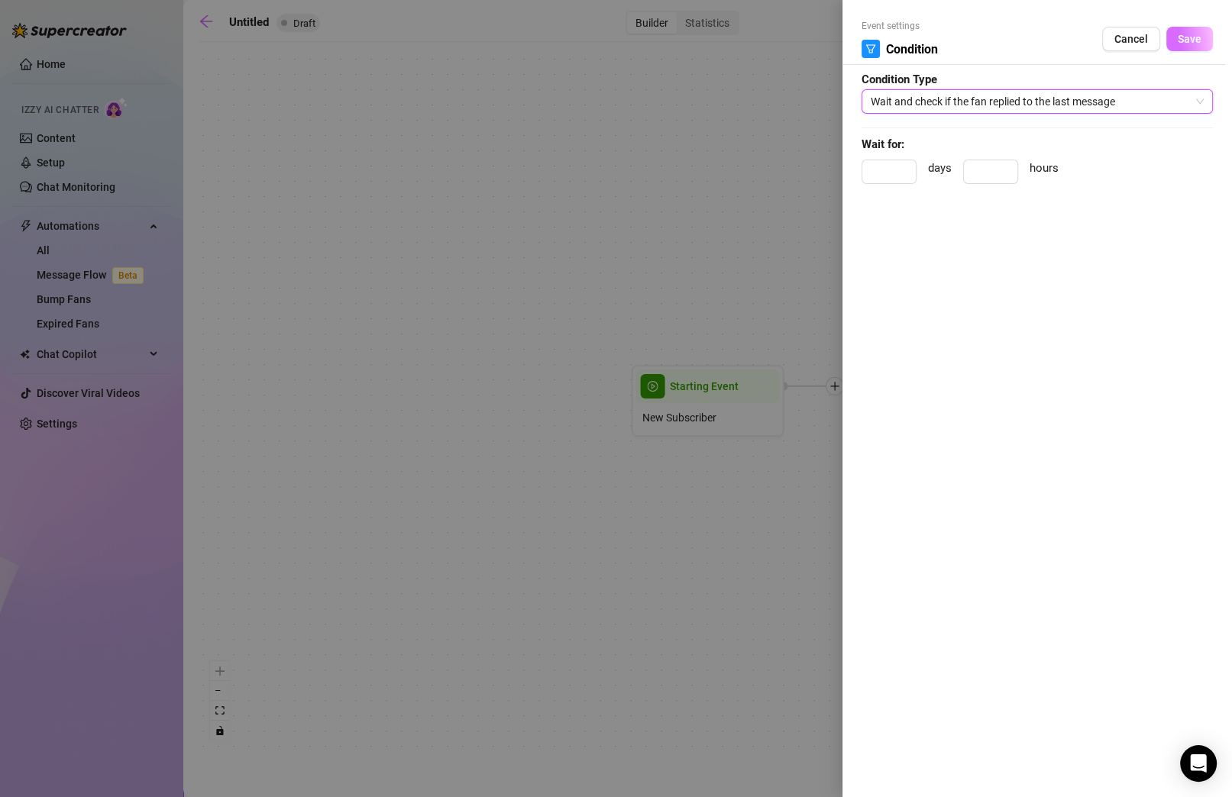
click at [873, 28] on button "Save" at bounding box center [1189, 39] width 47 height 24
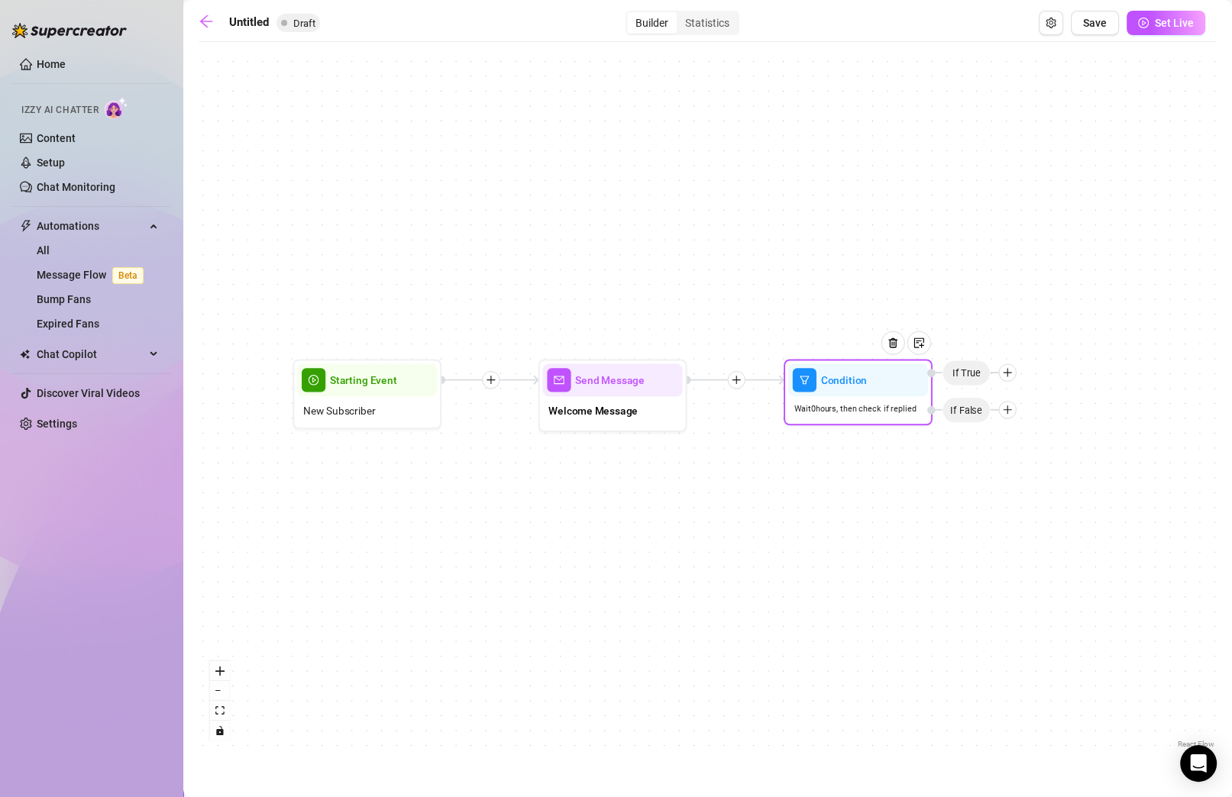
drag, startPoint x: 1086, startPoint y: 514, endPoint x: 738, endPoint y: 507, distance: 348.4
click at [738, 507] on div "Condition Wait 0 hours, then check if replied If False If True Send Message Wel…" at bounding box center [708, 401] width 1018 height 703
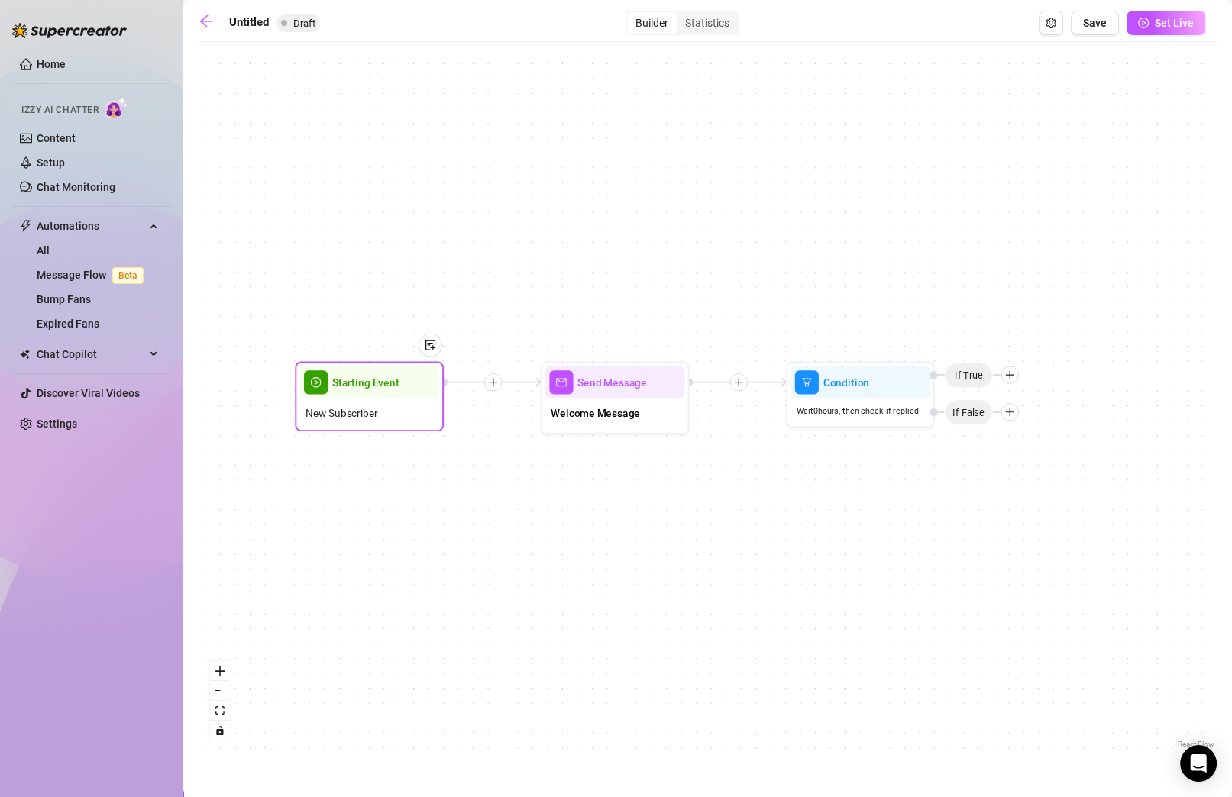
click at [417, 407] on div "New Subscriber" at bounding box center [369, 413] width 140 height 28
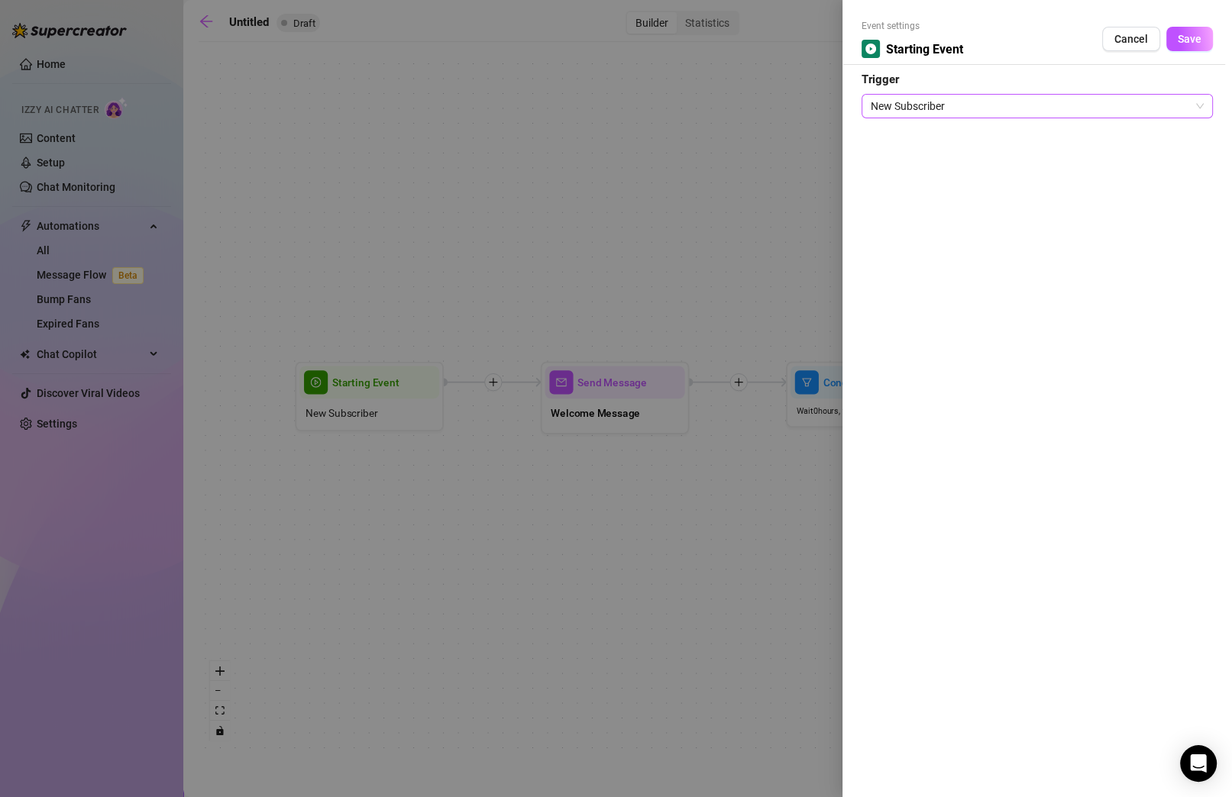
click at [873, 110] on span "New Subscriber" at bounding box center [1037, 106] width 333 height 23
click at [725, 268] on div at bounding box center [616, 398] width 1232 height 797
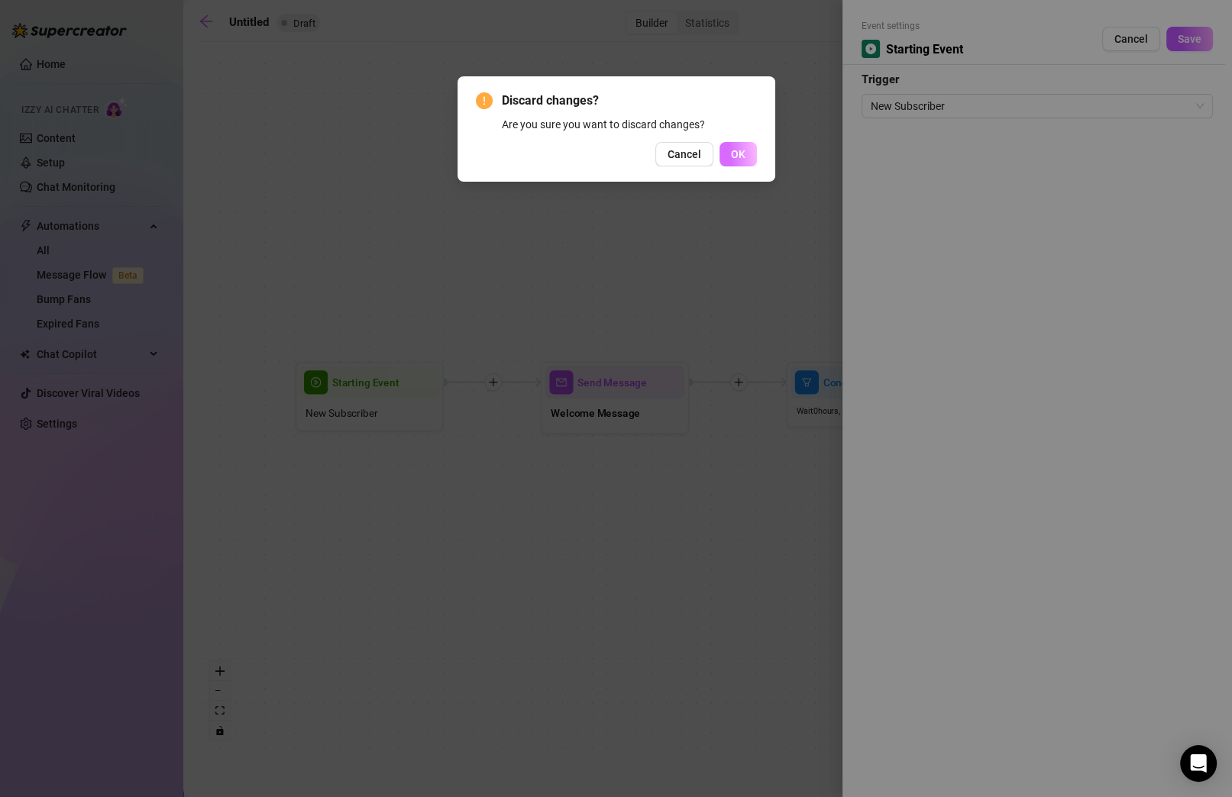
click at [734, 150] on span "OK" at bounding box center [738, 154] width 15 height 12
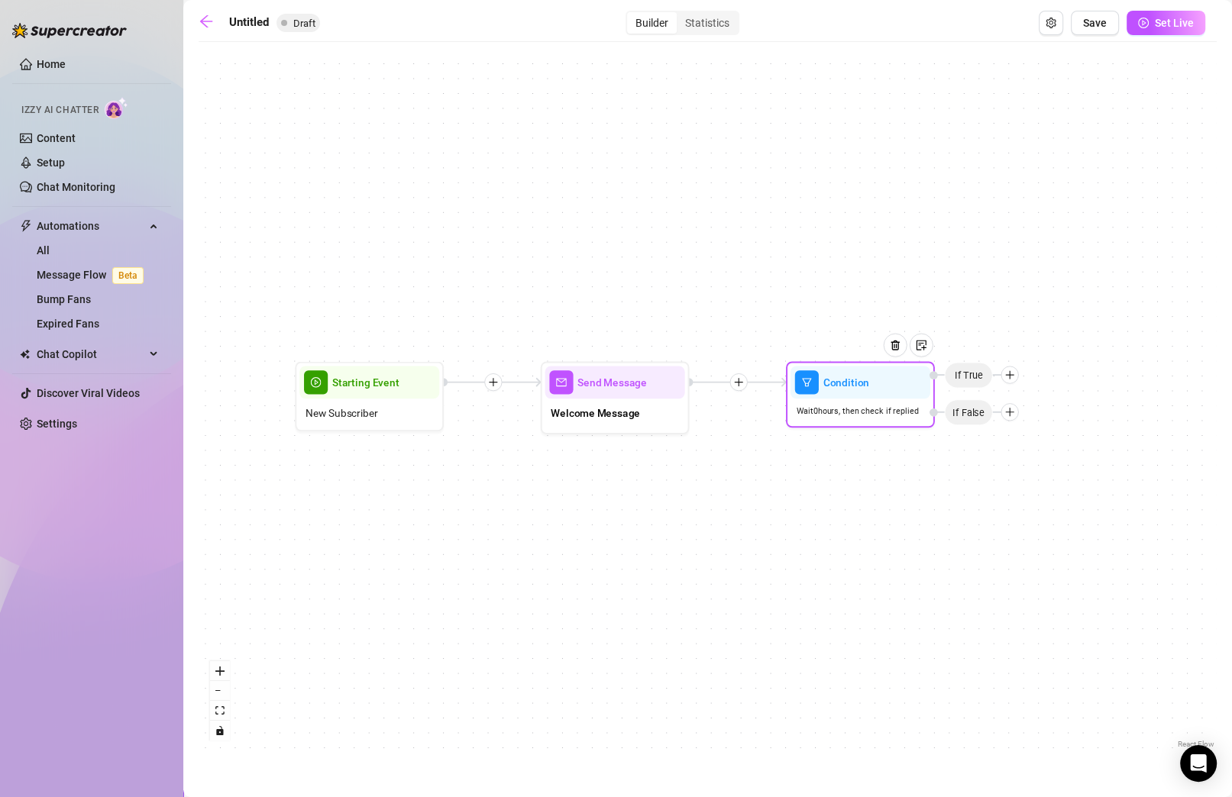
click at [839, 400] on div "Wait 0 hours, then check if replied" at bounding box center [861, 411] width 140 height 24
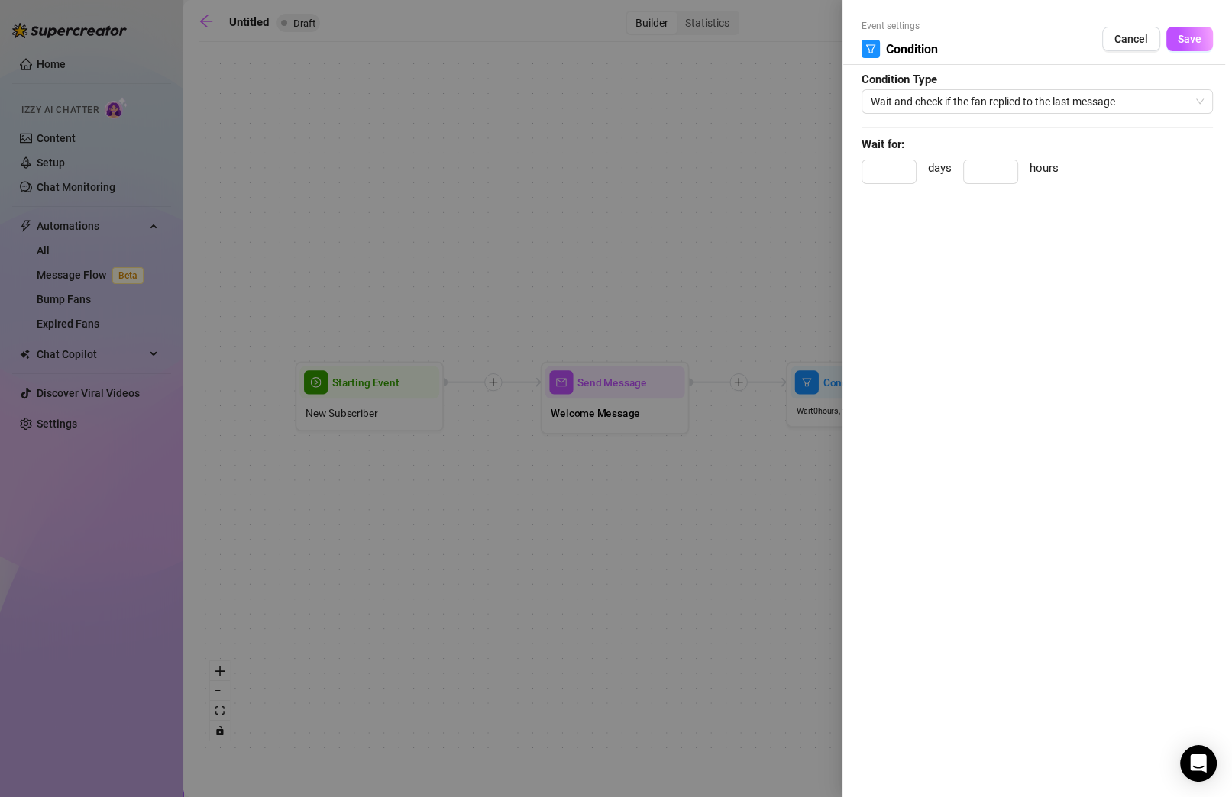
click at [813, 254] on div at bounding box center [616, 398] width 1232 height 797
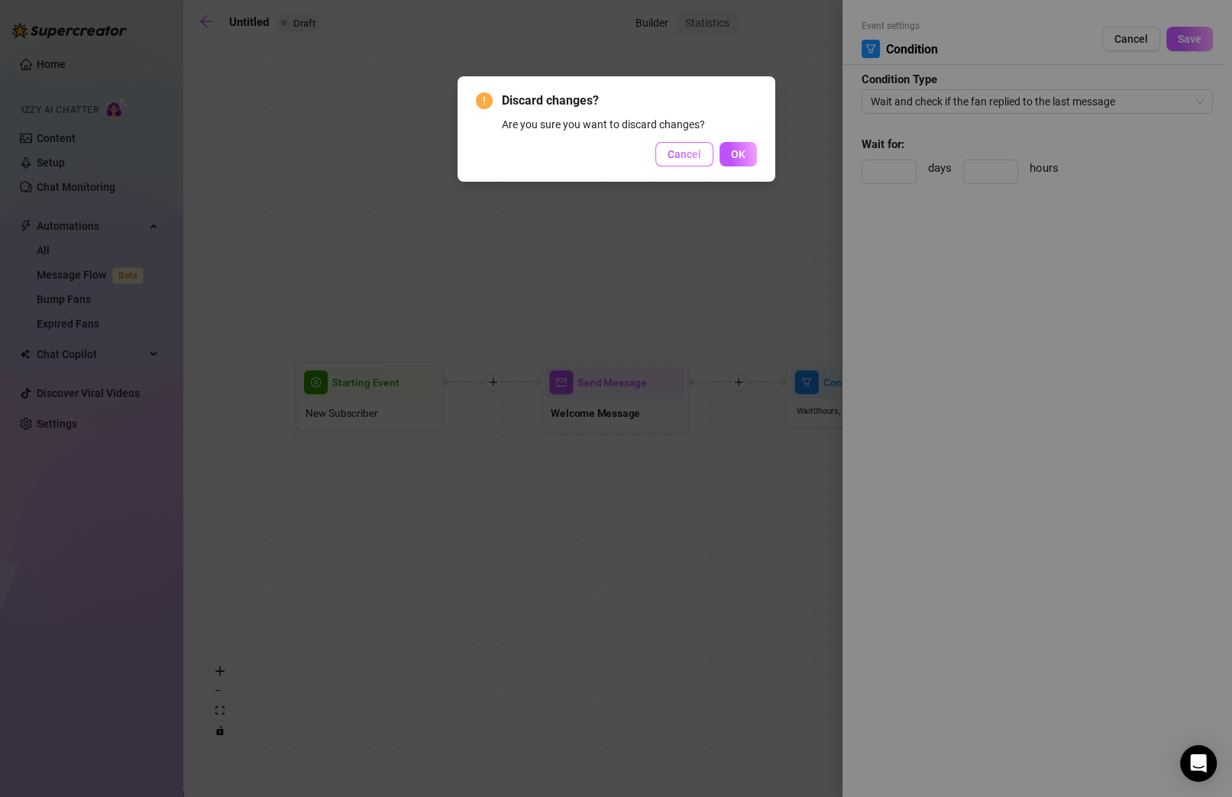
click at [681, 158] on span "Cancel" at bounding box center [685, 154] width 34 height 12
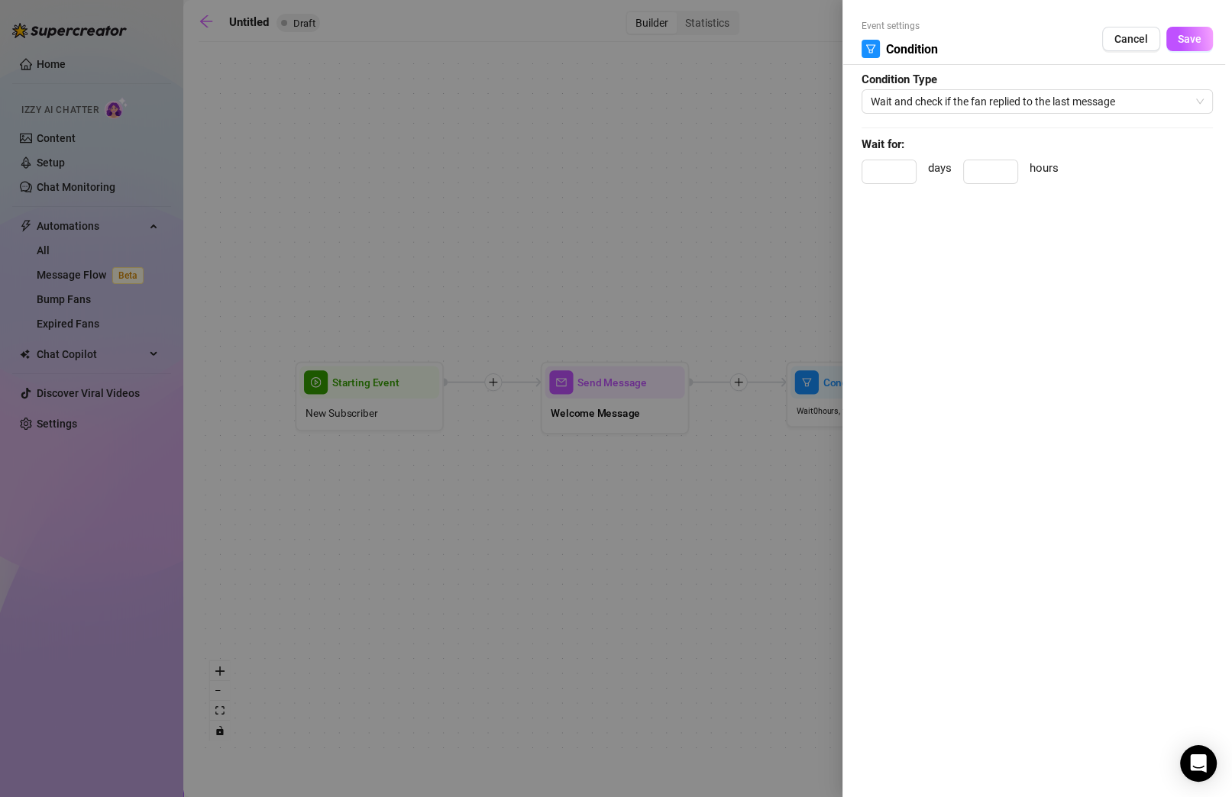
click at [873, 38] on span "Cancel" at bounding box center [1131, 39] width 34 height 12
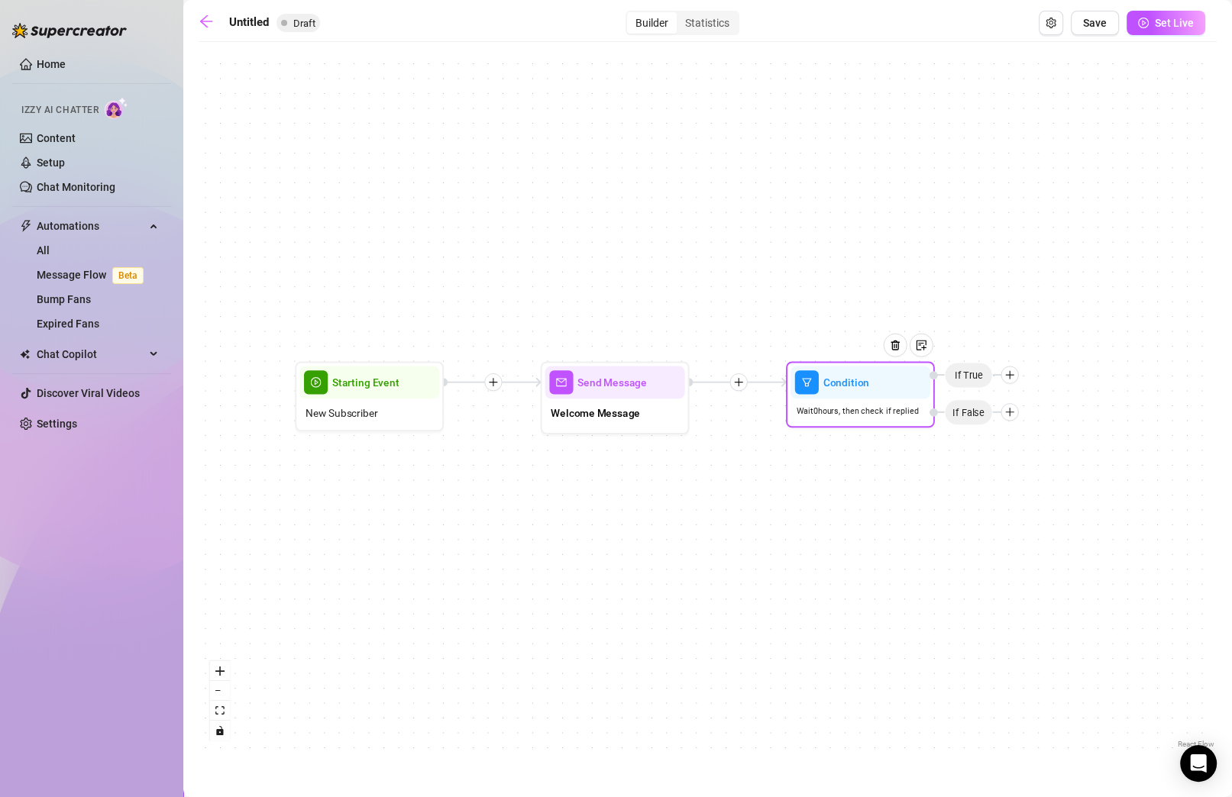
click at [873, 401] on div "Wait 0 hours, then check if replied" at bounding box center [861, 411] width 140 height 24
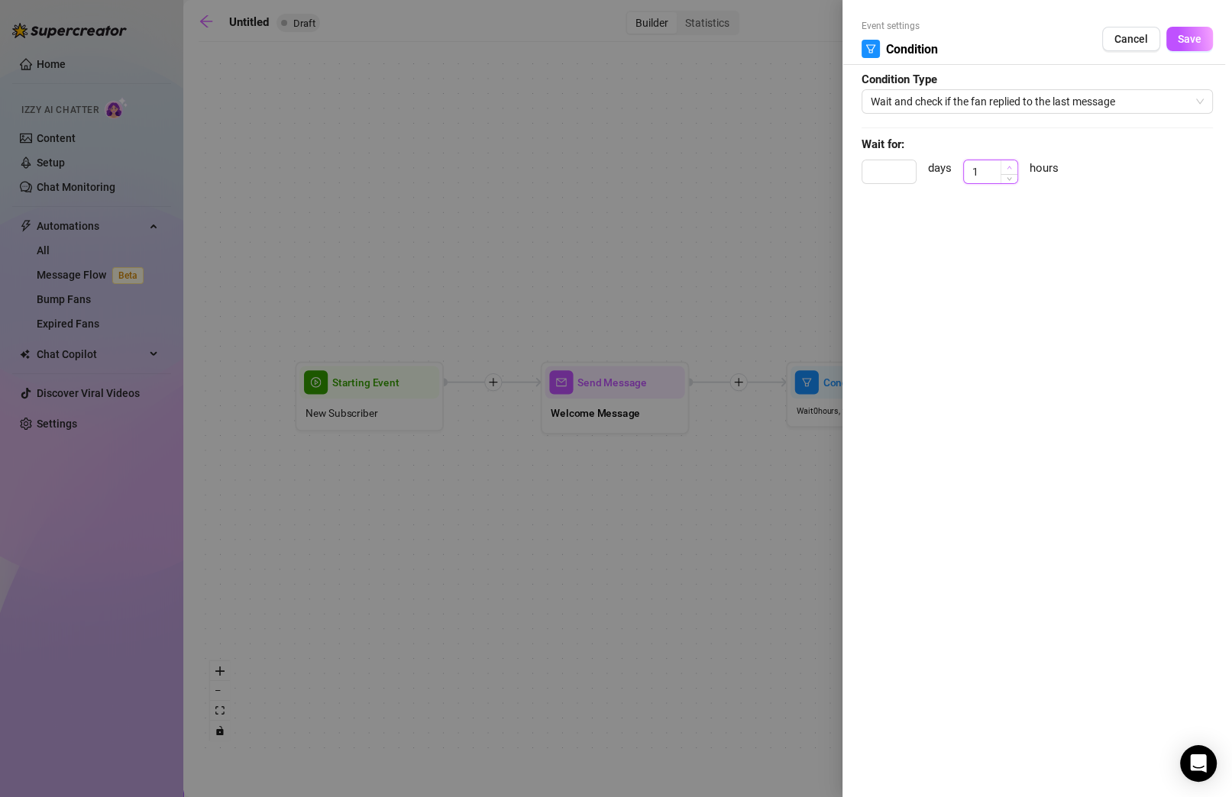
click at [873, 163] on span "Increase Value" at bounding box center [1009, 167] width 17 height 14
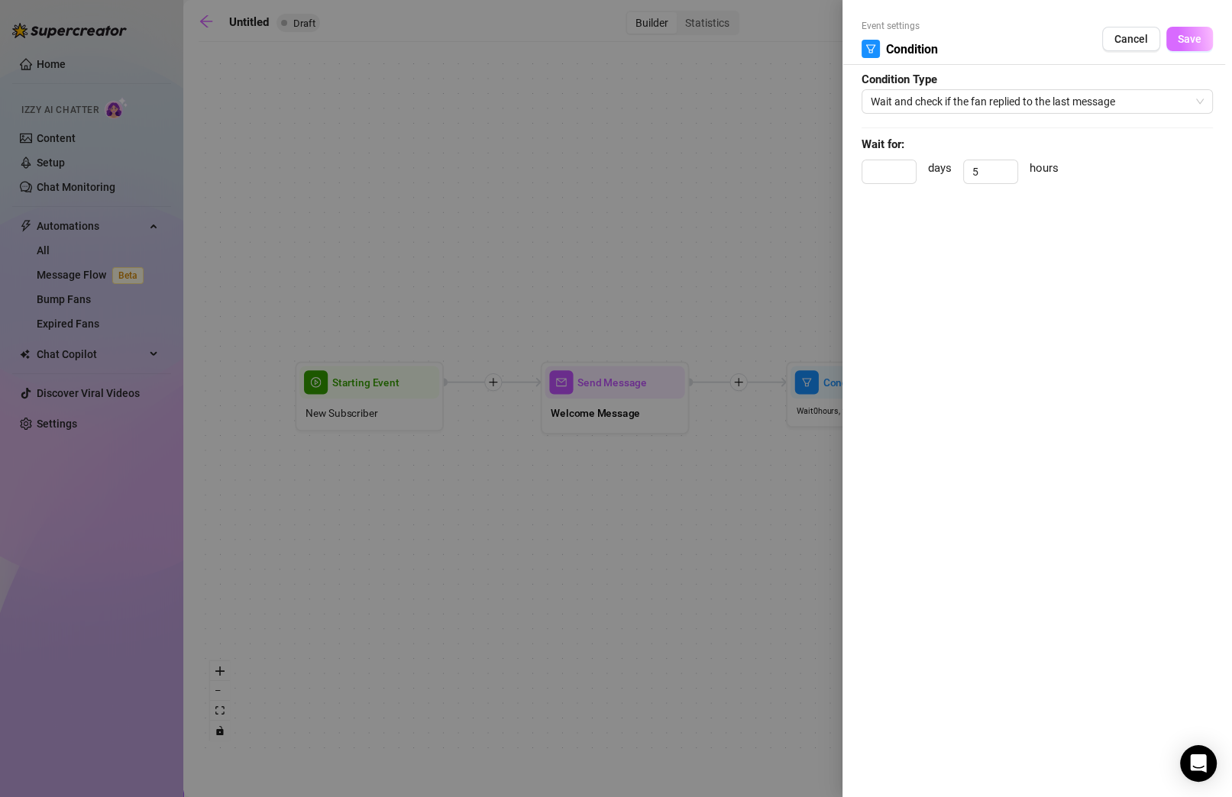
click at [873, 34] on span "Save" at bounding box center [1190, 39] width 24 height 12
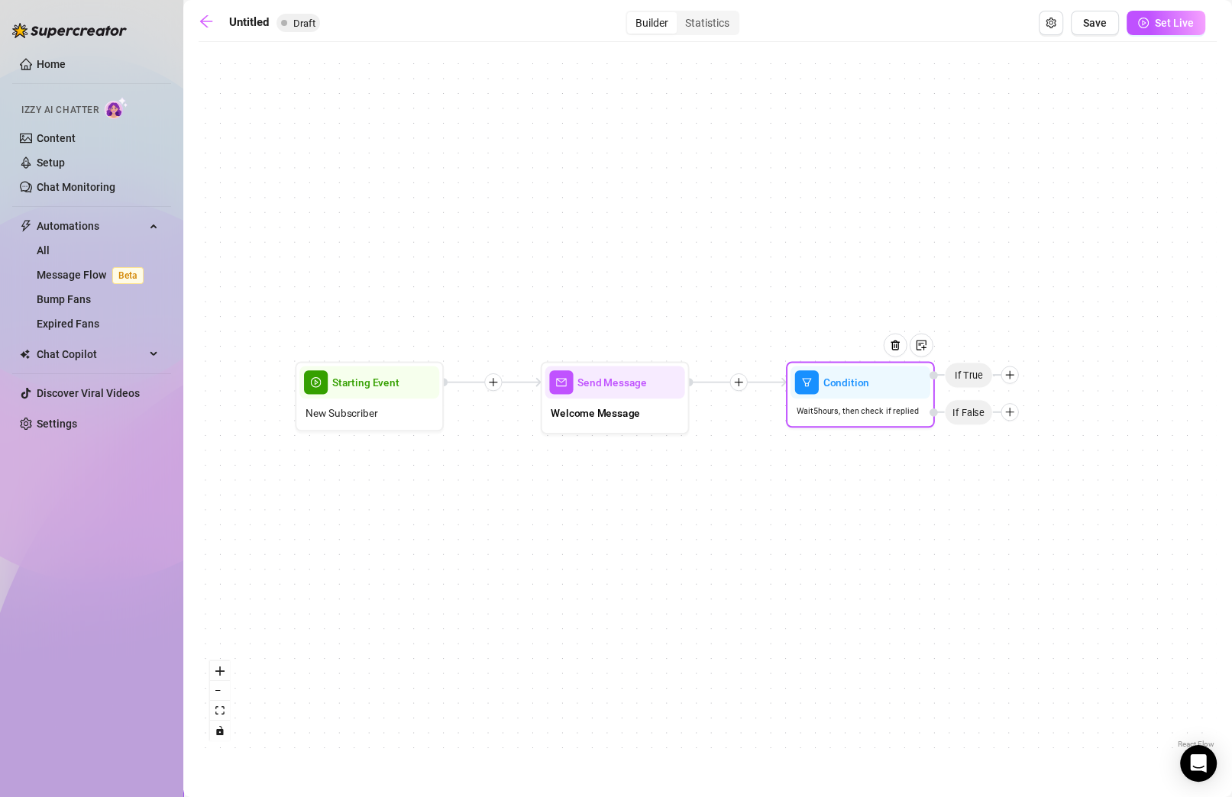
click at [873, 372] on icon "plus" at bounding box center [1009, 375] width 1 height 8
click at [873, 425] on div "Message" at bounding box center [1039, 427] width 108 height 25
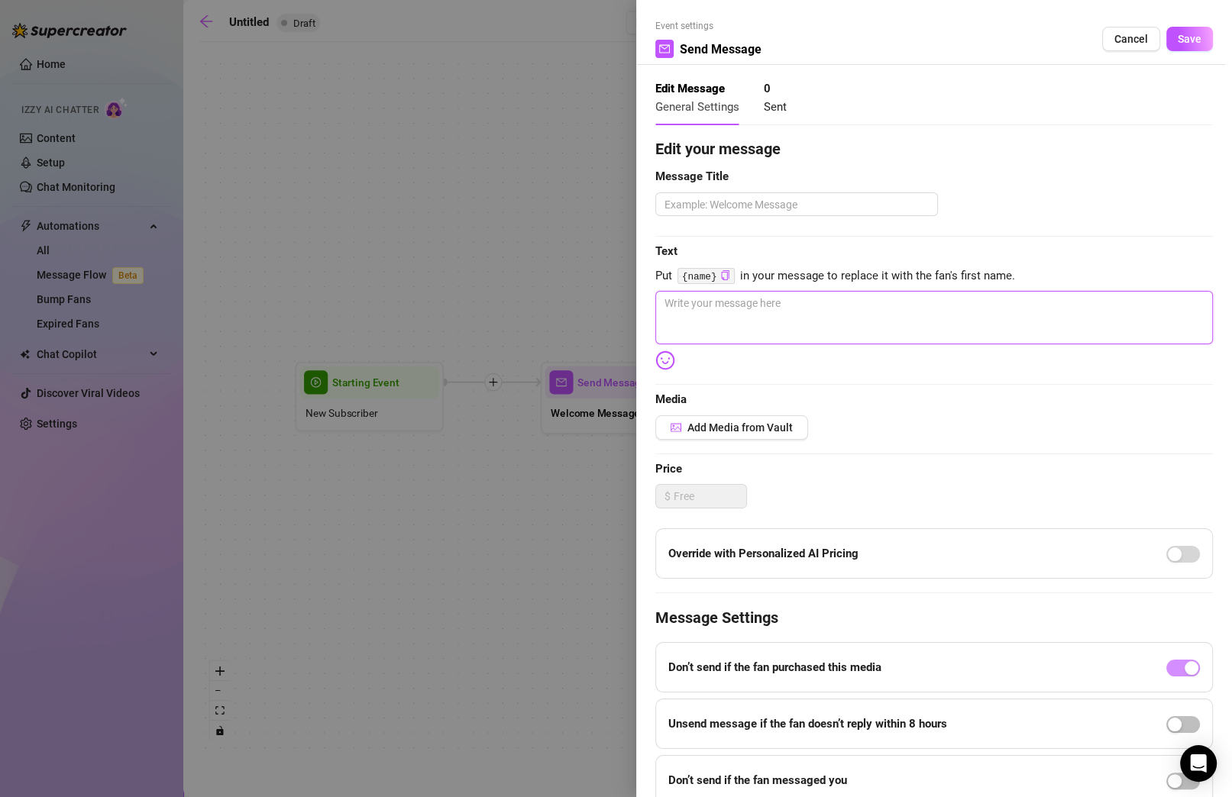
click at [794, 315] on textarea at bounding box center [934, 317] width 558 height 53
paste textarea "babe since you're new here let's start you off with a little appetizer so you c…"
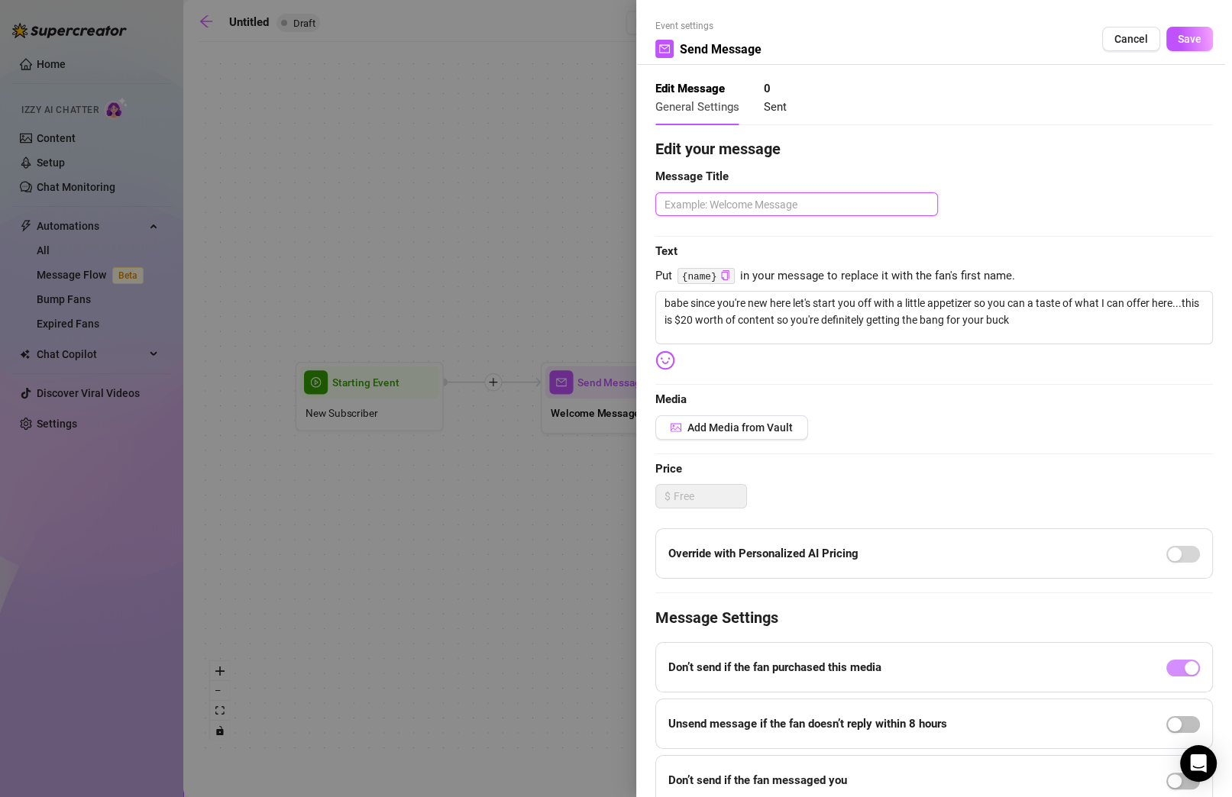
click at [760, 197] on textarea at bounding box center [796, 204] width 283 height 24
click at [717, 423] on span "Add Media from Vault" at bounding box center [739, 428] width 105 height 12
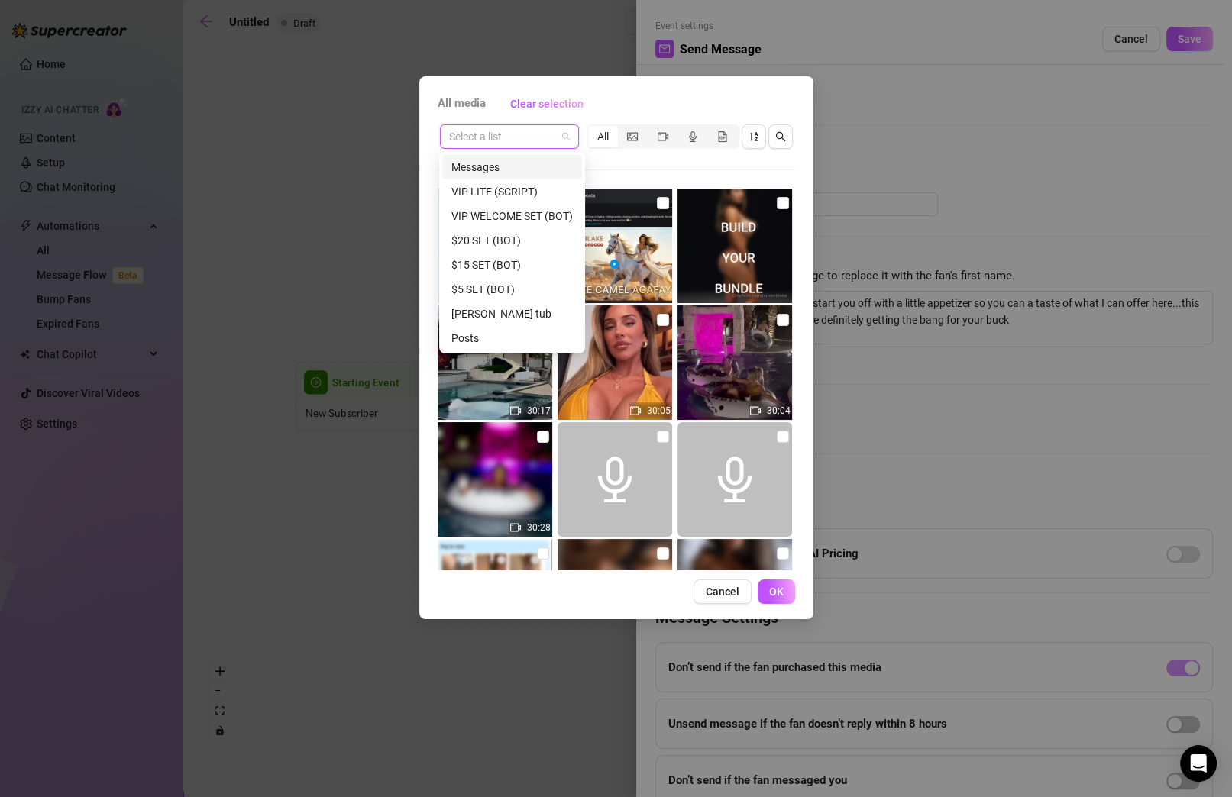
click at [537, 135] on input "search" at bounding box center [502, 136] width 107 height 23
click at [532, 286] on div "$5 SET (BOT)" at bounding box center [511, 289] width 121 height 17
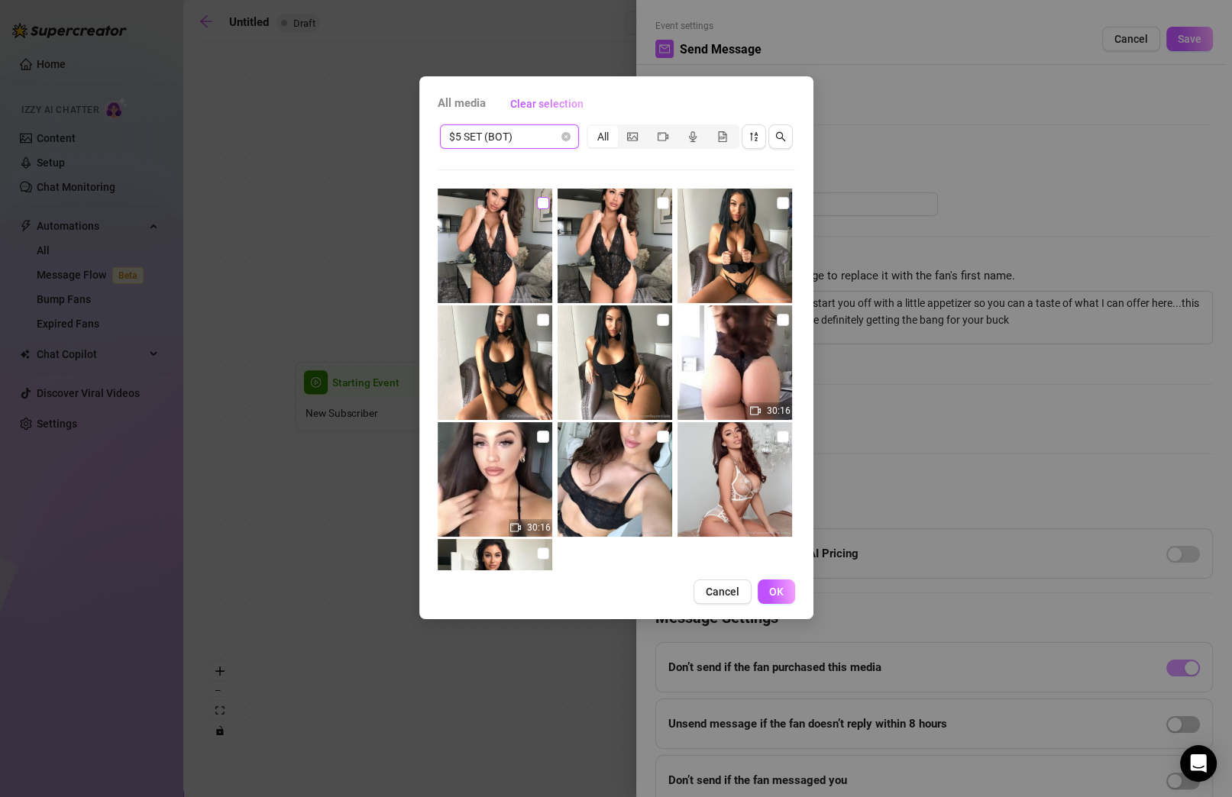
click at [542, 202] on input "checkbox" at bounding box center [543, 203] width 12 height 12
click at [657, 205] on input "checkbox" at bounding box center [663, 203] width 12 height 12
drag, startPoint x: 774, startPoint y: 199, endPoint x: 772, endPoint y: 254, distance: 55.8
click at [777, 199] on input "checkbox" at bounding box center [783, 203] width 12 height 12
click at [778, 323] on input "checkbox" at bounding box center [783, 320] width 12 height 12
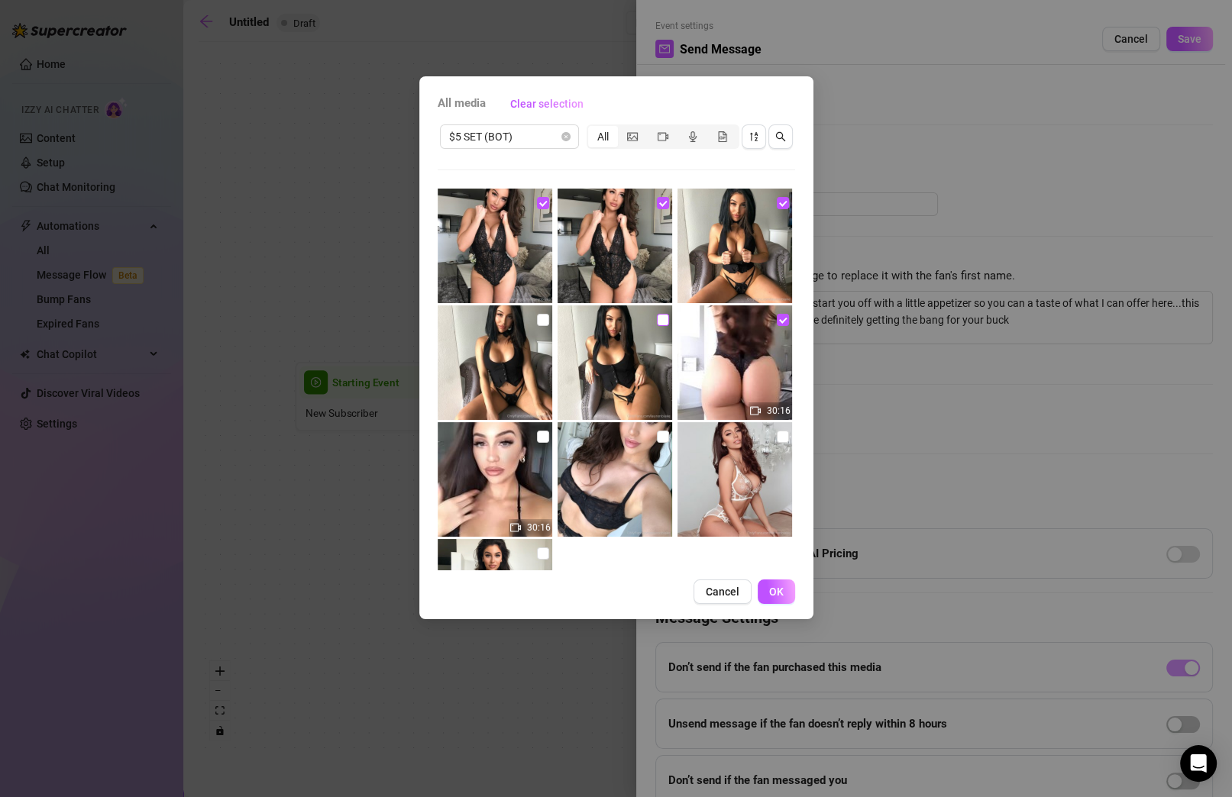
click at [658, 325] on input "checkbox" at bounding box center [663, 320] width 12 height 12
click at [542, 321] on input "checkbox" at bounding box center [543, 320] width 12 height 12
click at [540, 435] on input "checkbox" at bounding box center [543, 437] width 12 height 12
click at [659, 435] on input "checkbox" at bounding box center [663, 437] width 12 height 12
drag, startPoint x: 771, startPoint y: 439, endPoint x: 736, endPoint y: 451, distance: 37.2
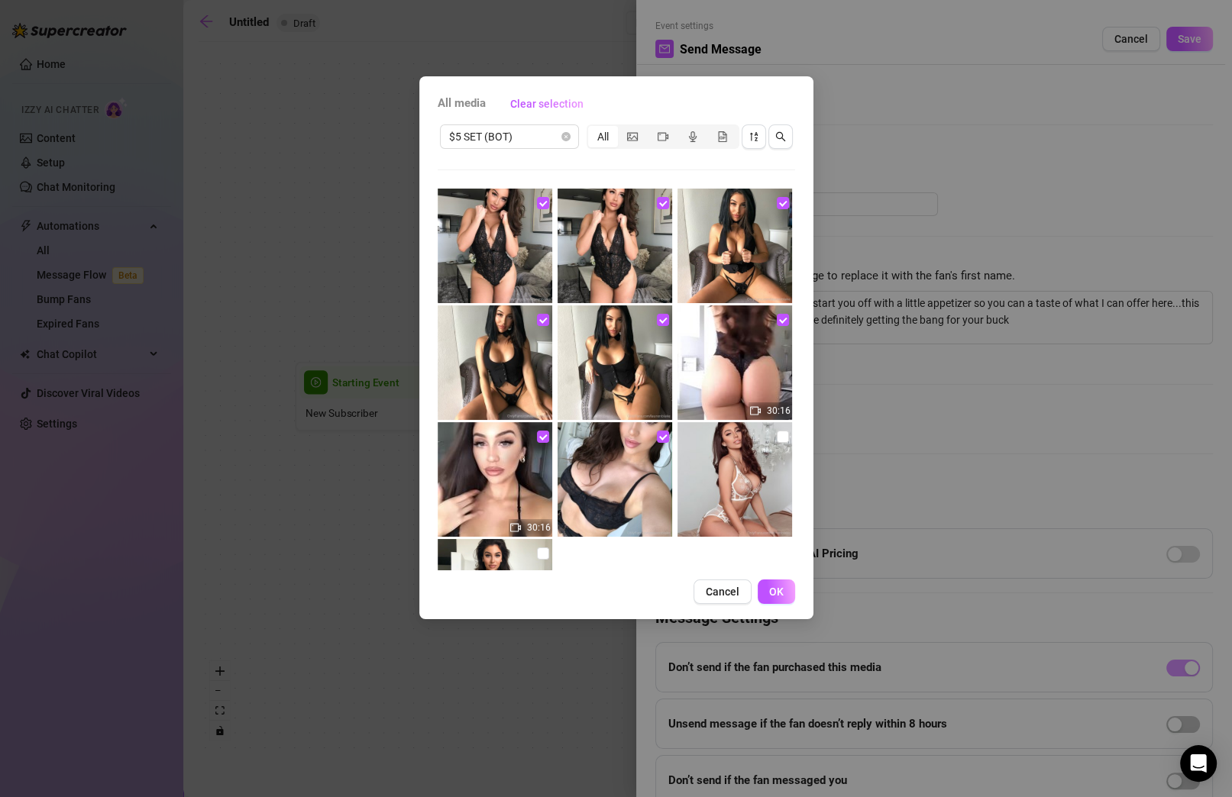
click at [777, 439] on input "checkbox" at bounding box center [783, 437] width 12 height 12
click at [542, 551] on input "checkbox" at bounding box center [543, 554] width 12 height 12
click at [784, 594] on button "OK" at bounding box center [776, 592] width 37 height 24
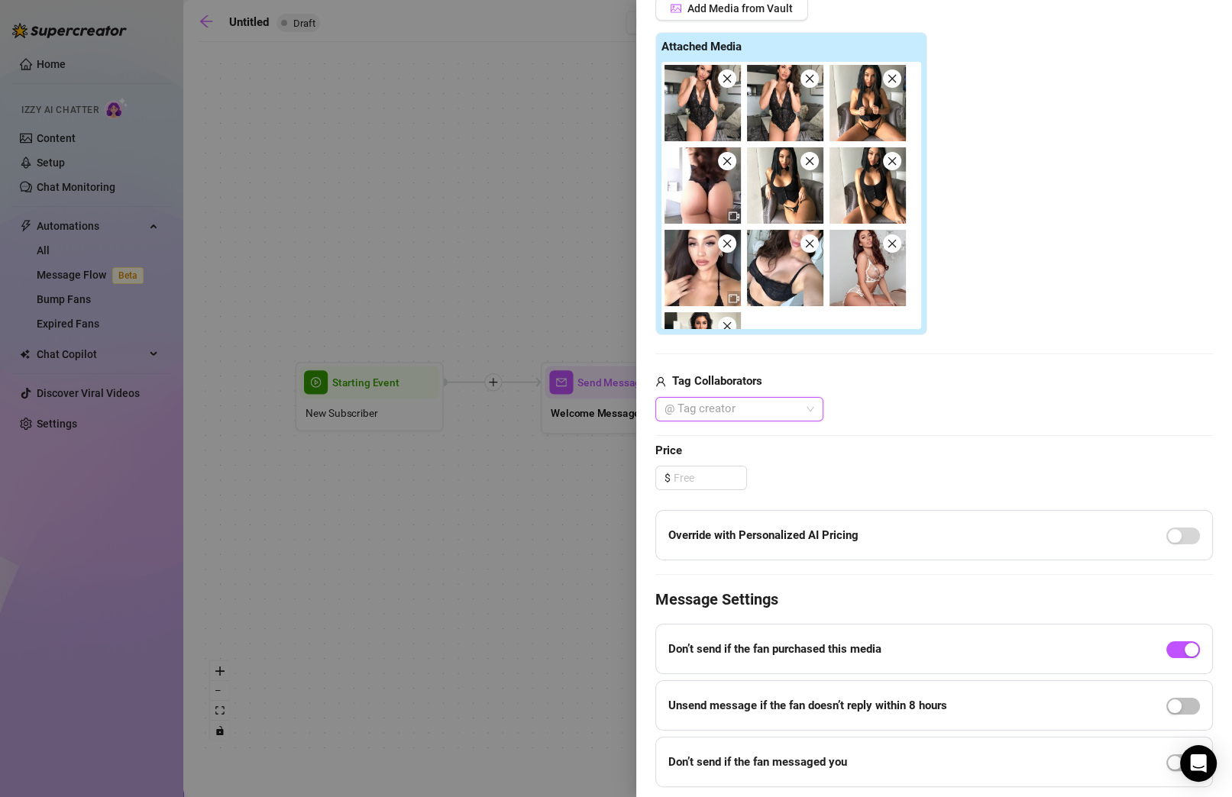
scroll to position [425, 0]
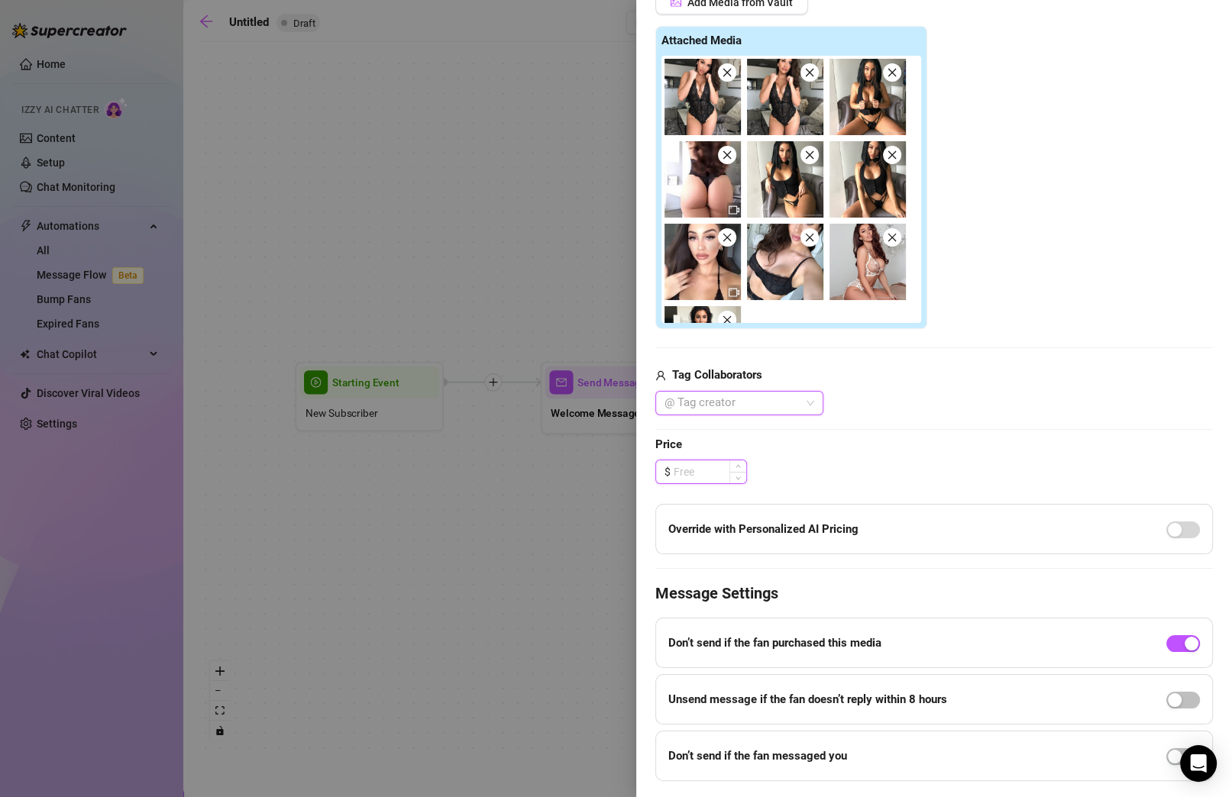
click at [678, 475] on input at bounding box center [710, 472] width 73 height 23
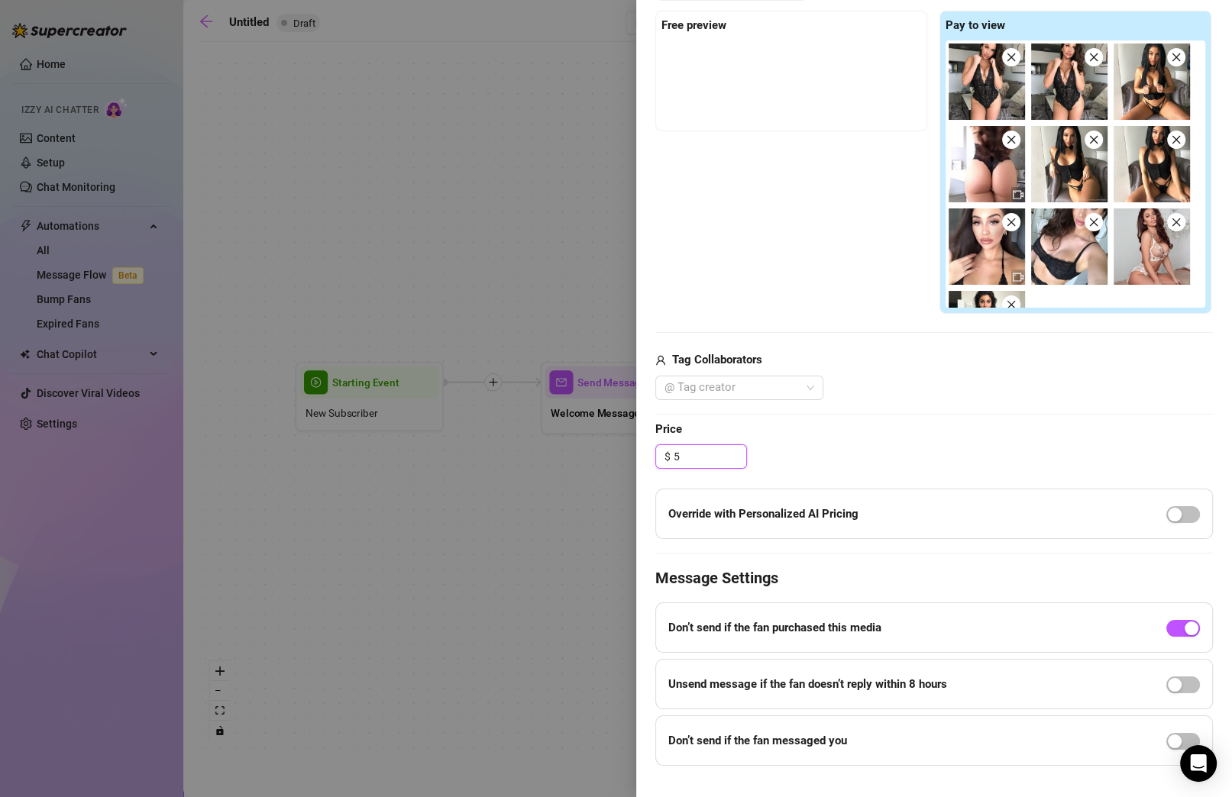
scroll to position [461, 0]
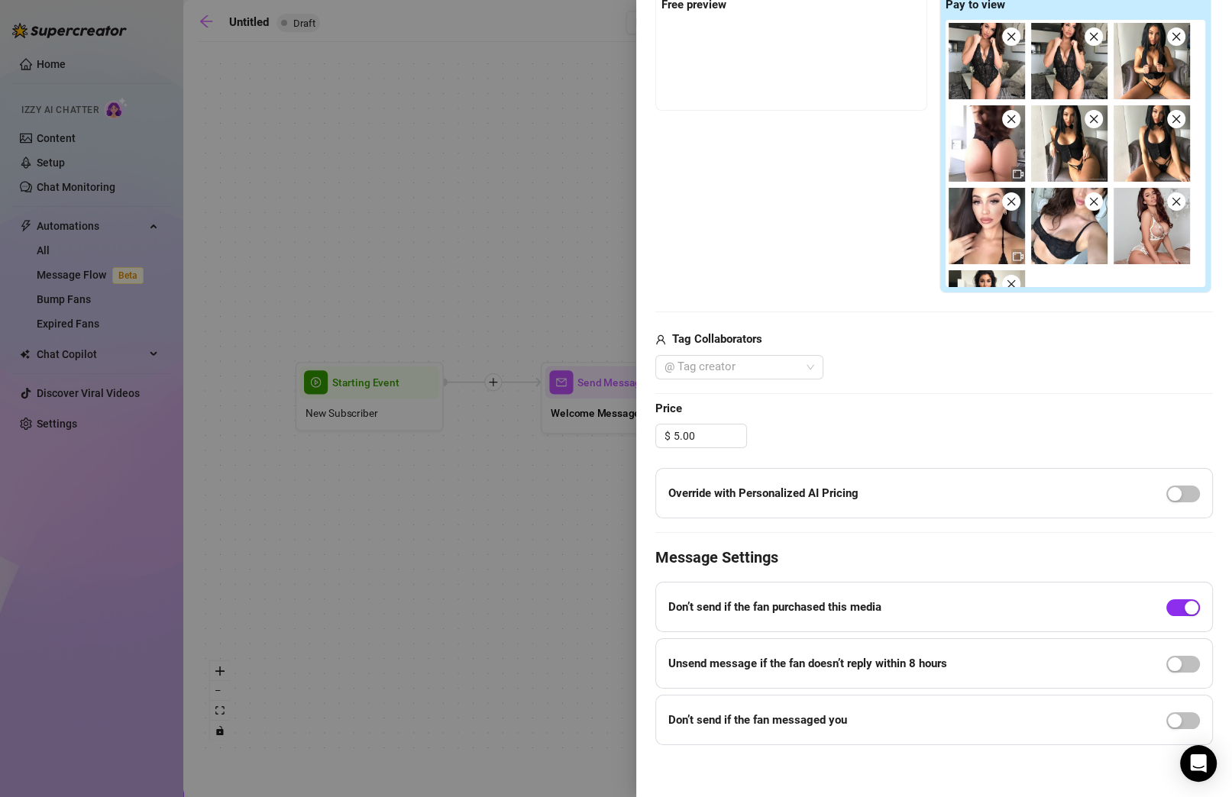
click at [873, 603] on div "button" at bounding box center [1192, 608] width 14 height 14
click at [873, 603] on span "button" at bounding box center [1183, 608] width 34 height 17
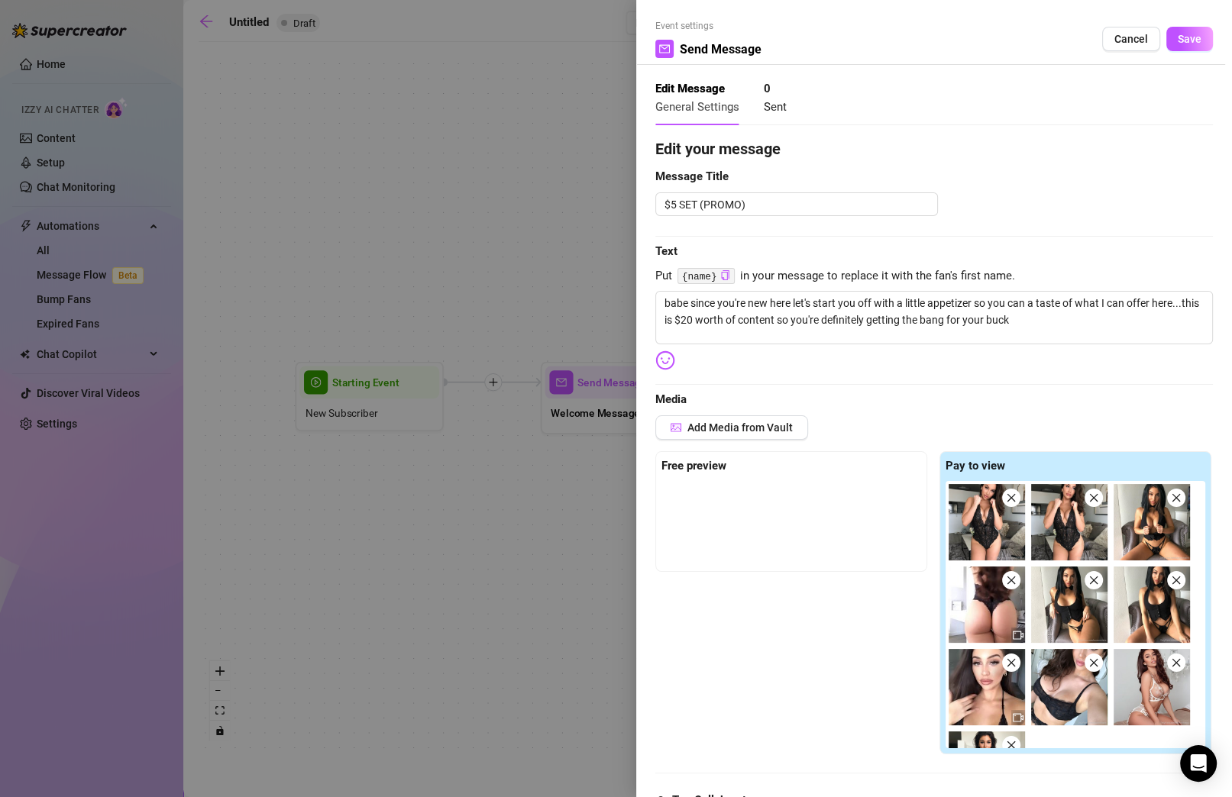
click at [873, 43] on span "Save" at bounding box center [1190, 39] width 24 height 12
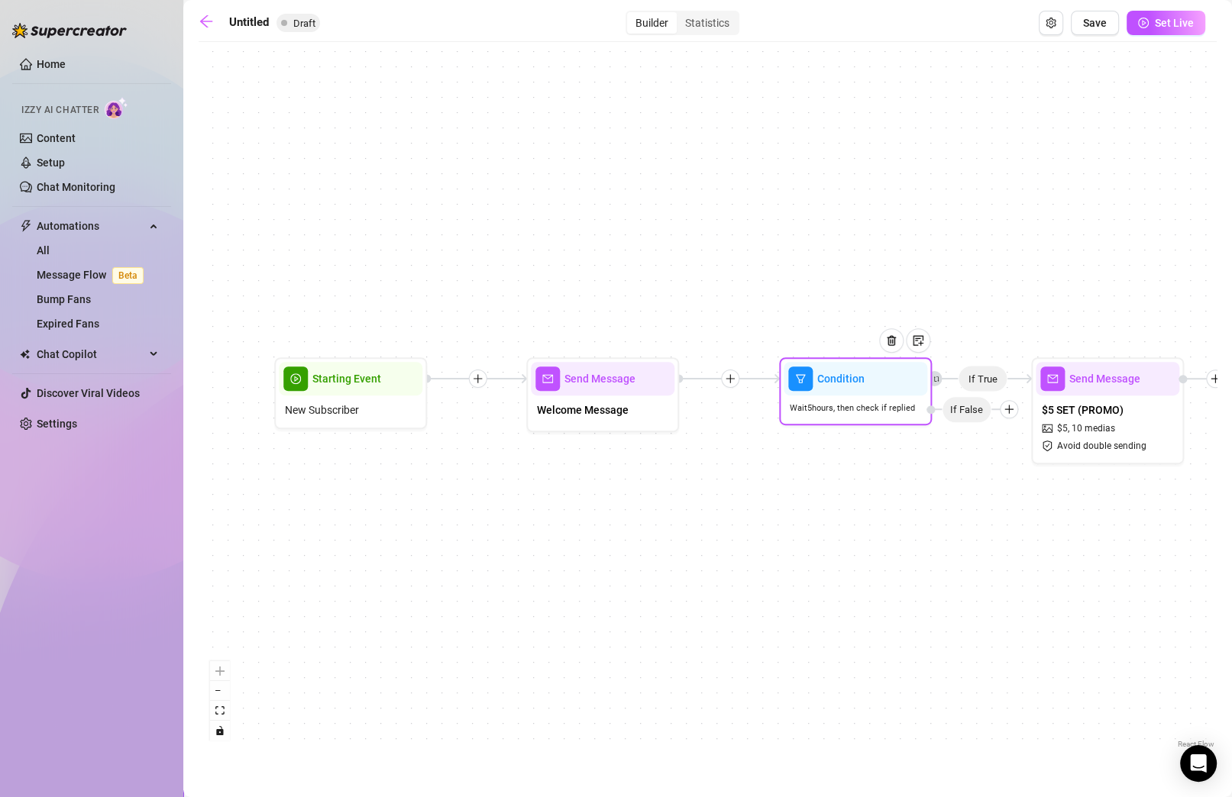
click at [873, 408] on icon "plus" at bounding box center [1009, 409] width 11 height 11
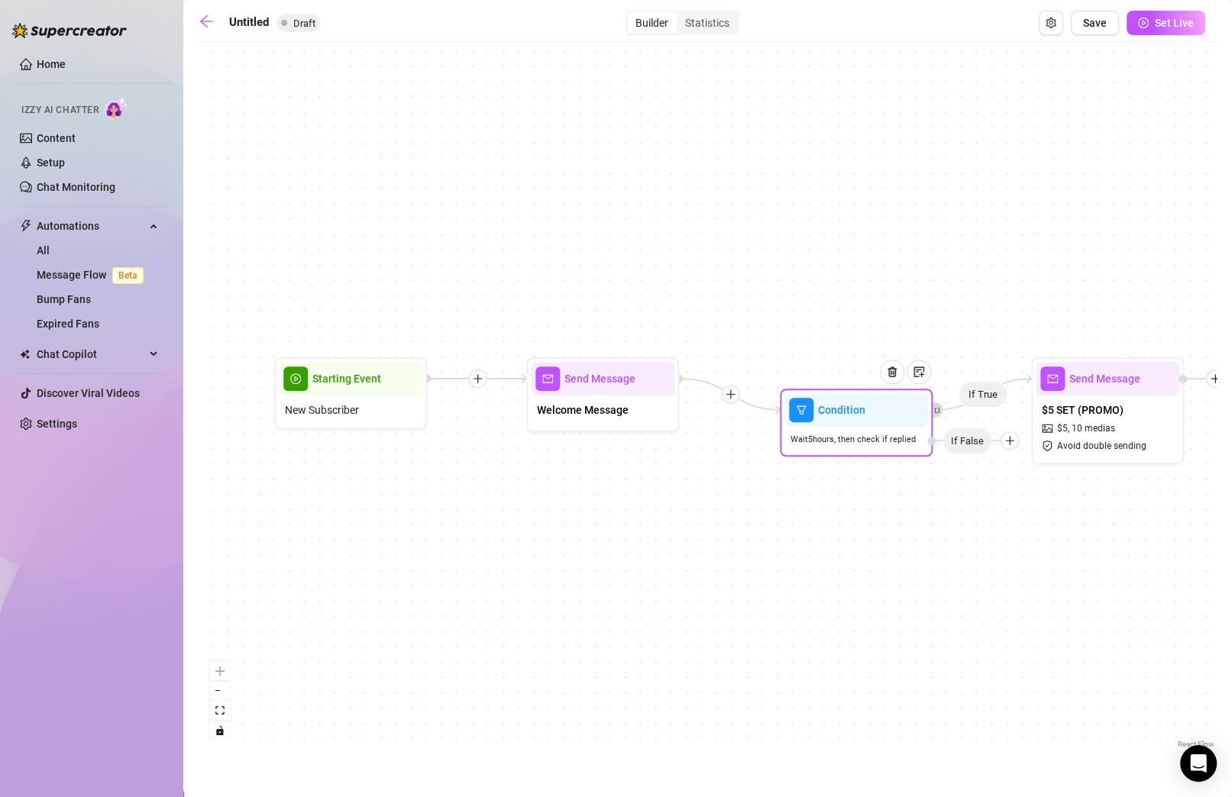
drag, startPoint x: 1008, startPoint y: 408, endPoint x: 1009, endPoint y: 442, distance: 34.4
click at [873, 442] on icon "plus" at bounding box center [1009, 440] width 11 height 11
drag, startPoint x: 1028, startPoint y: 366, endPoint x: 1036, endPoint y: 264, distance: 101.9
click at [873, 264] on div "If True Send Message $5 SET (PROMO) $ 5 , 10 medias Avoid double sending Condit…" at bounding box center [708, 401] width 1018 height 703
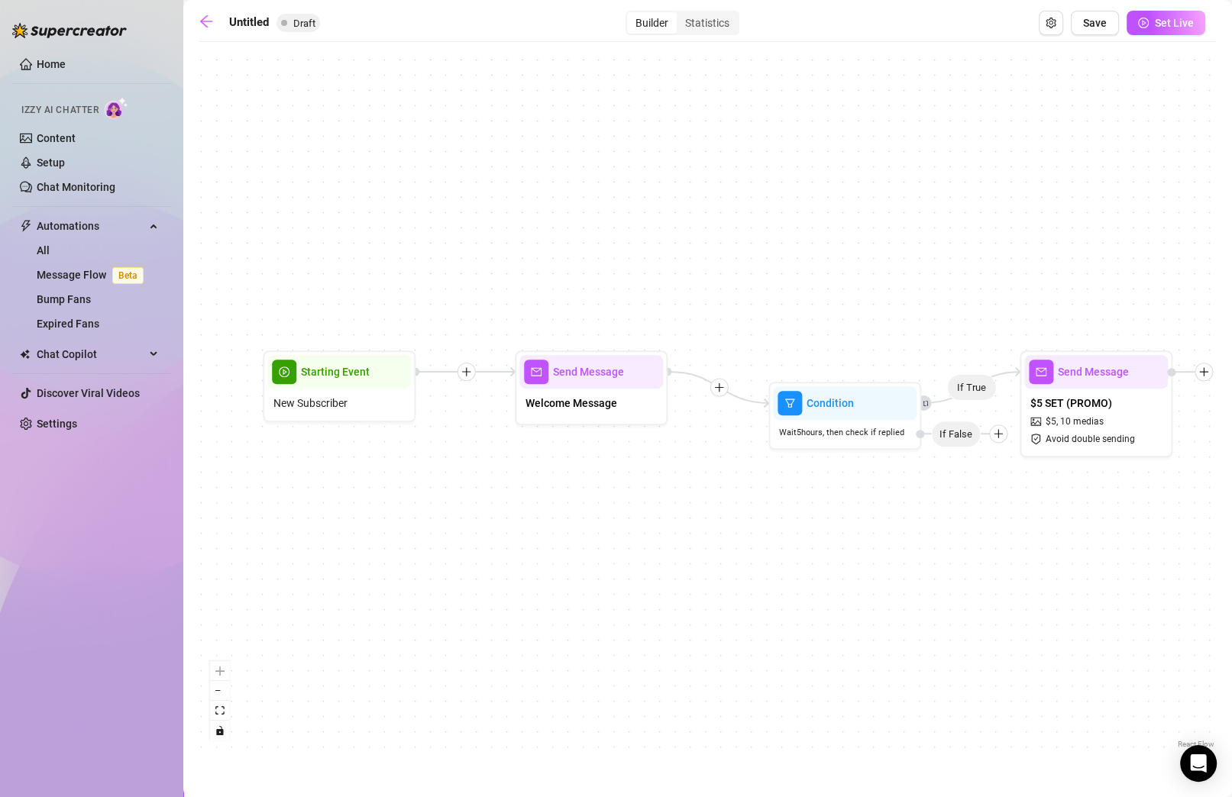
drag, startPoint x: 992, startPoint y: 400, endPoint x: 981, endPoint y: 393, distance: 13.4
click at [873, 393] on div "If True Send Message $5 SET (PROMO) $ 5 , 10 medias Avoid double sending Condit…" at bounding box center [708, 401] width 1018 height 703
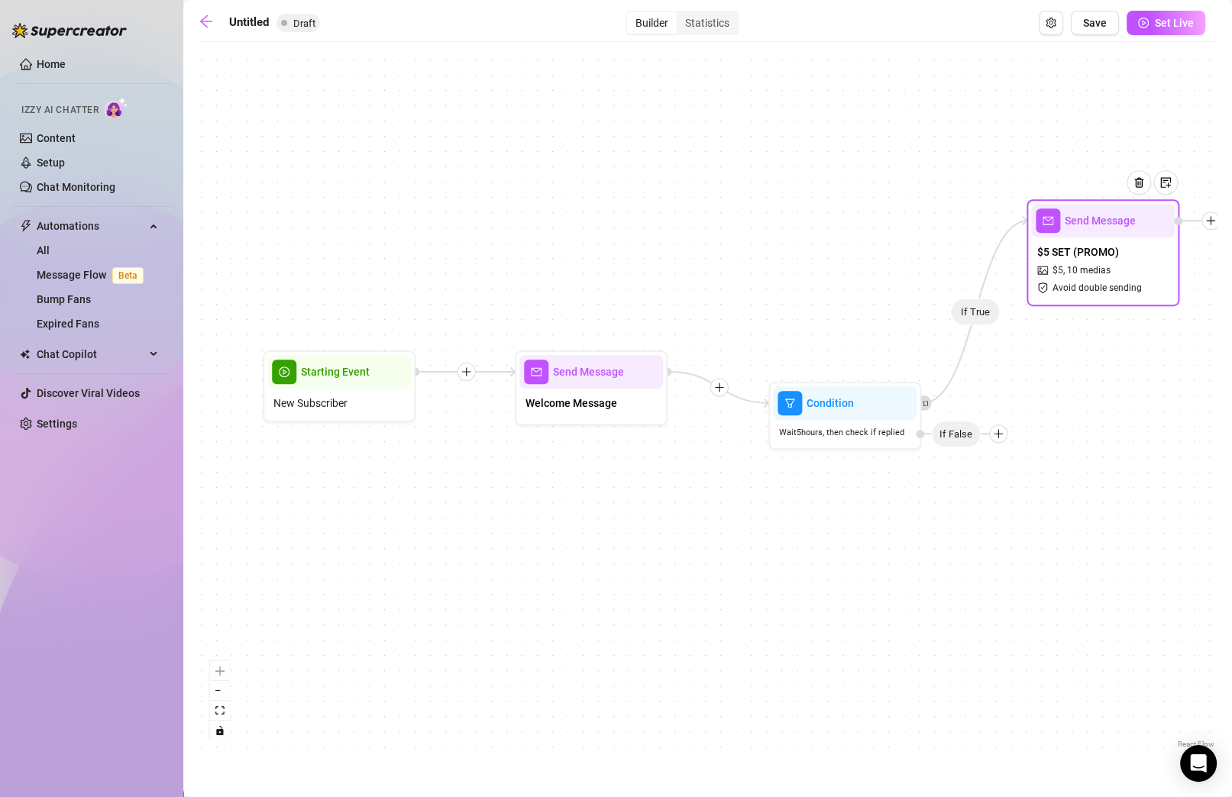
drag, startPoint x: 1095, startPoint y: 393, endPoint x: 1105, endPoint y: 269, distance: 124.9
click at [873, 269] on div "$5 SET (PROMO) $ 5 , 10 medias Avoid double sending" at bounding box center [1103, 270] width 144 height 64
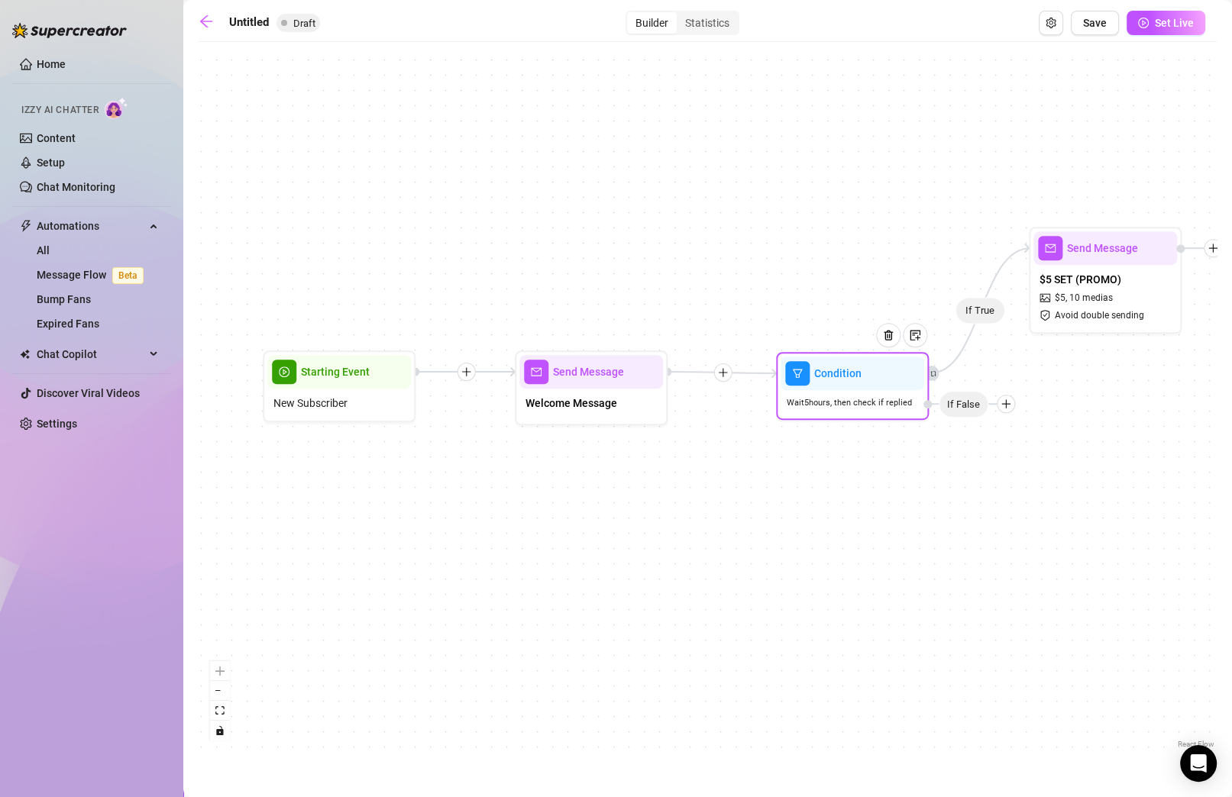
drag, startPoint x: 1000, startPoint y: 431, endPoint x: 1008, endPoint y: 403, distance: 29.5
click at [873, 403] on icon "plus" at bounding box center [1006, 404] width 11 height 11
click at [873, 401] on icon "plus" at bounding box center [1006, 404] width 11 height 11
click at [873, 458] on div "Message" at bounding box center [1036, 458] width 112 height 26
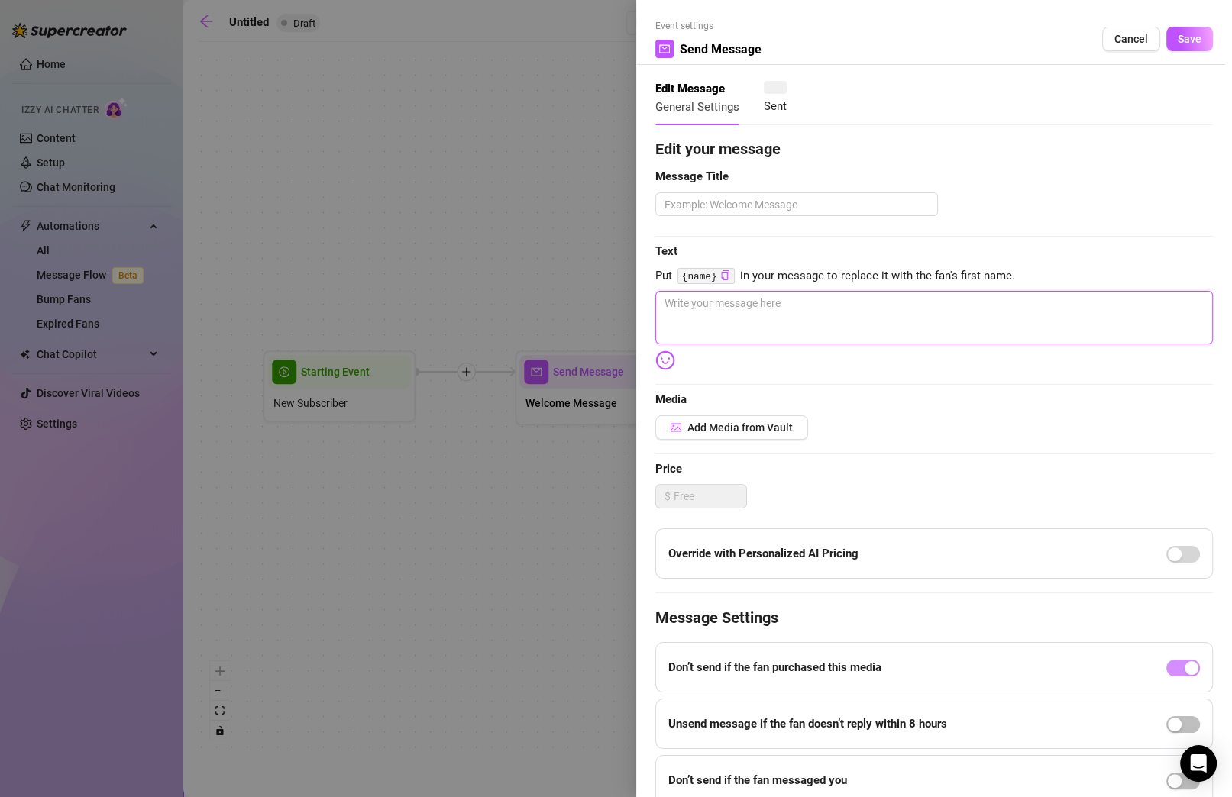
click at [780, 292] on textarea at bounding box center [934, 317] width 558 height 53
click at [873, 196] on textarea at bounding box center [796, 204] width 283 height 24
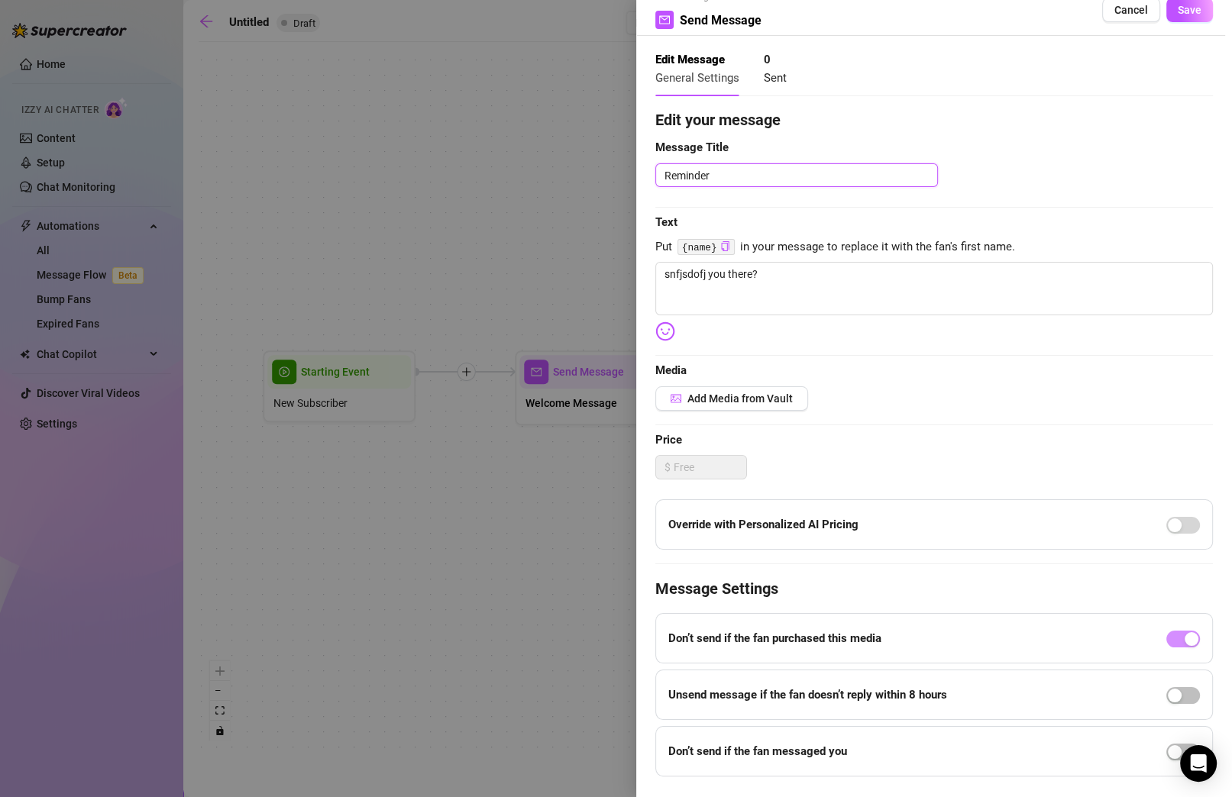
scroll to position [26, 0]
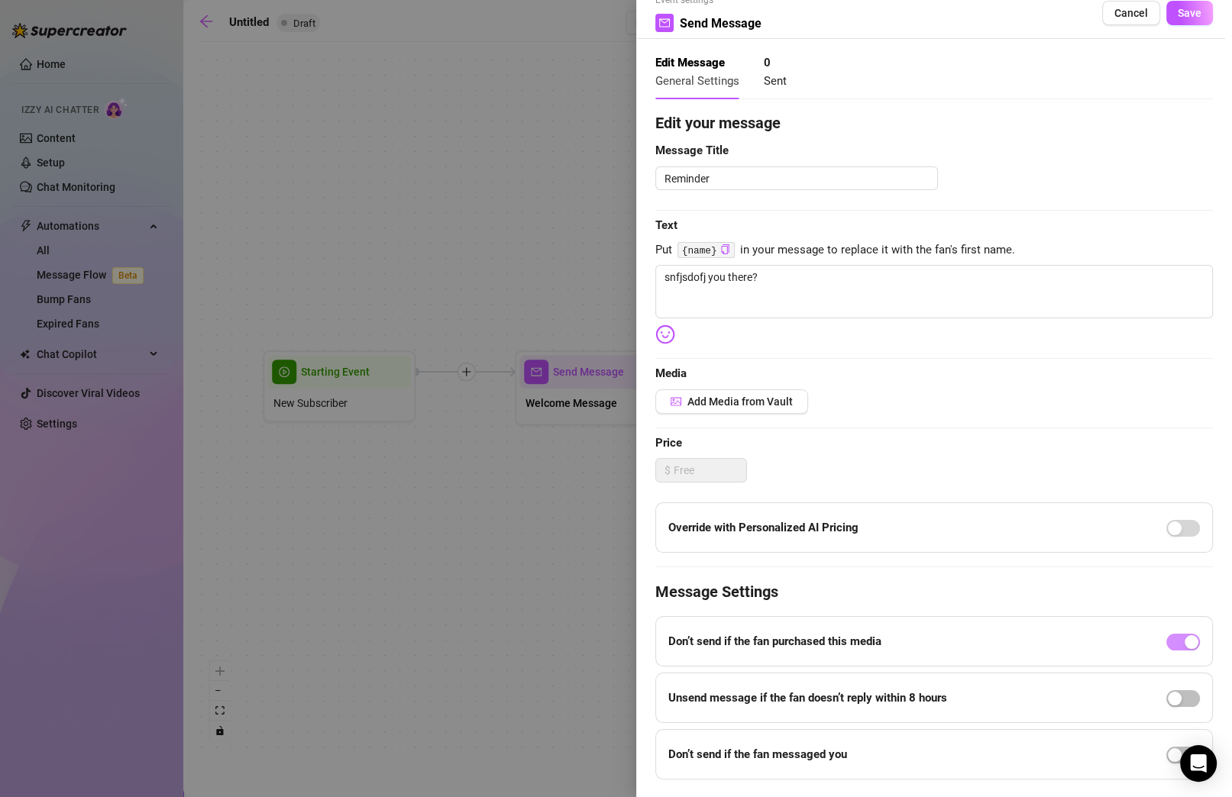
click at [873, 2] on button "Save" at bounding box center [1189, 13] width 47 height 24
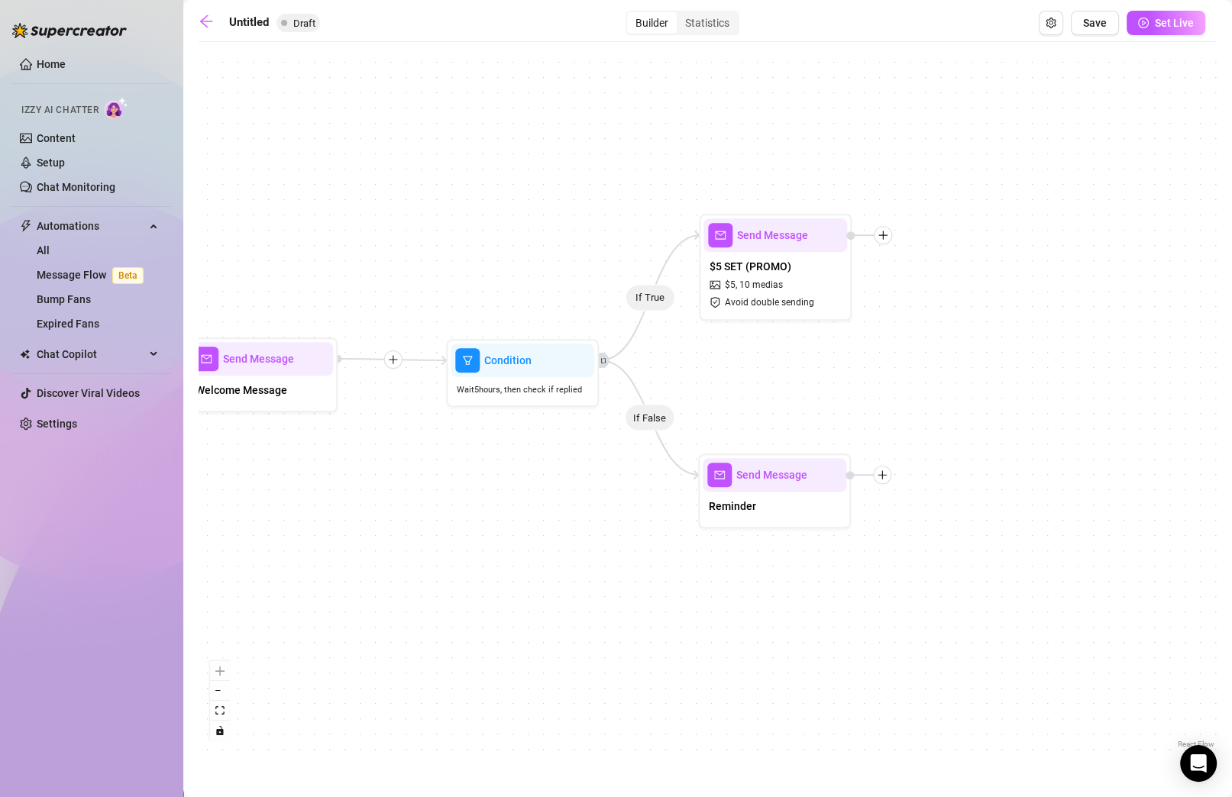
drag, startPoint x: 1061, startPoint y: 629, endPoint x: 731, endPoint y: 616, distance: 330.2
click at [731, 616] on div "If True If False Send Message Reminder Send Message $5 SET (PROMO) $ 5 , 10 med…" at bounding box center [708, 401] width 1018 height 703
click at [807, 487] on div "Send Message" at bounding box center [775, 475] width 144 height 34
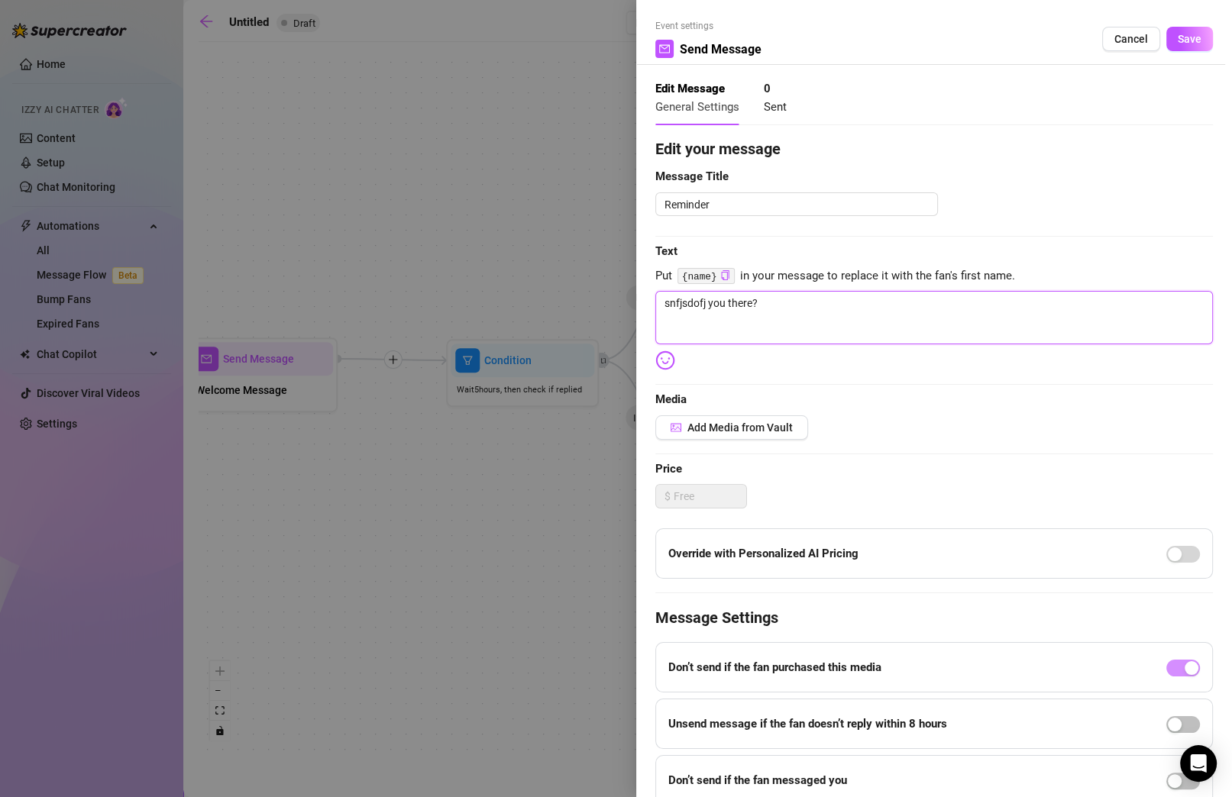
click at [813, 322] on textarea "snfjsdofj you there?" at bounding box center [934, 317] width 558 height 53
click at [873, 40] on span "Save" at bounding box center [1190, 39] width 24 height 12
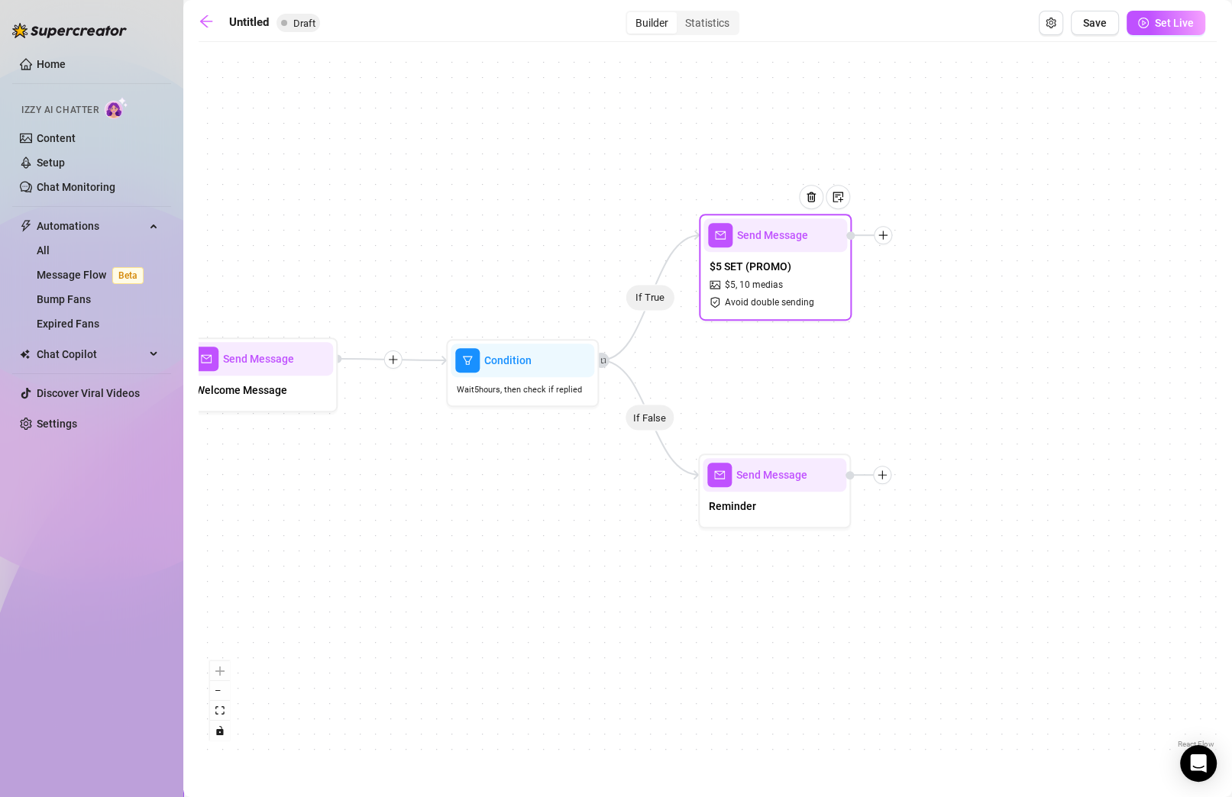
click at [873, 238] on icon "plus" at bounding box center [883, 235] width 11 height 11
click at [873, 312] on div "Tag Fan" at bounding box center [959, 315] width 112 height 26
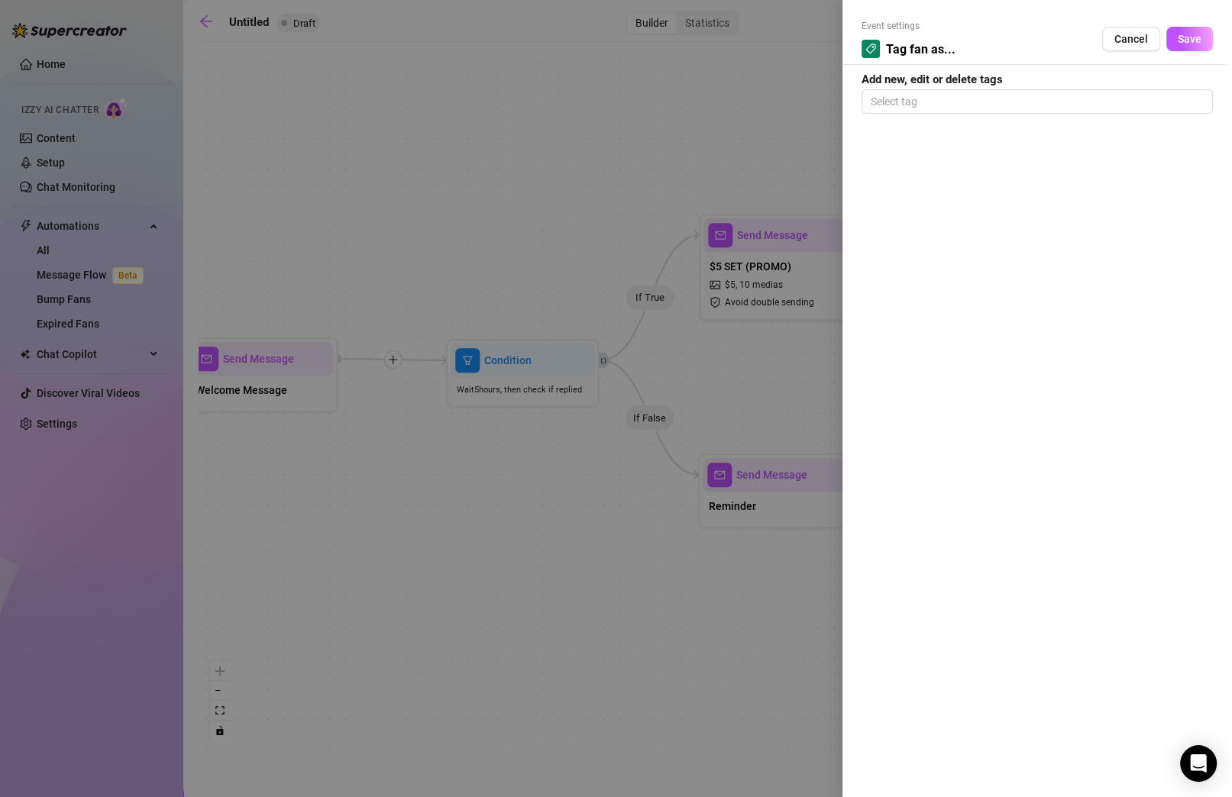
click at [787, 157] on div at bounding box center [616, 398] width 1232 height 797
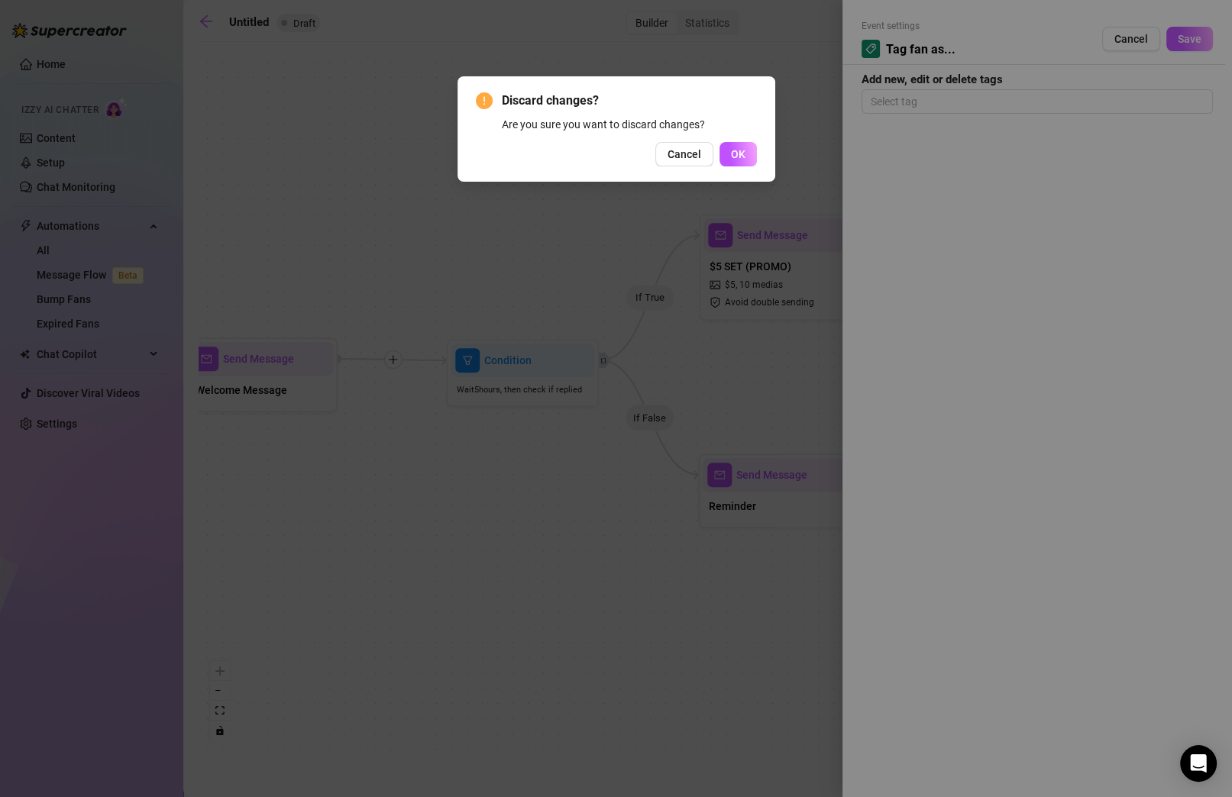
click at [873, 111] on div "Discard changes? Are you sure you want to discard changes? Cancel OK" at bounding box center [616, 398] width 1232 height 797
click at [676, 156] on span "Cancel" at bounding box center [685, 154] width 34 height 12
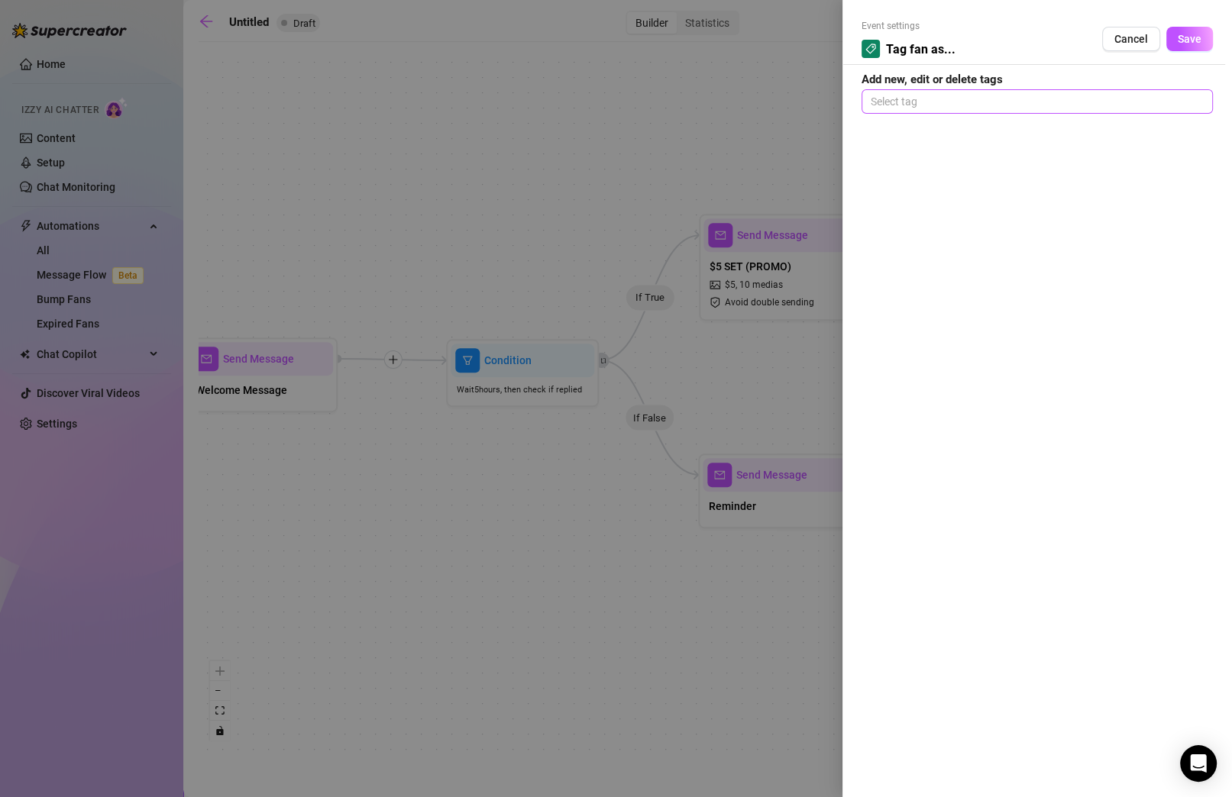
click at [873, 102] on div at bounding box center [1037, 101] width 345 height 21
click at [873, 101] on input "$5 (PROMO)" at bounding box center [902, 101] width 62 height 18
click at [873, 38] on span "Save" at bounding box center [1190, 39] width 24 height 12
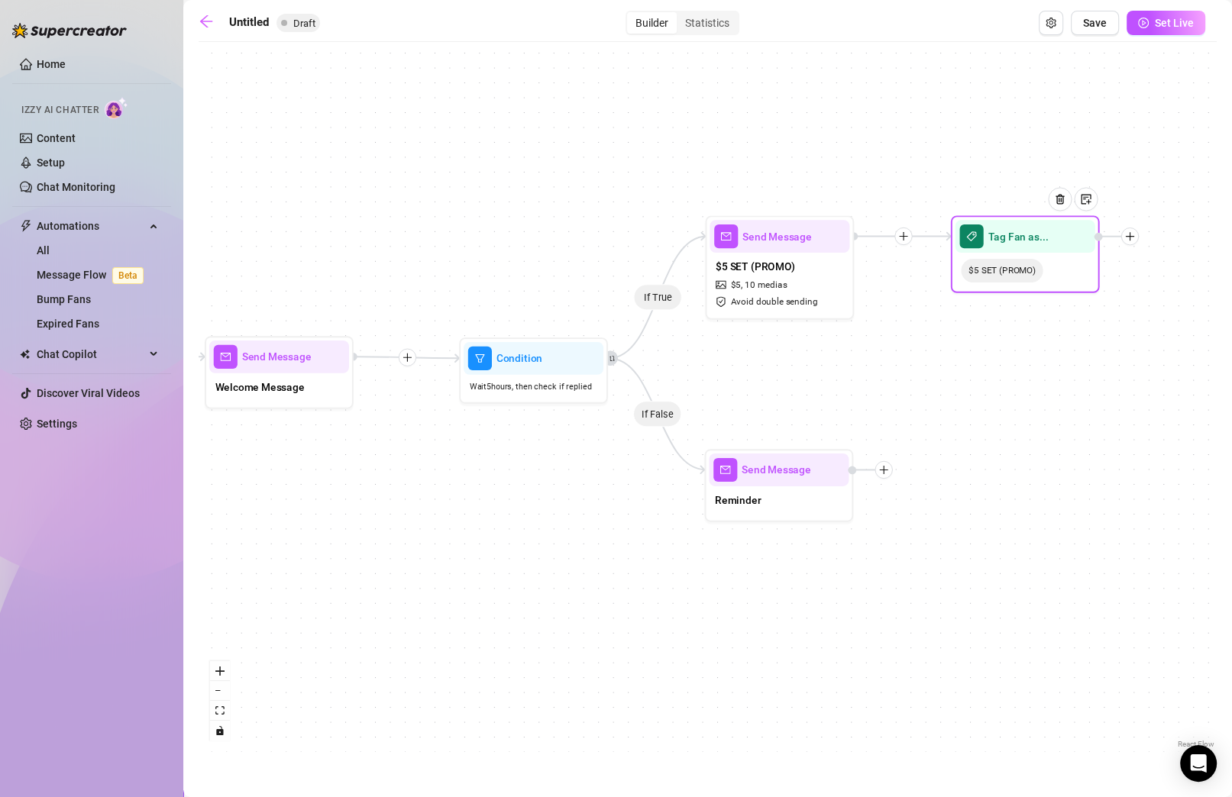
click at [873, 241] on icon "plus" at bounding box center [1130, 236] width 11 height 11
click at [873, 236] on icon "plus" at bounding box center [903, 236] width 8 height 1
click at [873, 266] on div "Condition" at bounding box center [975, 263] width 108 height 25
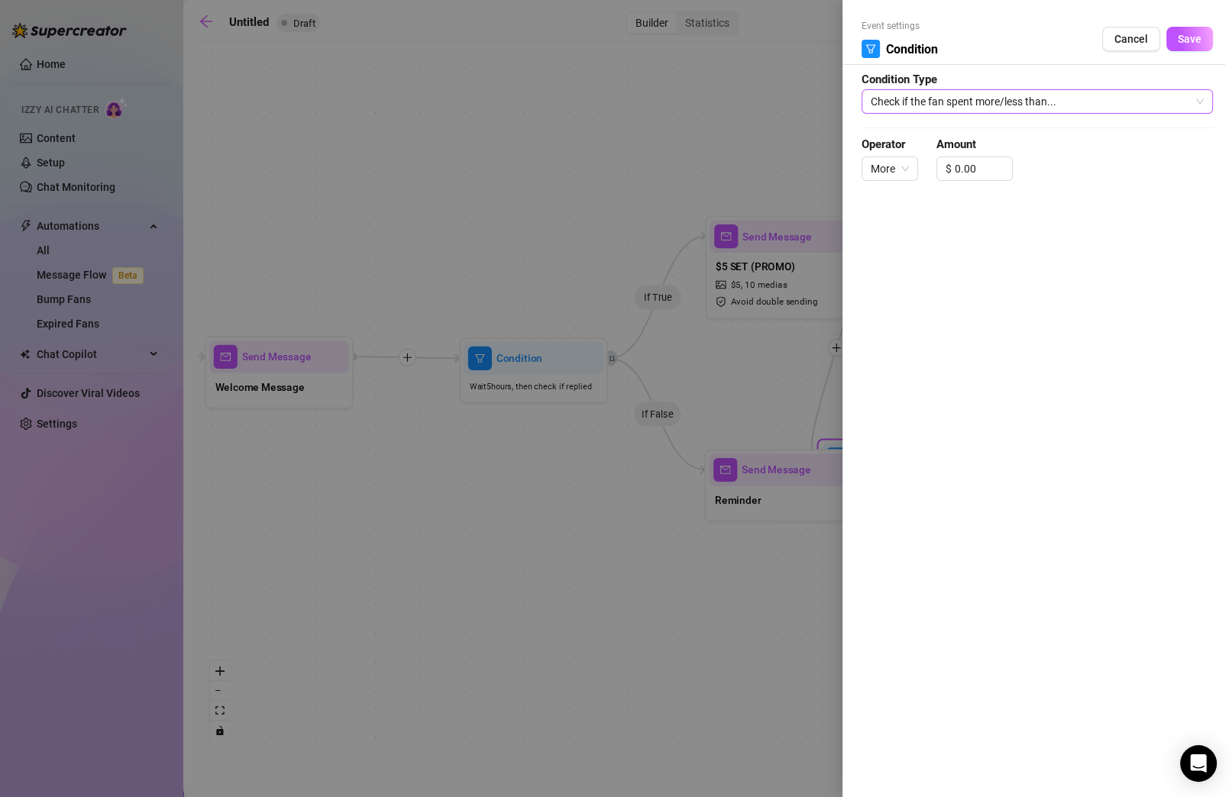
click at [873, 99] on span "Check if the fan spent more/less than..." at bounding box center [1037, 101] width 333 height 23
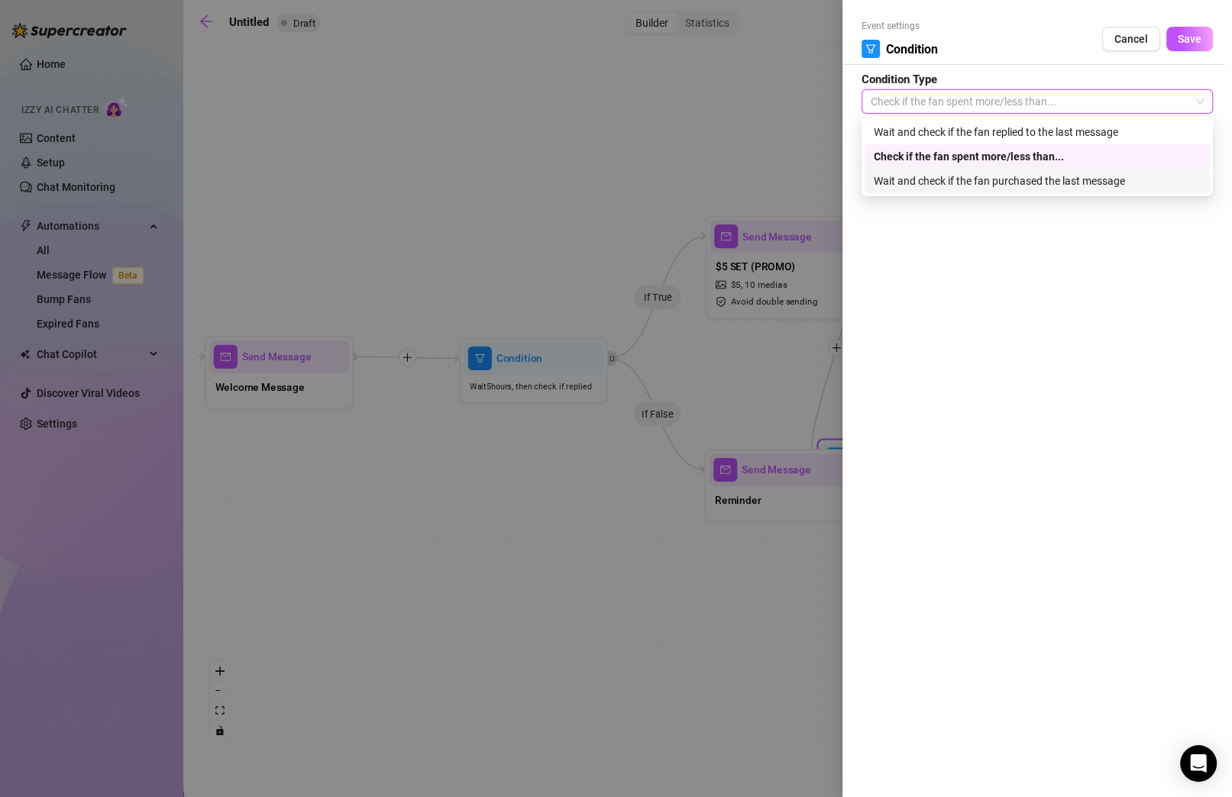
click at [873, 179] on div "Wait and check if the fan purchased the last message" at bounding box center [1037, 181] width 327 height 17
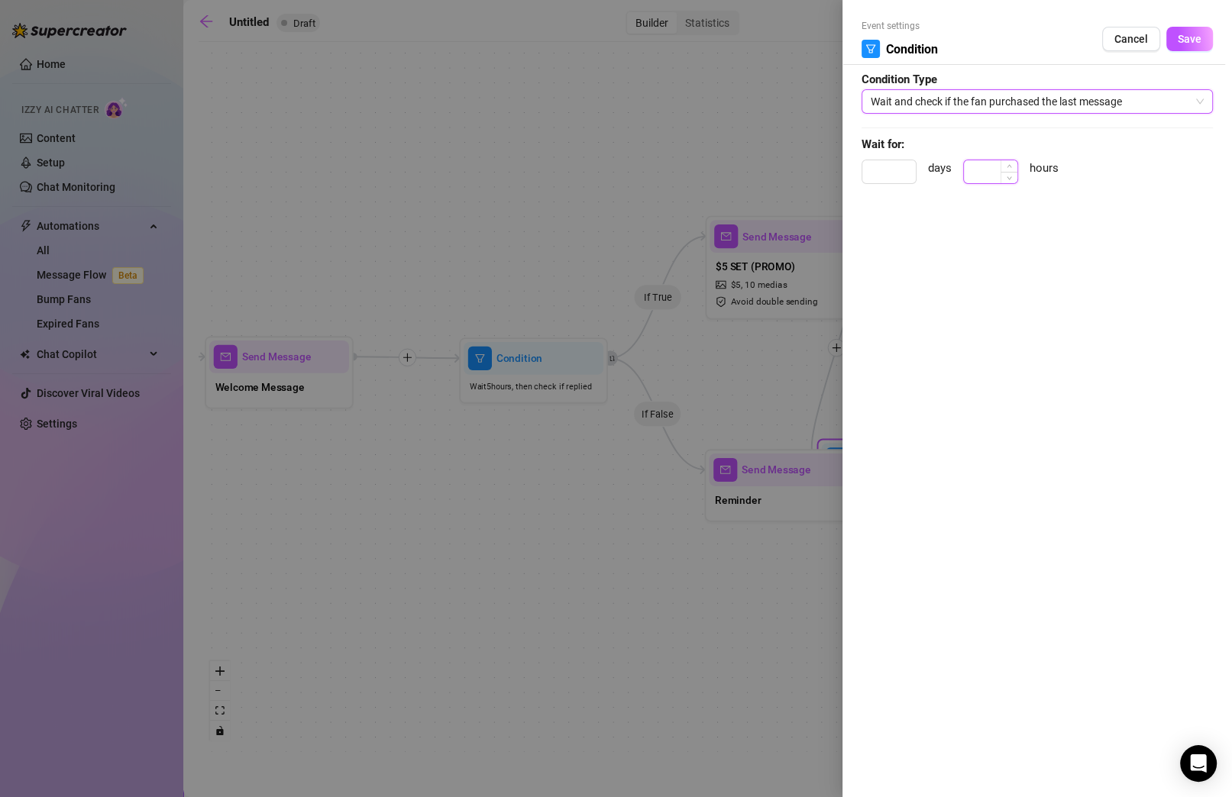
click at [873, 179] on input at bounding box center [990, 171] width 53 height 23
click at [873, 172] on input at bounding box center [888, 171] width 53 height 23
click at [873, 28] on button "Save" at bounding box center [1189, 39] width 47 height 24
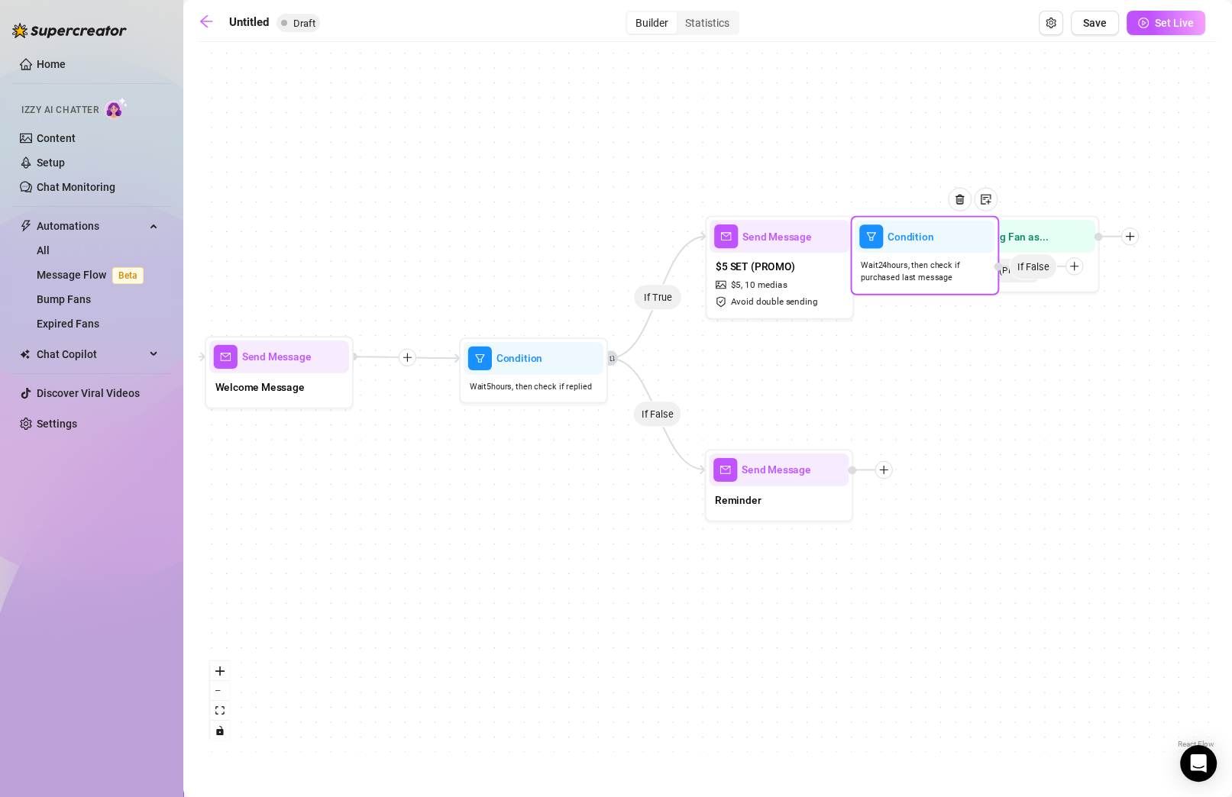
drag, startPoint x: 938, startPoint y: 459, endPoint x: 956, endPoint y: 256, distance: 204.0
click at [873, 256] on div "Condition Wait 24 hours, then check if purchased last message If False" at bounding box center [924, 255] width 149 height 79
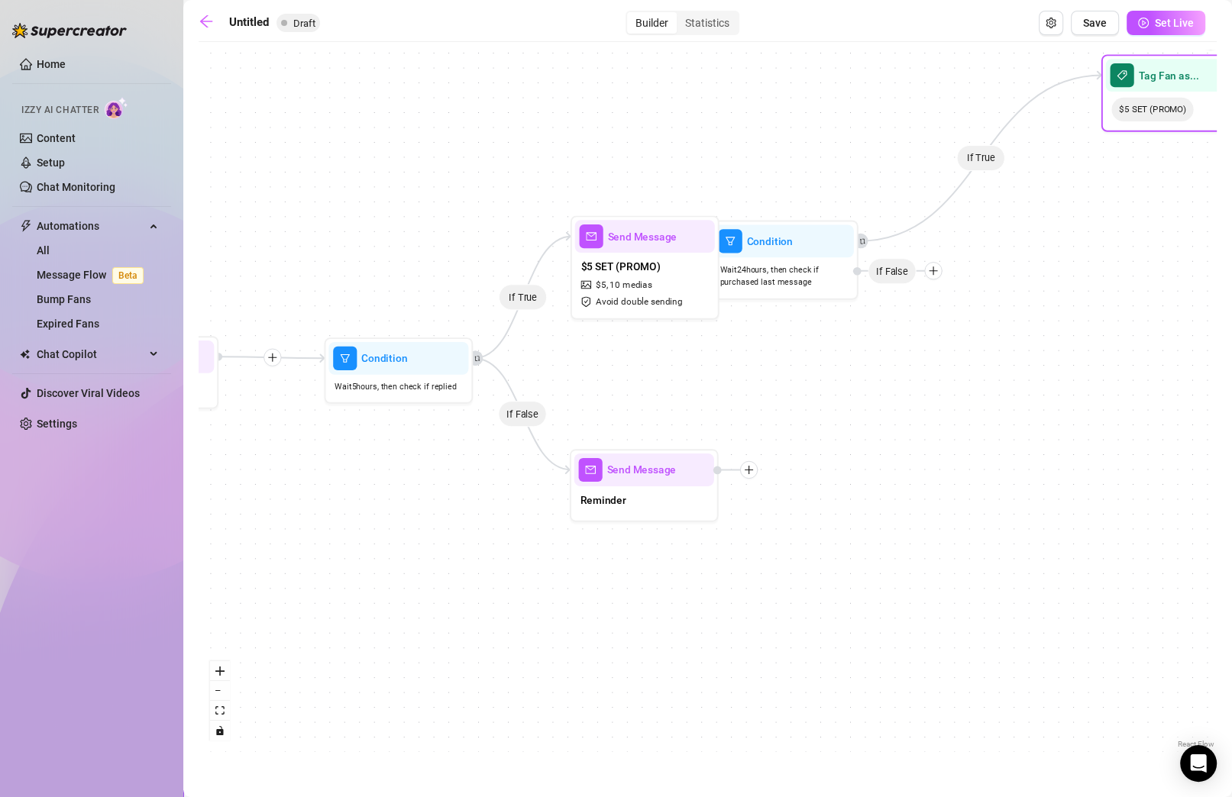
drag, startPoint x: 1046, startPoint y: 243, endPoint x: 1108, endPoint y: 134, distance: 124.9
click at [873, 82] on div at bounding box center [1216, 49] width 65 height 76
drag, startPoint x: 1108, startPoint y: 134, endPoint x: 1095, endPoint y: 140, distance: 14.0
click at [873, 121] on span "$5 SET (PROMO)" at bounding box center [1152, 110] width 82 height 24
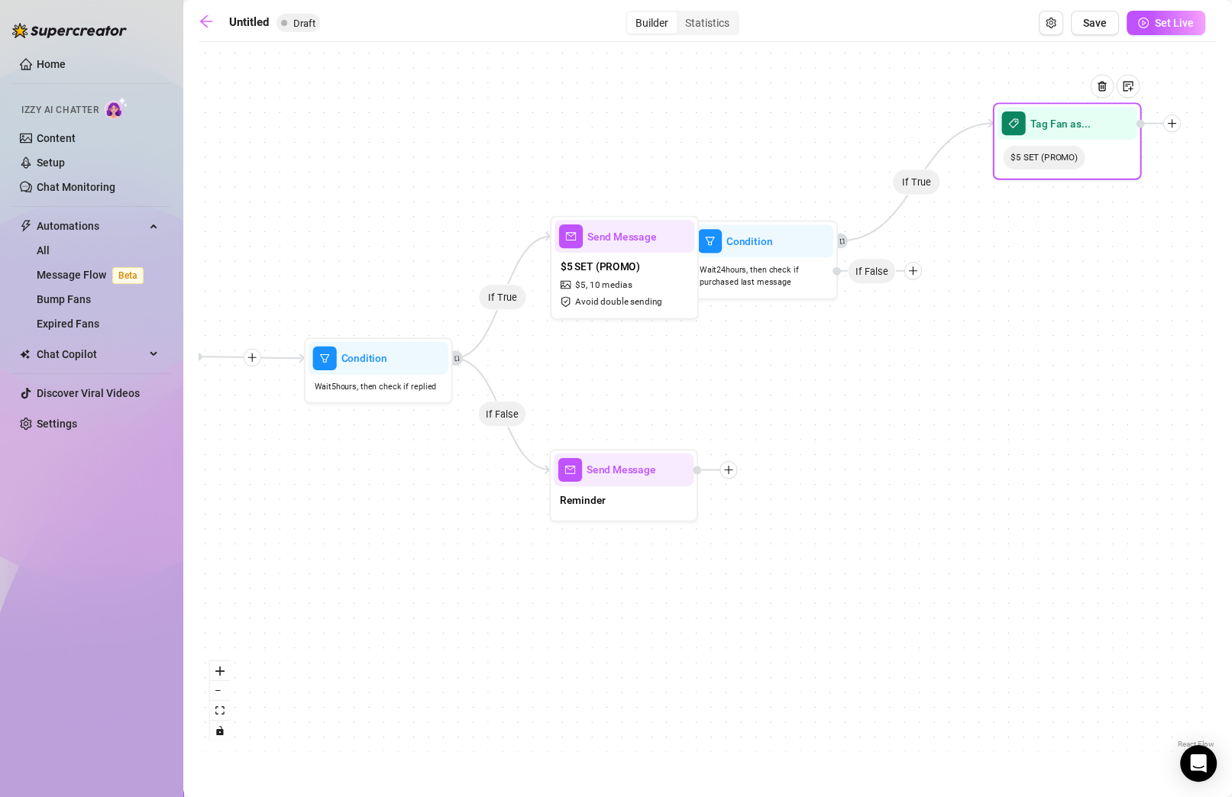
drag, startPoint x: 1163, startPoint y: 105, endPoint x: 1101, endPoint y: 127, distance: 64.7
click at [873, 127] on div at bounding box center [1107, 98] width 65 height 76
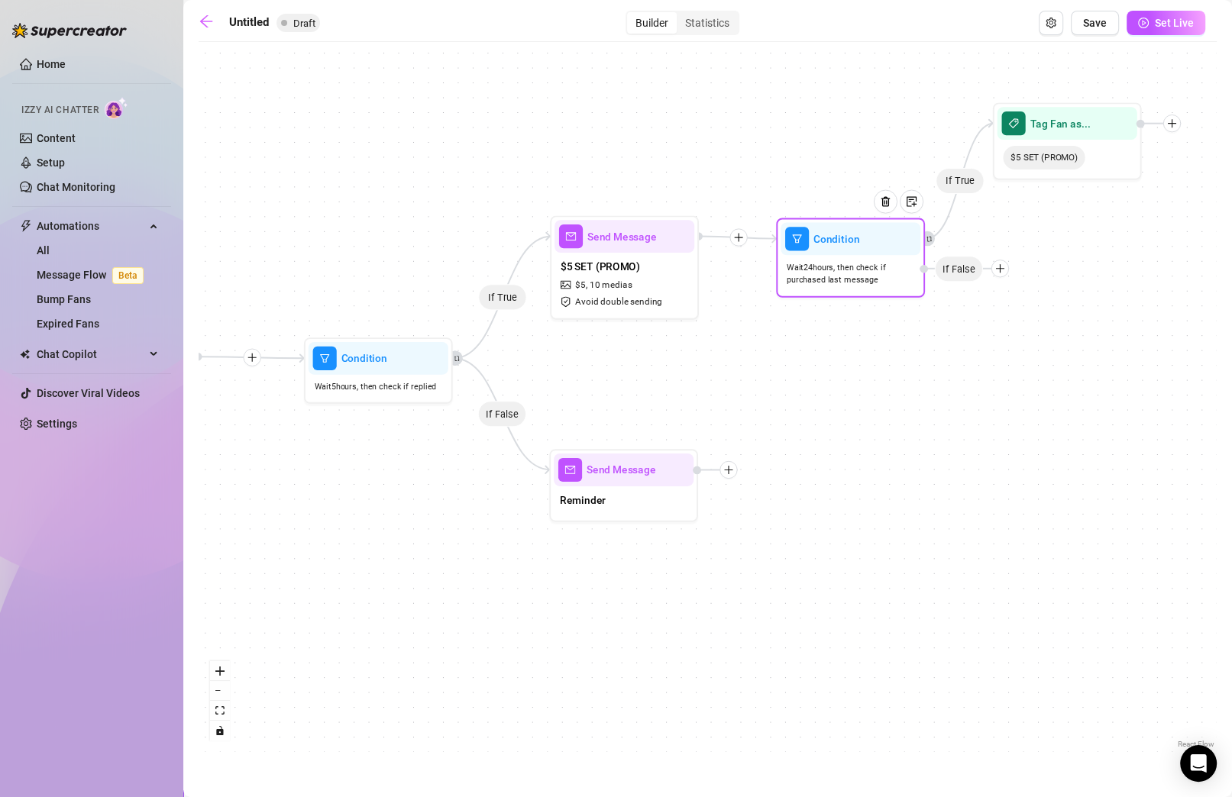
drag, startPoint x: 810, startPoint y: 247, endPoint x: 897, endPoint y: 244, distance: 87.9
click at [873, 244] on div at bounding box center [891, 213] width 65 height 76
click at [412, 364] on div at bounding box center [418, 333] width 65 height 76
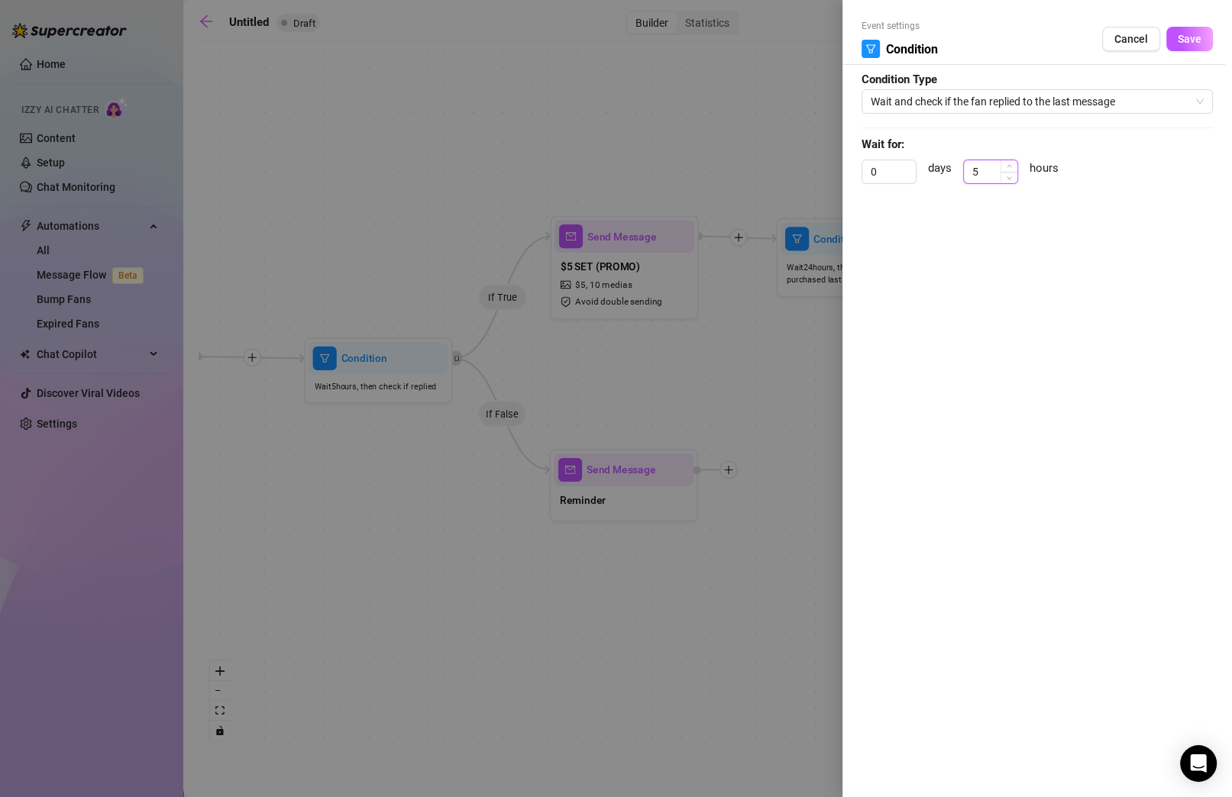
click at [873, 170] on input "5" at bounding box center [990, 171] width 53 height 23
click at [873, 41] on span "Save" at bounding box center [1190, 39] width 24 height 12
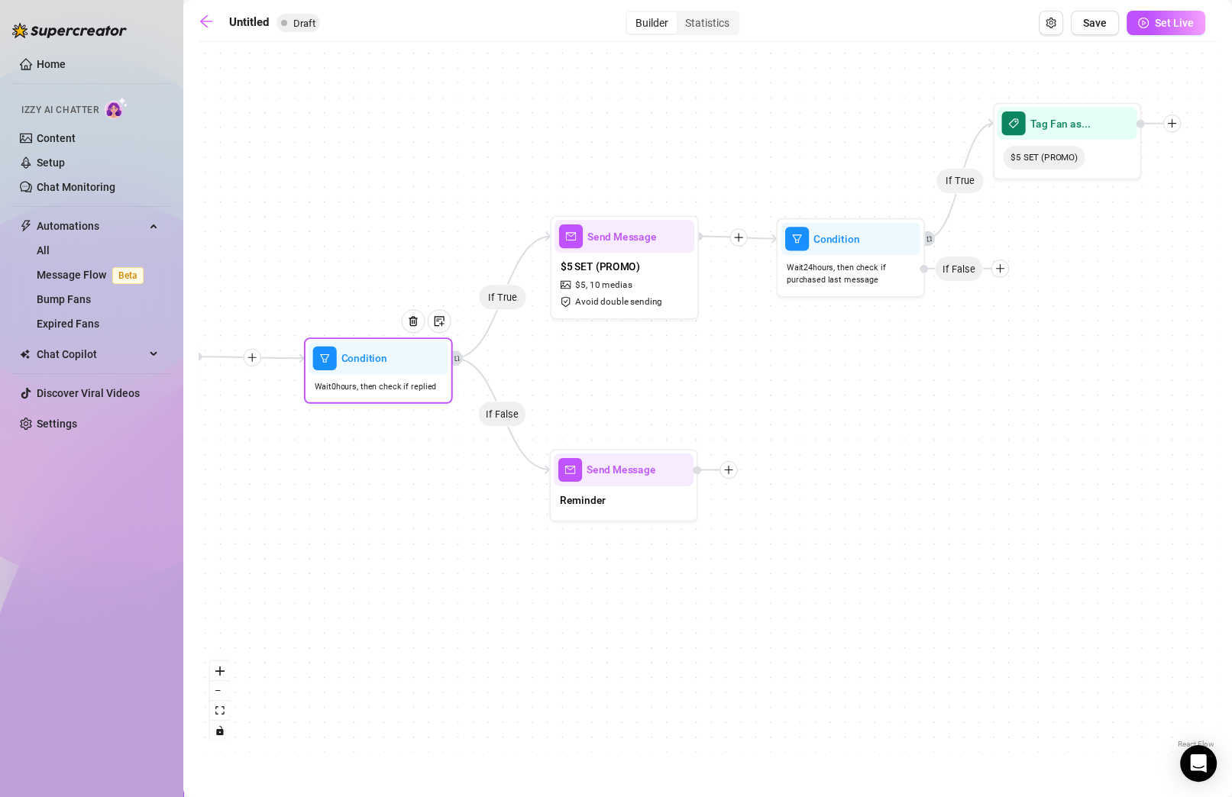
click at [370, 376] on div "Wait 0 hours, then check if replied" at bounding box center [379, 387] width 140 height 24
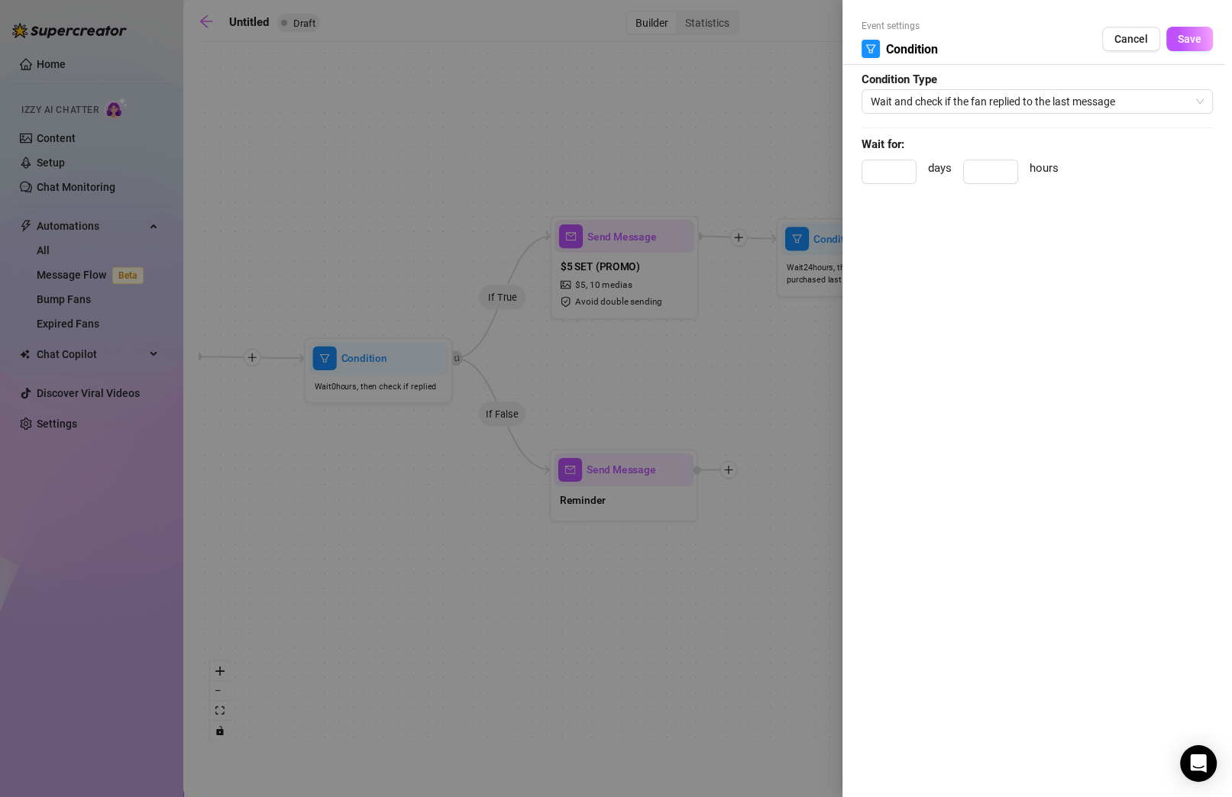
click at [645, 299] on div at bounding box center [616, 398] width 1232 height 797
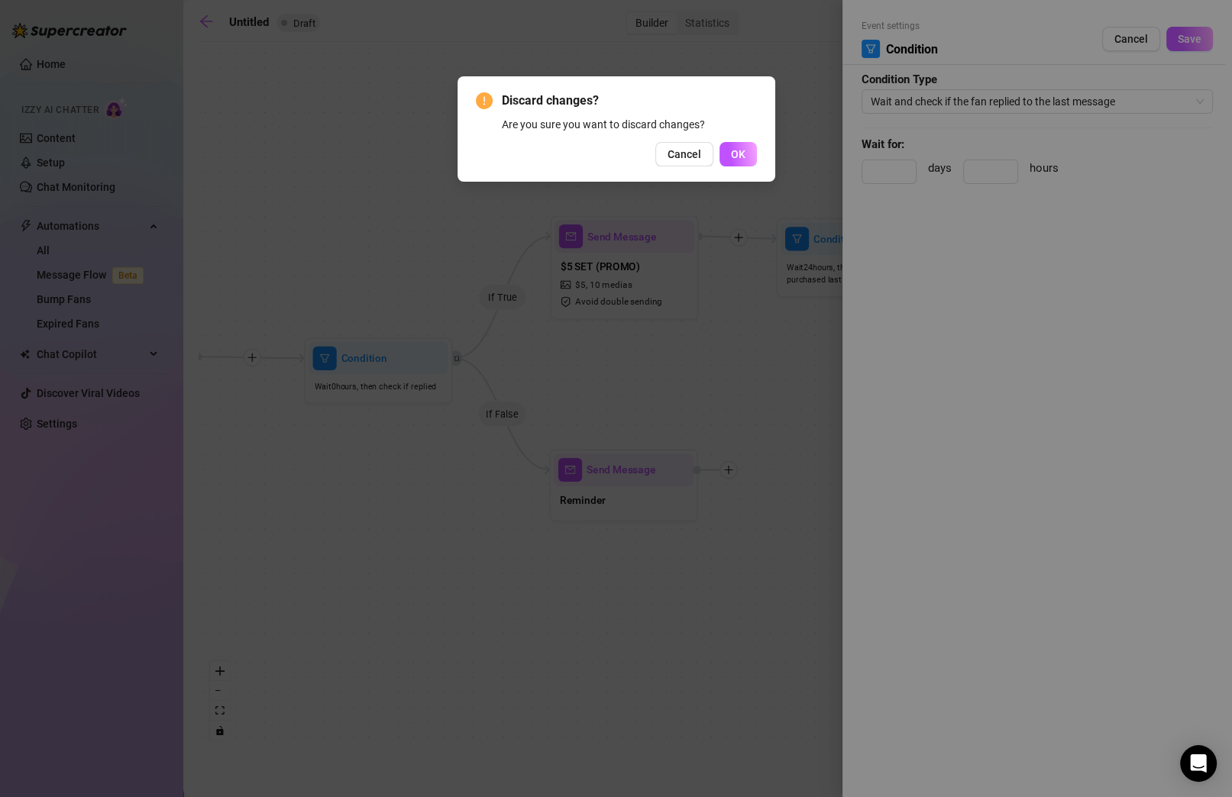
click at [678, 143] on button "Cancel" at bounding box center [684, 154] width 58 height 24
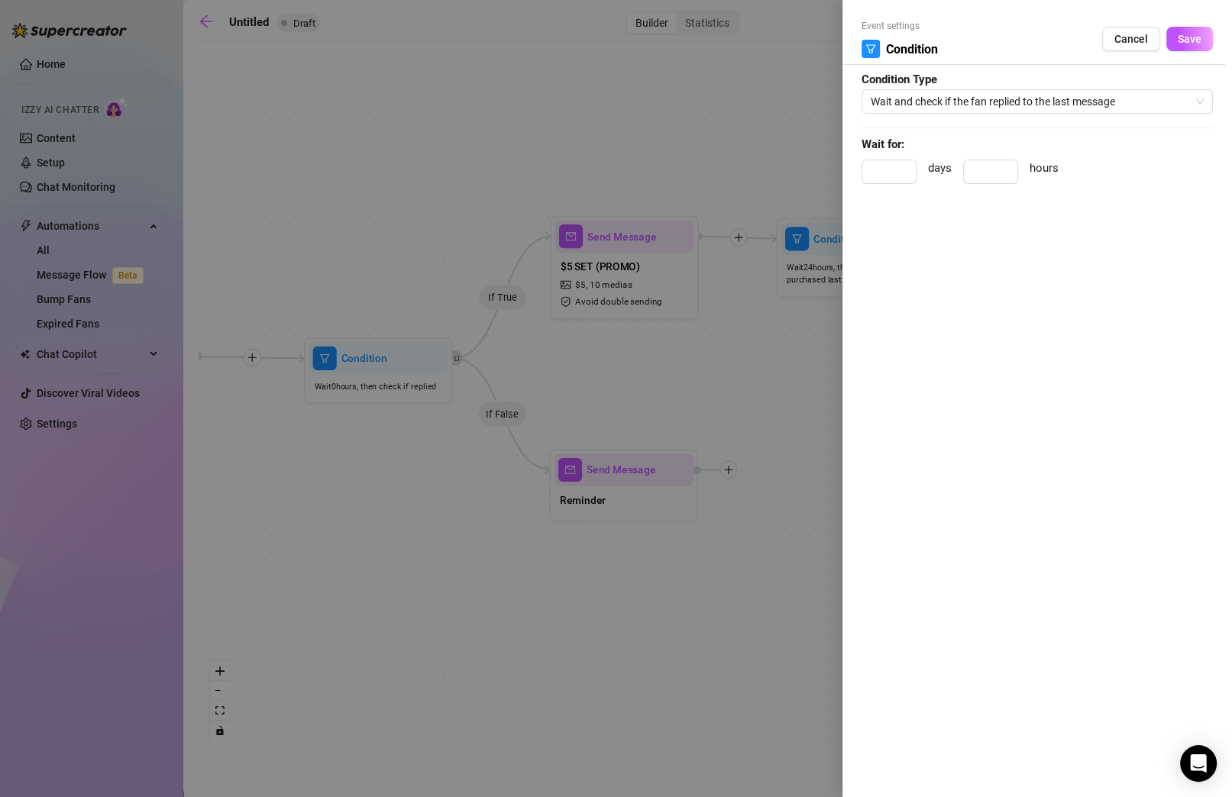
click at [738, 167] on div at bounding box center [616, 398] width 1232 height 797
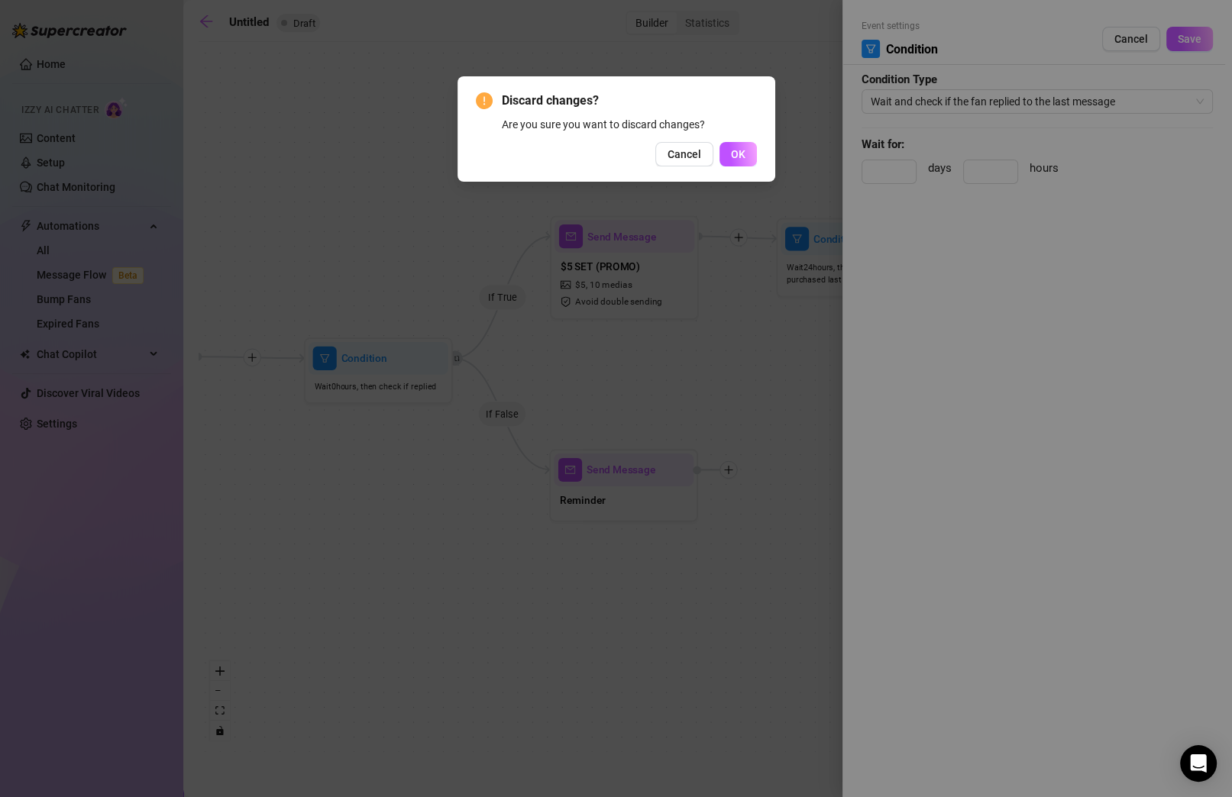
click at [873, 31] on div "Discard changes? Are you sure you want to discard changes? Cancel OK" at bounding box center [616, 398] width 1232 height 797
drag, startPoint x: 666, startPoint y: 158, endPoint x: 698, endPoint y: 147, distance: 34.1
click at [666, 158] on button "Cancel" at bounding box center [684, 154] width 58 height 24
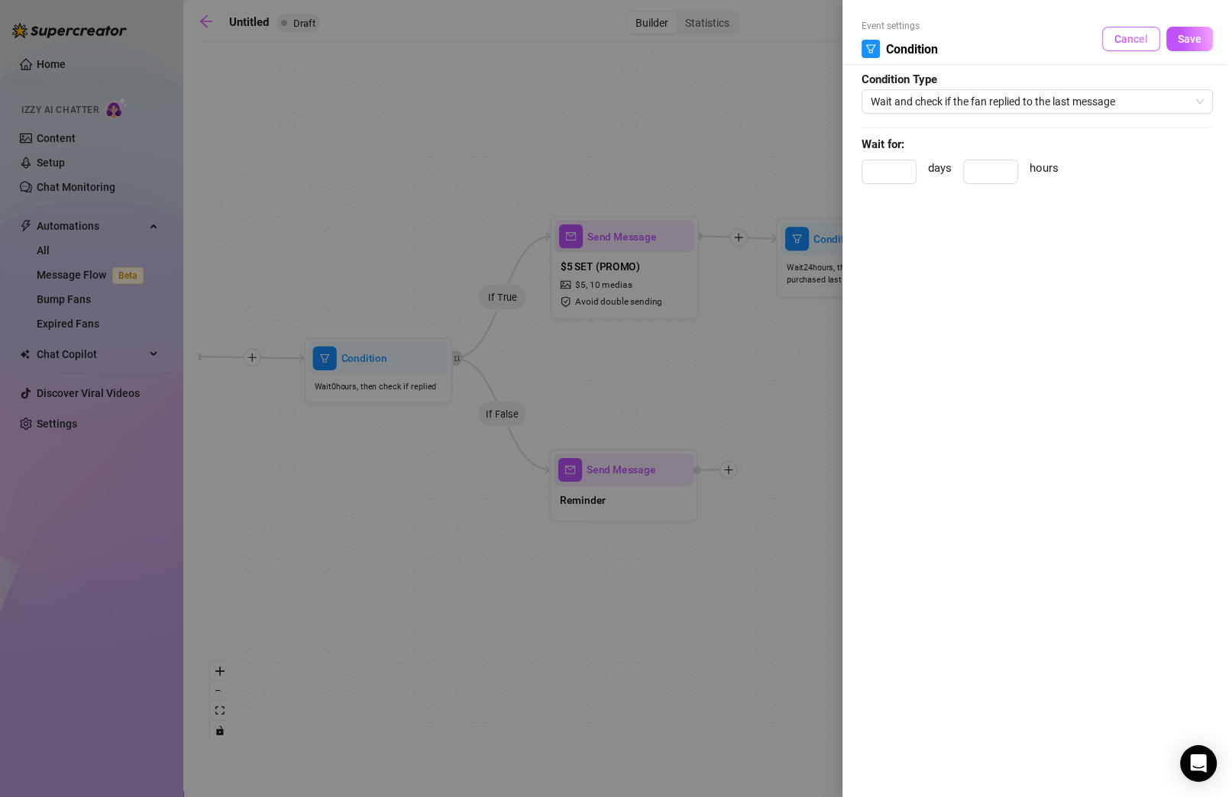
click at [873, 34] on span "Cancel" at bounding box center [1131, 39] width 34 height 12
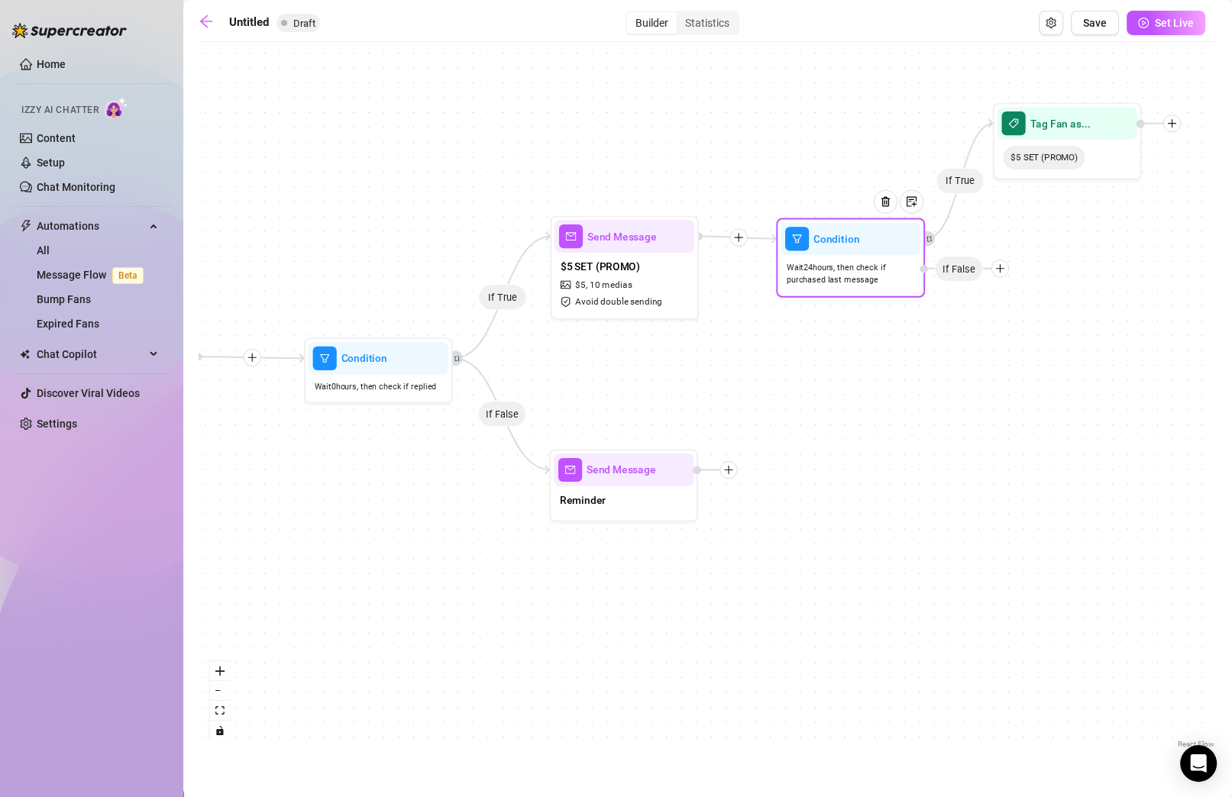
click at [856, 271] on span "Wait 24 hours, then check if purchased last message" at bounding box center [851, 274] width 128 height 26
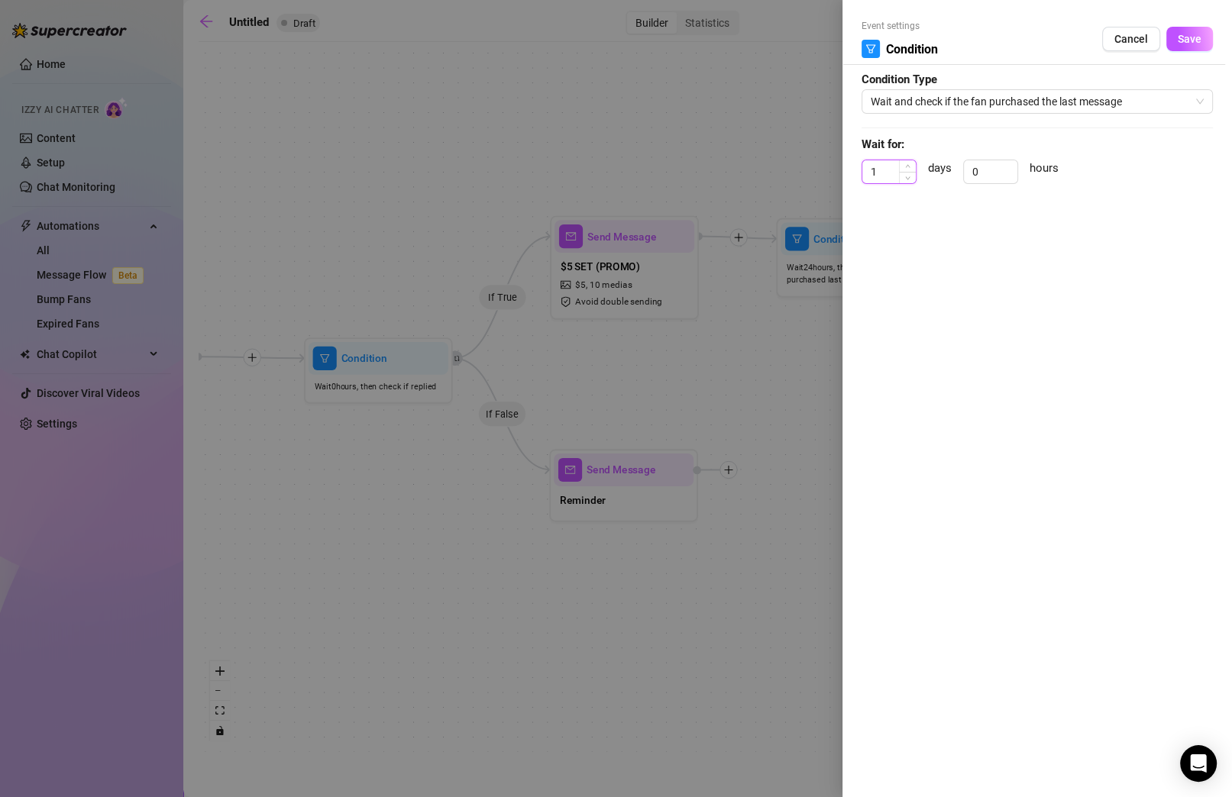
click at [873, 173] on input "1" at bounding box center [888, 171] width 53 height 23
click at [873, 44] on button "Save" at bounding box center [1189, 39] width 47 height 24
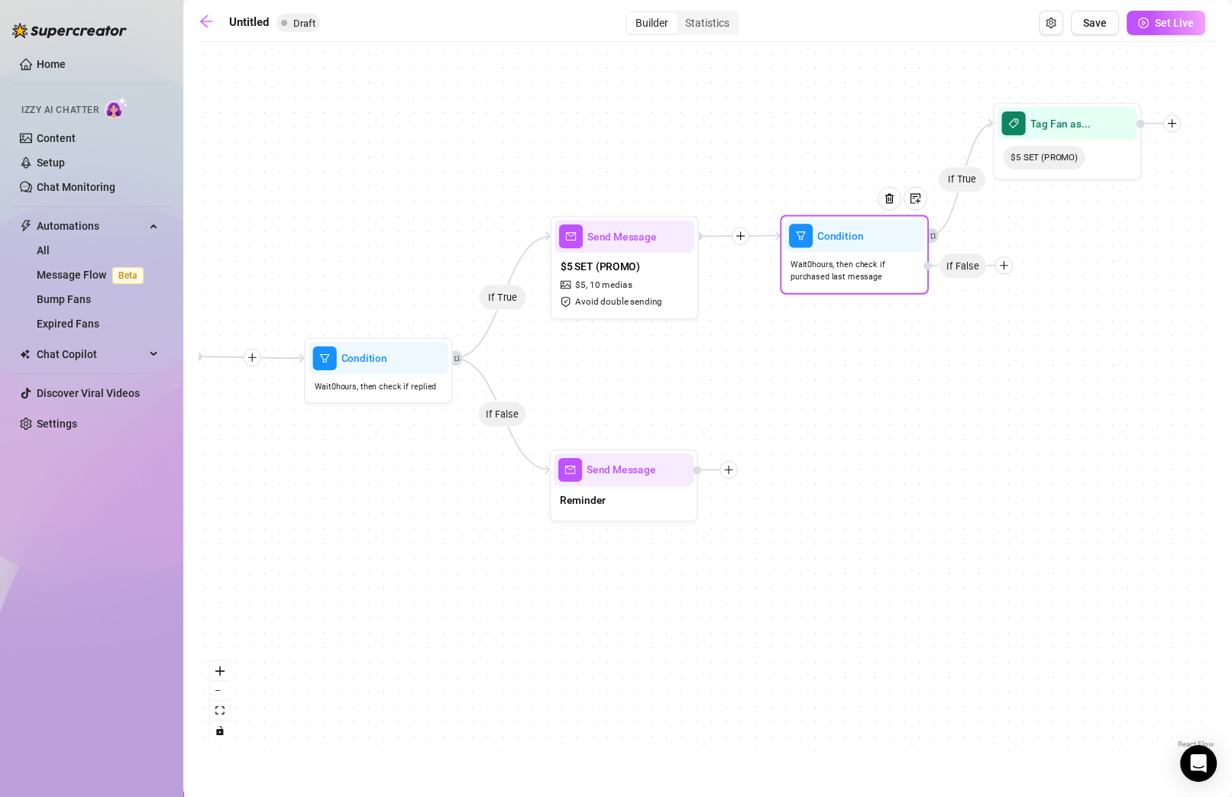
click at [873, 266] on icon "plus" at bounding box center [1003, 265] width 11 height 11
click at [873, 280] on div "If True If False If True Condition Wait 0 hours, then check if purchased last m…" at bounding box center [708, 401] width 1018 height 703
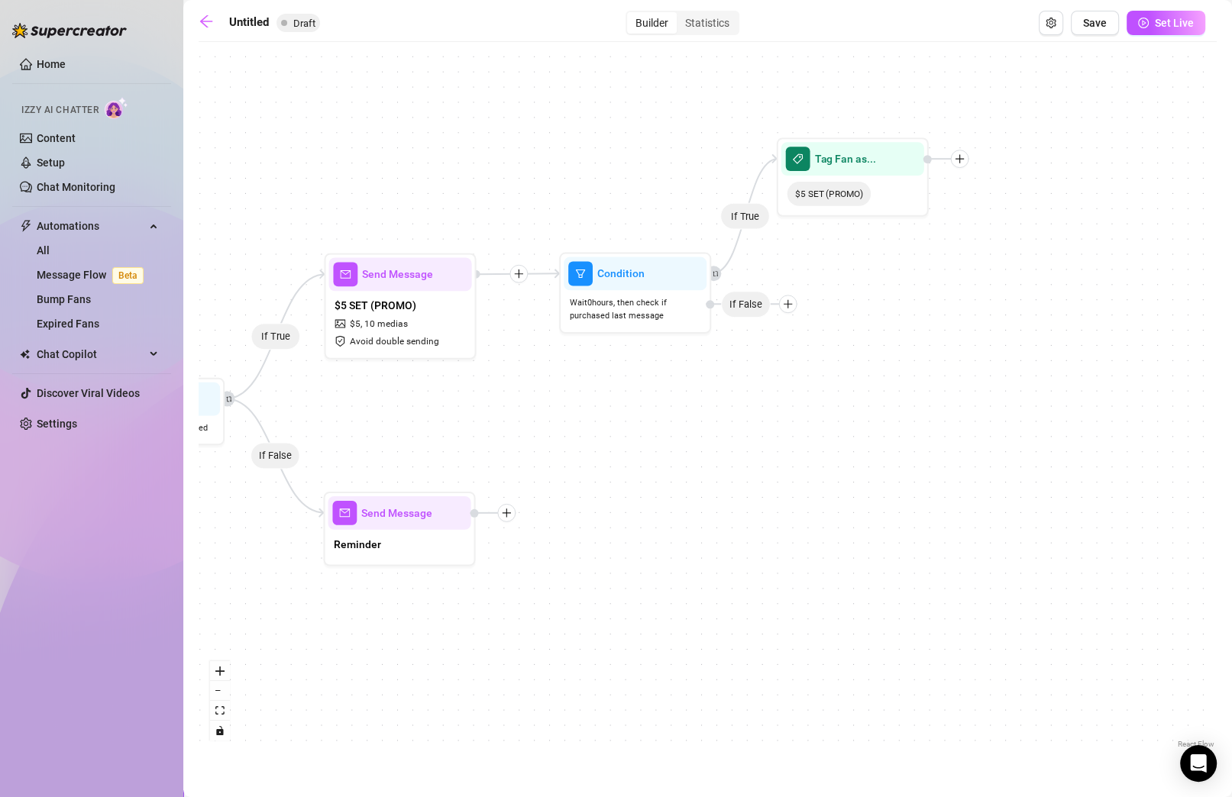
drag, startPoint x: 1130, startPoint y: 271, endPoint x: 913, endPoint y: 312, distance: 220.7
click at [873, 312] on div "If True If False If True Condition Wait 0 hours, then check if purchased last m…" at bounding box center [708, 401] width 1018 height 703
click at [873, 303] on div "If True If False If True Condition Wait 0 hours, then check if purchased last m…" at bounding box center [708, 401] width 1018 height 703
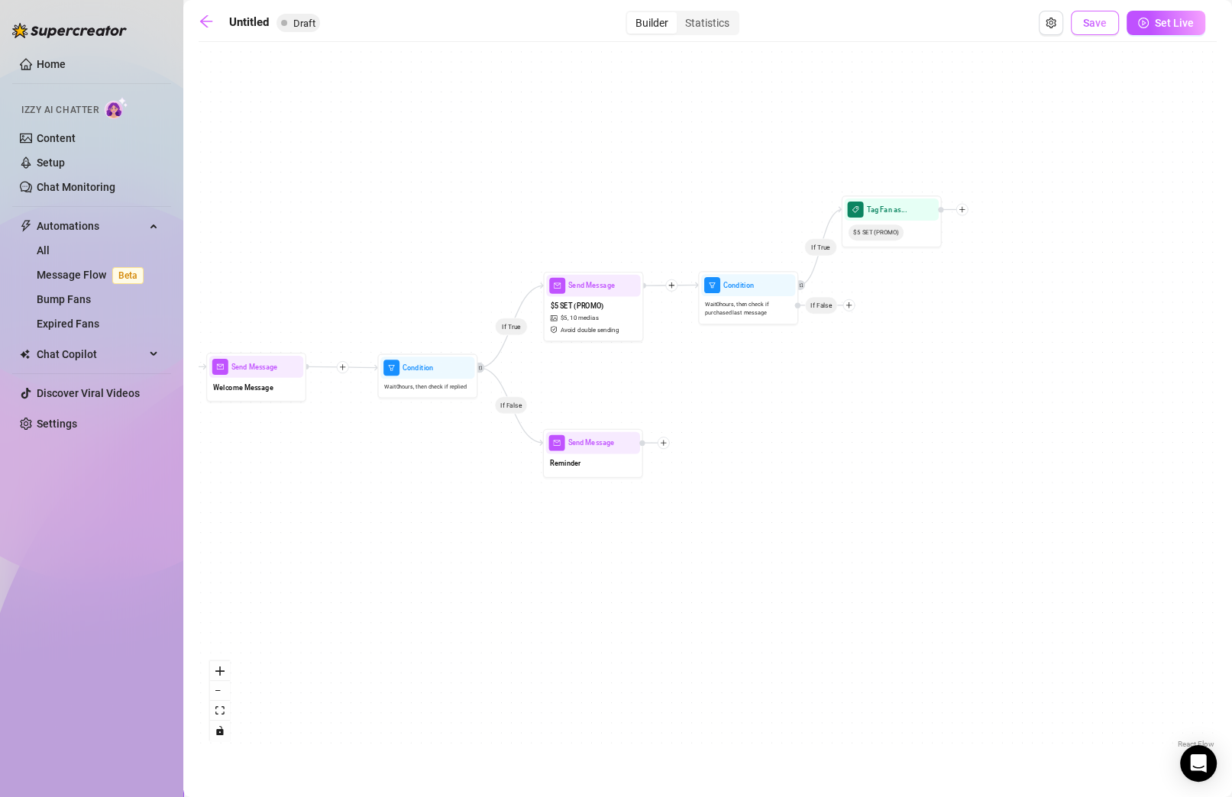
click at [873, 26] on span "Save" at bounding box center [1095, 23] width 24 height 12
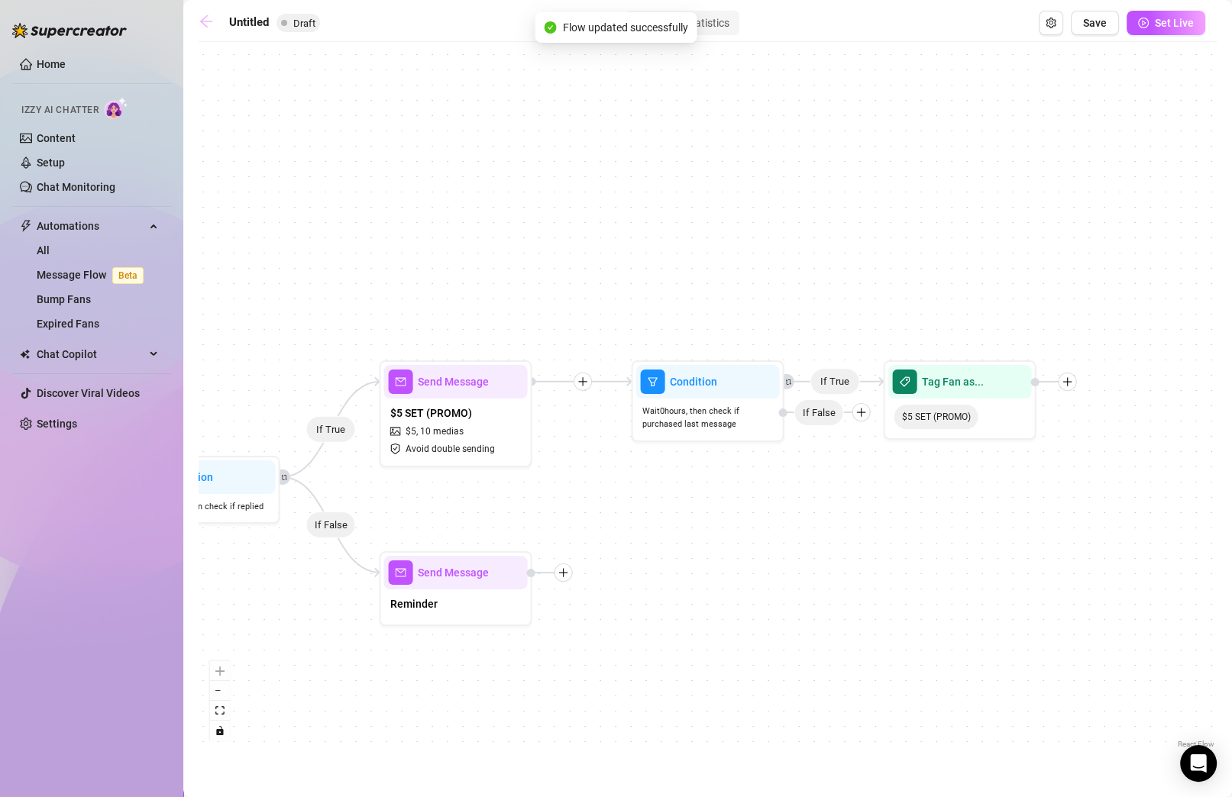
click at [203, 24] on icon "arrow-left" at bounding box center [206, 21] width 15 height 15
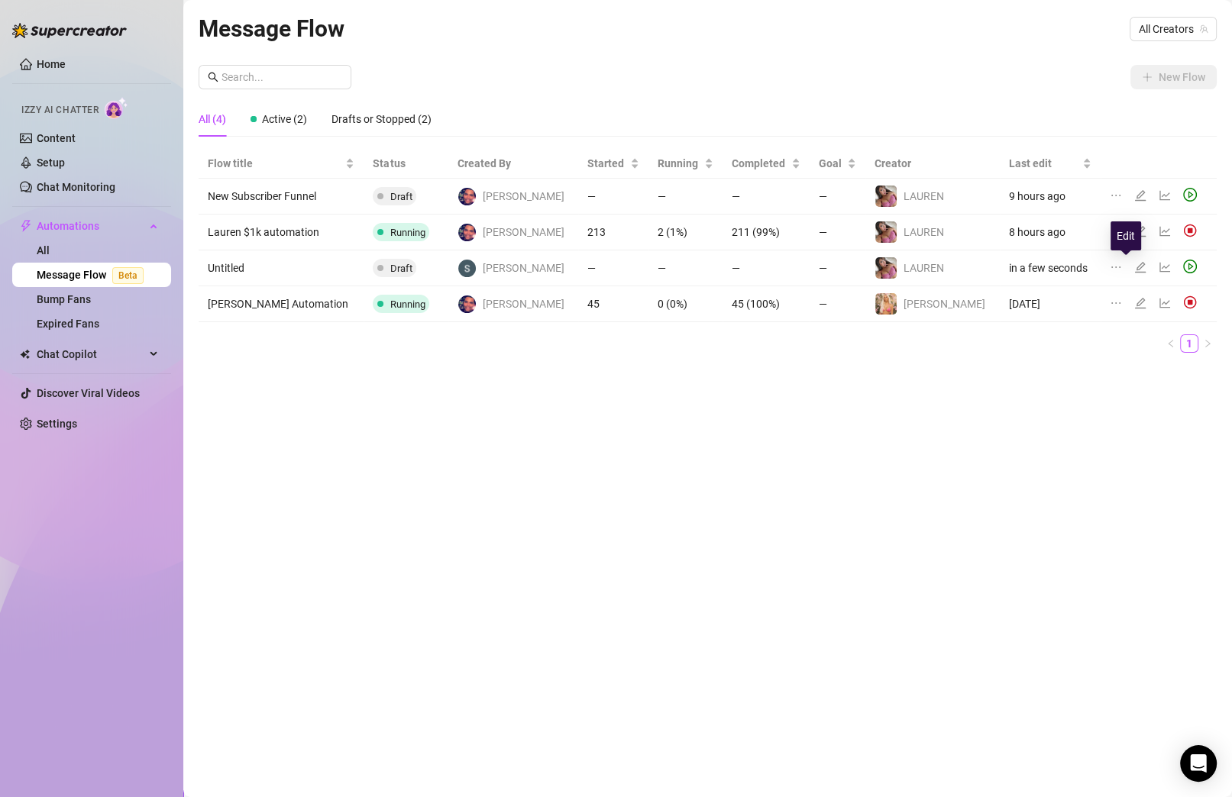
click at [873, 267] on icon "edit" at bounding box center [1140, 267] width 12 height 12
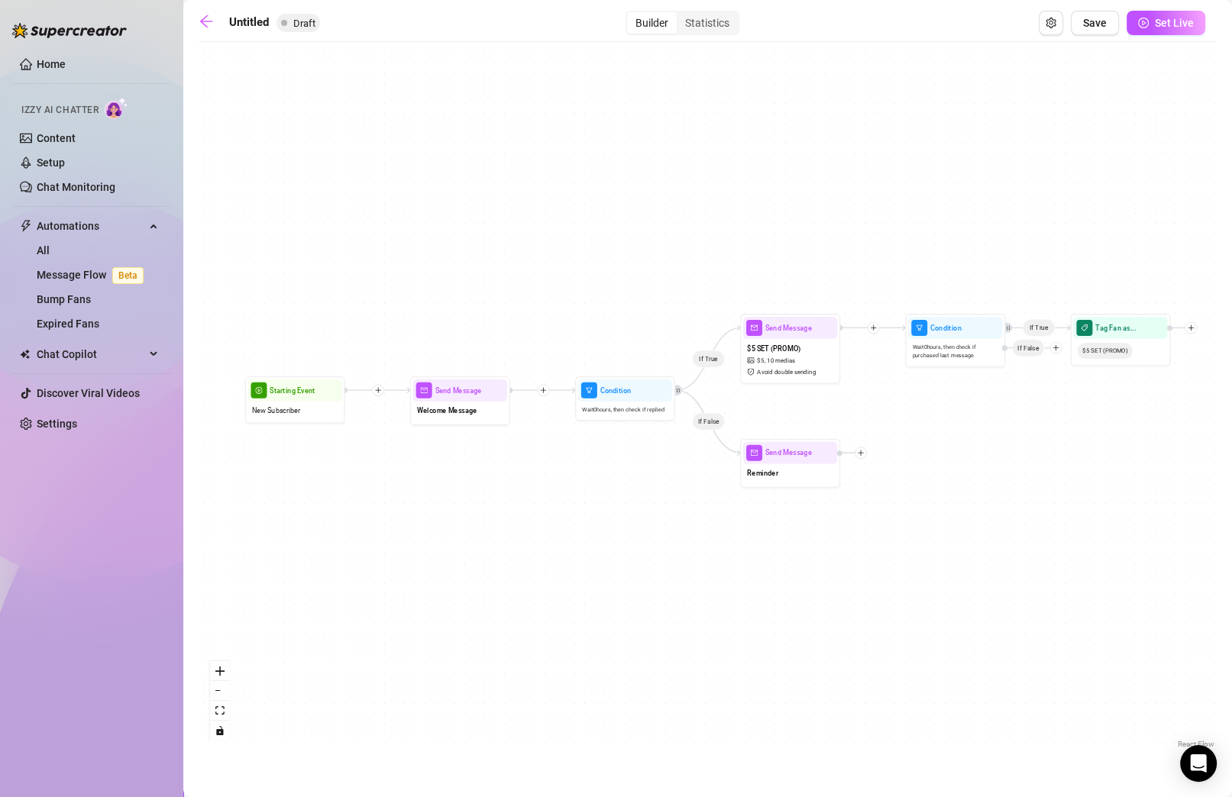
click at [254, 10] on main "Untitled Draft Builder Statistics Save Set Live If True If False If True Condit…" at bounding box center [707, 398] width 1049 height 797
click at [248, 21] on input "Untitled" at bounding box center [306, 23] width 154 height 24
drag, startPoint x: 296, startPoint y: 28, endPoint x: 146, endPoint y: 6, distance: 152.1
click at [258, 22] on input "Untitled" at bounding box center [306, 23] width 154 height 24
click at [275, 22] on input "Untitled" at bounding box center [306, 23] width 154 height 24
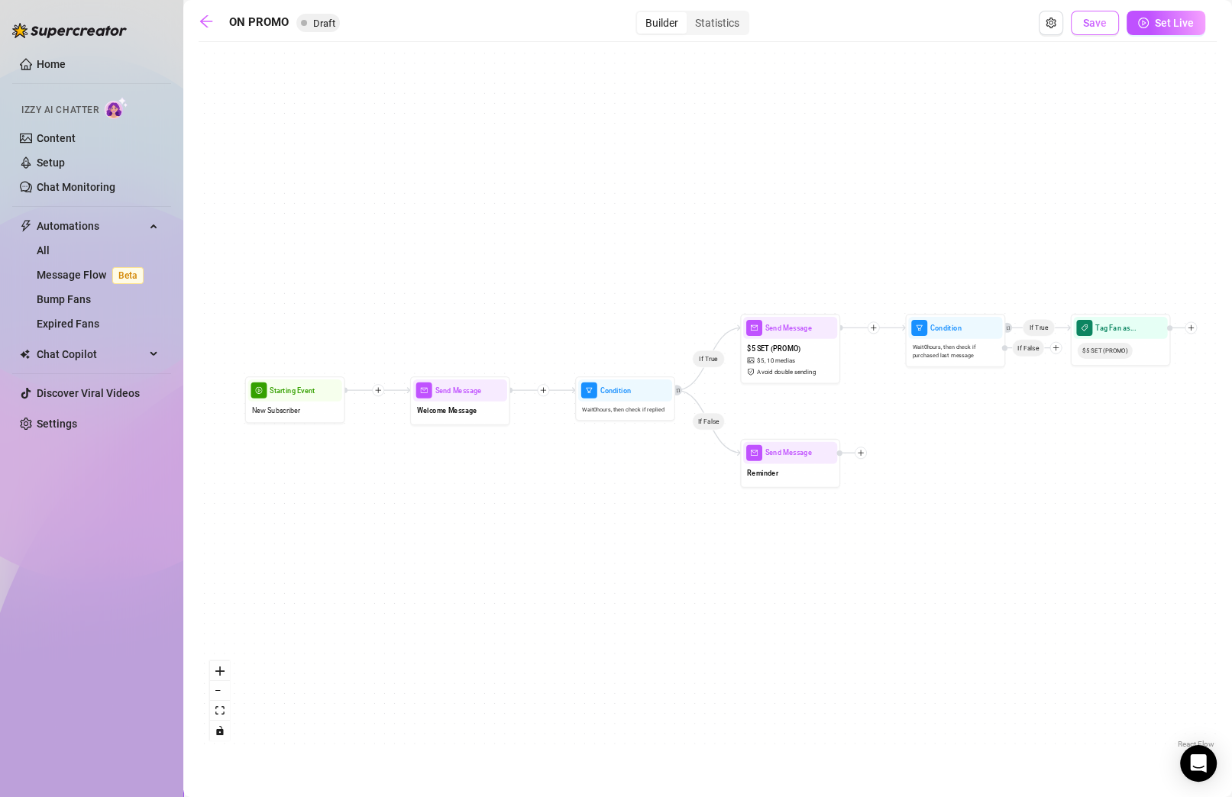
click at [873, 21] on button "Save" at bounding box center [1095, 23] width 48 height 24
click at [209, 26] on icon "arrow-left" at bounding box center [206, 21] width 15 height 15
